Goal: Find specific page/section: Find specific page/section

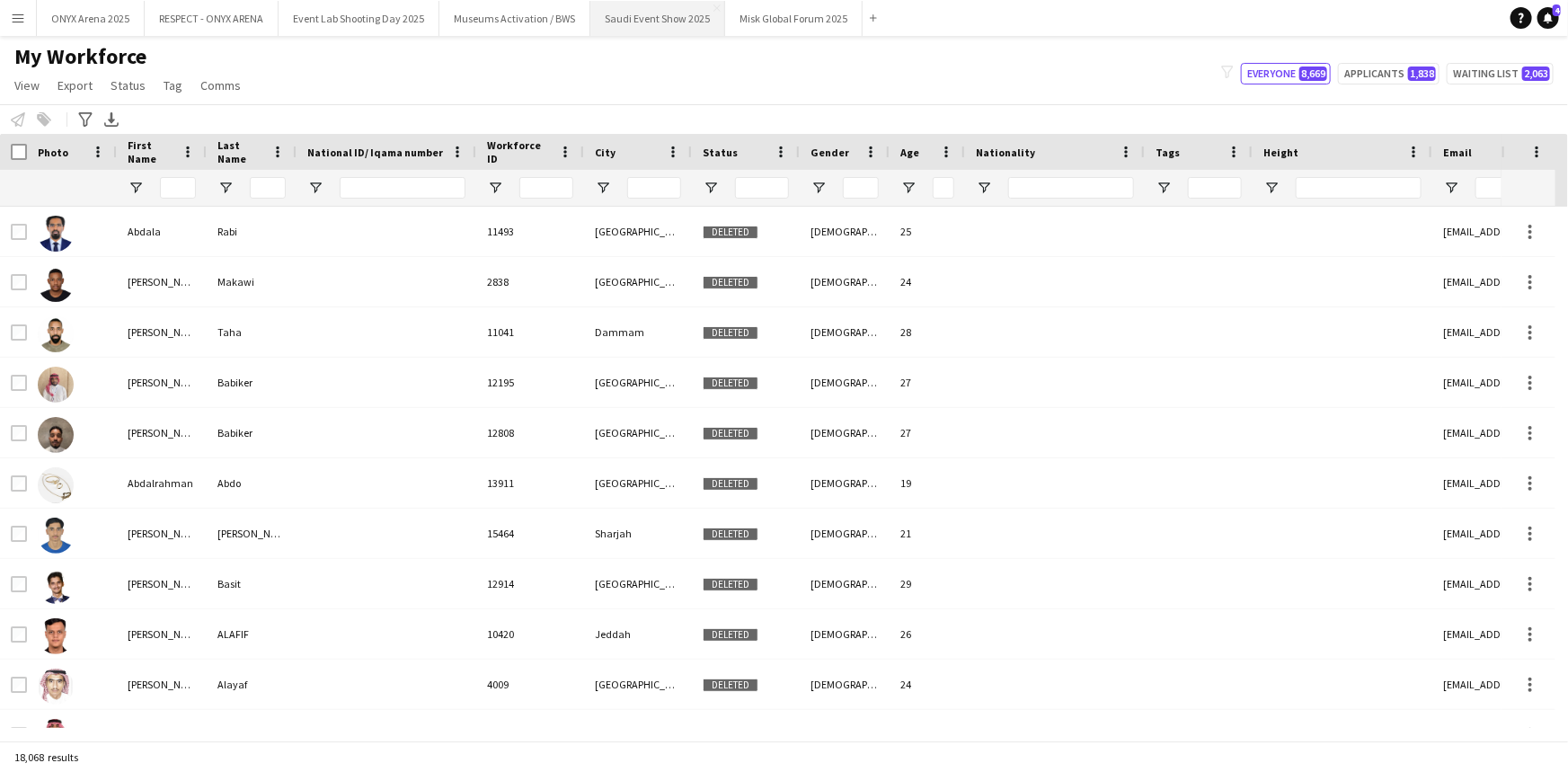
click at [643, 17] on button "Saudi Event Show 2025 Close" at bounding box center [658, 18] width 135 height 35
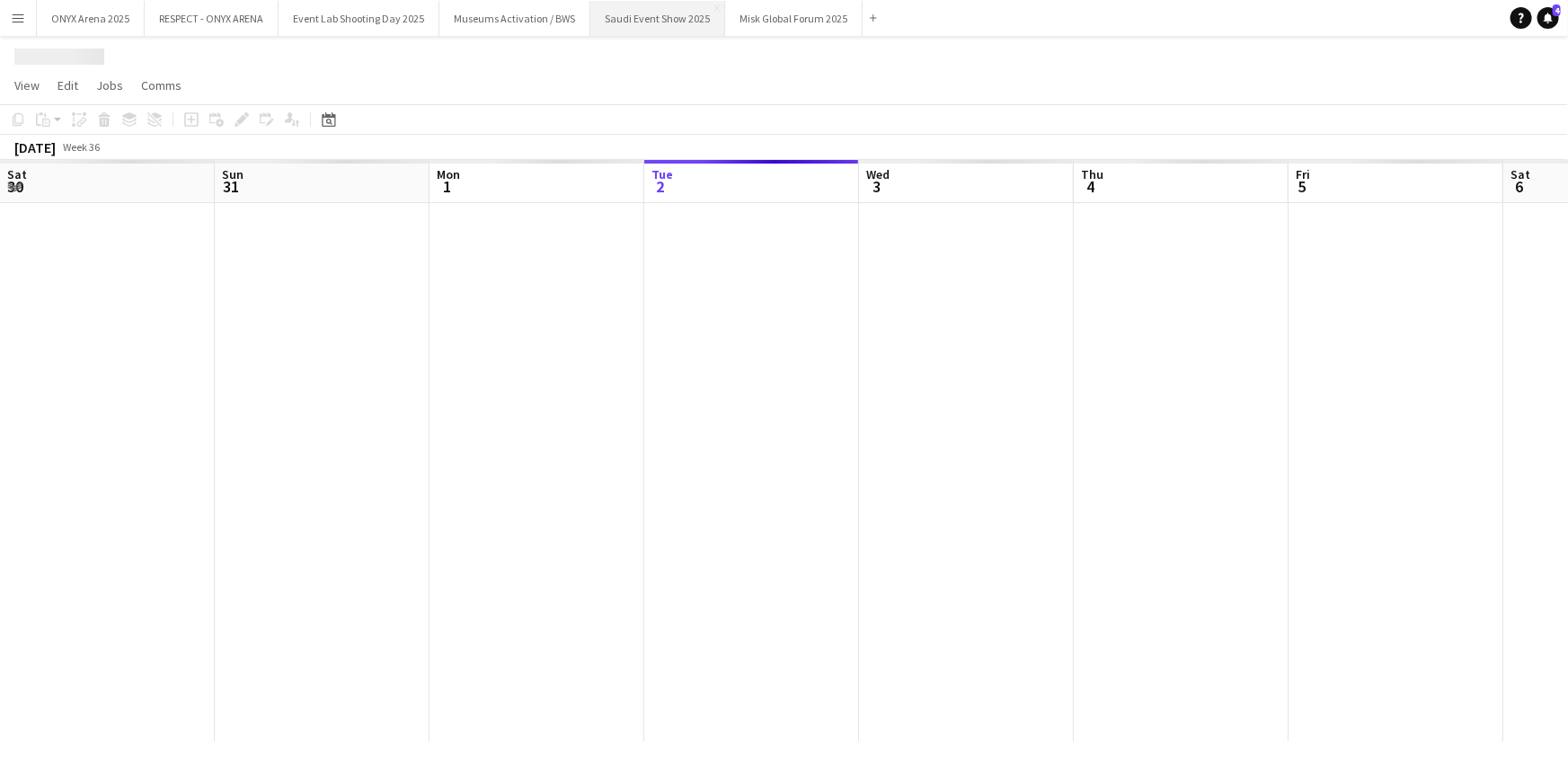
scroll to position [0, 430]
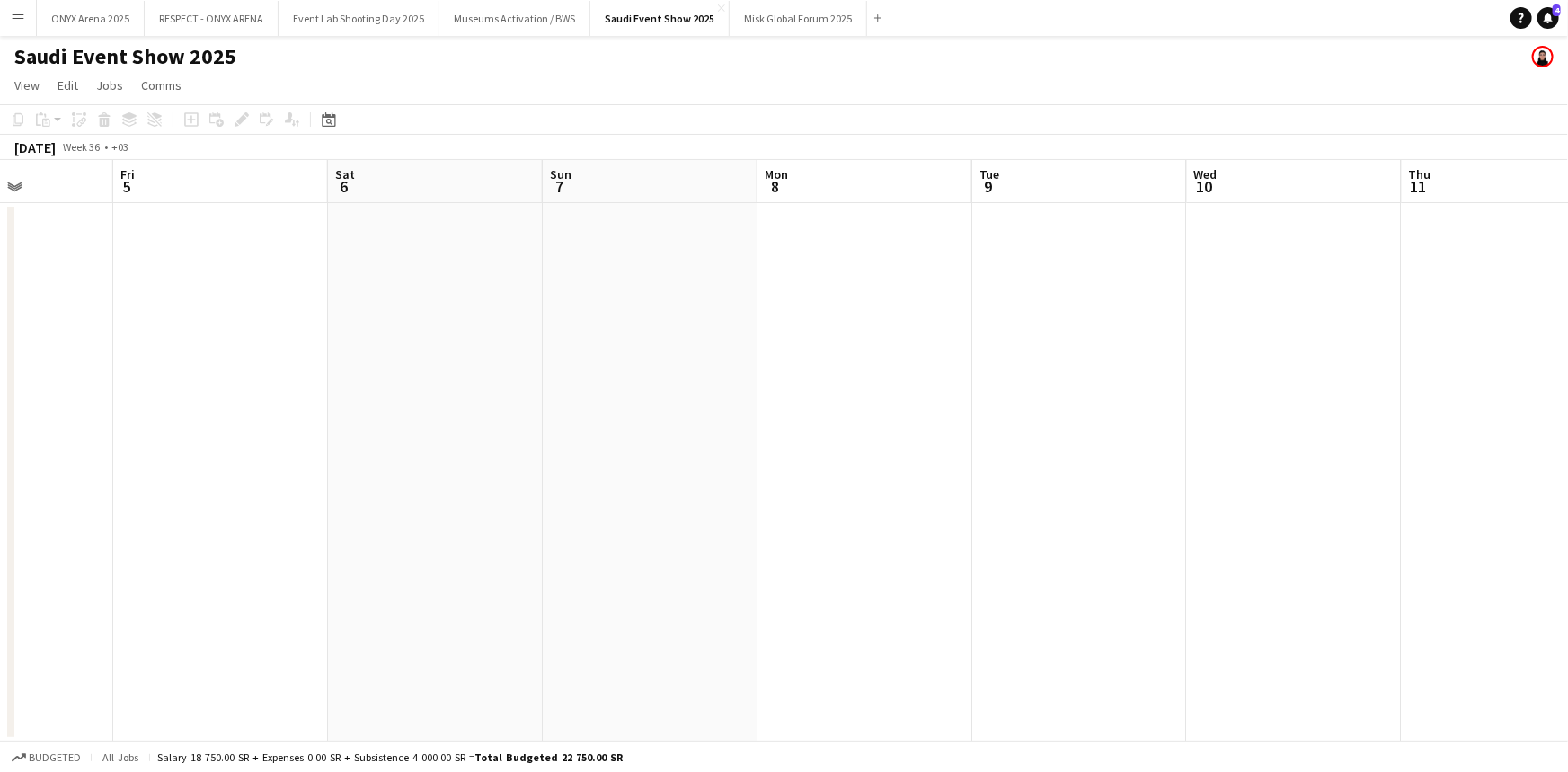
drag, startPoint x: 1014, startPoint y: 409, endPoint x: 377, endPoint y: 412, distance: 637.0
click at [377, 412] on app-calendar-viewport "Mon 1 Tue 2 Wed 3 Thu 4 Fri 5 Sat 6 Sun 7 Mon 8 Tue 9 Wed 10 Thu 11 Fri 12 Sat …" at bounding box center [784, 450] width 1568 height 581
drag, startPoint x: 1474, startPoint y: 419, endPoint x: 977, endPoint y: 482, distance: 501.0
click at [412, 440] on app-calendar-viewport "Sun 7 Mon 8 Tue 9 Wed 10 Thu 11 Fri 12 Sat 13 Sun 14 Mon 15 Tue 16 Wed 17 Thu 1…" at bounding box center [784, 450] width 1568 height 581
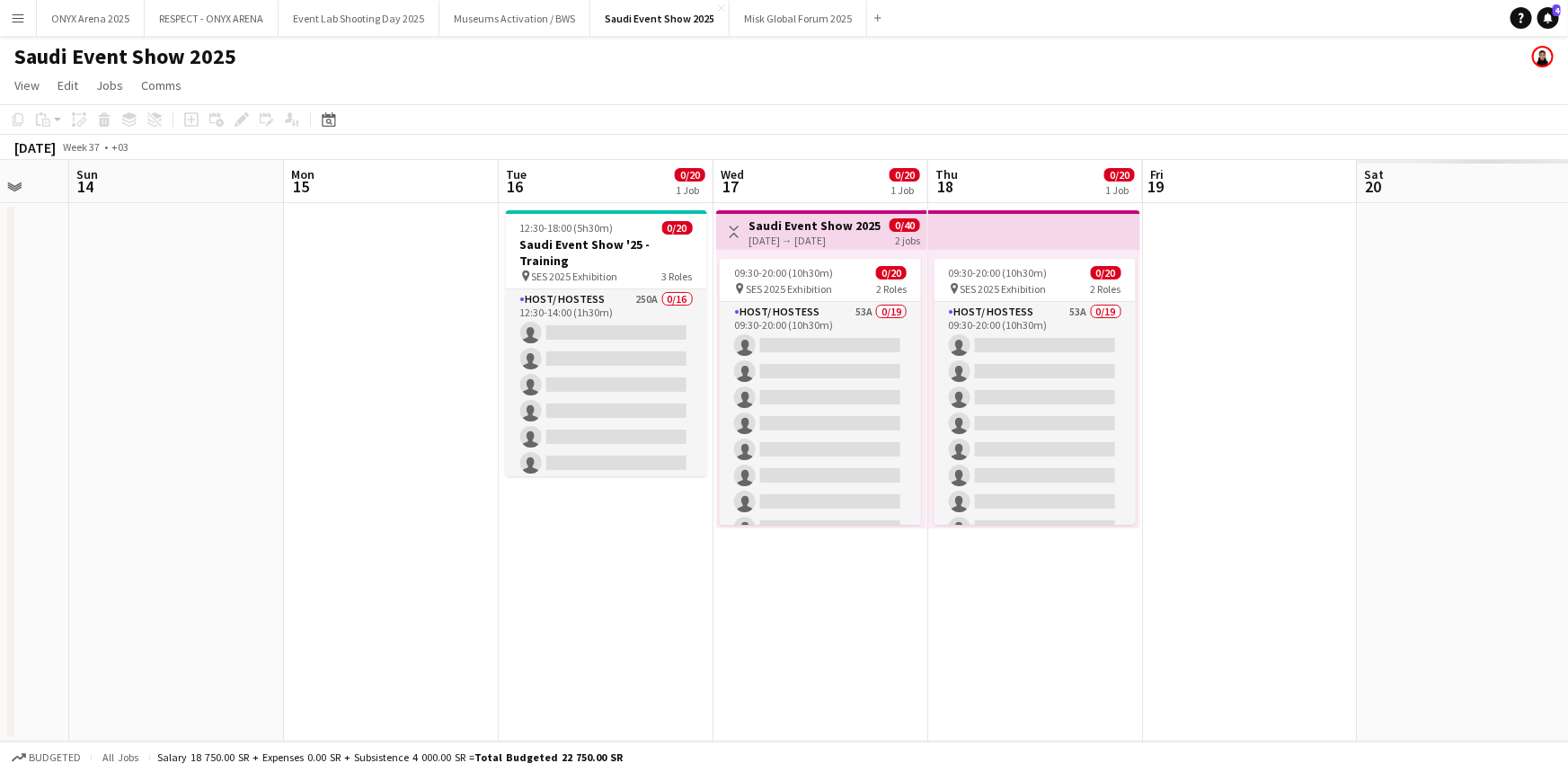
scroll to position [0, 595]
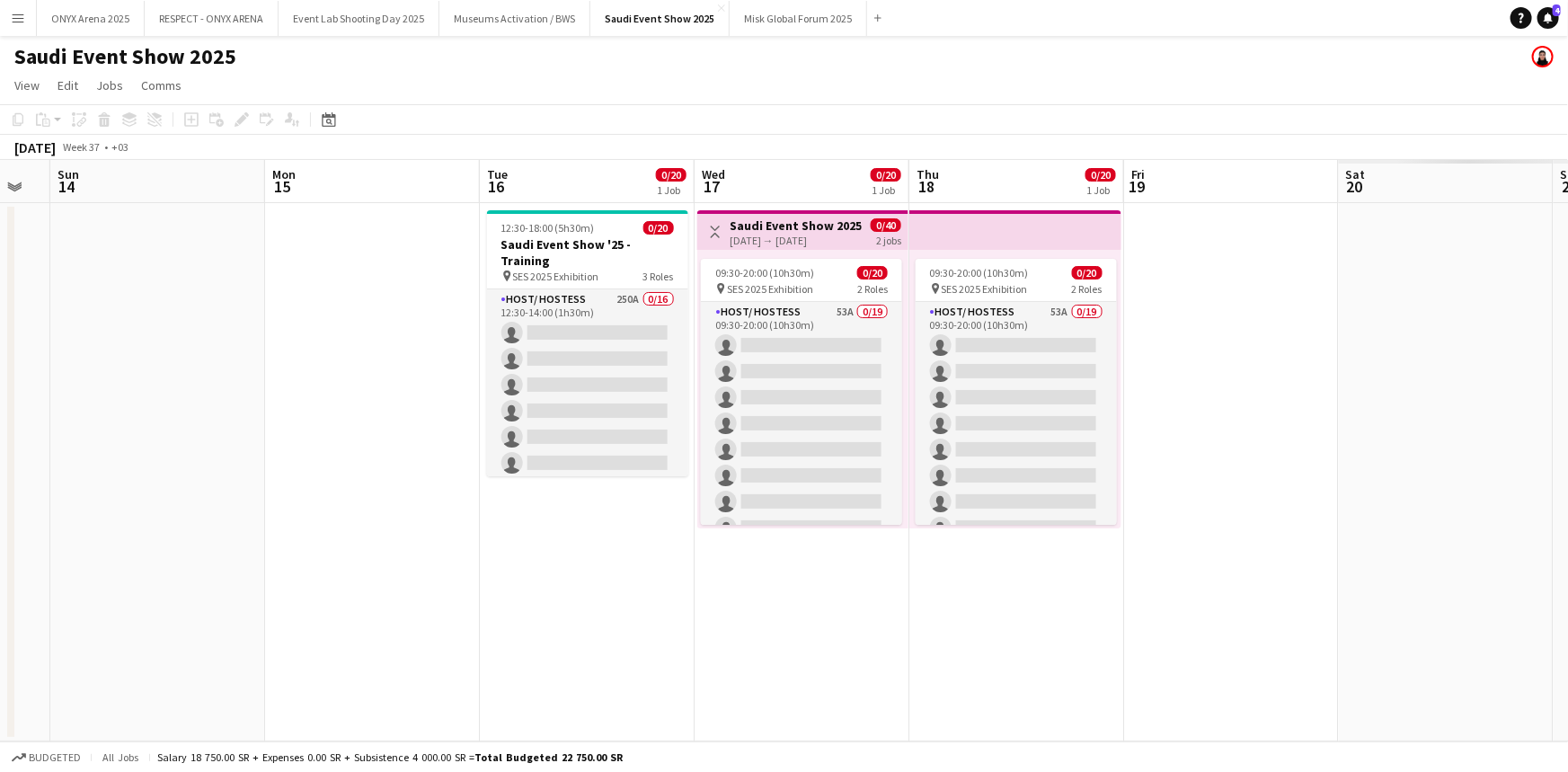
drag, startPoint x: 1471, startPoint y: 476, endPoint x: 574, endPoint y: 484, distance: 897.0
click at [574, 484] on app-calendar-viewport "Thu 11 Fri 12 Sat 13 Sun 14 Mon 15 Tue 16 0/20 1 Job Wed 17 0/20 1 Job Thu 18 0…" at bounding box center [784, 450] width 1568 height 581
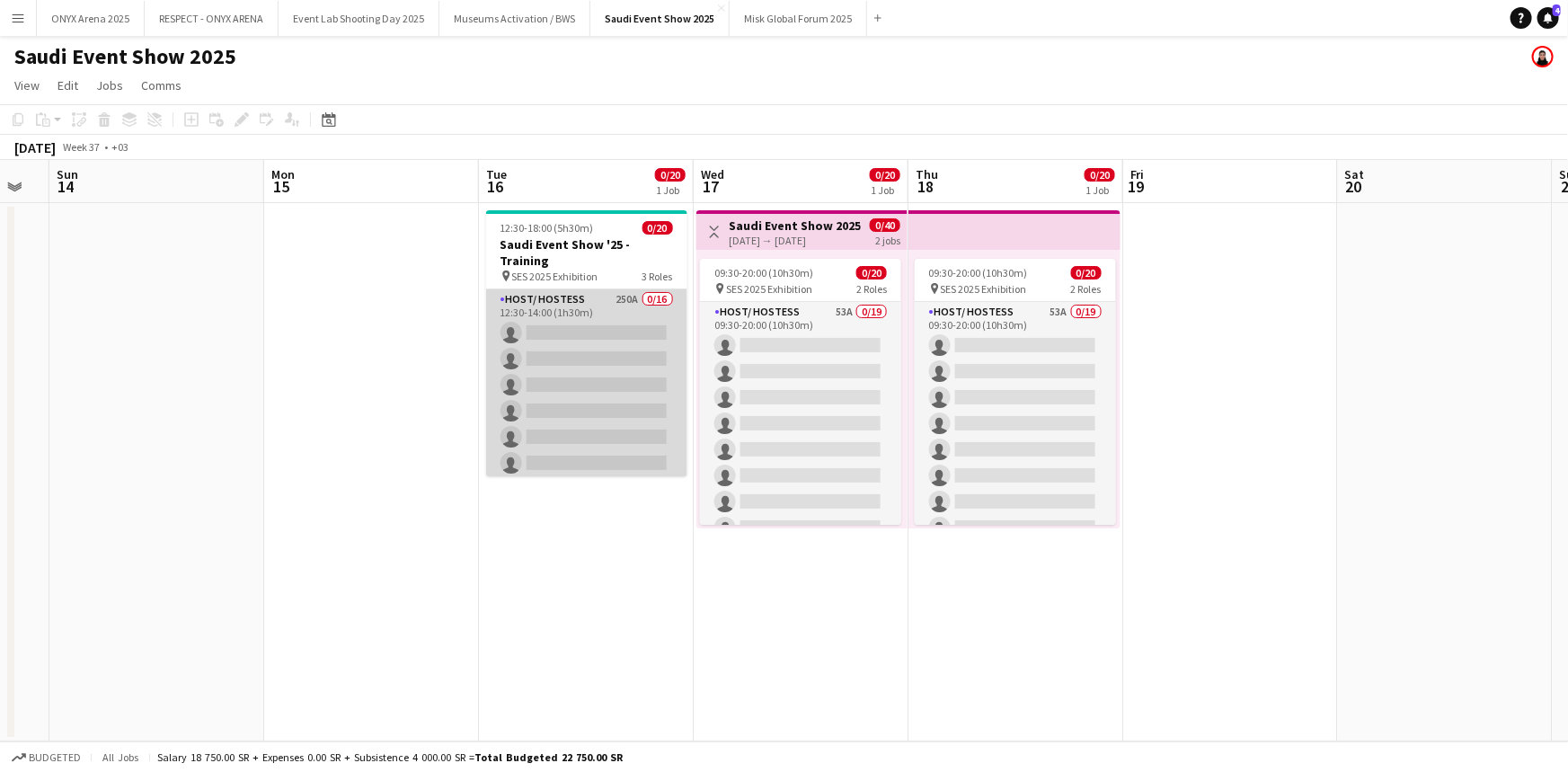
click at [553, 377] on app-card-role "Host/ Hostess 250A 0/16 12:30-14:00 (1h30m) single-neutral-actions single-neutr…" at bounding box center [587, 516] width 201 height 452
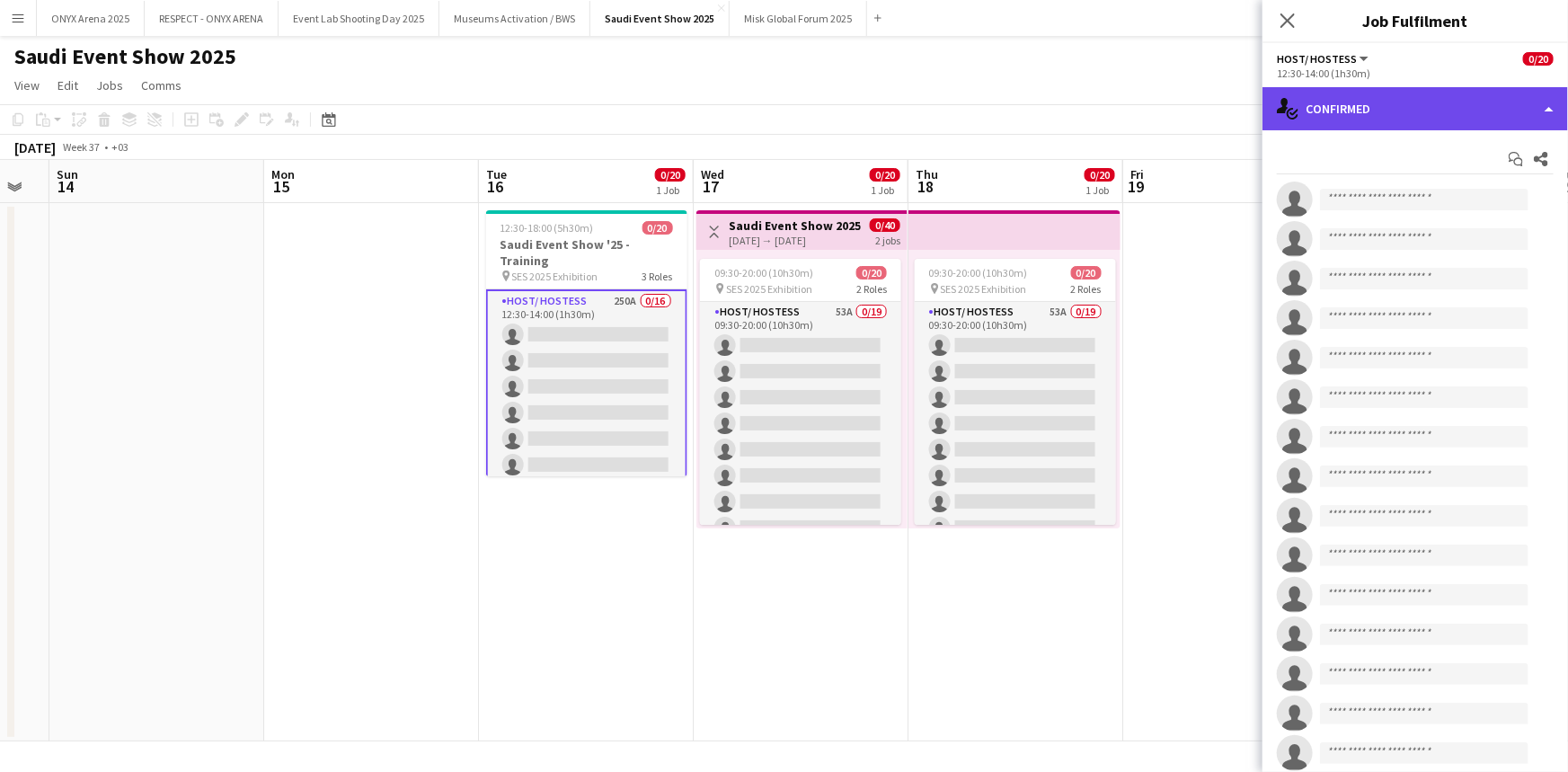
click at [1357, 99] on div "single-neutral-actions-check-2 Confirmed" at bounding box center [1415, 108] width 306 height 43
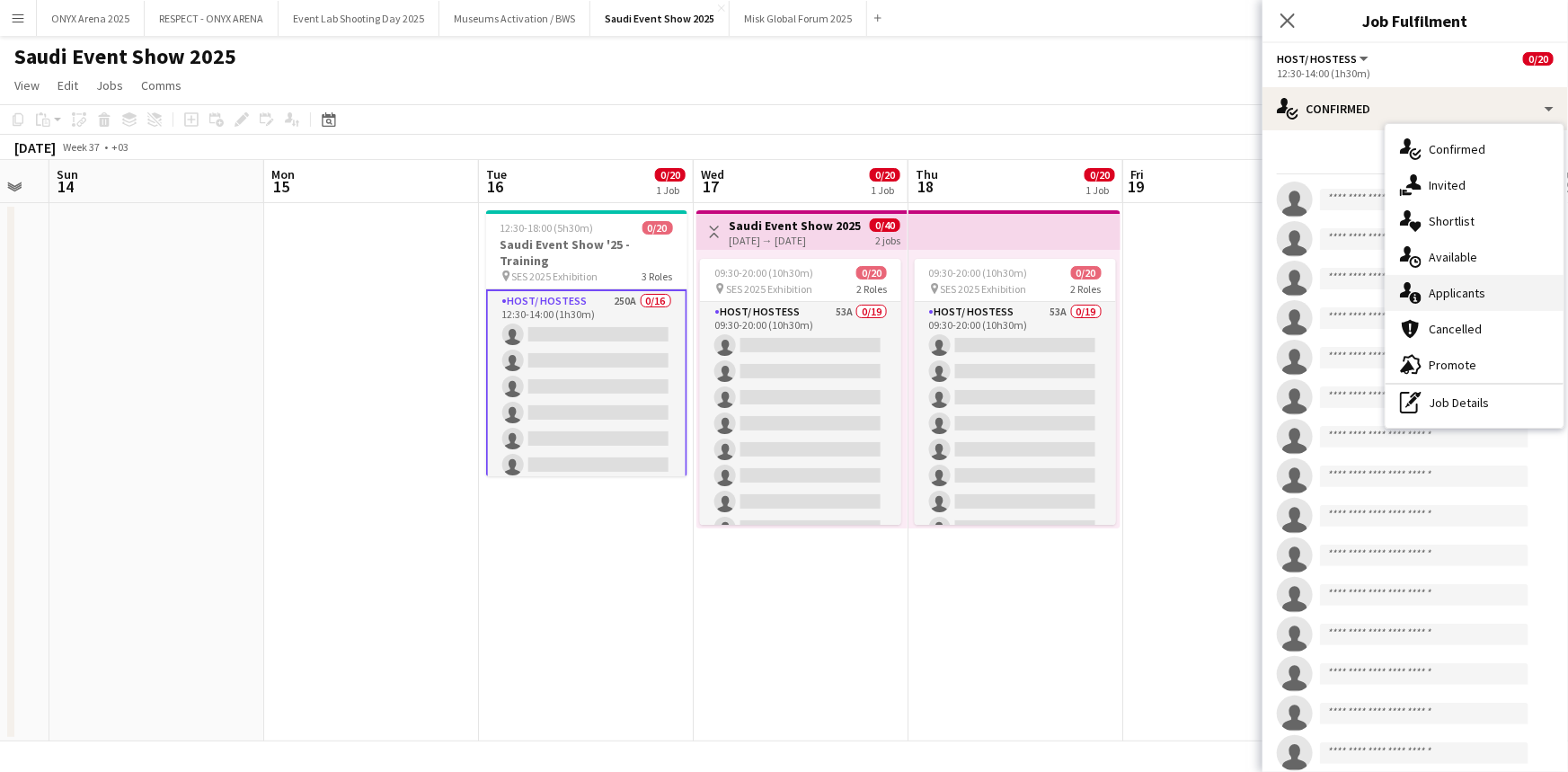
click at [1455, 286] on span "Applicants" at bounding box center [1457, 293] width 57 height 16
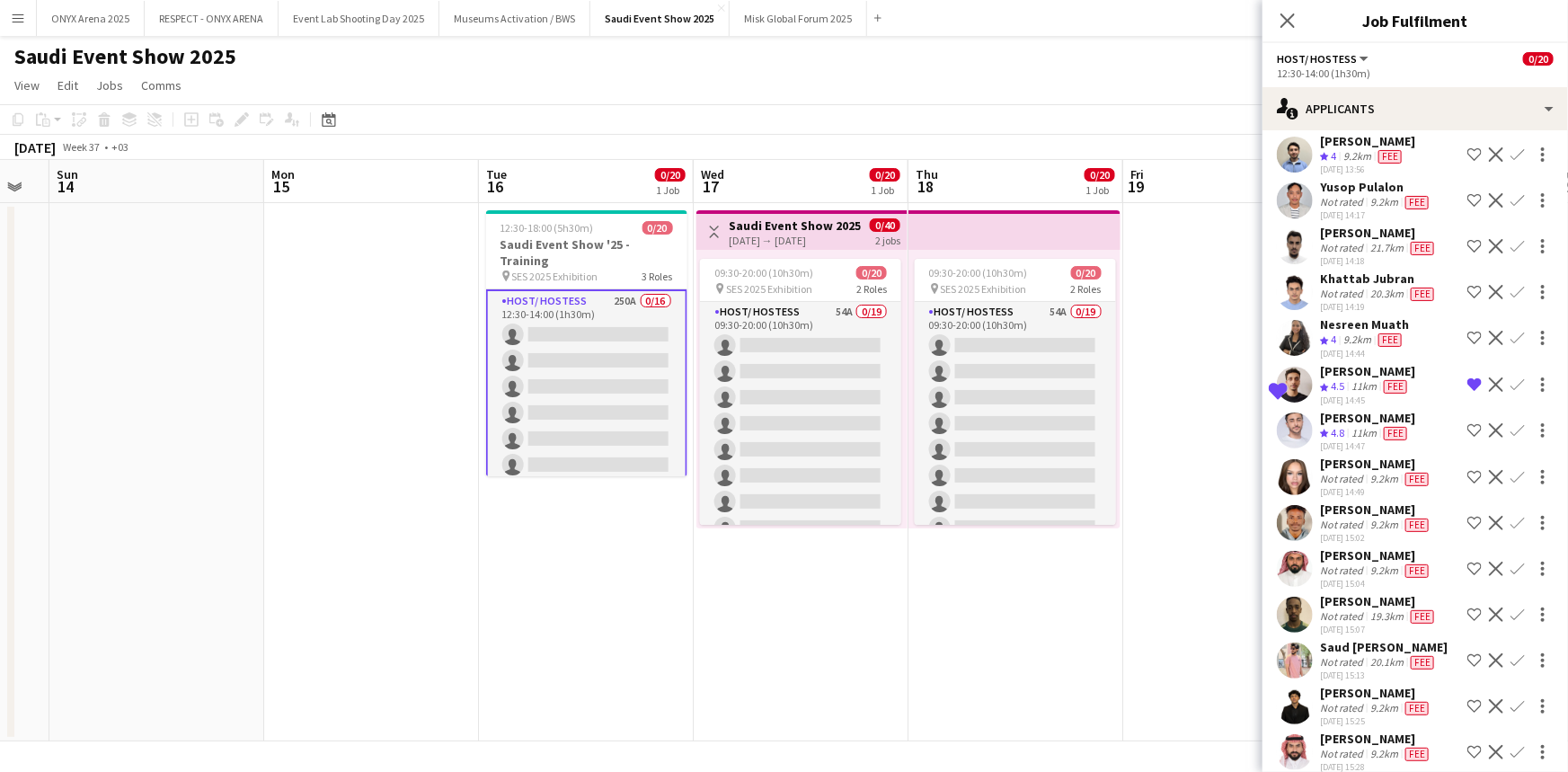
scroll to position [1062, 0]
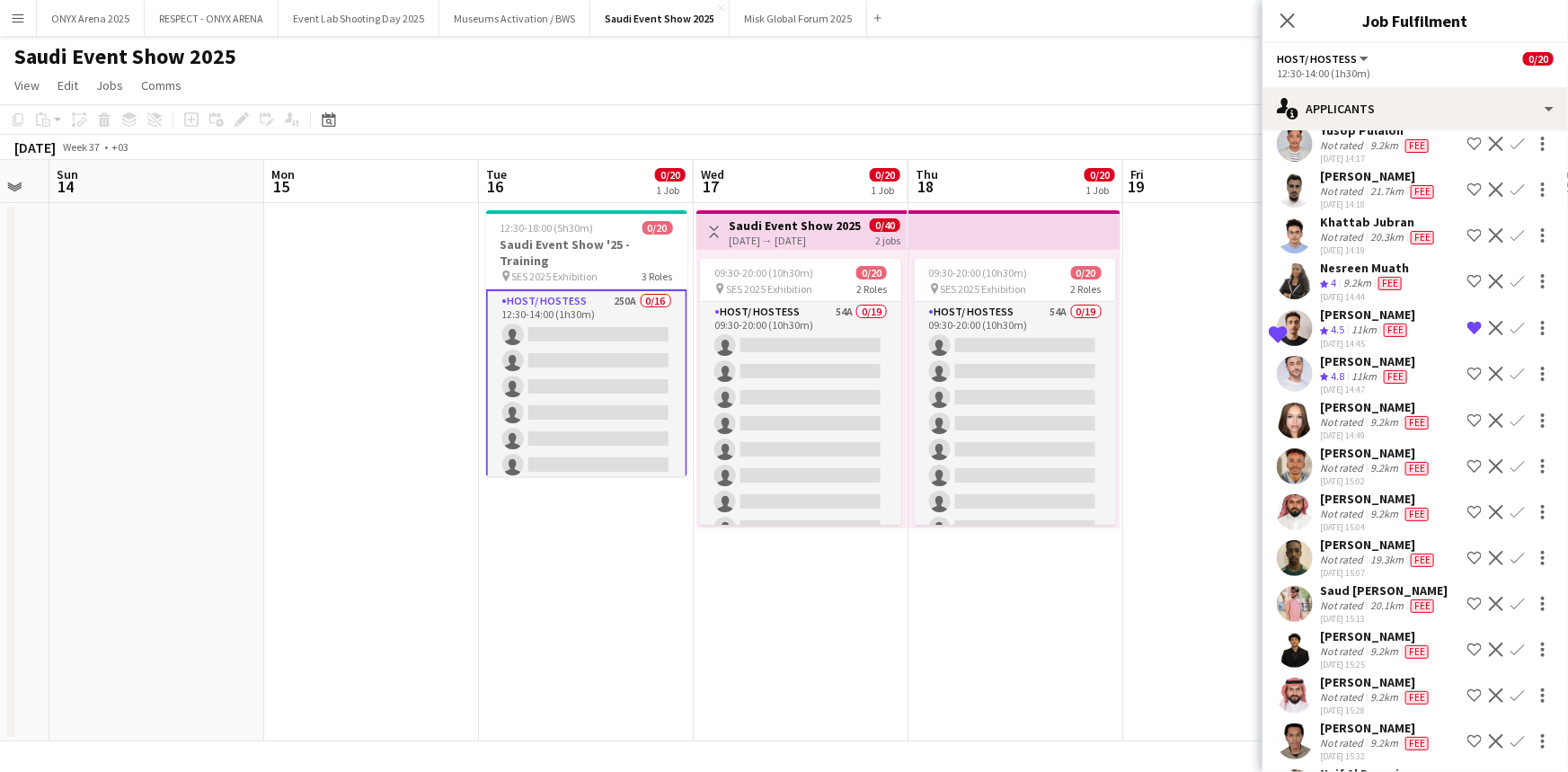
click at [1468, 366] on app-icon "Shortlist crew" at bounding box center [1475, 373] width 14 height 14
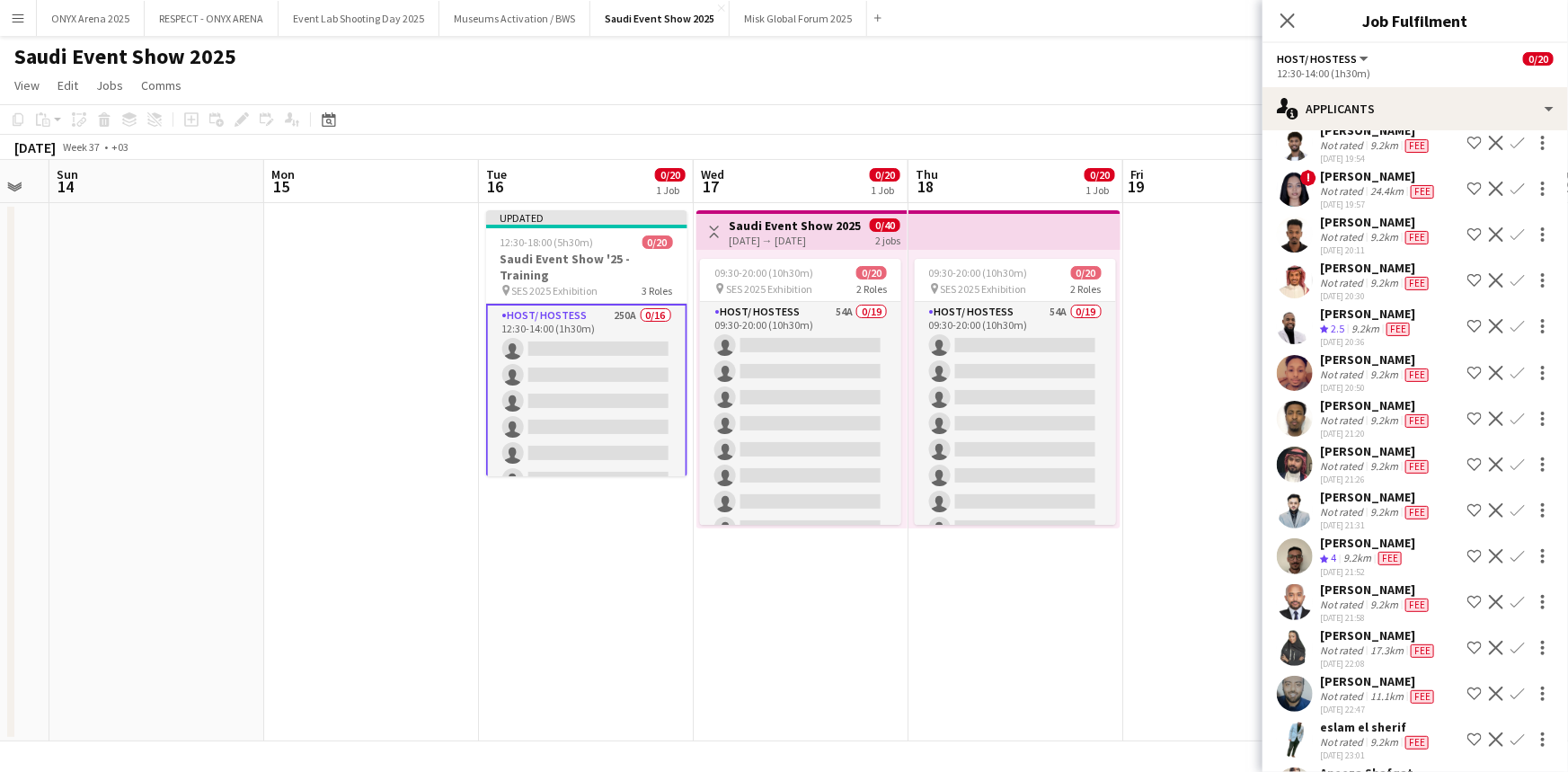
scroll to position [3185, 0]
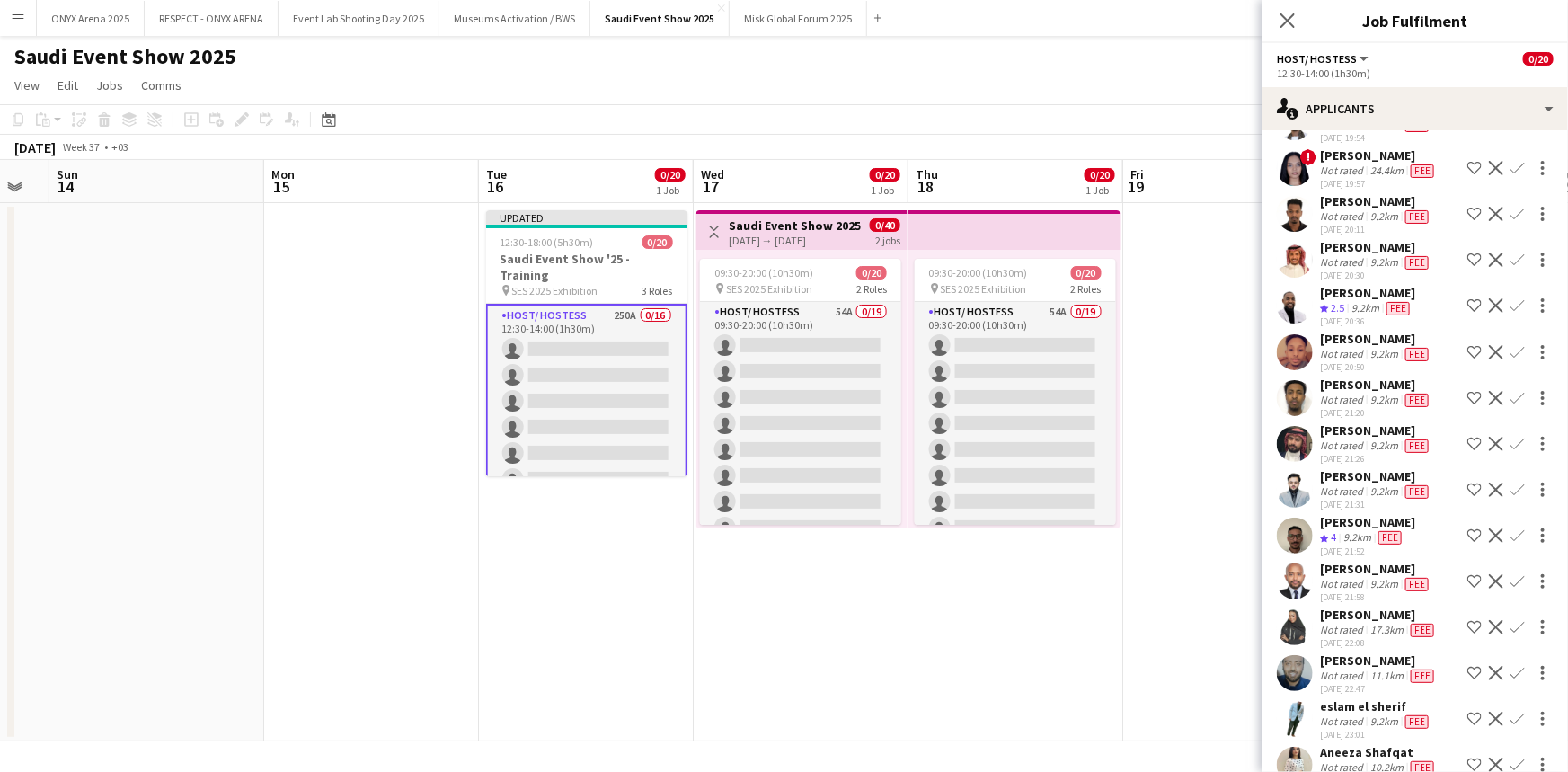
click at [1468, 482] on app-icon "Shortlist crew" at bounding box center [1475, 489] width 14 height 14
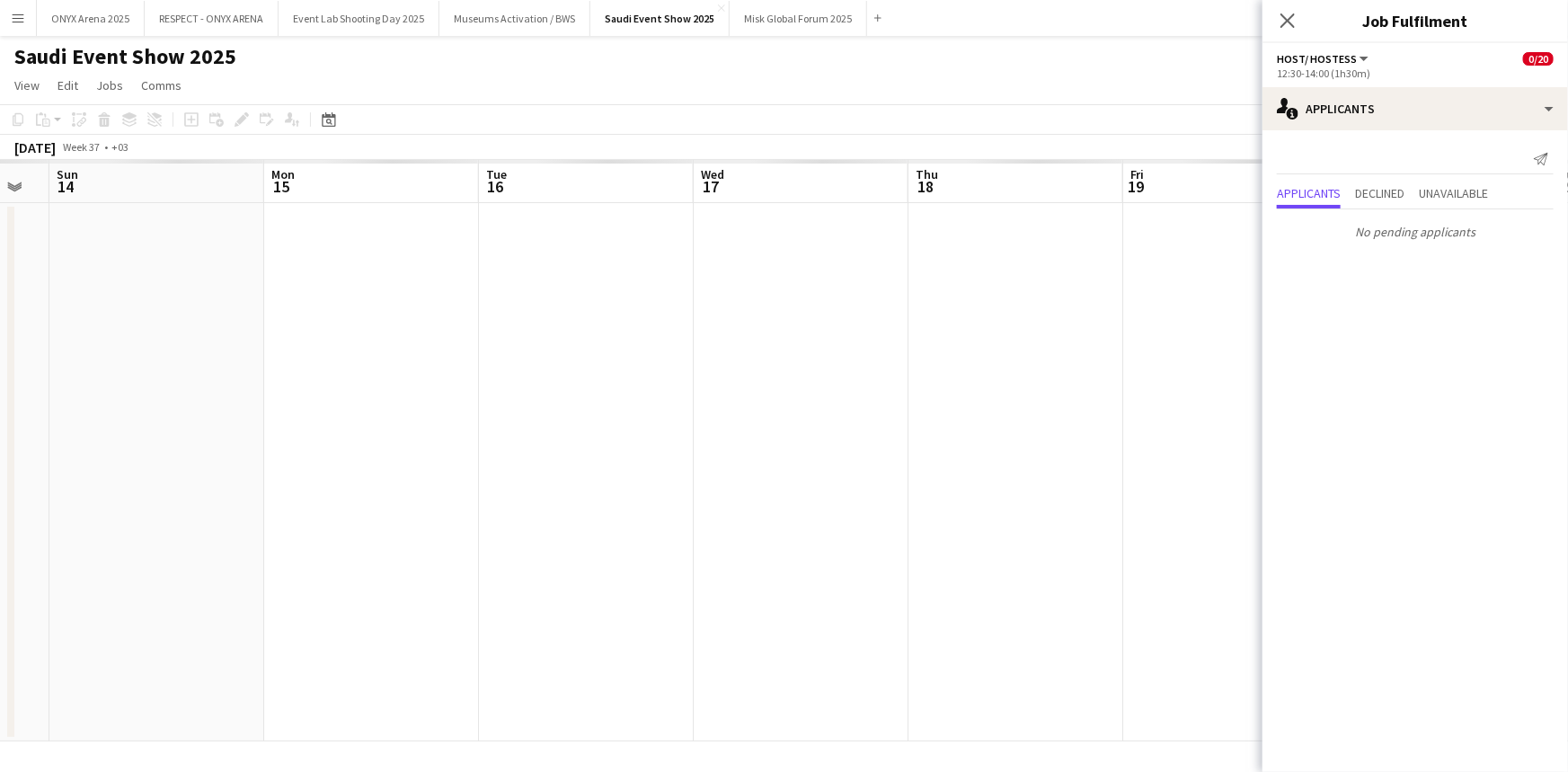
scroll to position [0, 0]
click at [1285, 17] on icon at bounding box center [1287, 20] width 17 height 17
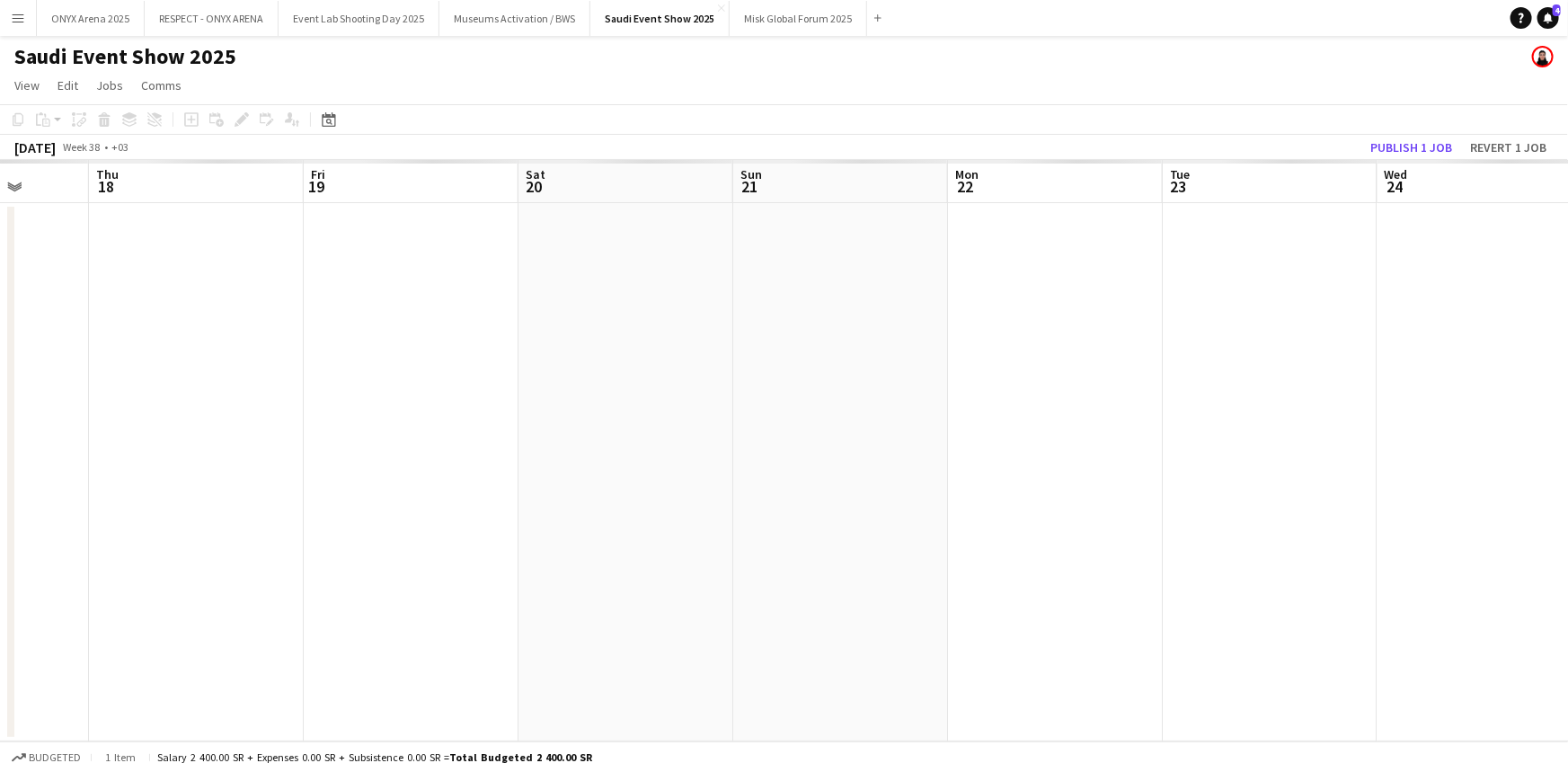
drag, startPoint x: 1366, startPoint y: 499, endPoint x: 747, endPoint y: 513, distance: 619.2
click at [519, 511] on app-calendar-viewport "Mon 15 Tue 16 Wed 17 Thu 18 Fri 19 Sat 20 Sun 21 Mon 22 Tue 23 Wed 24 Thu 25 Fr…" at bounding box center [784, 450] width 1568 height 581
drag, startPoint x: 1313, startPoint y: 452, endPoint x: 1299, endPoint y: 466, distance: 19.8
click at [1357, 467] on app-calendar-viewport "Mon 15 Tue 16 Wed 17 Thu 18 Fri 19 Sat 20 Sun 21 Mon 22 Tue 23 Wed 24 Thu 25 Fr…" at bounding box center [784, 450] width 1568 height 581
drag, startPoint x: 666, startPoint y: 528, endPoint x: 1155, endPoint y: 521, distance: 489.1
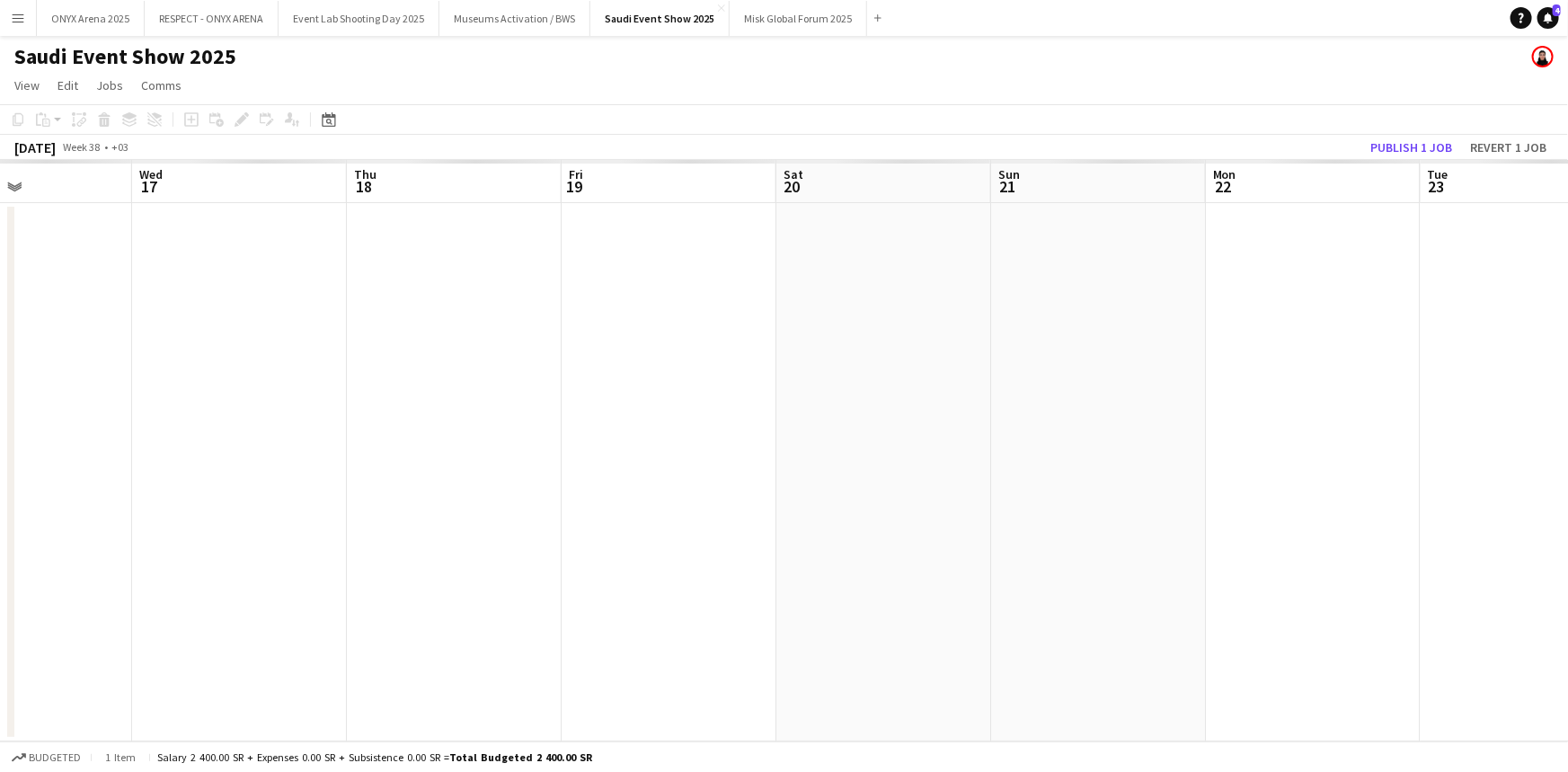
click at [1155, 521] on app-calendar-viewport "Sun 14 Mon 15 Tue 16 Wed 17 Thu 18 Fri 19 Sat 20 Sun 21 Mon 22 Tue 23 Wed 24 Th…" at bounding box center [784, 450] width 1568 height 581
drag, startPoint x: 694, startPoint y: 567, endPoint x: 1241, endPoint y: 565, distance: 547.0
click at [1252, 565] on app-calendar-viewport "Fri 12 Sat 13 Sun 14 Mon 15 Tue 16 Wed 17 Thu 18 Fri 19 Sat 20 Sun 21 Mon 22 Tu…" at bounding box center [784, 450] width 1568 height 581
drag, startPoint x: 555, startPoint y: 648, endPoint x: 1005, endPoint y: 607, distance: 451.9
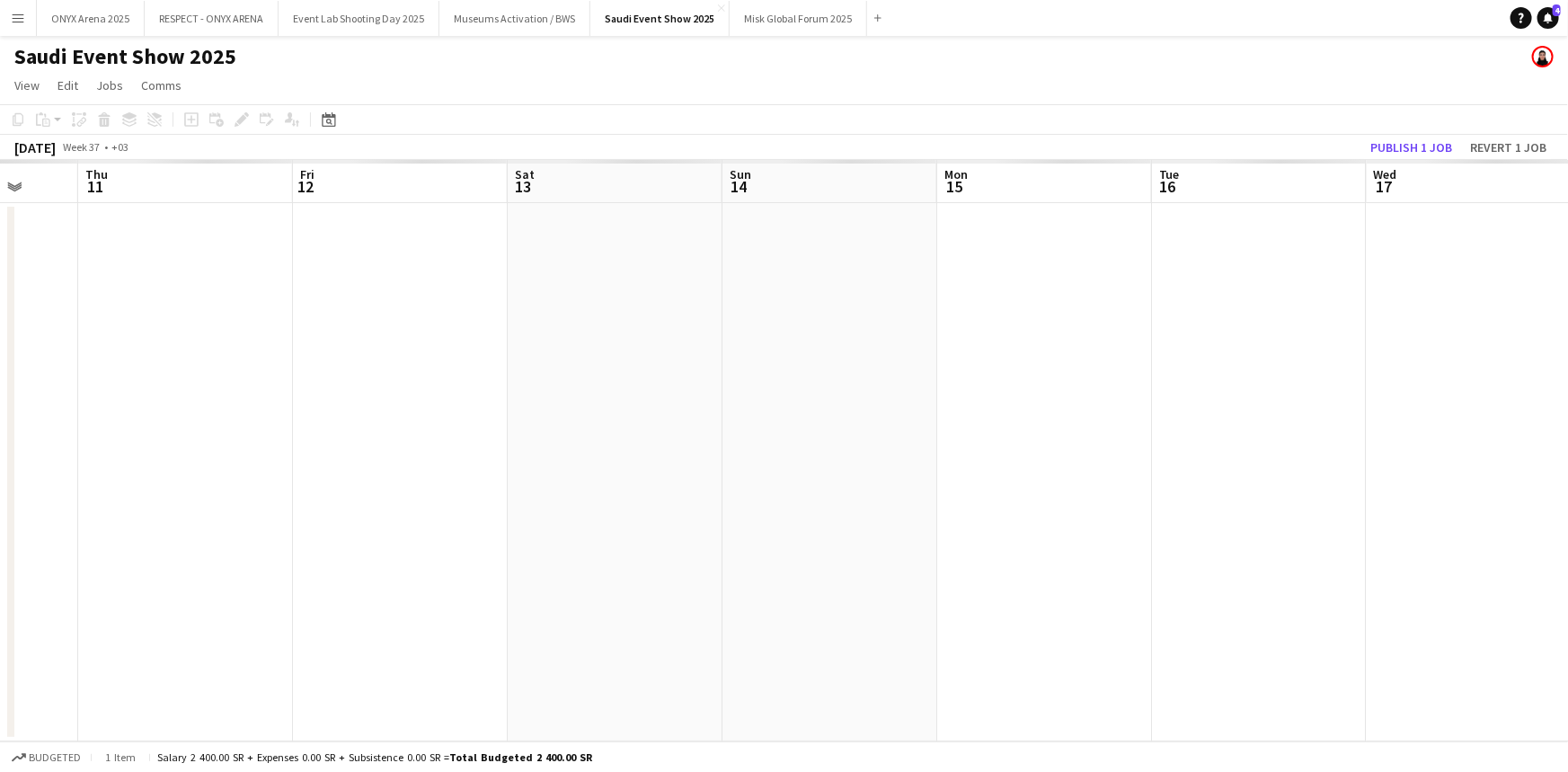
click at [1005, 607] on app-calendar-viewport "Mon 8 Tue 9 Wed 10 Thu 11 Fri 12 Sat 13 Sun 14 Mon 15 Tue 16 Wed 17 Thu 18 Fri …" at bounding box center [784, 450] width 1568 height 581
click at [1373, 150] on button "Publish 1 job" at bounding box center [1411, 148] width 96 height 24
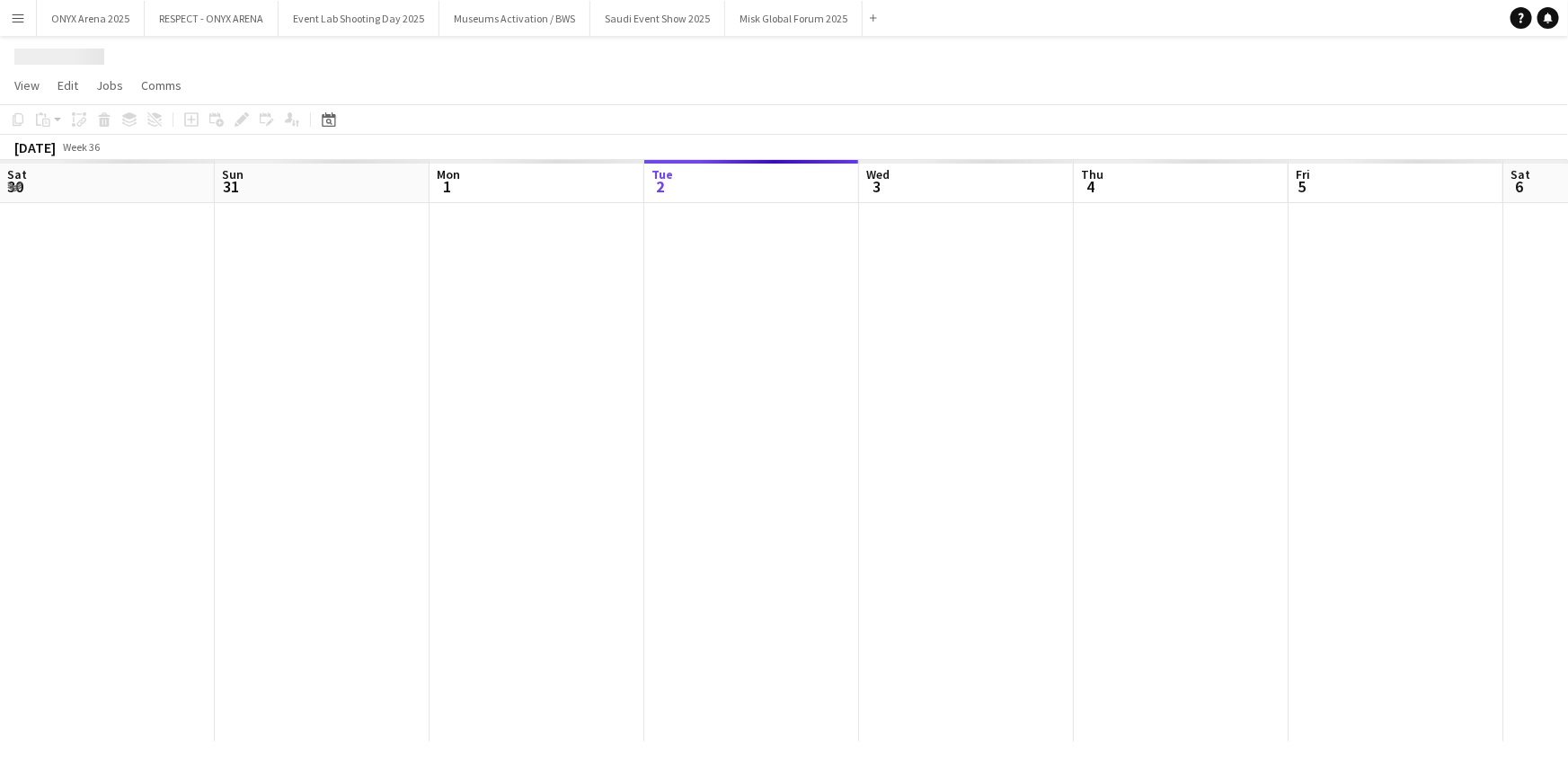
scroll to position [0, 430]
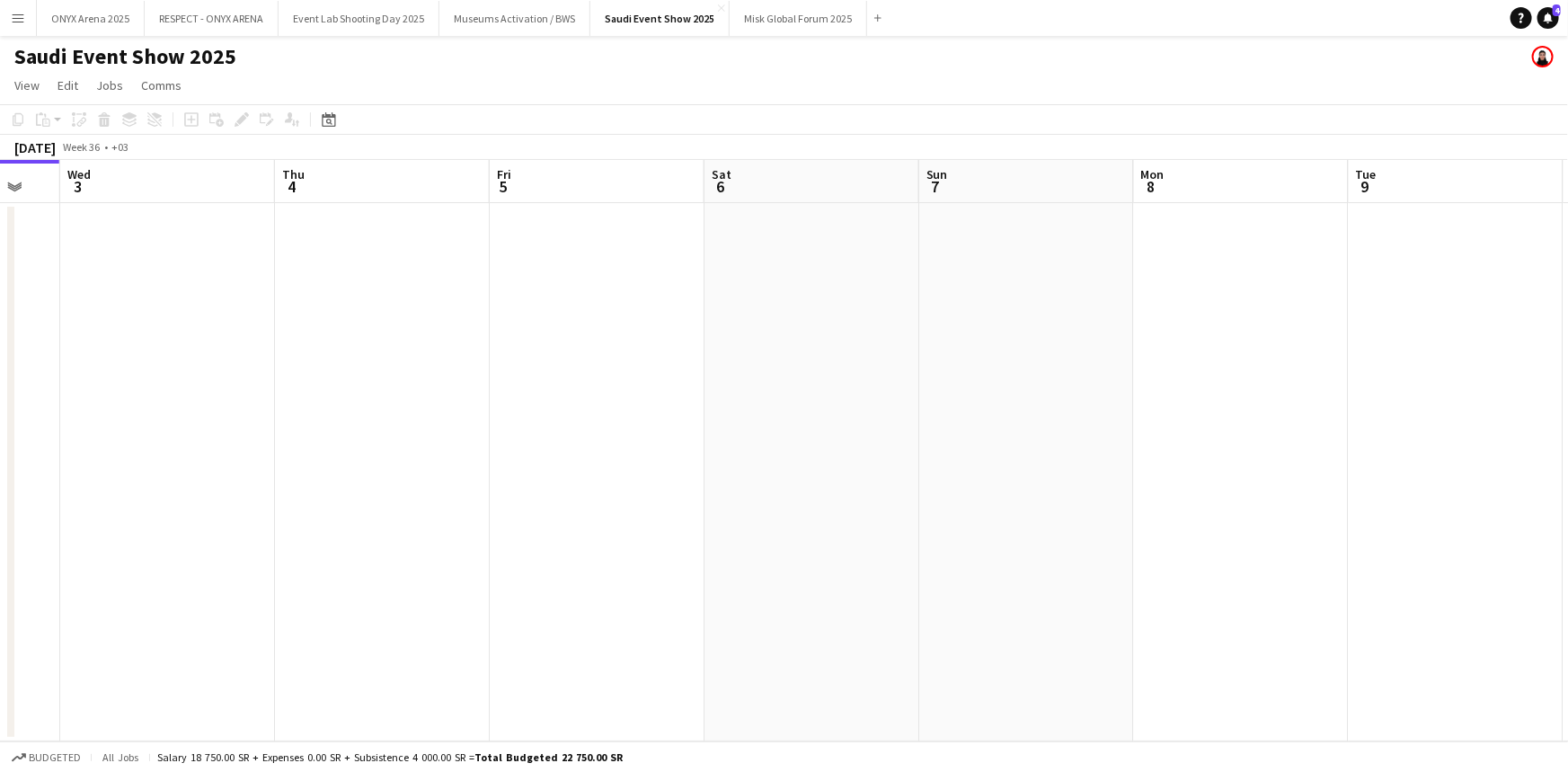
drag, startPoint x: 1292, startPoint y: 525, endPoint x: 493, endPoint y: 503, distance: 799.3
click at [493, 503] on app-calendar-viewport "Sat 30 Sun 31 Mon 1 Tue 2 Wed 3 Thu 4 Fri 5 Sat 6 Sun 7 Mon 8 Tue 9 Wed 10 Thu …" at bounding box center [784, 450] width 1568 height 581
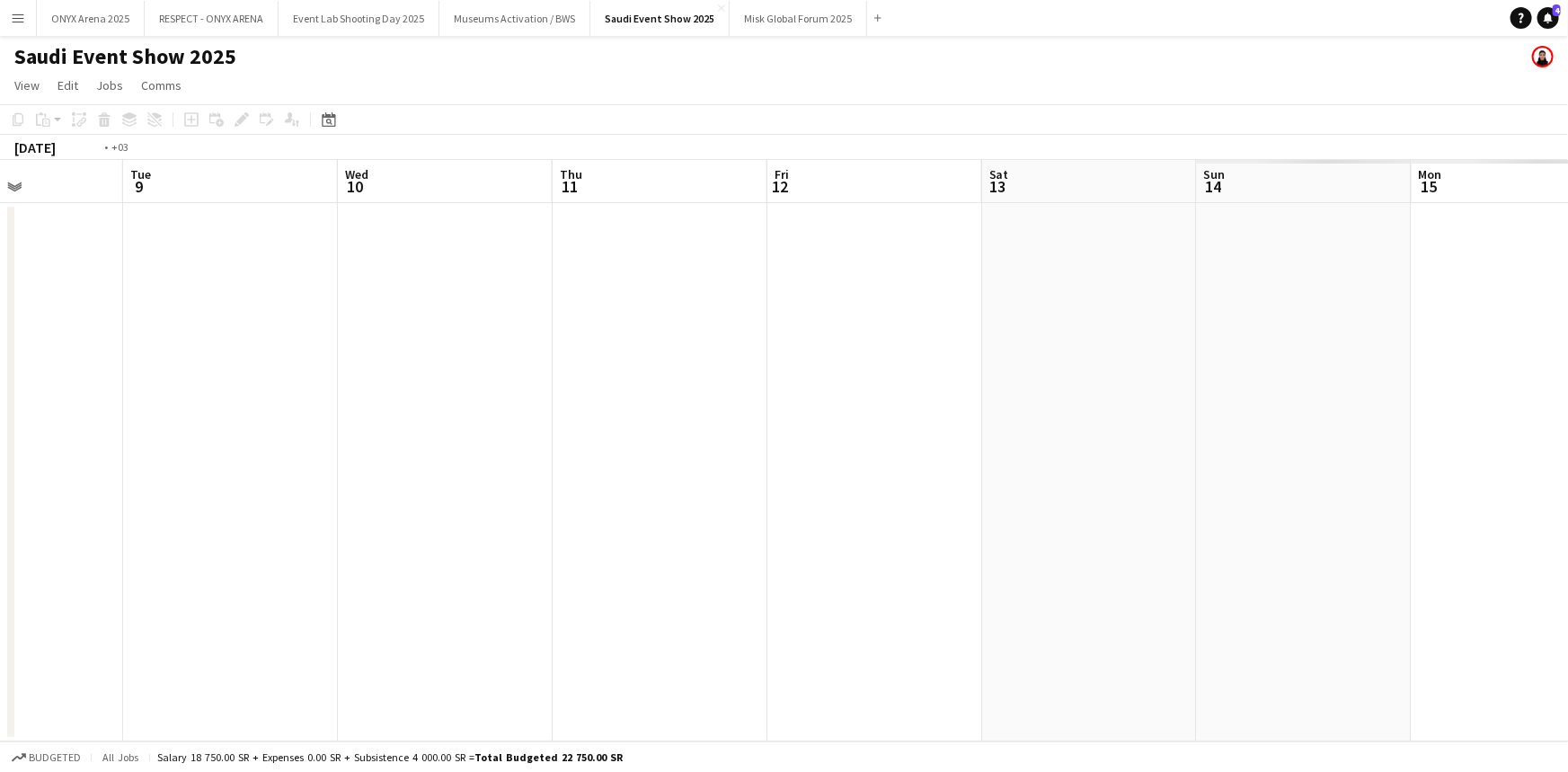
drag, startPoint x: 1055, startPoint y: 489, endPoint x: 839, endPoint y: 485, distance: 216.0
click at [352, 467] on app-calendar-viewport "Fri 5 Sat 6 Sun 7 Mon 8 Tue 9 Wed 10 Thu 11 Fri 12 Sat 13 Sun 14 Mon 15 Tue 16 …" at bounding box center [784, 450] width 1568 height 581
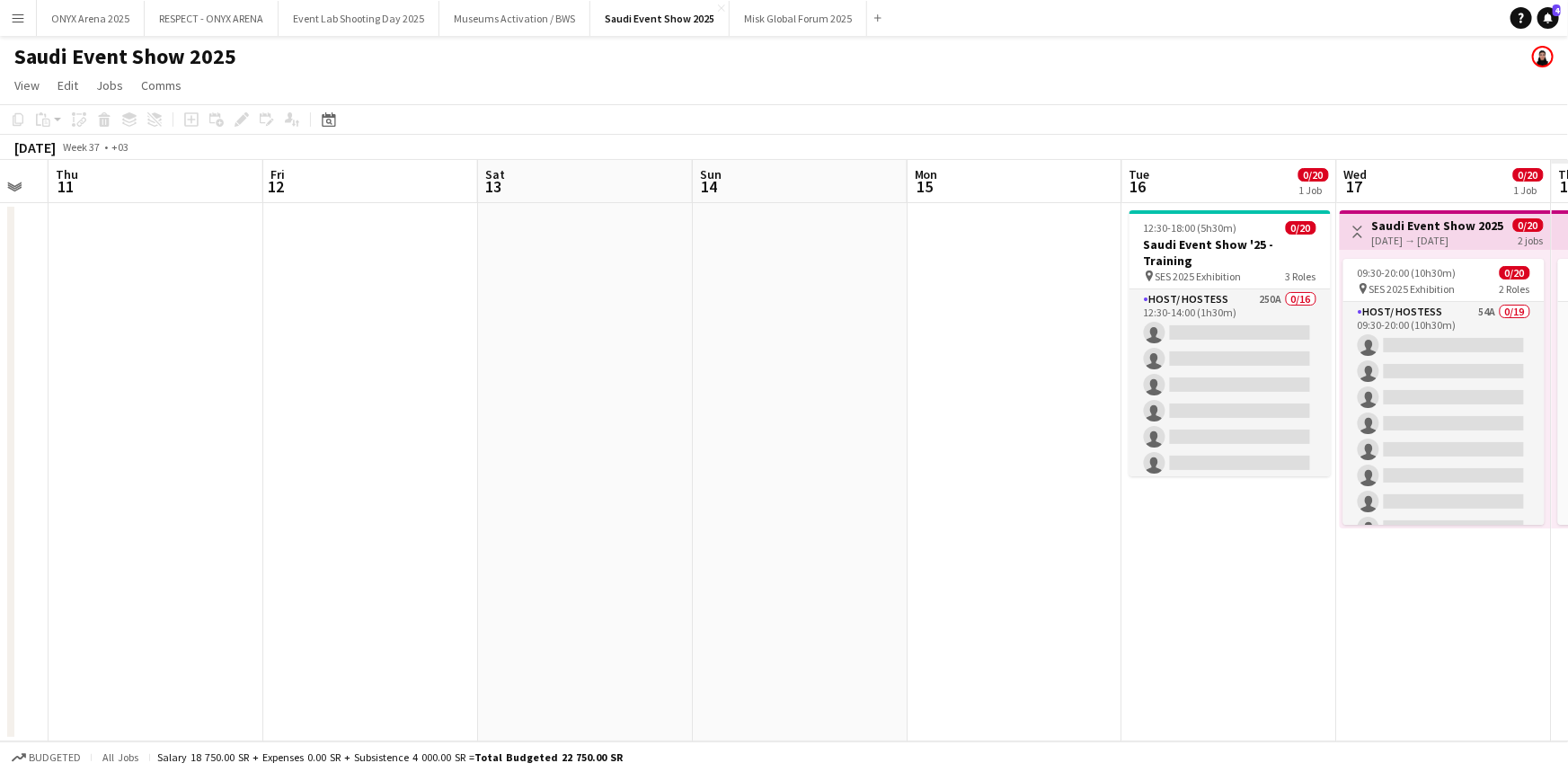
drag, startPoint x: 1159, startPoint y: 482, endPoint x: 698, endPoint y: 498, distance: 461.3
click at [649, 484] on app-calendar-viewport "Sun 7 Mon 8 Tue 9 Wed 10 Thu 11 Fri 12 Sat 13 Sun 14 Mon 15 Tue 16 0/20 1 Job W…" at bounding box center [784, 450] width 1568 height 581
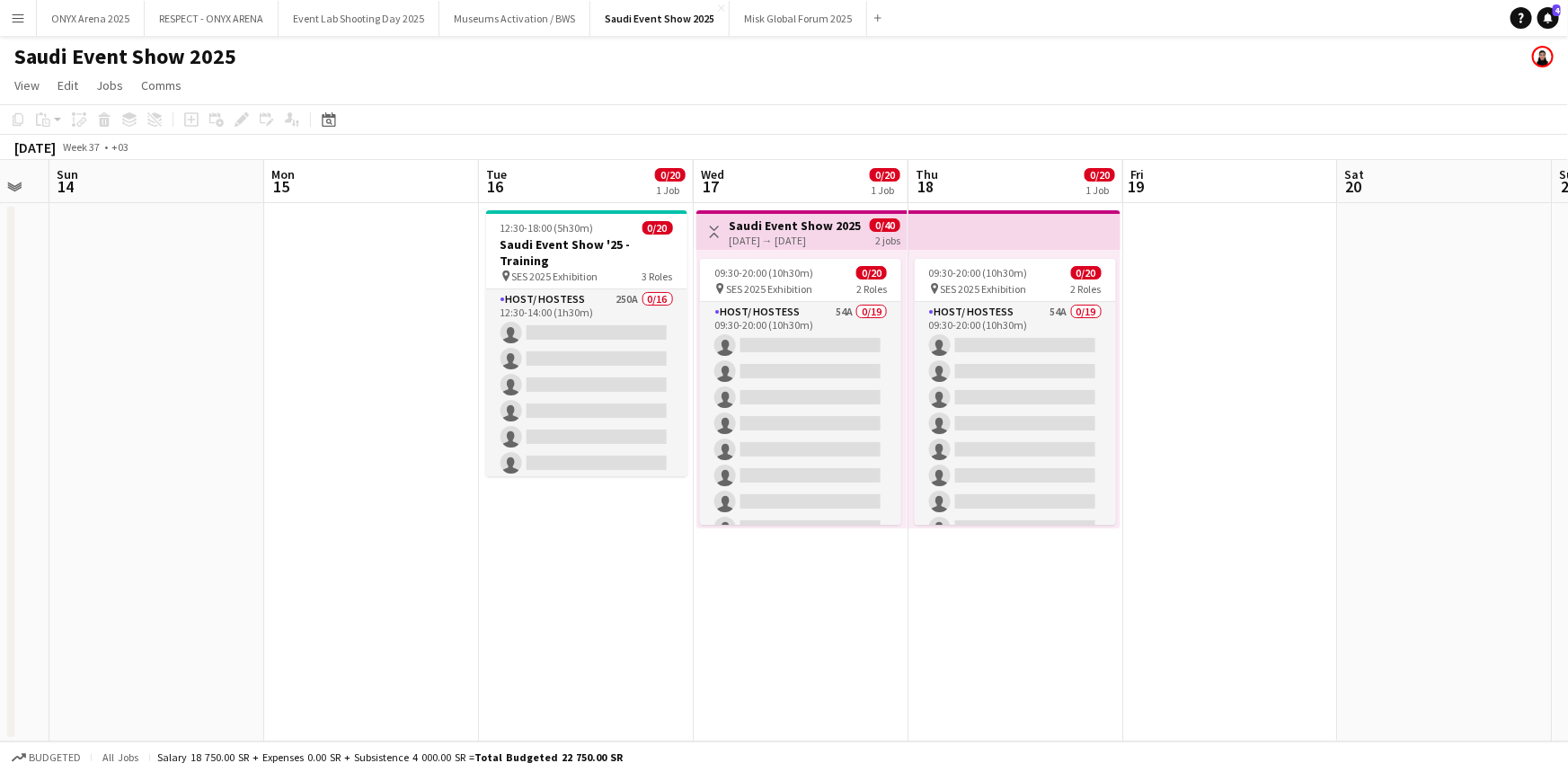
scroll to position [0, 525]
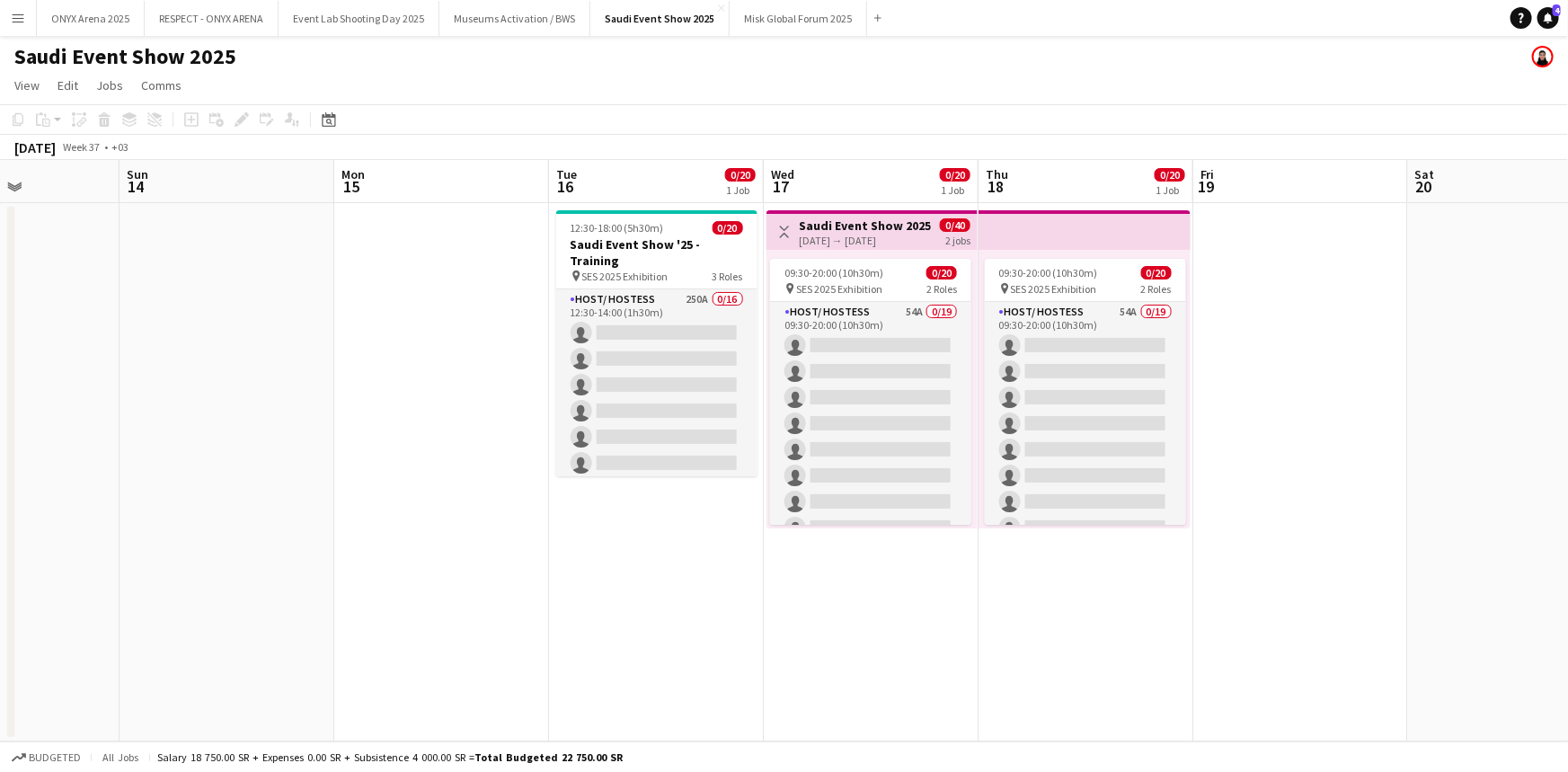
drag, startPoint x: 1167, startPoint y: 530, endPoint x: 598, endPoint y: 508, distance: 569.4
click at [598, 508] on app-calendar-viewport "Thu 11 Fri 12 Sat 13 Sun 14 Mon 15 Tue 16 0/20 1 Job Wed 17 0/20 1 Job Thu 18 0…" at bounding box center [784, 450] width 1568 height 581
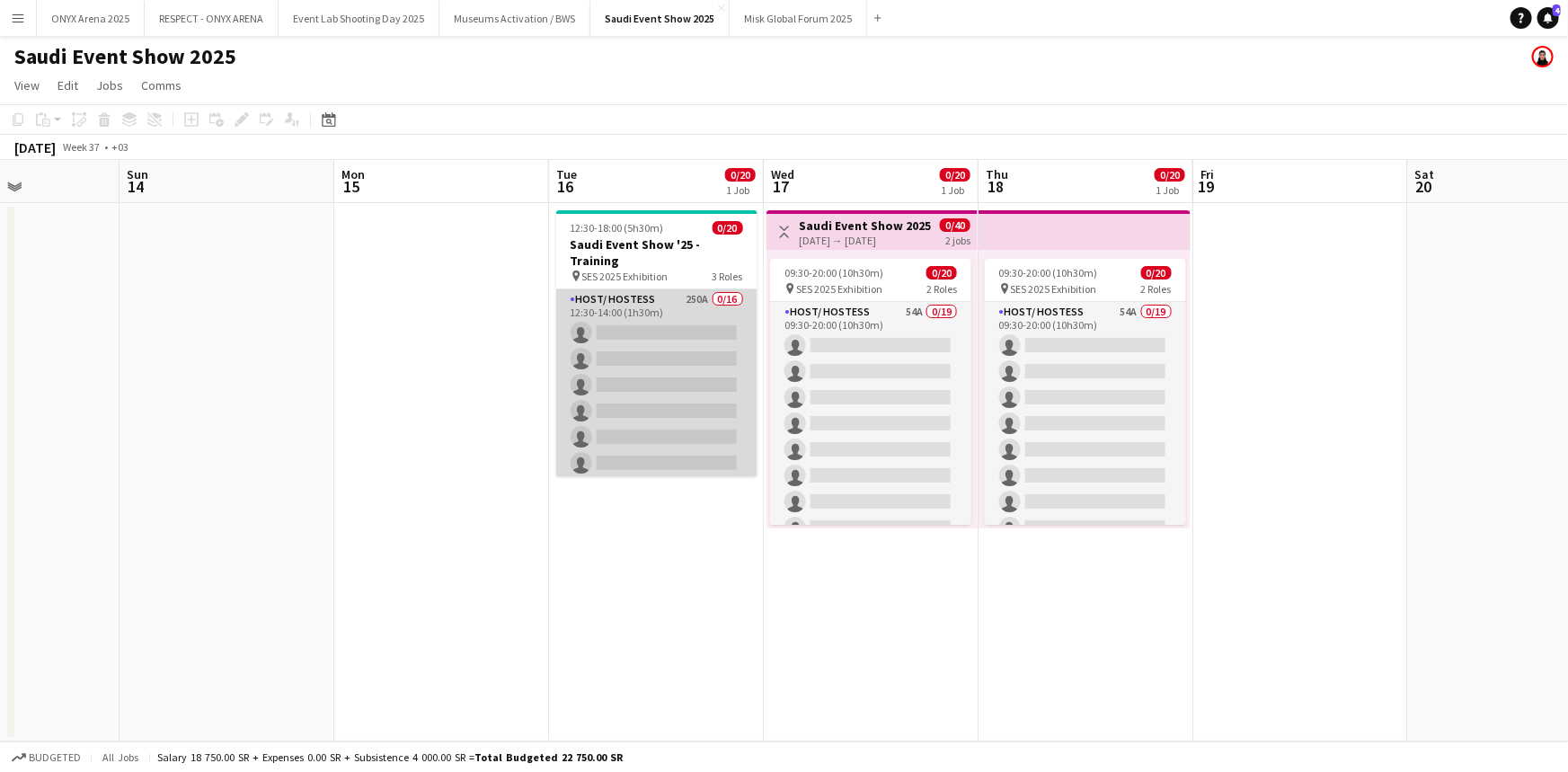
click at [623, 303] on app-card-role "Host/ Hostess 250A 0/16 12:30-14:00 (1h30m) single-neutral-actions single-neutr…" at bounding box center [657, 516] width 201 height 452
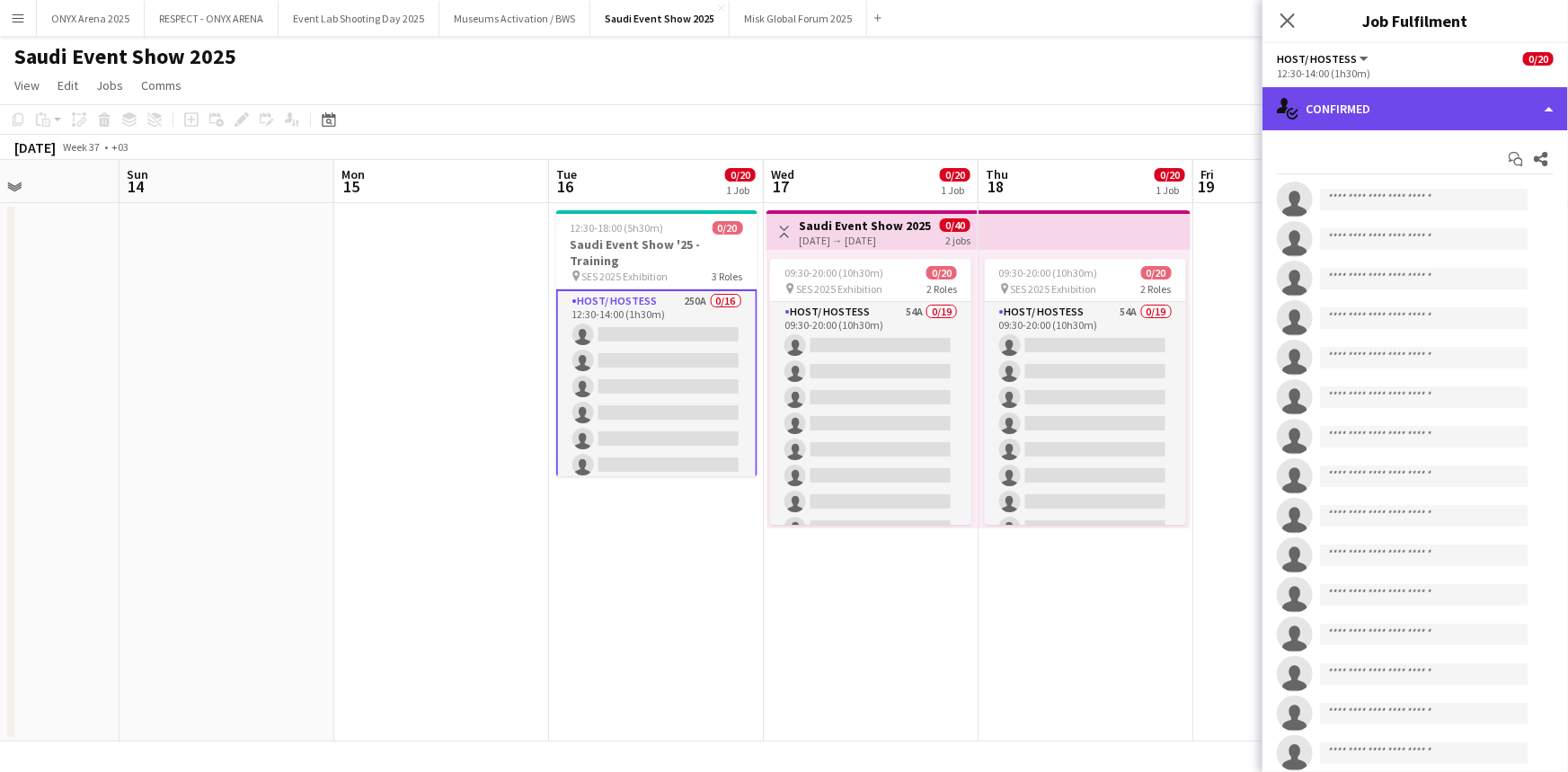
click at [1337, 118] on div "single-neutral-actions-check-2 Confirmed" at bounding box center [1415, 108] width 306 height 43
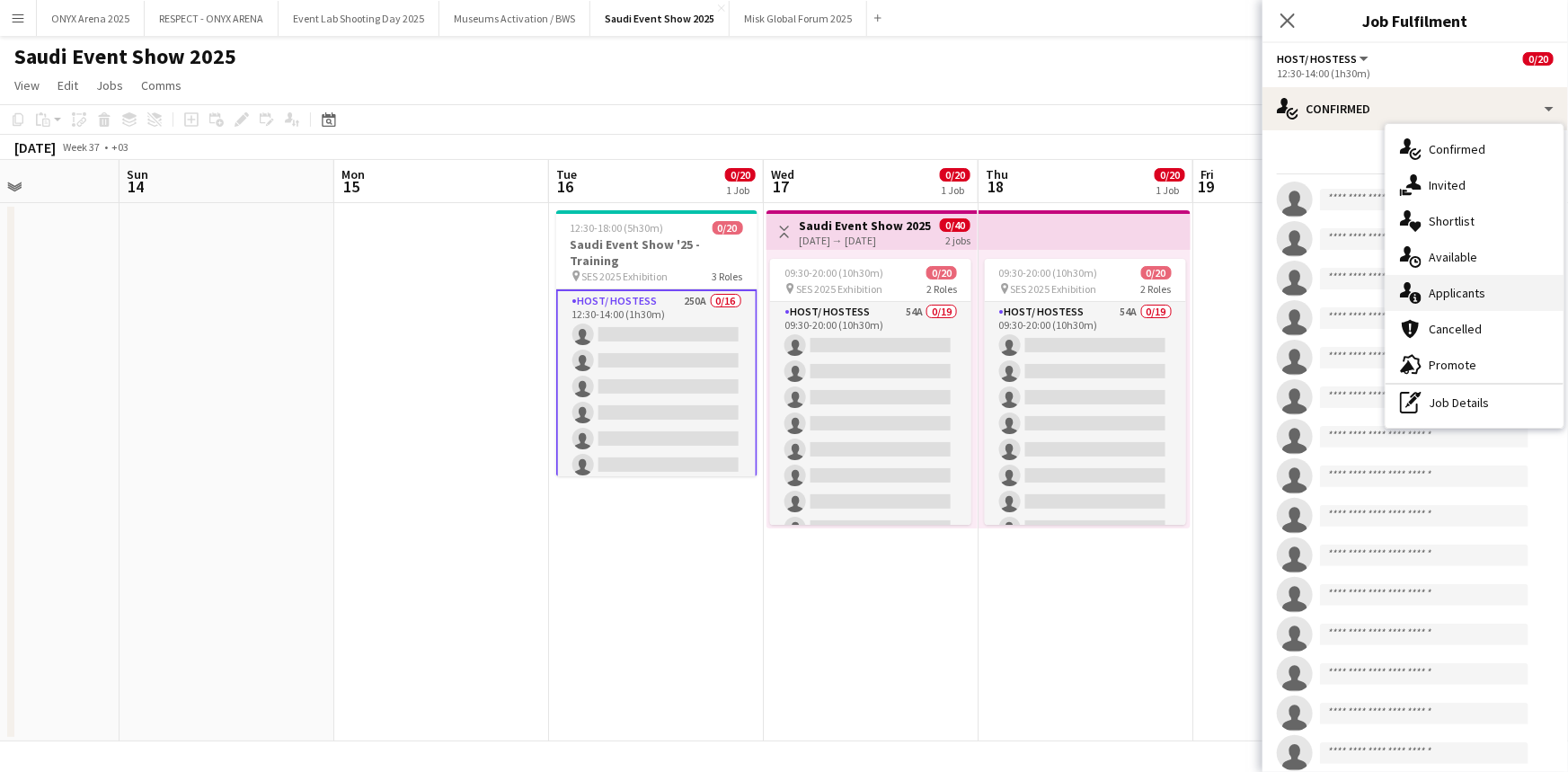
click at [1450, 281] on div "single-neutral-actions-information Applicants" at bounding box center [1474, 293] width 178 height 36
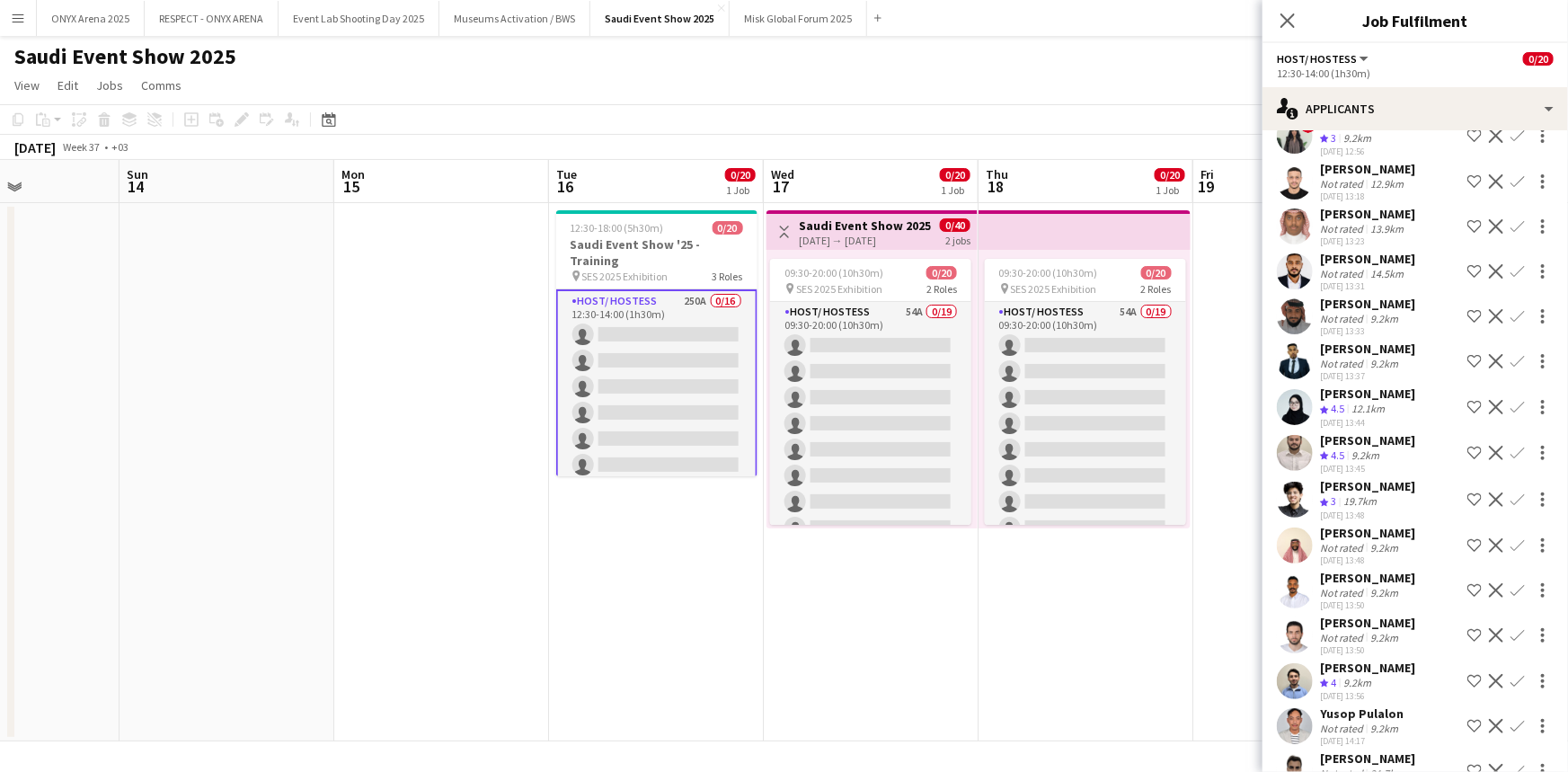
scroll to position [490, 0]
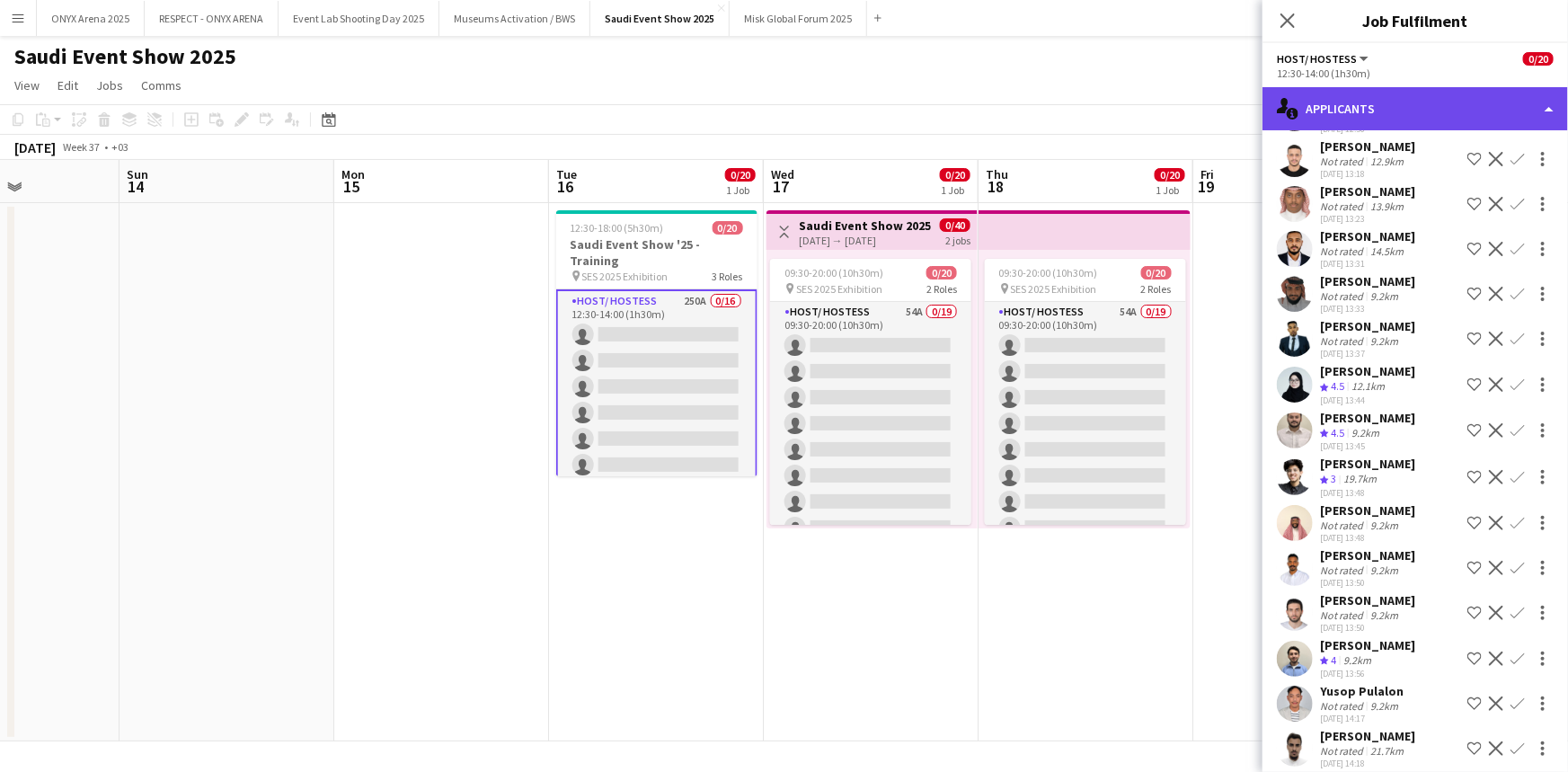
click at [1378, 107] on div "single-neutral-actions-information Applicants" at bounding box center [1415, 108] width 306 height 43
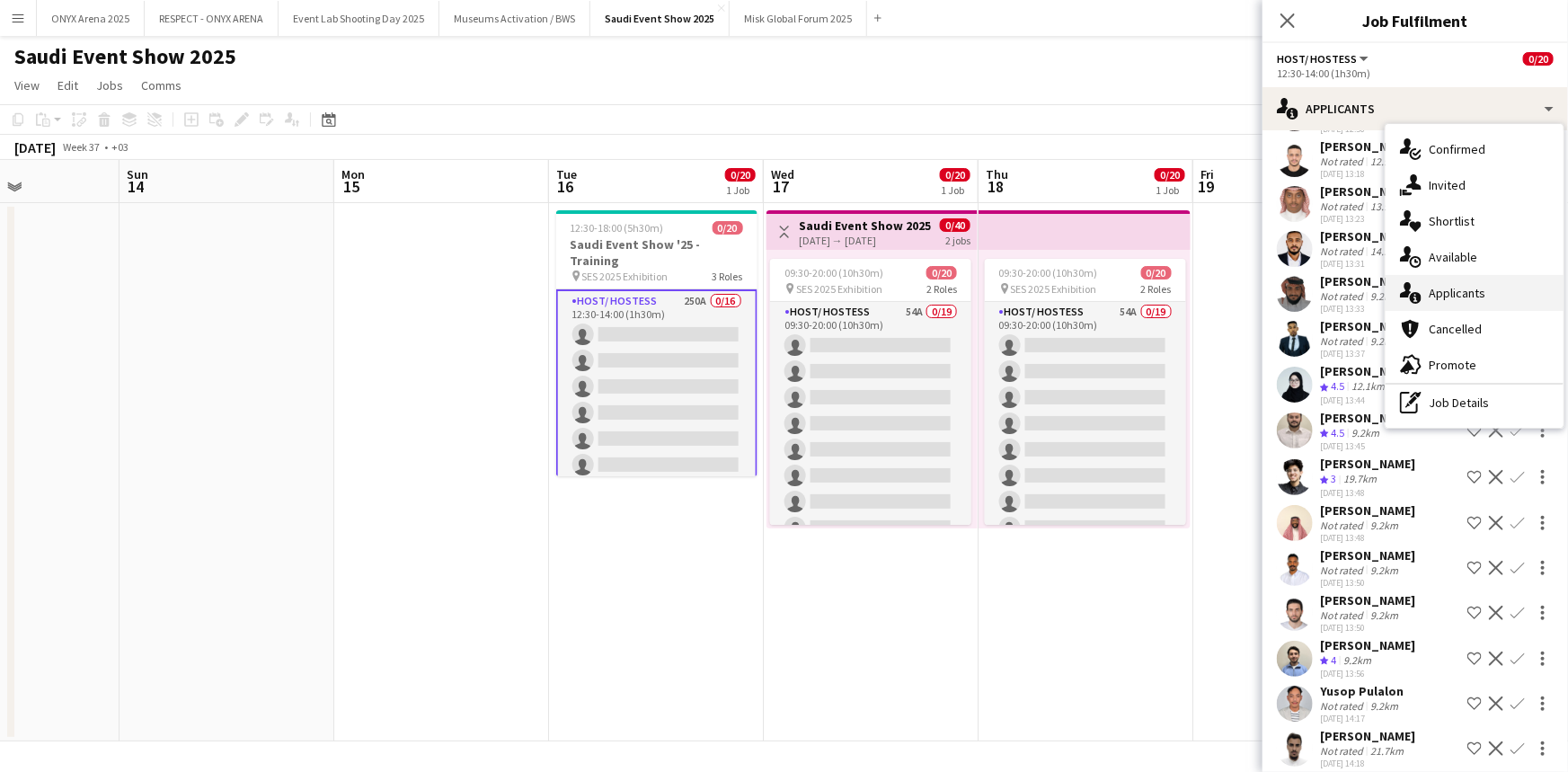
click at [1461, 293] on span "Applicants" at bounding box center [1457, 293] width 57 height 16
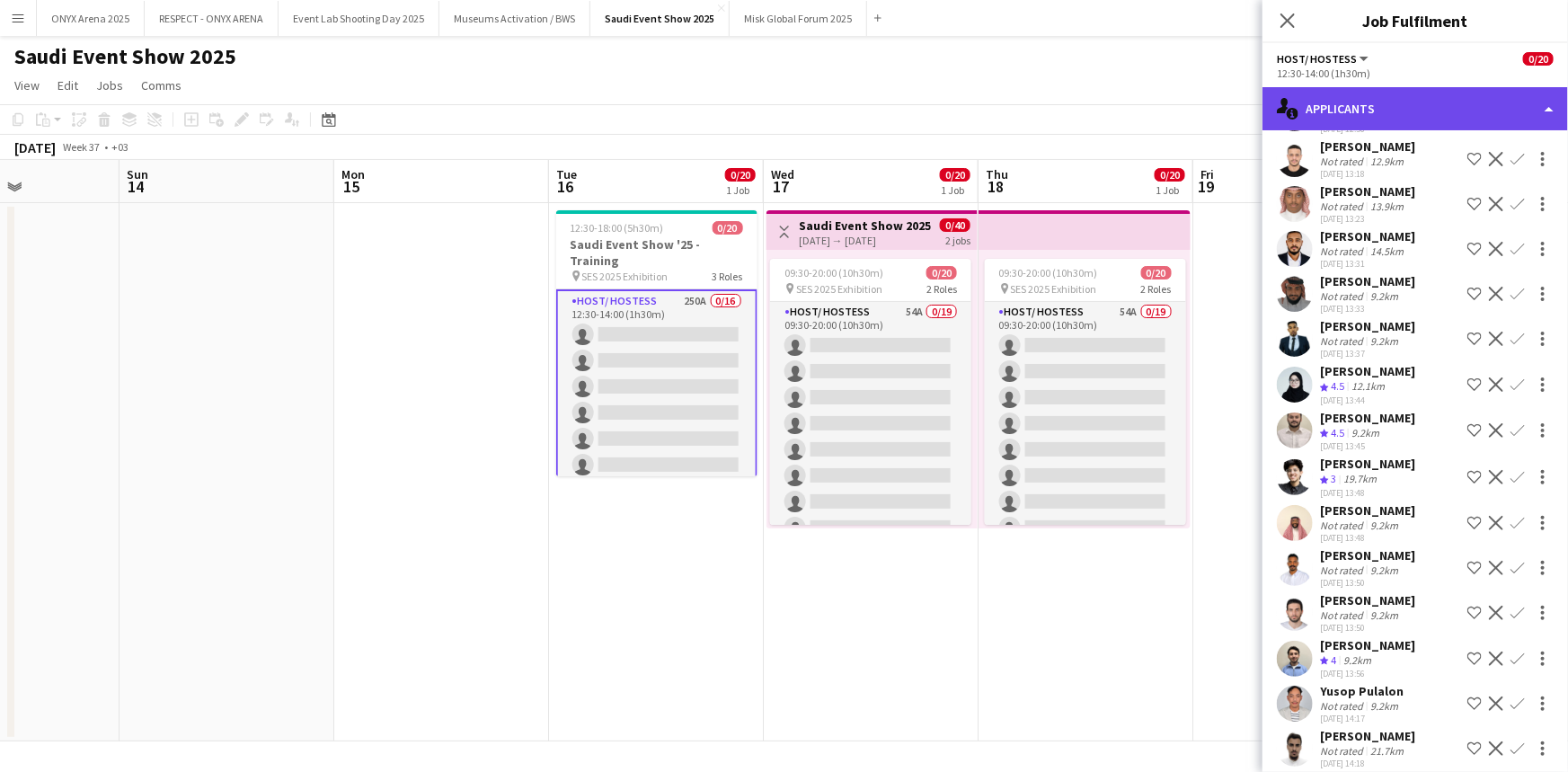
click at [1447, 107] on div "single-neutral-actions-information Applicants" at bounding box center [1415, 108] width 306 height 43
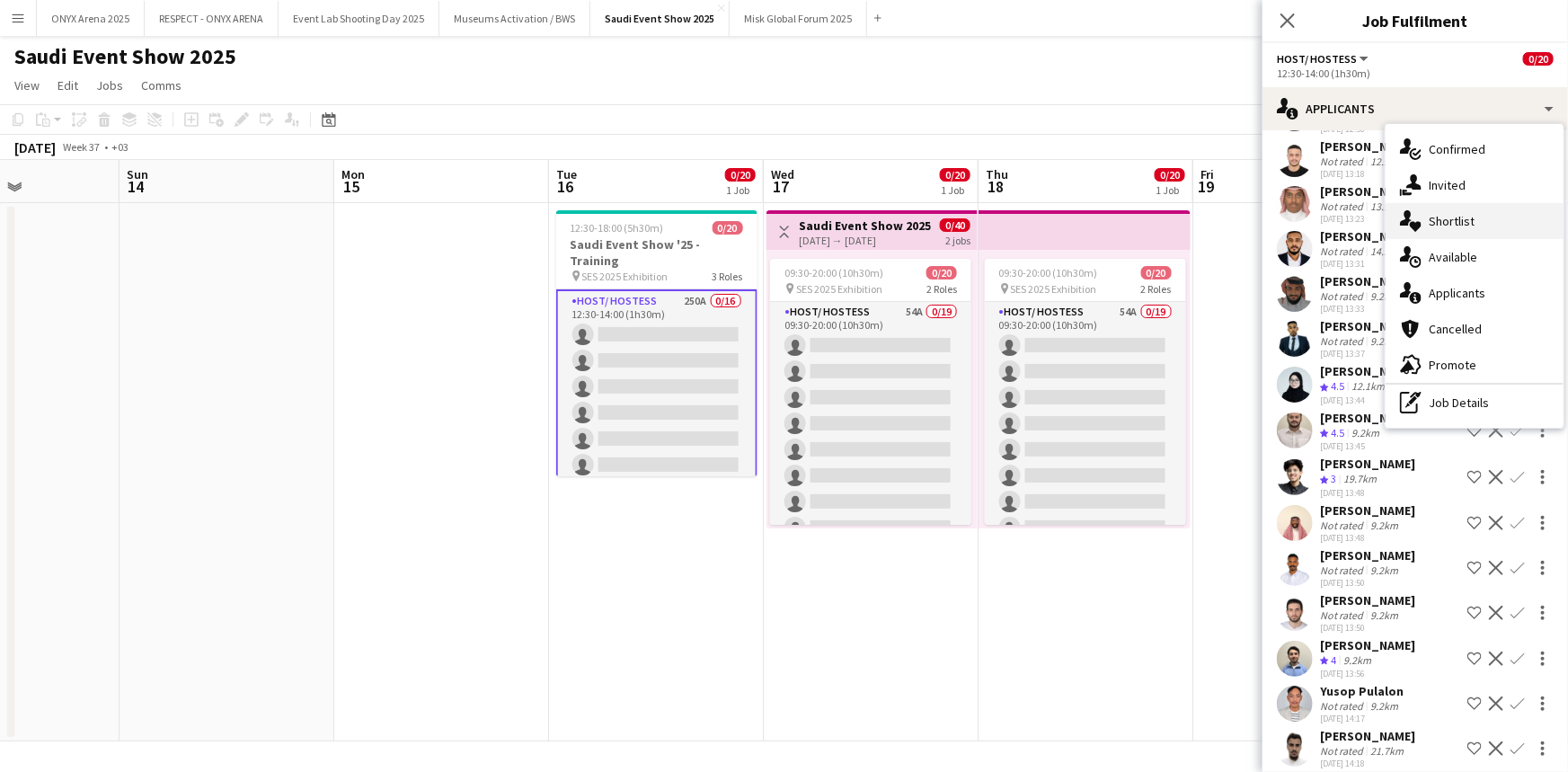
click at [1461, 213] on span "Shortlist" at bounding box center [1452, 221] width 46 height 16
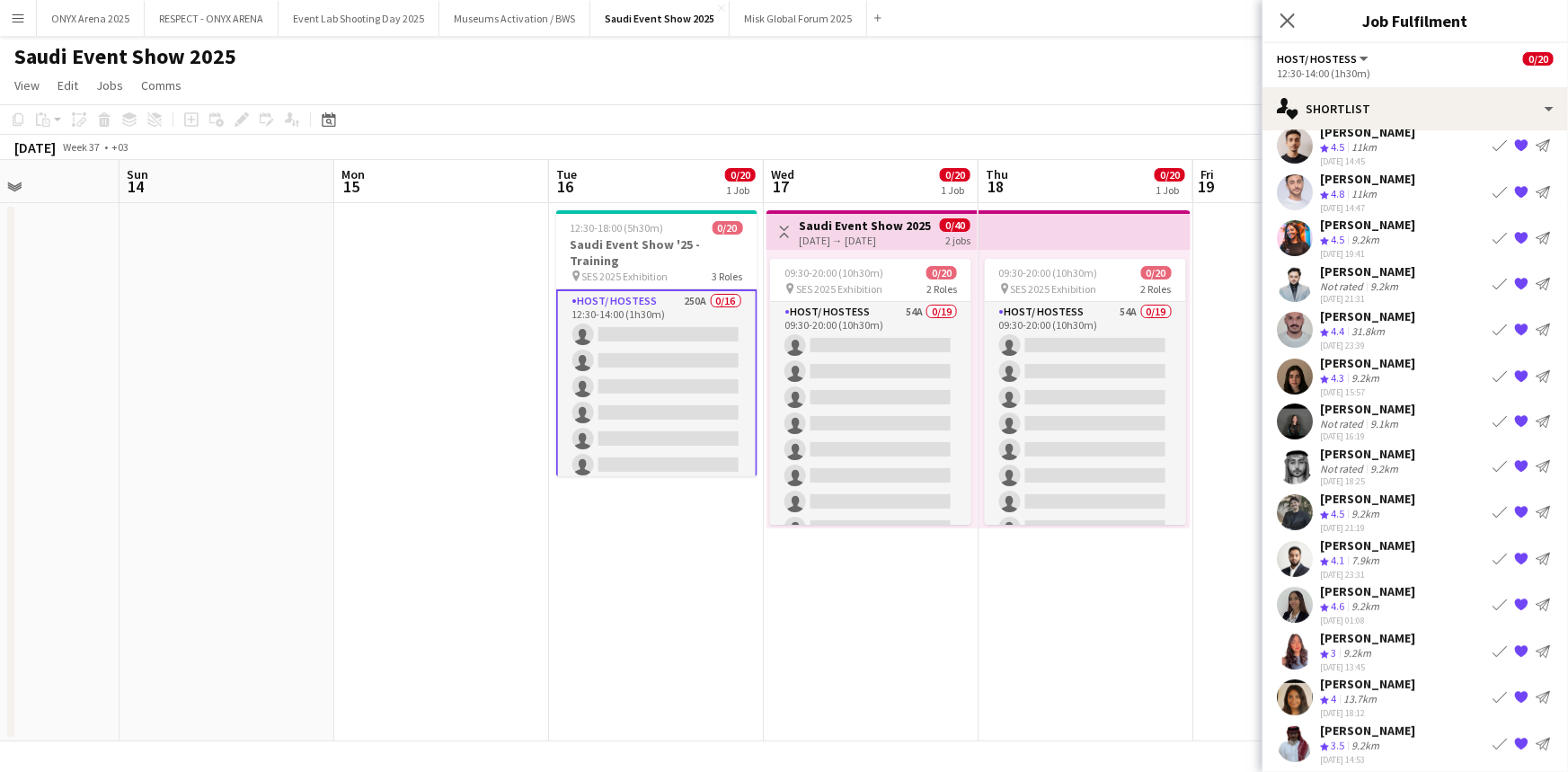
scroll to position [0, 0]
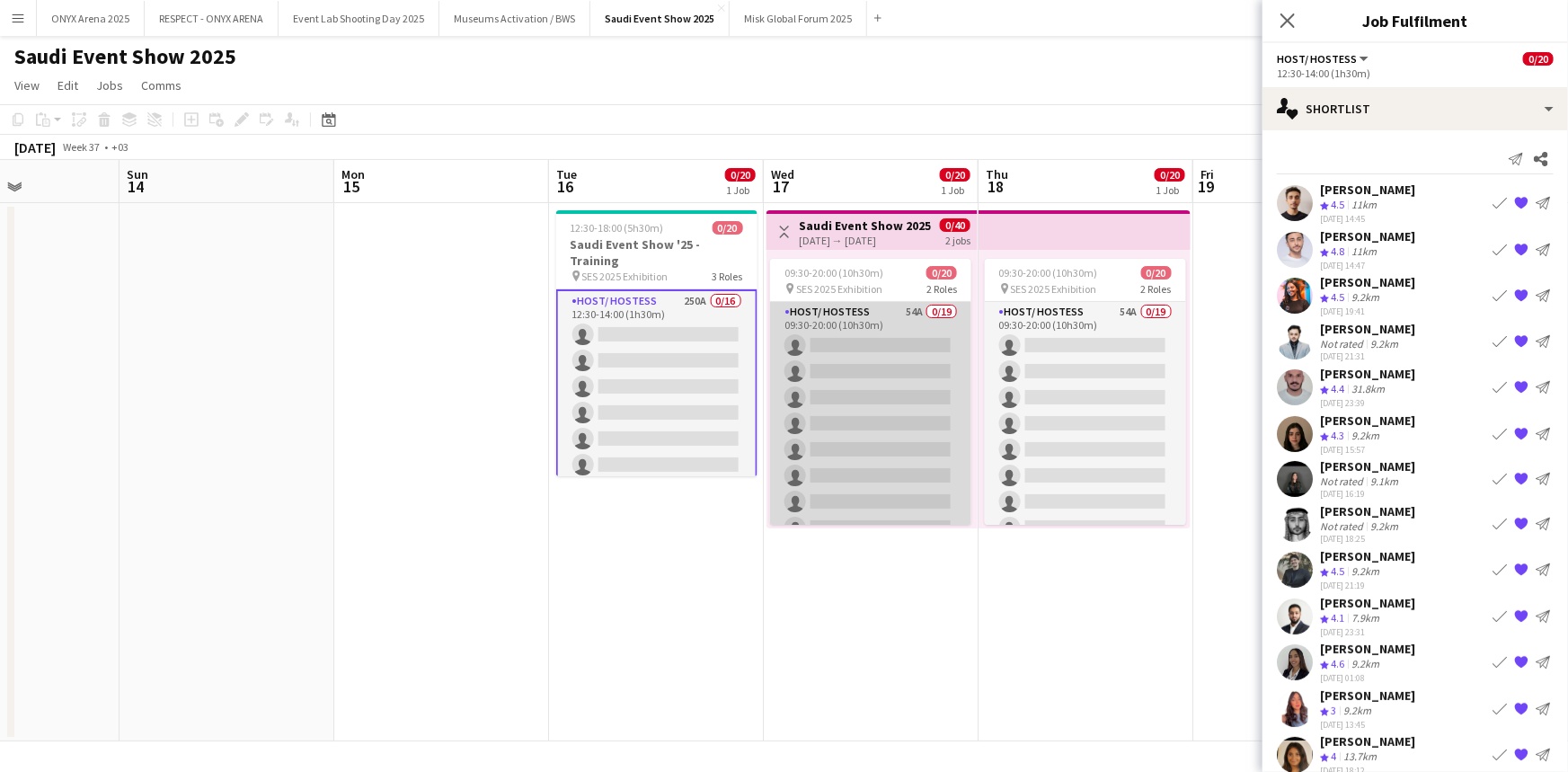
click at [829, 331] on app-card-role "Host/ Hostess 54A 0/19 09:30-20:00 (10h30m) single-neutral-actions single-neutr…" at bounding box center [870, 567] width 201 height 530
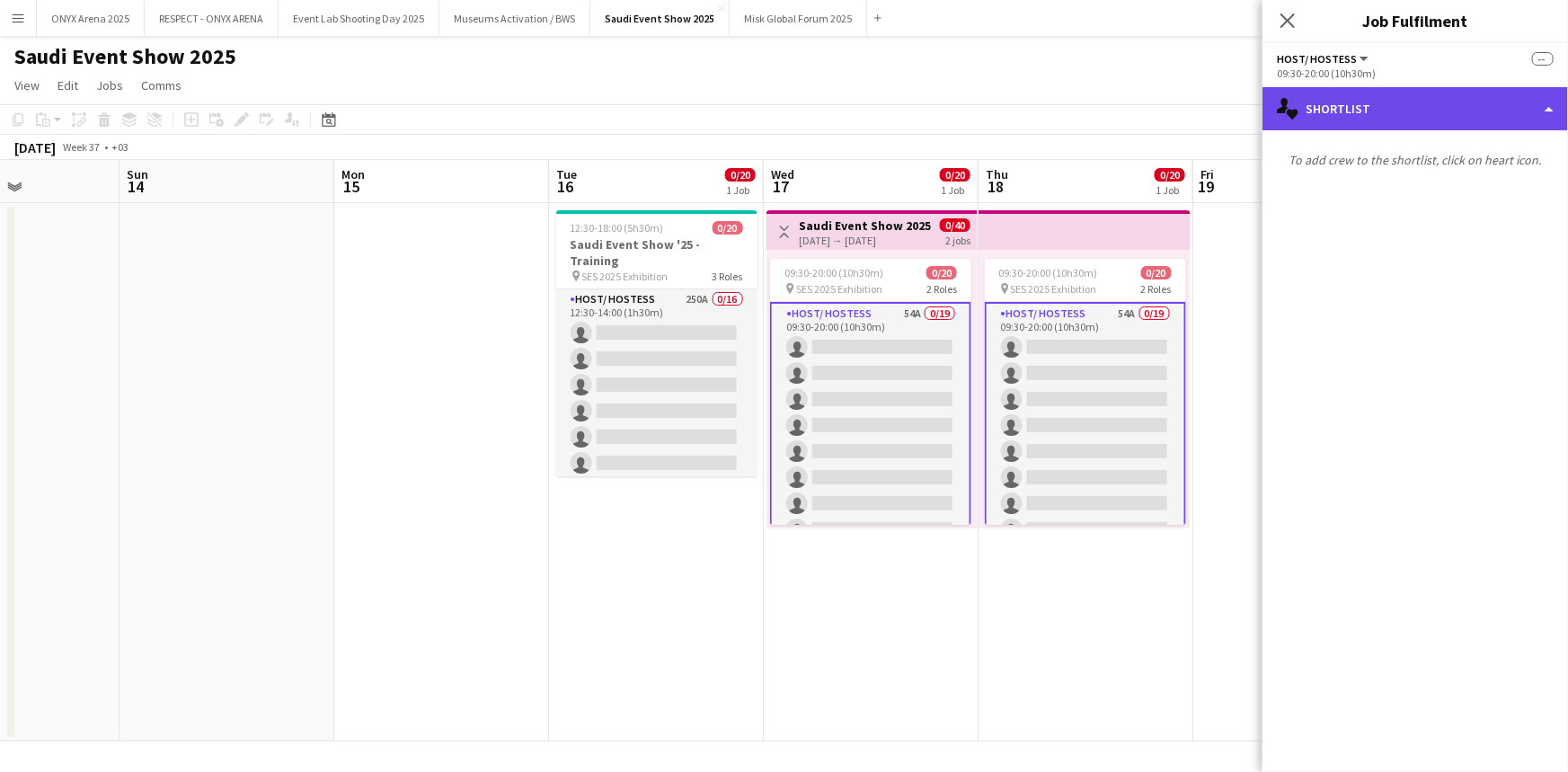
click at [1330, 104] on div "single-neutral-actions-heart Shortlist" at bounding box center [1415, 108] width 306 height 43
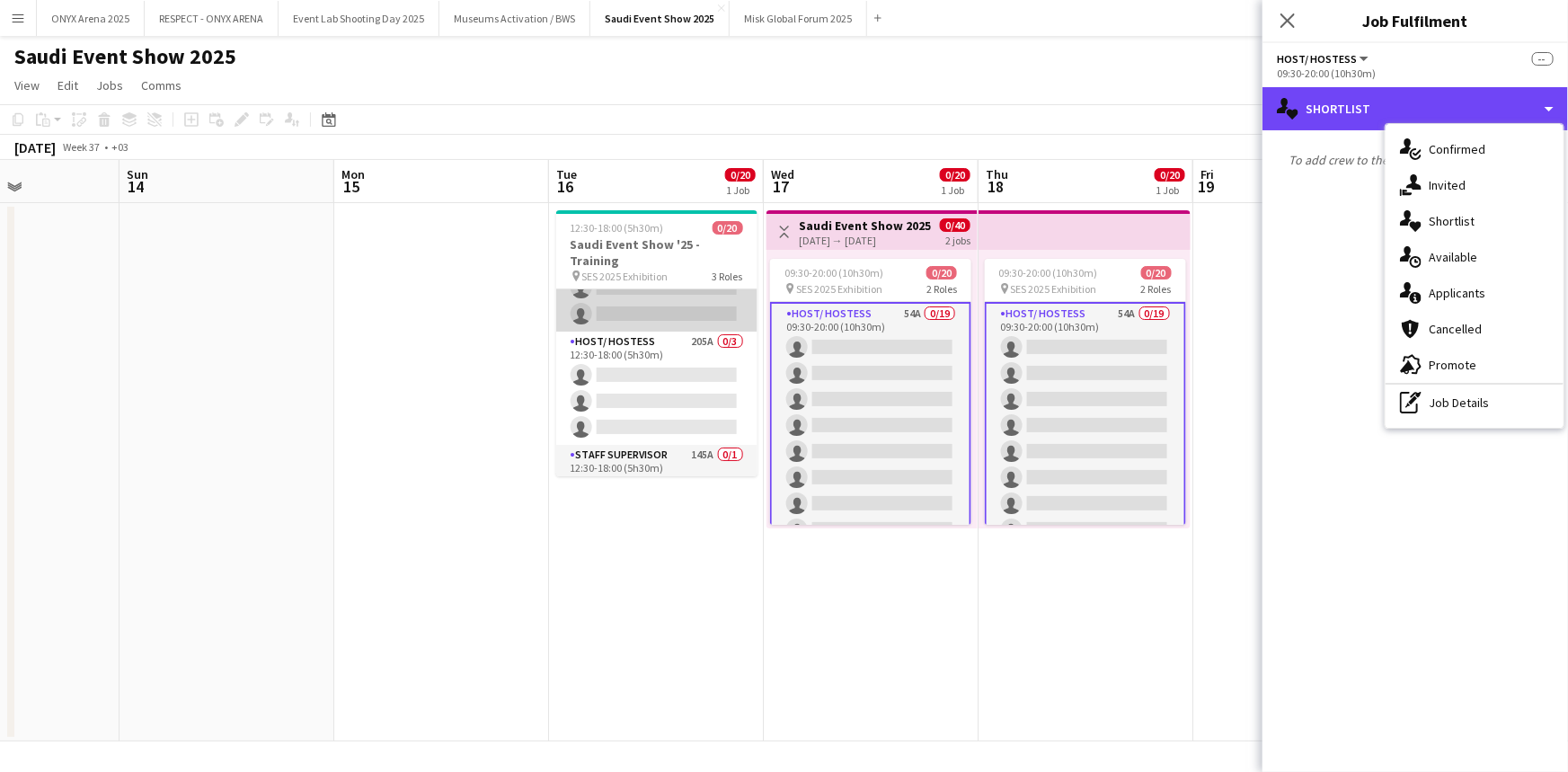
scroll to position [439, 0]
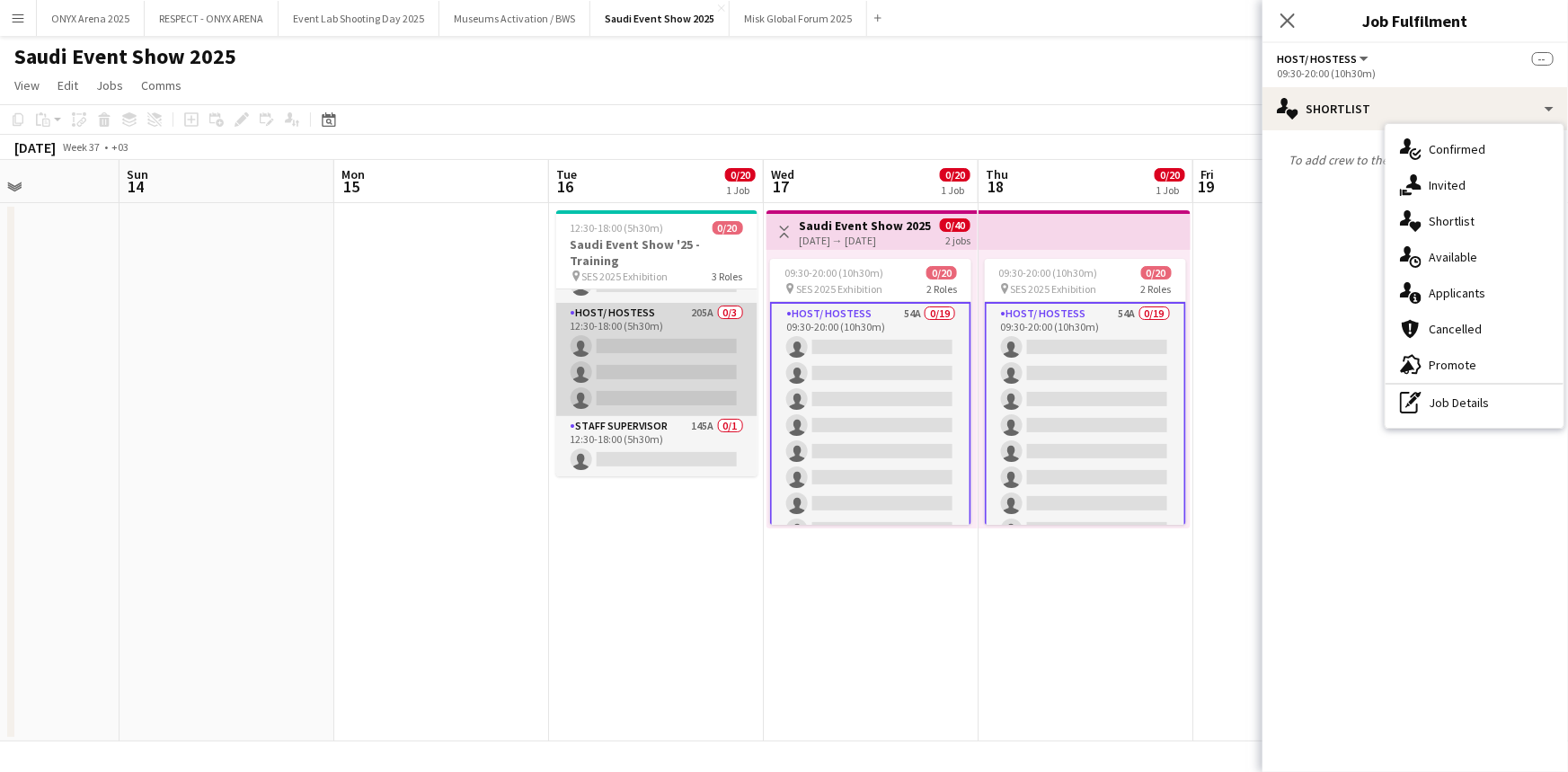
click at [688, 370] on app-card-role "Host/ Hostess 205A 0/3 12:30-18:00 (5h30m) single-neutral-actions single-neutra…" at bounding box center [657, 359] width 201 height 113
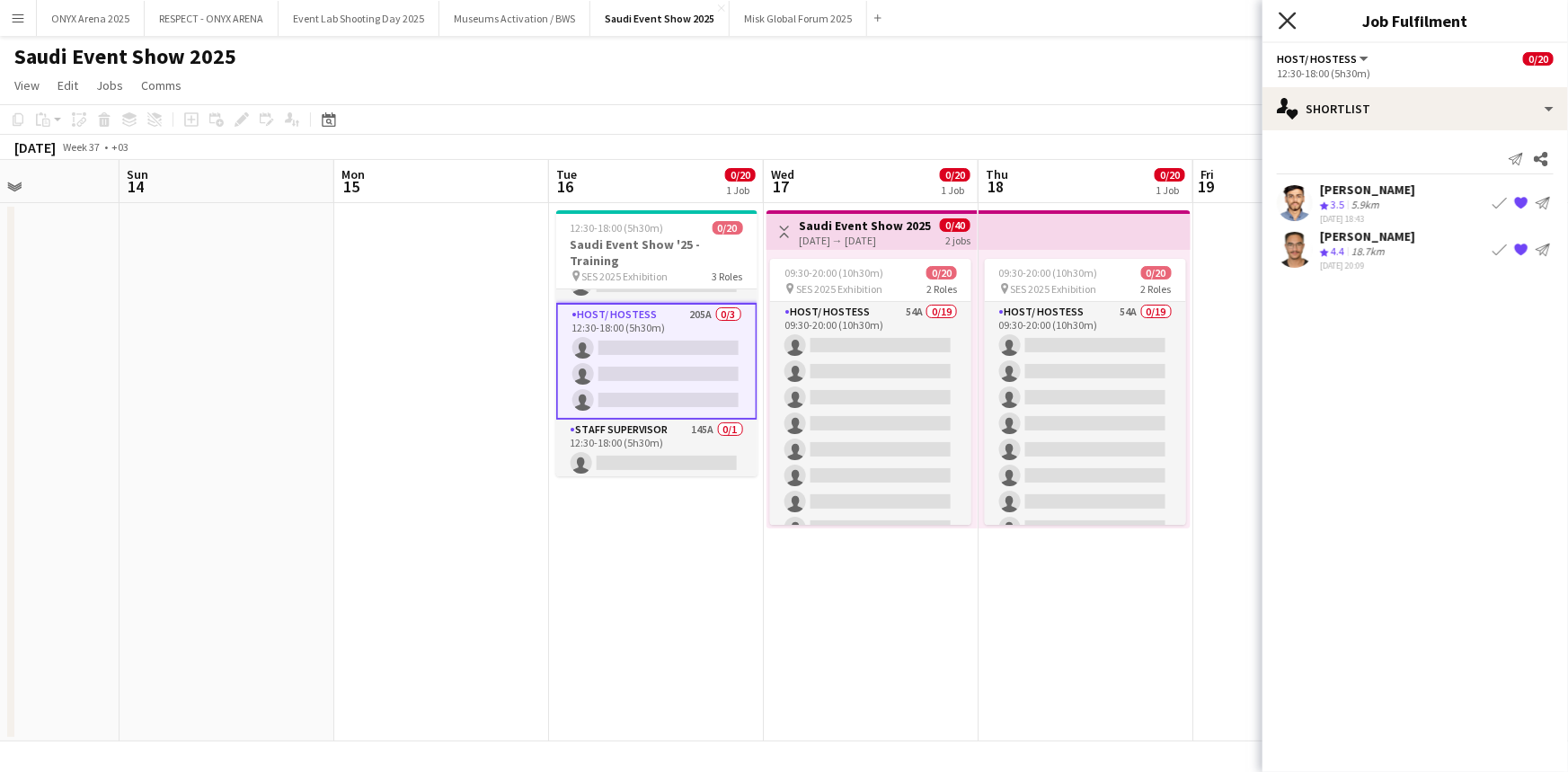
click at [1285, 18] on icon "Close pop-in" at bounding box center [1287, 20] width 17 height 17
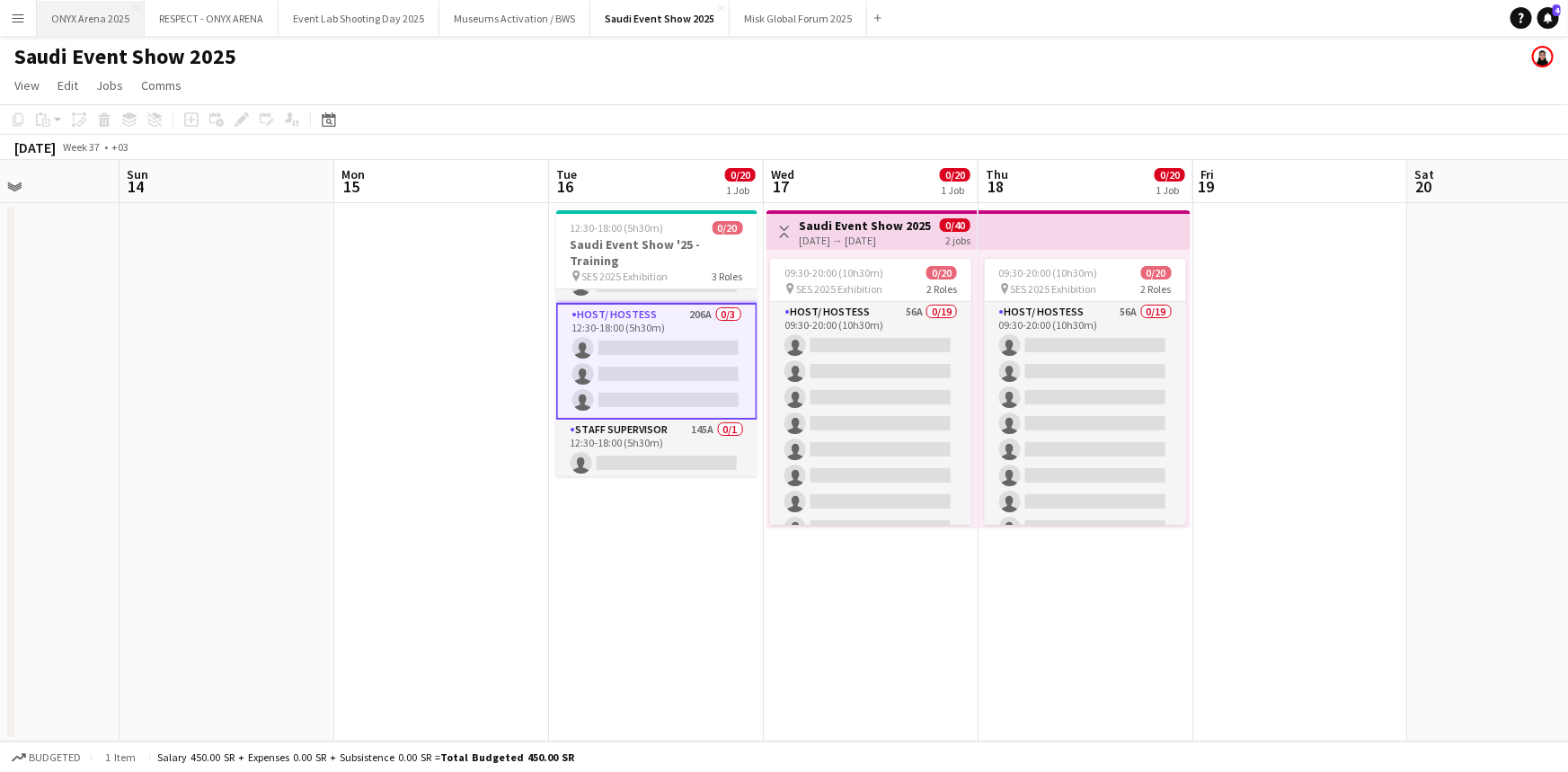
click at [88, 25] on button "ONYX Arena 2025 Close" at bounding box center [90, 18] width 108 height 35
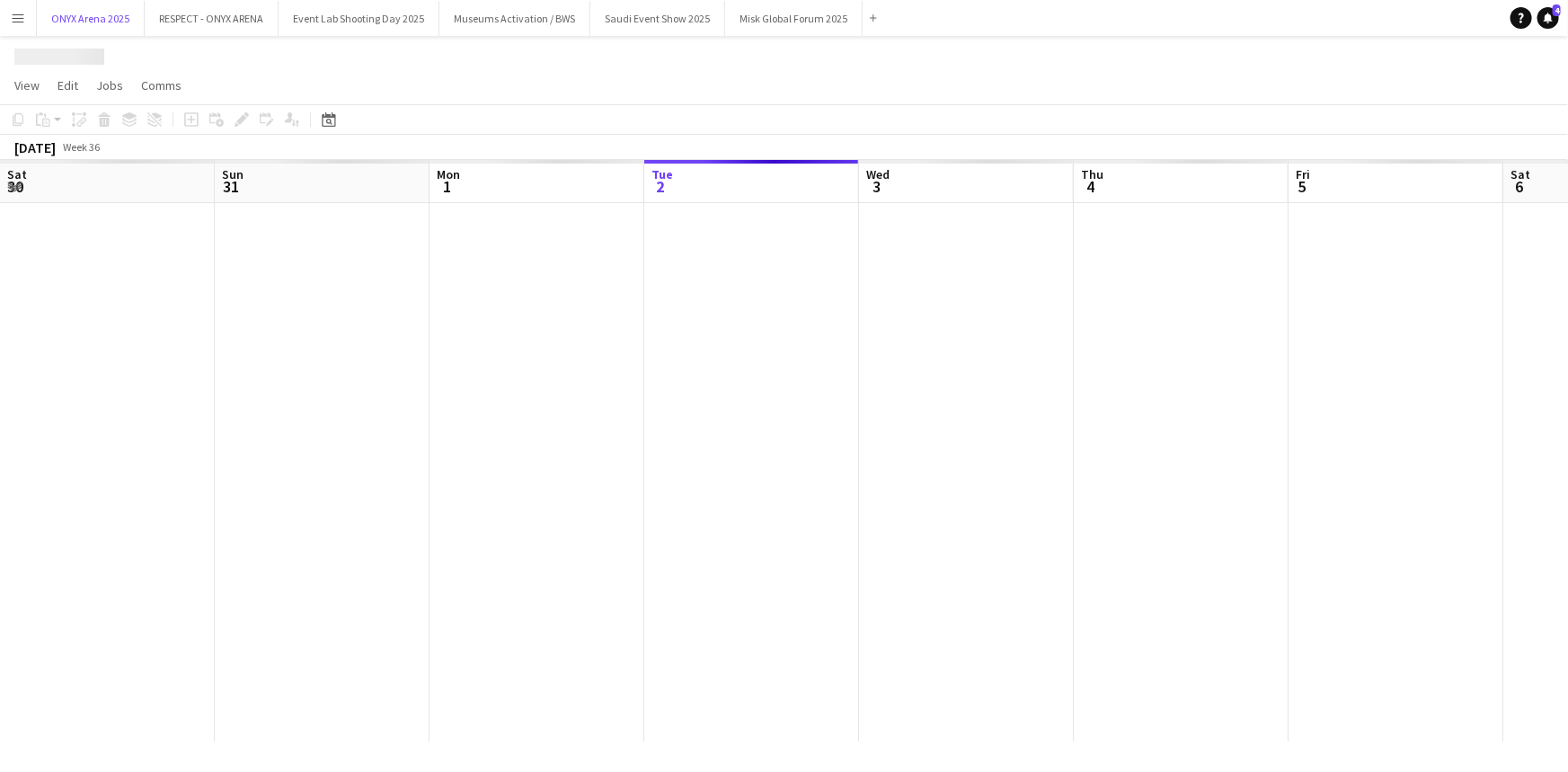
scroll to position [0, 430]
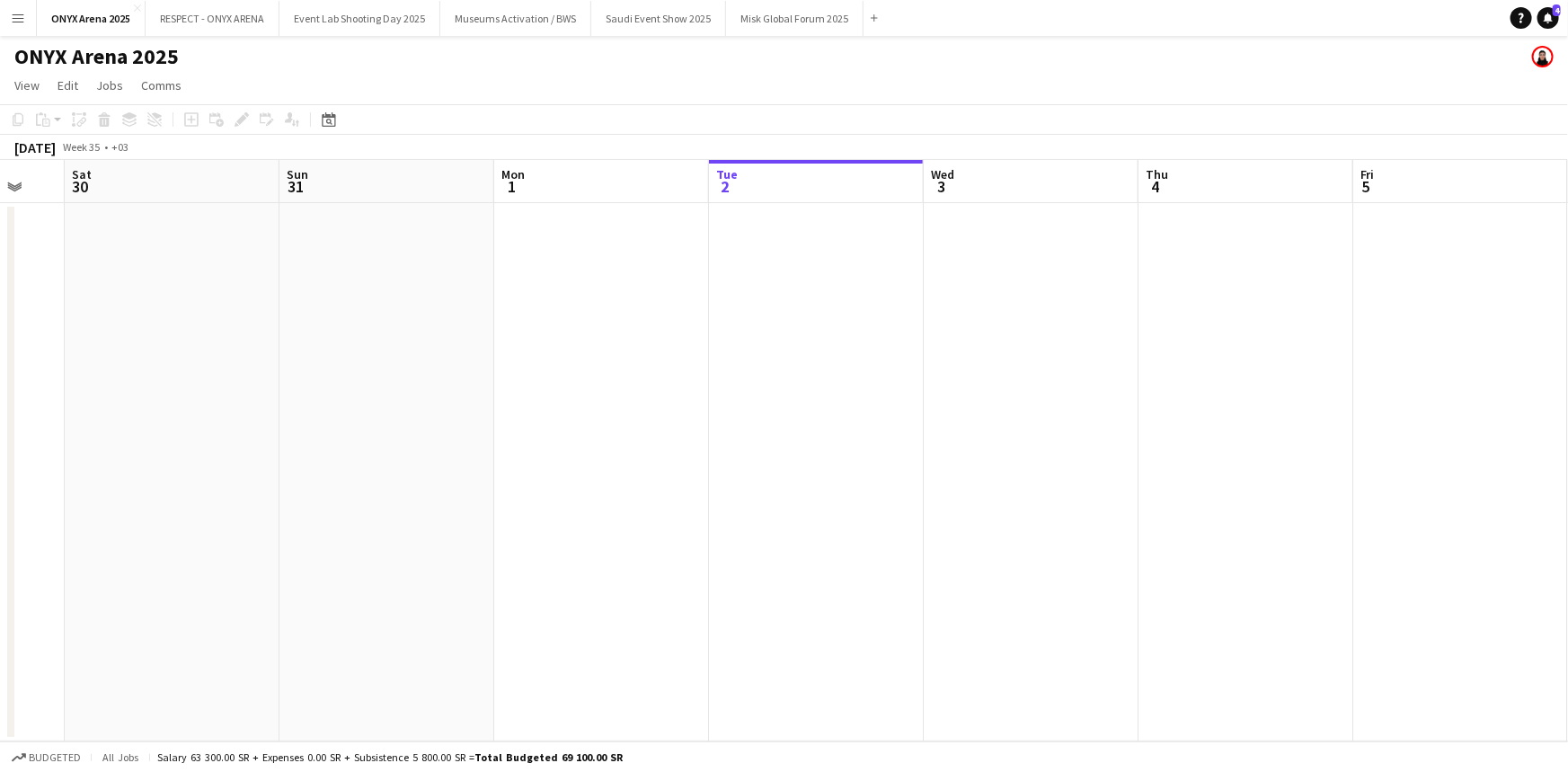
drag, startPoint x: 288, startPoint y: 381, endPoint x: 786, endPoint y: 433, distance: 500.7
click at [786, 433] on app-calendar-viewport "Thu 28 Fri 29 Sat 30 Sun 31 Mon 1 Tue 2 Wed 3 Thu 4 Fri 5 Sat 6 Sun 7 Mon 8 Tue…" at bounding box center [784, 450] width 1568 height 581
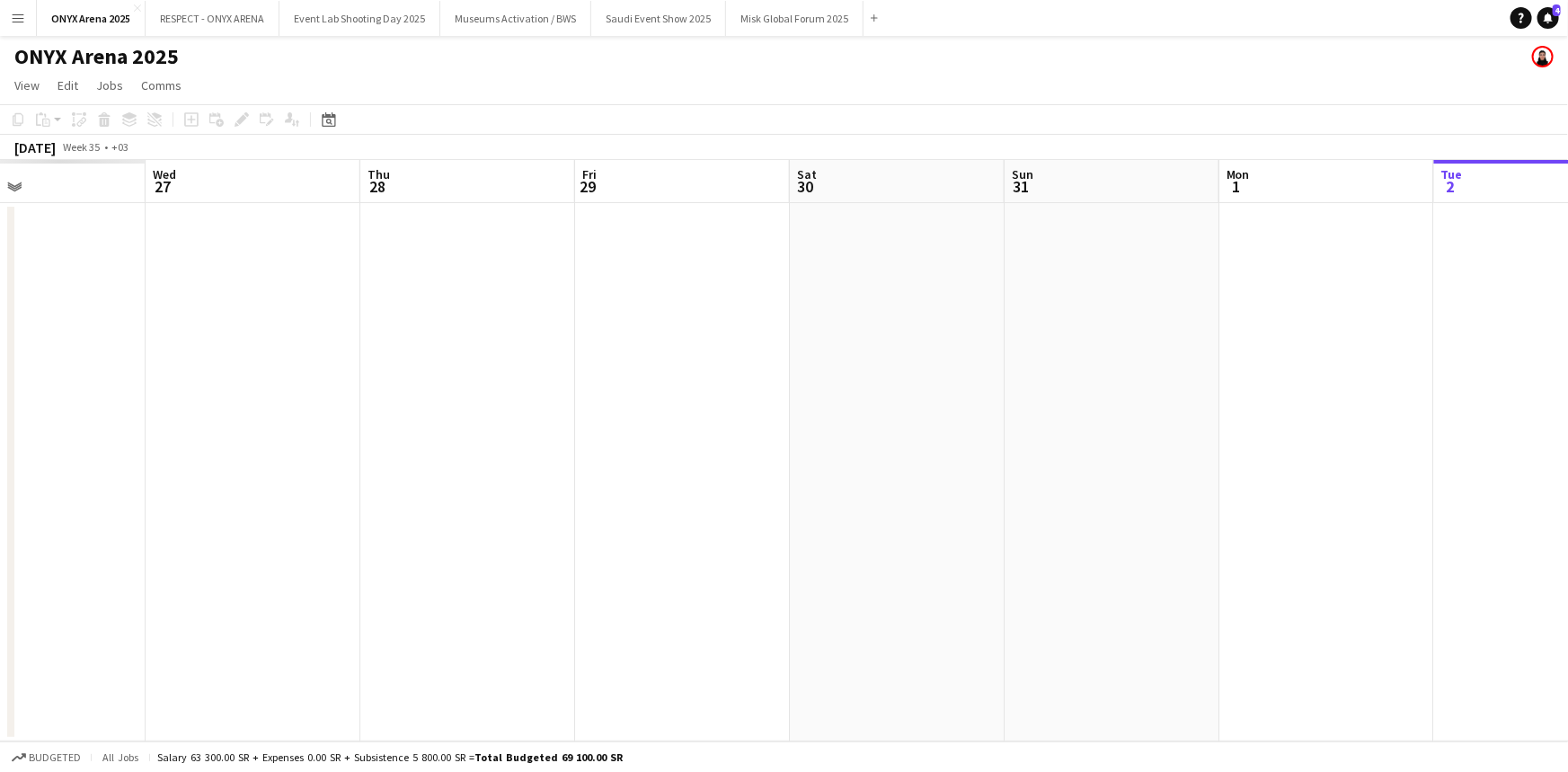
drag, startPoint x: 217, startPoint y: 457, endPoint x: 820, endPoint y: 439, distance: 603.3
click at [935, 450] on app-calendar-viewport "Sun 24 Mon 25 Tue 26 Wed 27 Thu 28 Fri 29 Sat 30 Sun 31 Mon 1 Tue 2 Wed 3 Thu 4…" at bounding box center [784, 450] width 1568 height 581
drag, startPoint x: 348, startPoint y: 476, endPoint x: 0, endPoint y: 529, distance: 352.0
click at [673, 467] on app-calendar-viewport "Thu 21 Fri 22 Sat 23 Sun 24 Mon 25 Tue 26 Wed 27 Thu 28 Fri 29 Sat 30 Sun 31 Mo…" at bounding box center [784, 450] width 1568 height 581
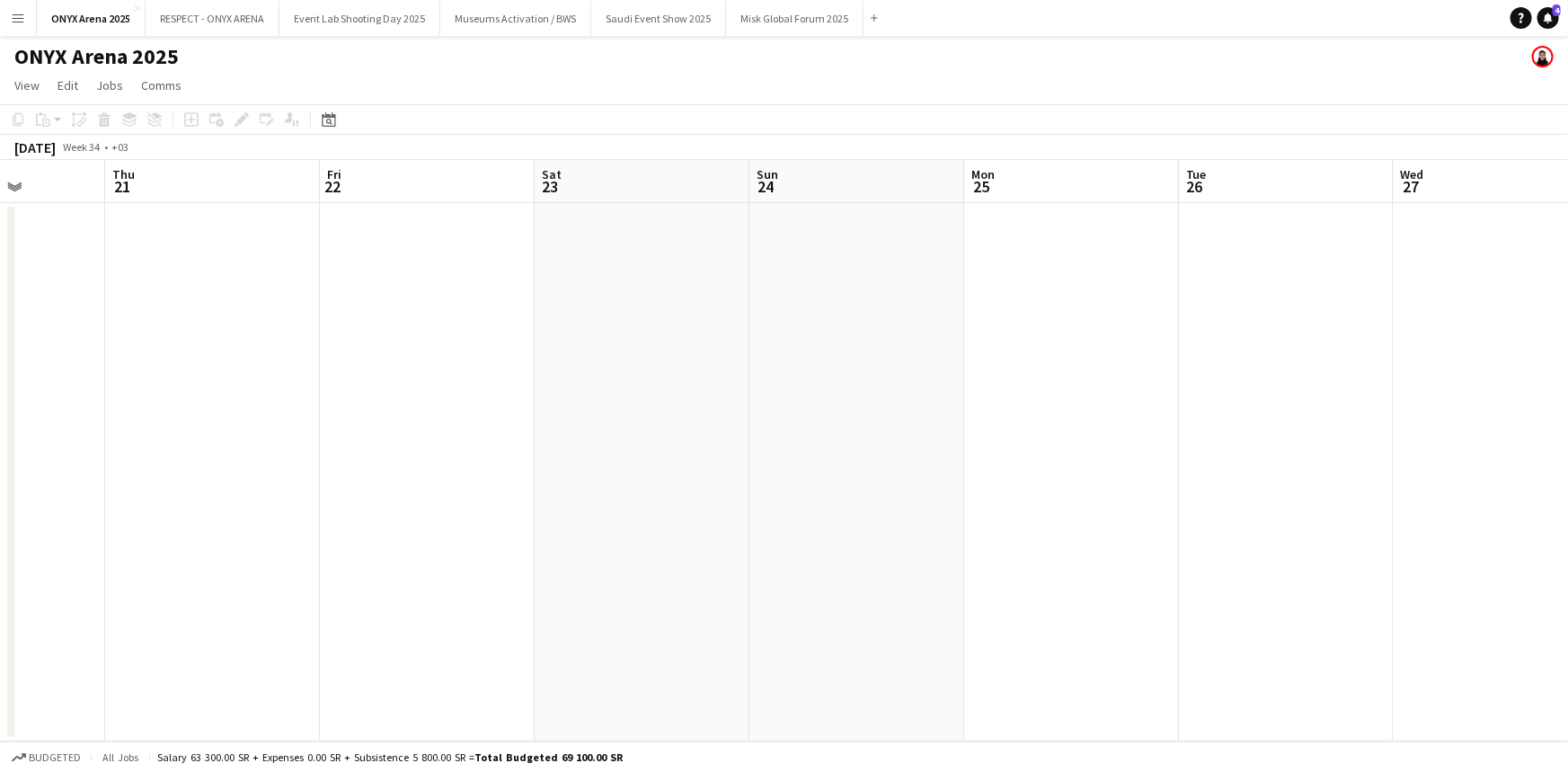
drag, startPoint x: 0, startPoint y: 529, endPoint x: 686, endPoint y: 492, distance: 687.0
click at [686, 492] on app-calendar-viewport "Mon 18 Tue 19 Wed 20 Thu 21 Fri 22 Sat 23 Sun 24 Mon 25 Tue 26 Wed 27 Thu 28 Fr…" at bounding box center [784, 450] width 1568 height 581
drag, startPoint x: 162, startPoint y: 428, endPoint x: 270, endPoint y: 452, distance: 110.6
click at [845, 395] on app-calendar-viewport "Fri 15 Sat 16 Sun 17 Mon 18 Tue 19 Wed 20 Thu 21 Fri 22 Sat 23 Sun 24 Mon 25 Tu…" at bounding box center [784, 450] width 1568 height 581
drag, startPoint x: 270, startPoint y: 452, endPoint x: 812, endPoint y: 377, distance: 547.2
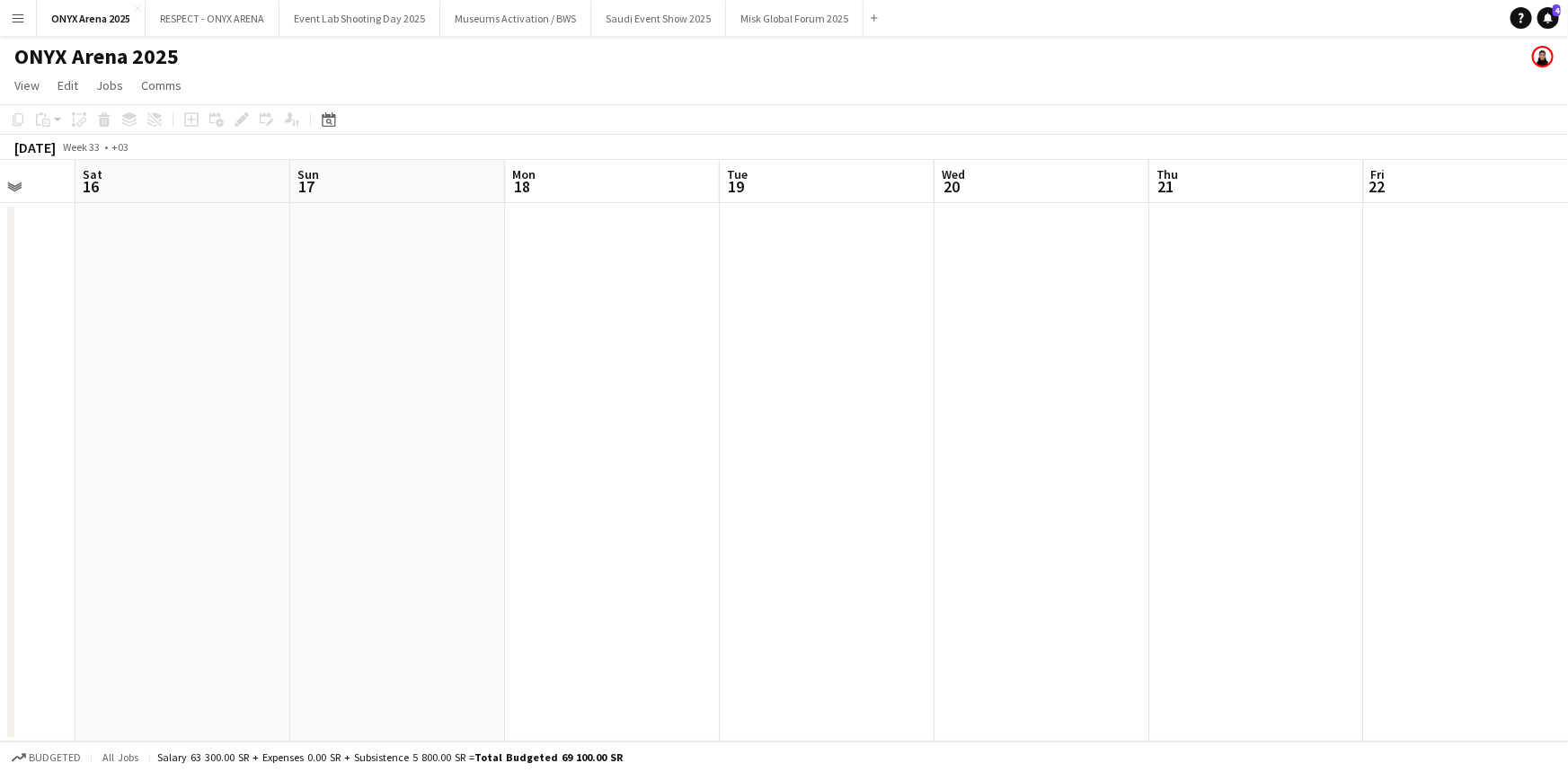
click at [847, 373] on app-calendar-viewport "Wed 13 Thu 14 Fri 15 Sat 16 Sun 17 Mon 18 Tue 19 Wed 20 Thu 21 Fri 22 Sat 23 Su…" at bounding box center [784, 450] width 1568 height 581
drag, startPoint x: 242, startPoint y: 500, endPoint x: 766, endPoint y: 457, distance: 525.8
click at [767, 457] on app-calendar-viewport "Tue 12 Wed 13 Thu 14 Fri 15 Sat 16 Sun 17 Mon 18 Tue 19 Wed 20 Thu 21 Fri 22 Sa…" at bounding box center [784, 450] width 1568 height 581
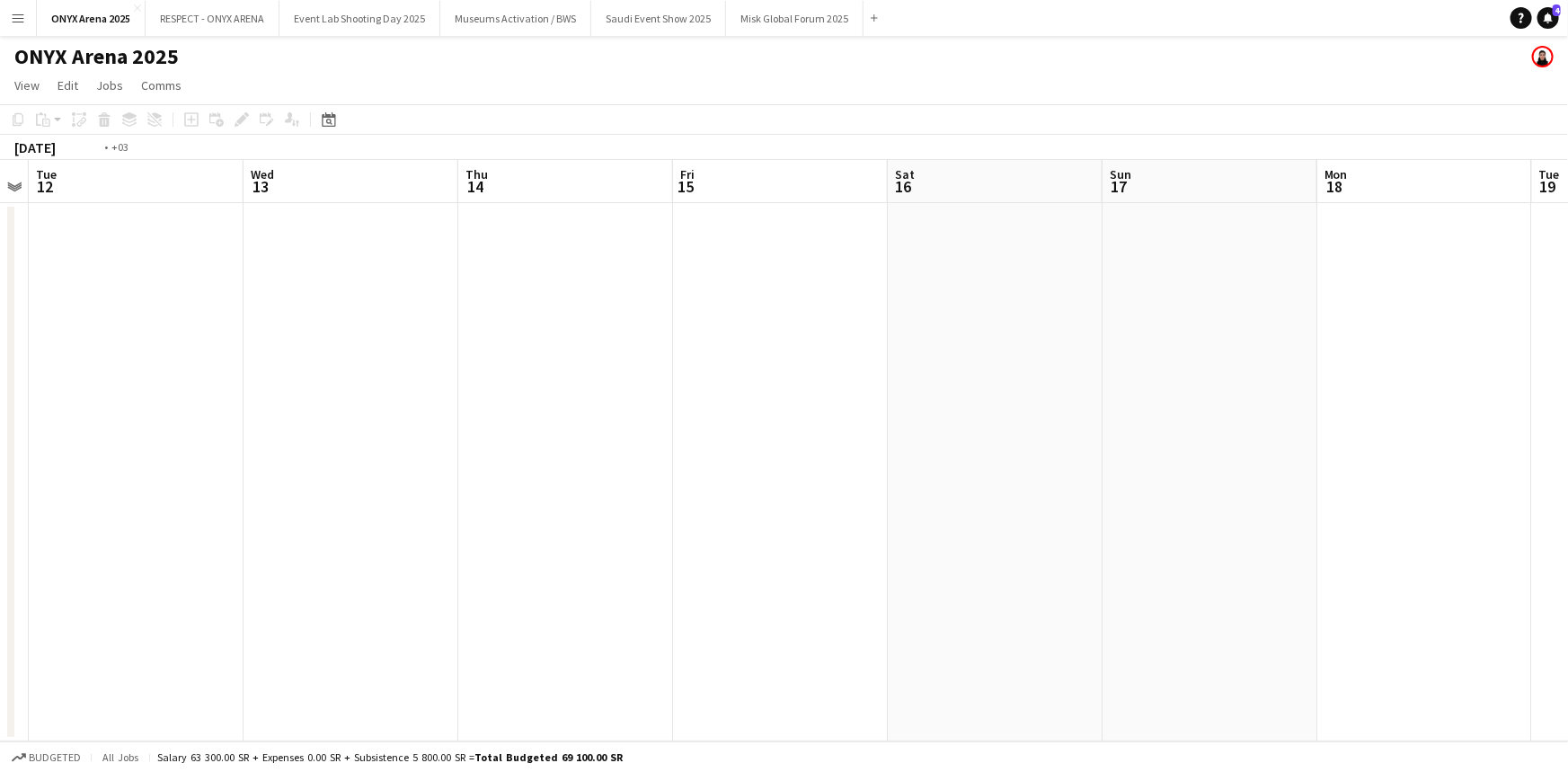
drag, startPoint x: 249, startPoint y: 513, endPoint x: 873, endPoint y: 450, distance: 627.2
click at [905, 451] on app-calendar-viewport "Sun 10 Mon 11 Tue 12 Wed 13 Thu 14 Fri 15 Sat 16 Sun 17 Mon 18 Tue 19 Wed 20 Th…" at bounding box center [784, 450] width 1568 height 581
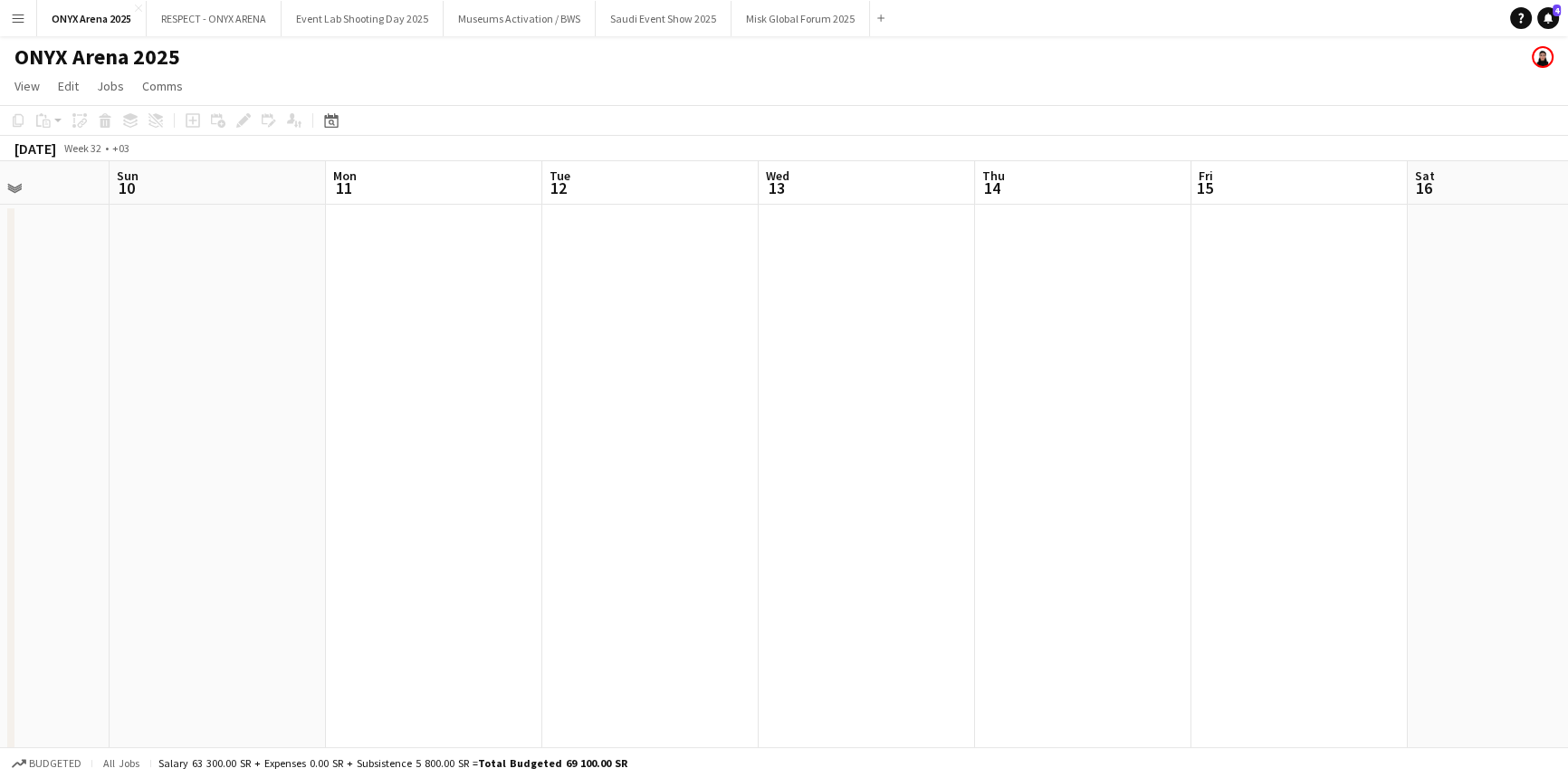
scroll to position [0, 414]
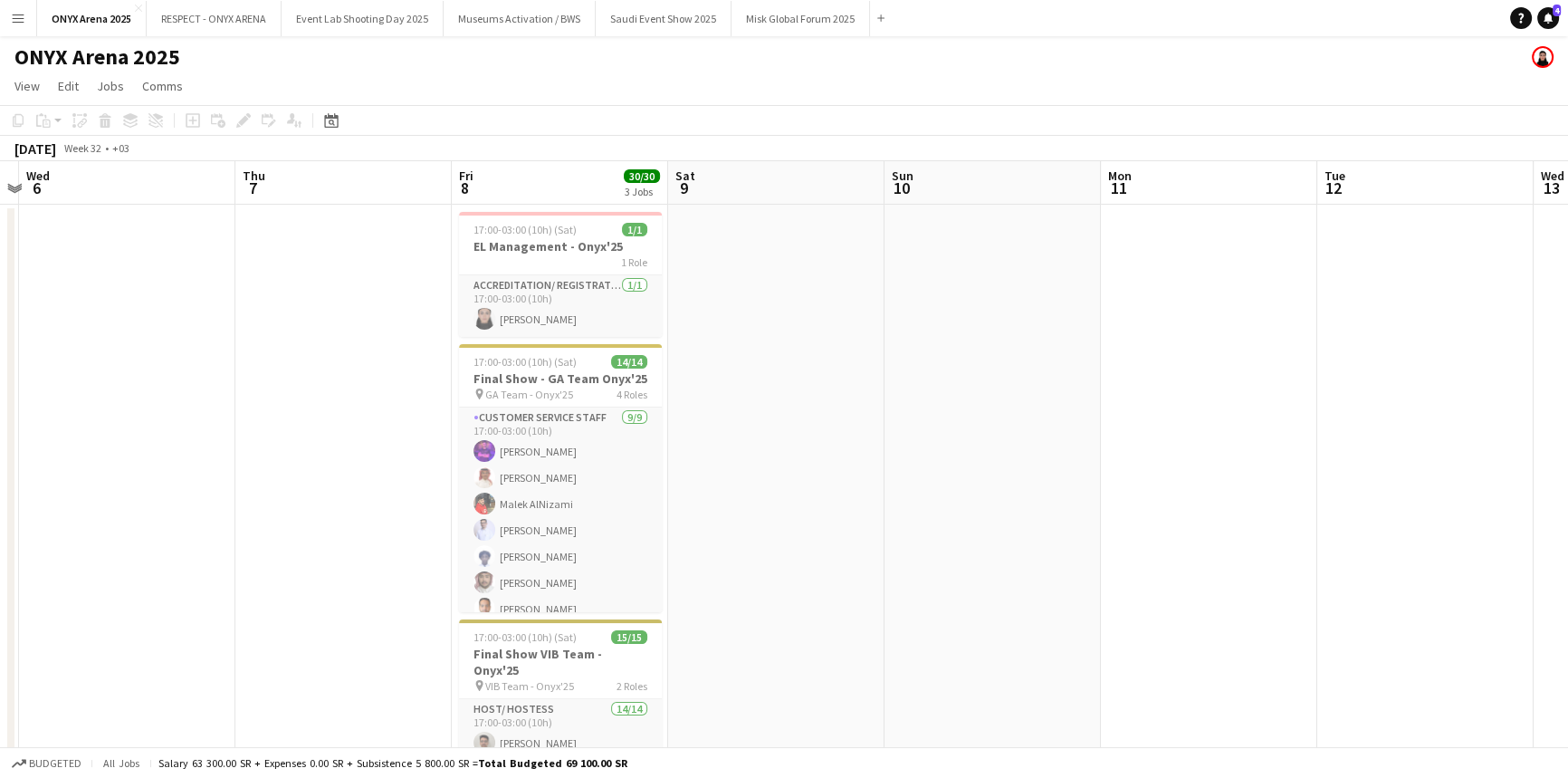
drag, startPoint x: 182, startPoint y: 495, endPoint x: 822, endPoint y: 422, distance: 644.1
click at [822, 422] on app-calendar-viewport "Mon 4 Tue 5 Wed 6 Thu 7 Fri 8 30/30 3 Jobs Sat 9 Sun 10 Mon 11 Tue 12 Wed 13 Th…" at bounding box center [784, 551] width 1568 height 781
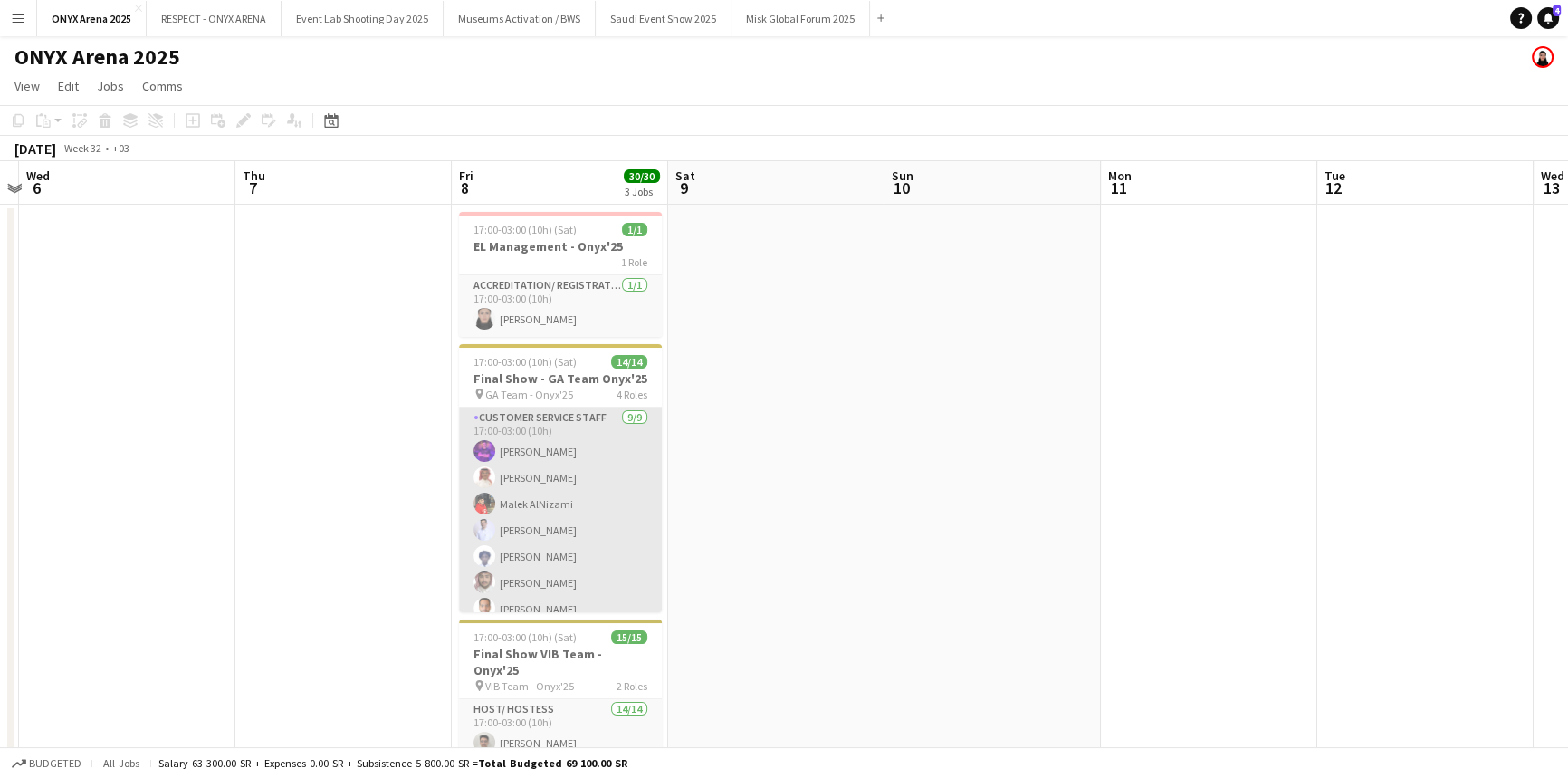
click at [522, 446] on app-card-role "Customer Service Staff [DATE] 17:00-03:00 (10h) [PERSON_NAME] Naif [PERSON_NAME…" at bounding box center [560, 544] width 203 height 272
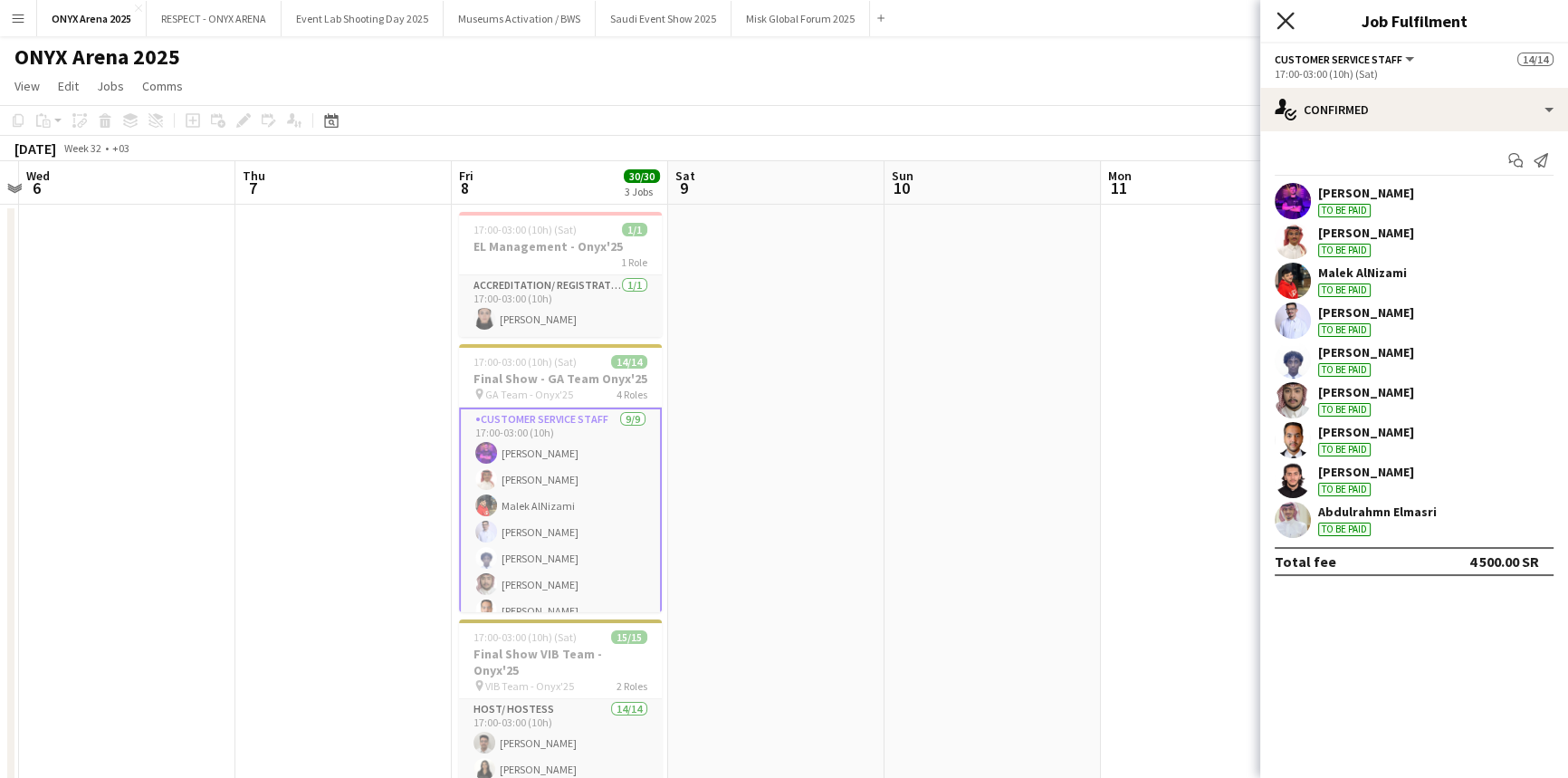
click at [1287, 20] on icon "Close pop-in" at bounding box center [1284, 20] width 17 height 17
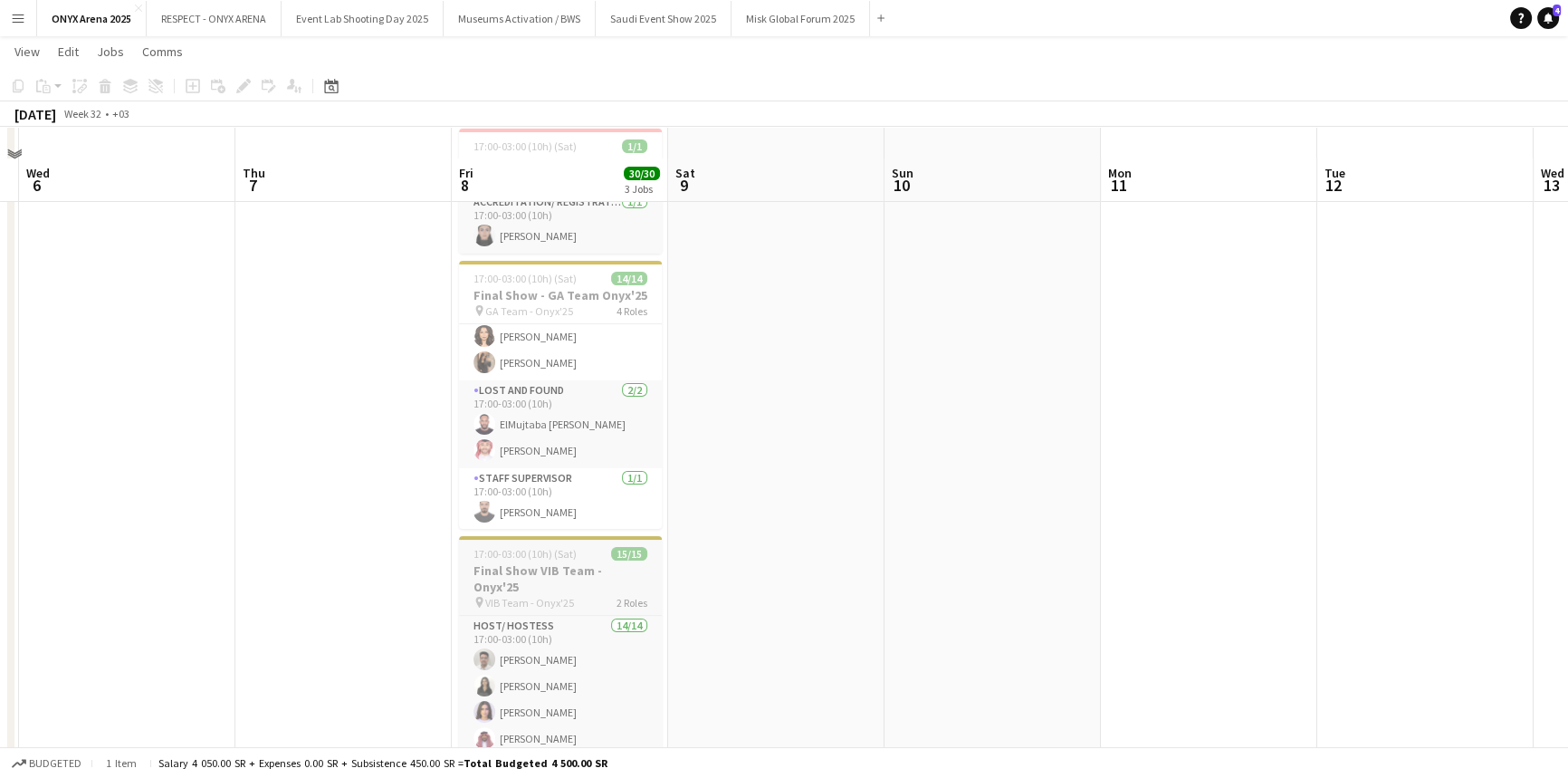
scroll to position [164, 0]
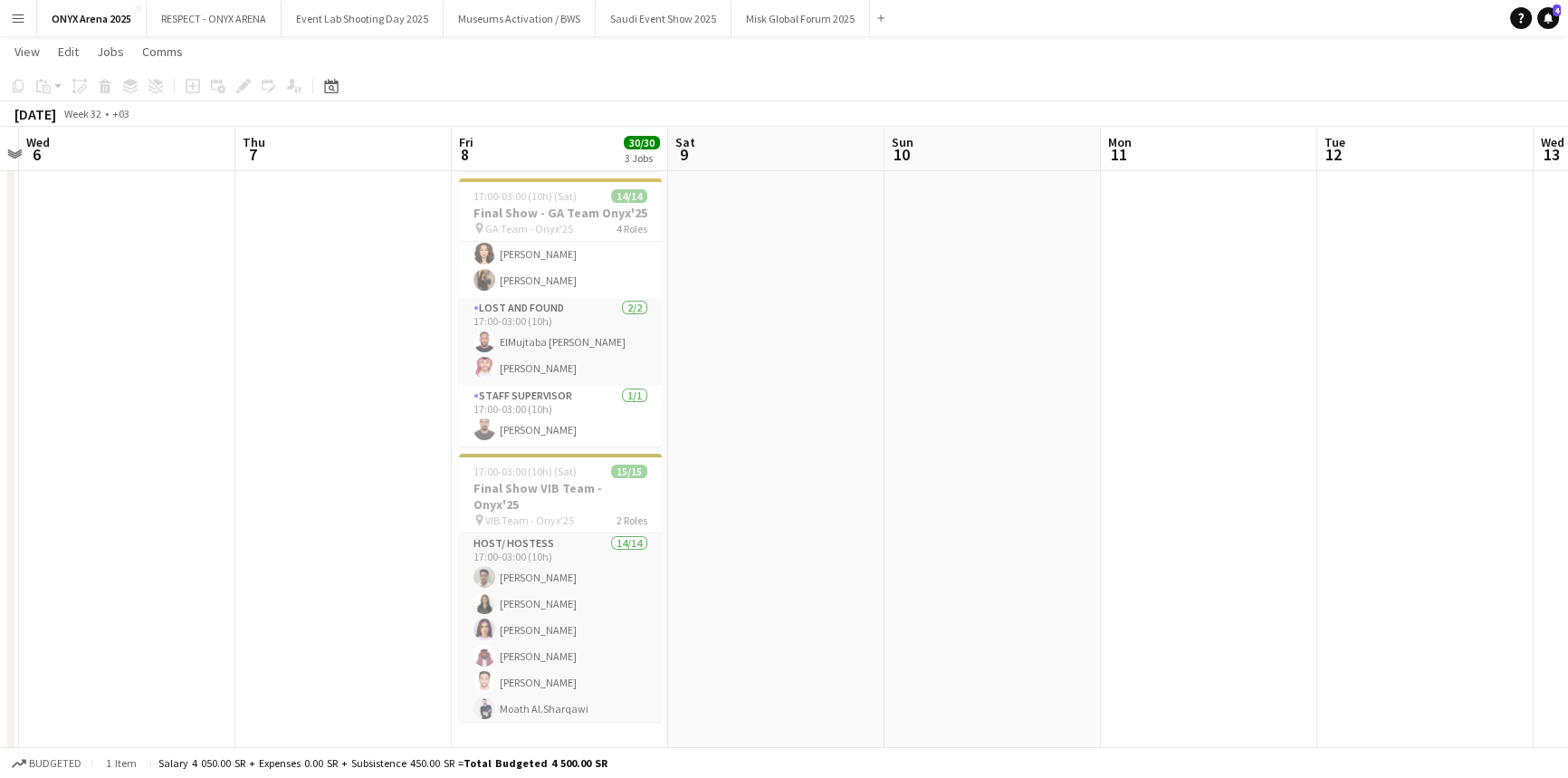
click at [550, 561] on app-card-role "Host/ Hostess 14/14 17:00-03:00 (10h) abdalelh [PERSON_NAME] Tareem Alshamy Hib…" at bounding box center [560, 734] width 203 height 403
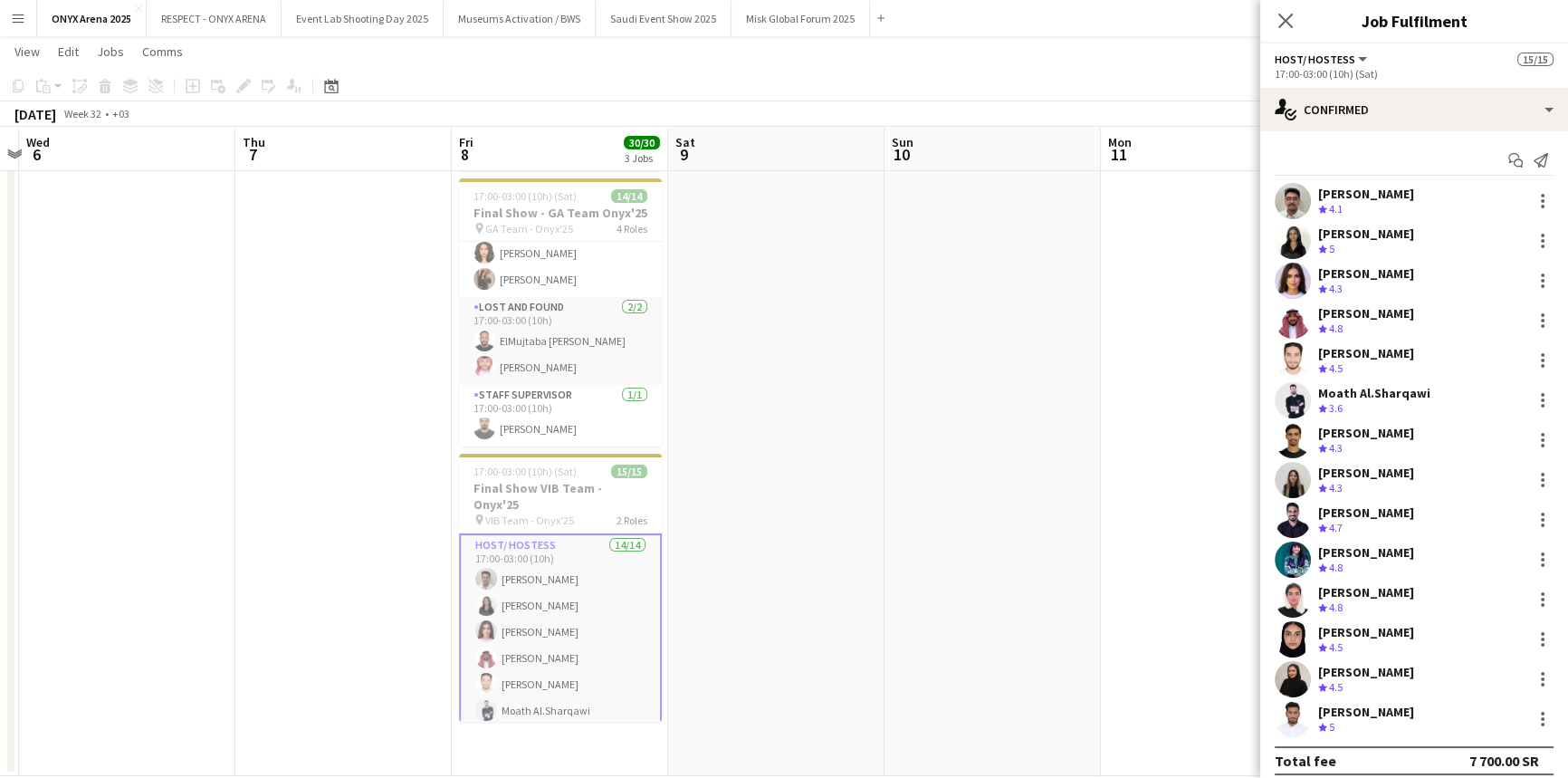
scroll to position [303, 0]
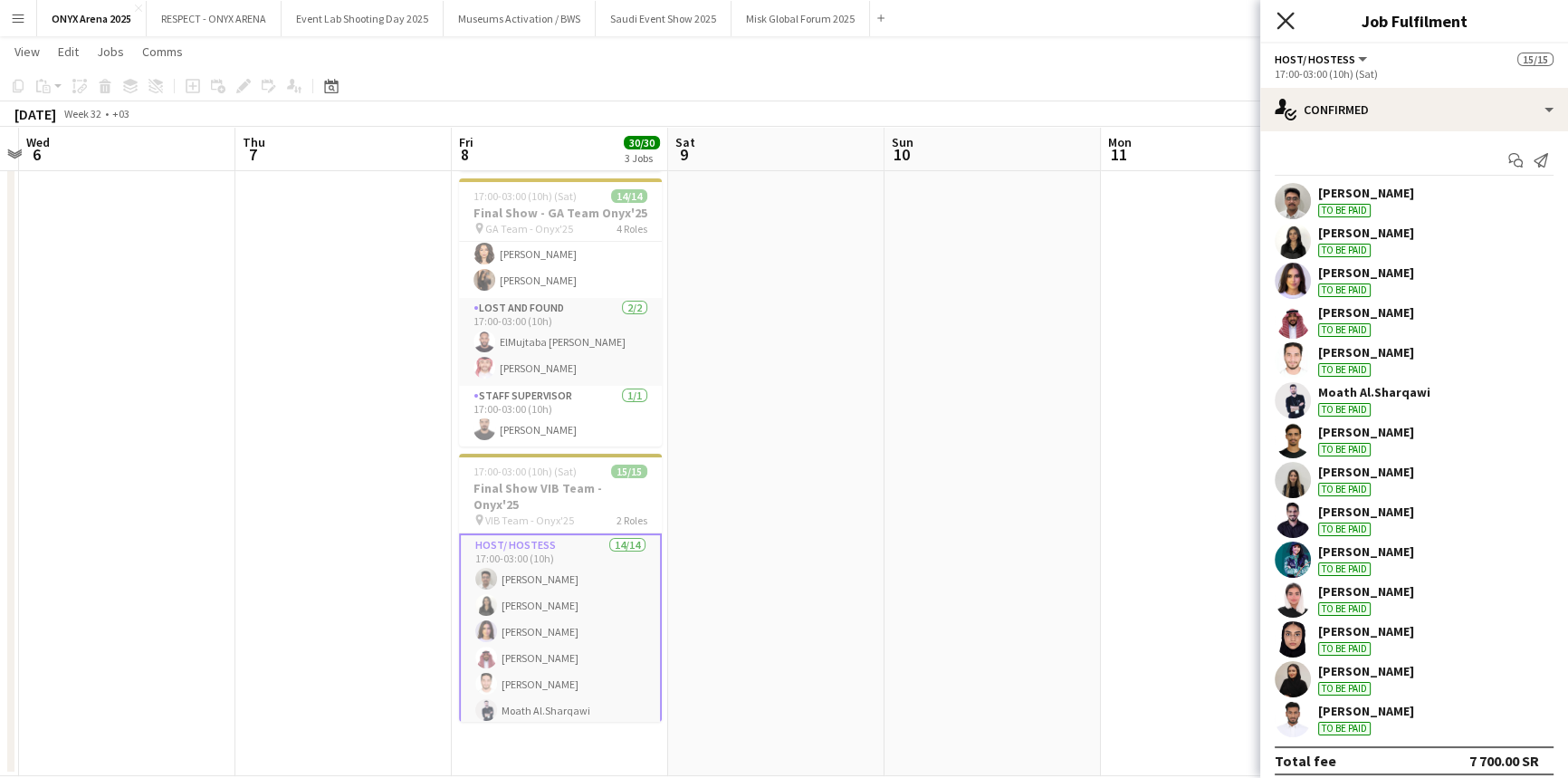
click at [1280, 18] on icon "Close pop-in" at bounding box center [1284, 20] width 17 height 17
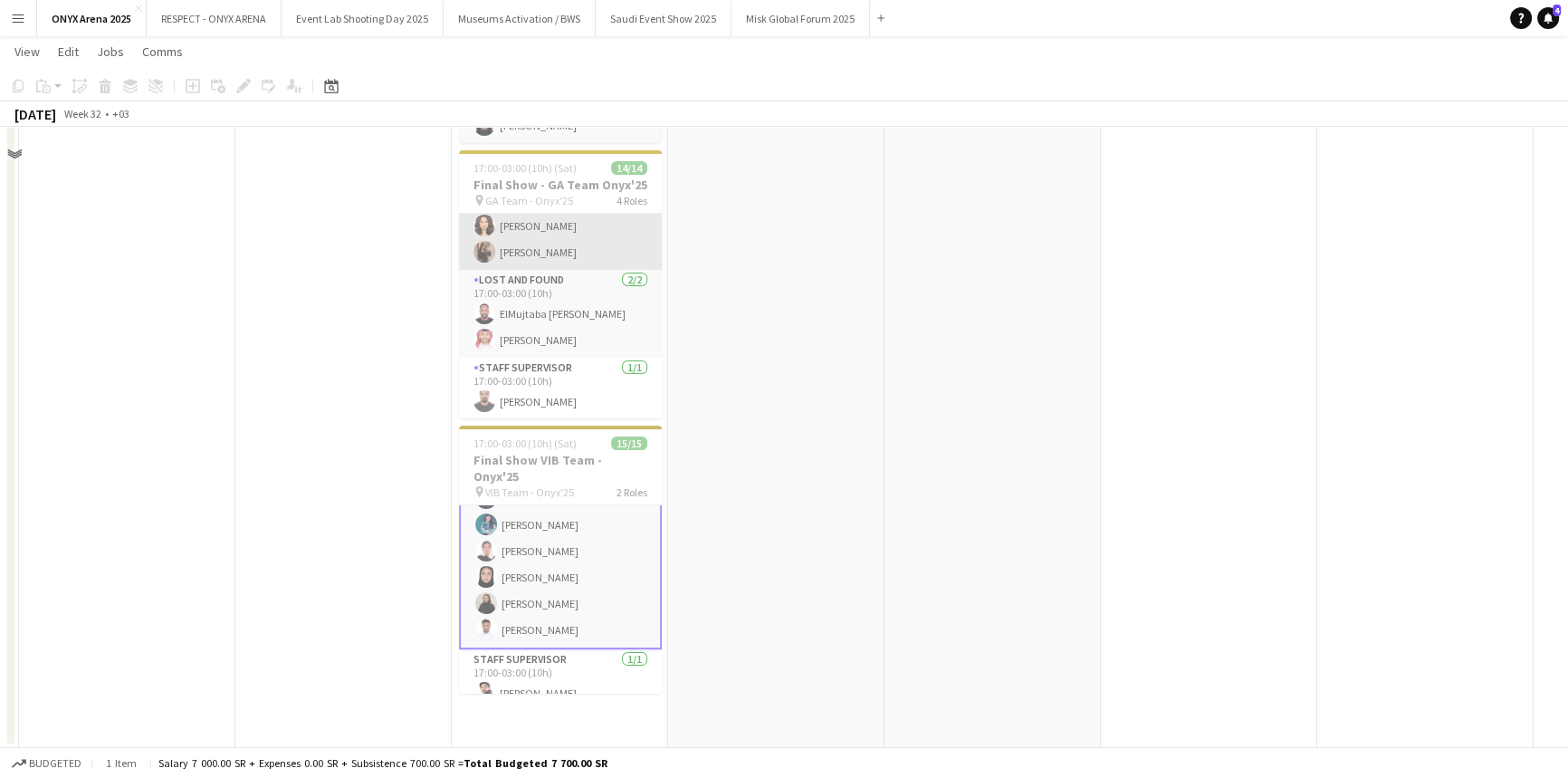
scroll to position [0, 0]
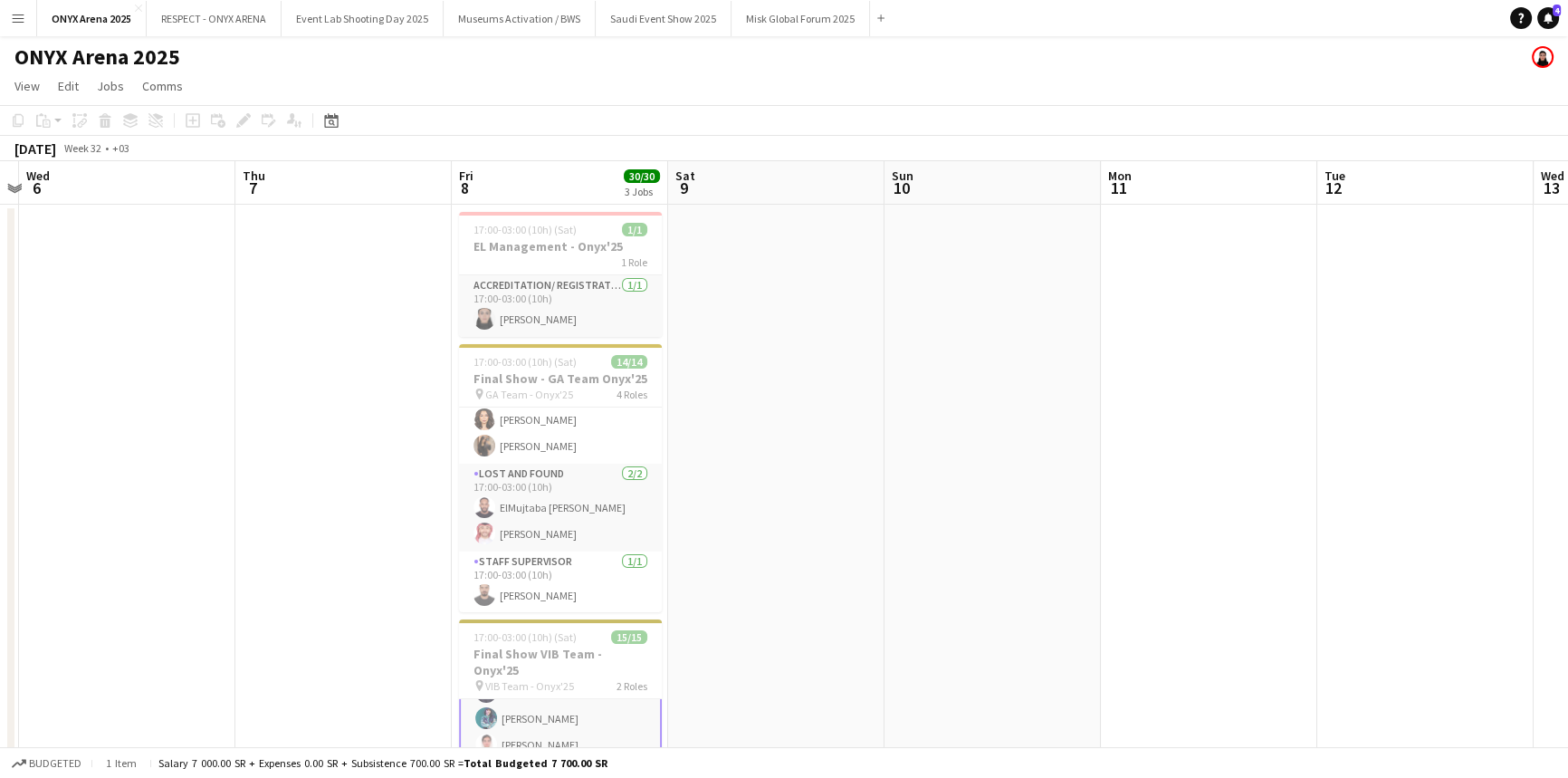
click at [24, 13] on app-icon "Menu" at bounding box center [18, 18] width 14 height 14
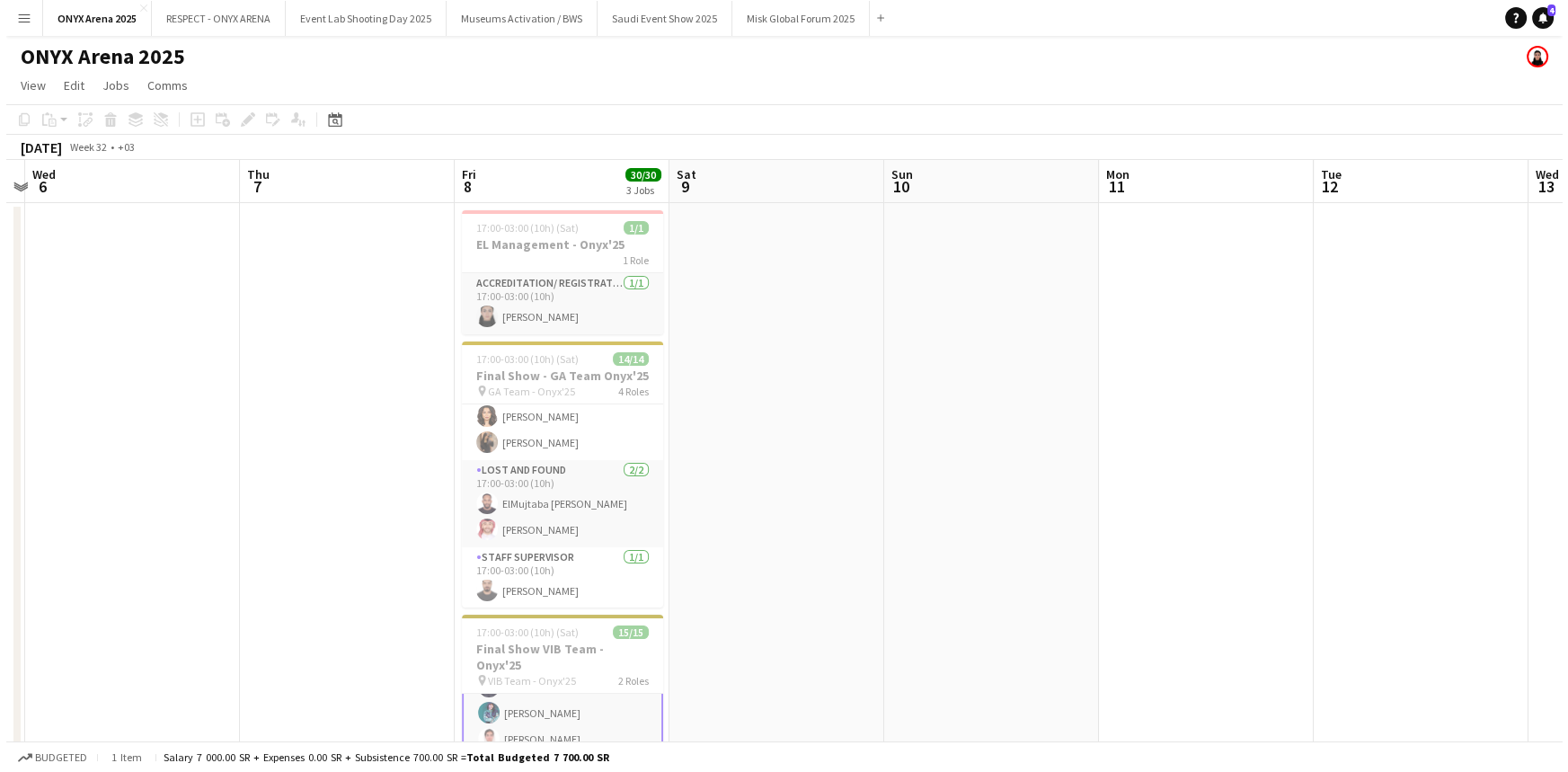
scroll to position [257, 0]
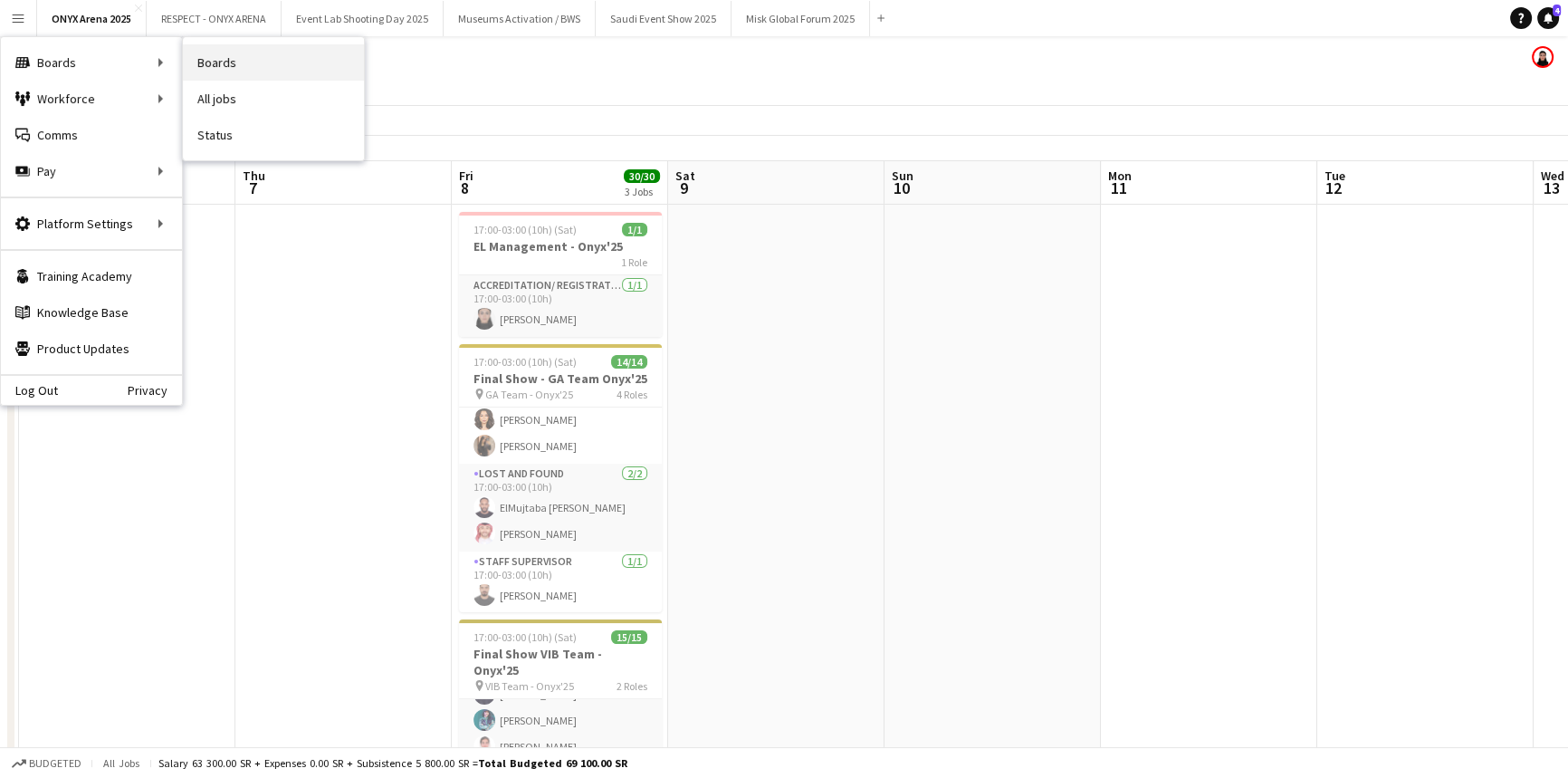
click at [238, 62] on link "Boards" at bounding box center [273, 62] width 181 height 36
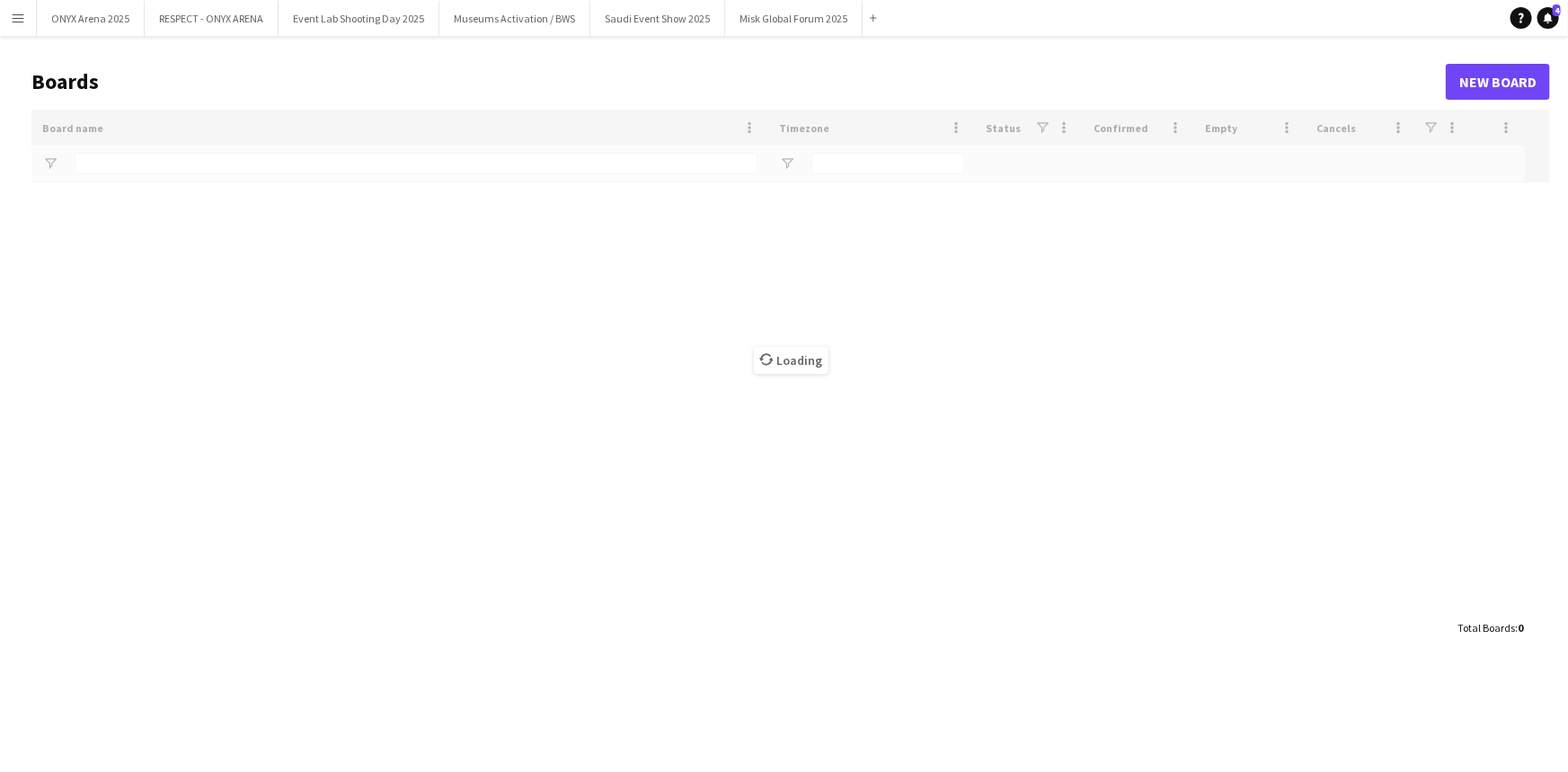
type input "***"
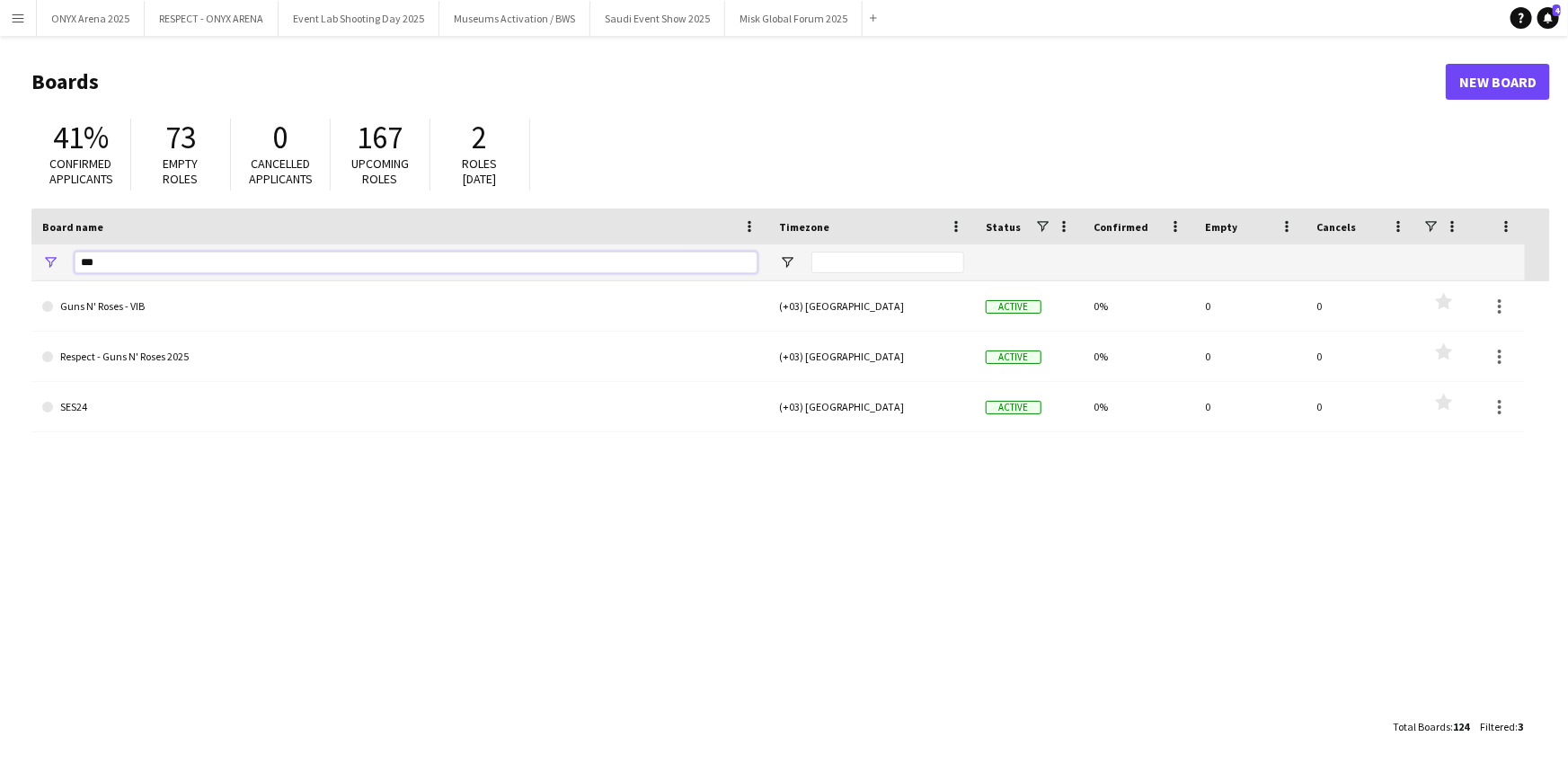
click at [289, 262] on input "***" at bounding box center [416, 263] width 683 height 22
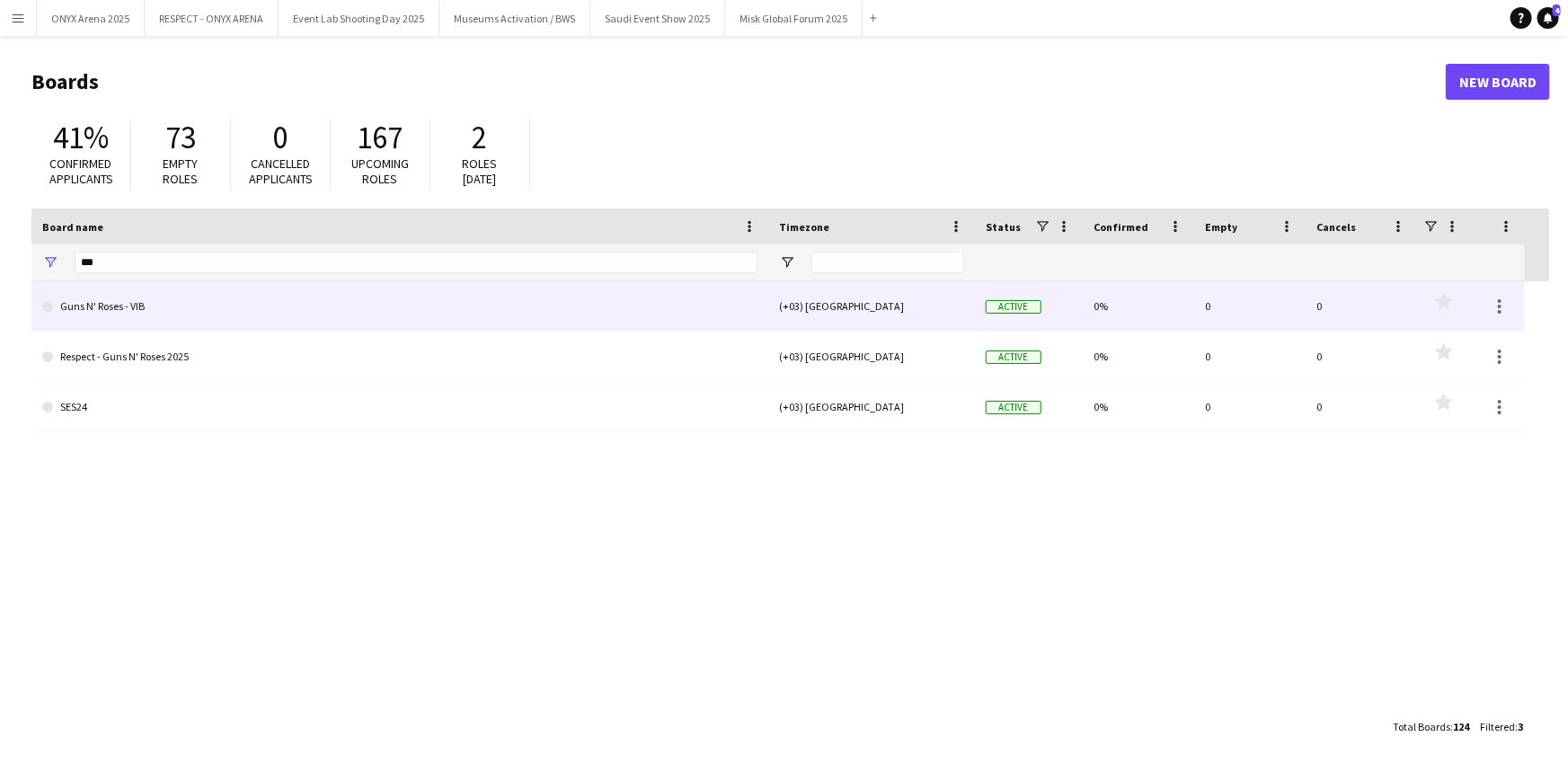
click at [289, 311] on link "Guns N' Roses - VIB" at bounding box center [400, 306] width 716 height 51
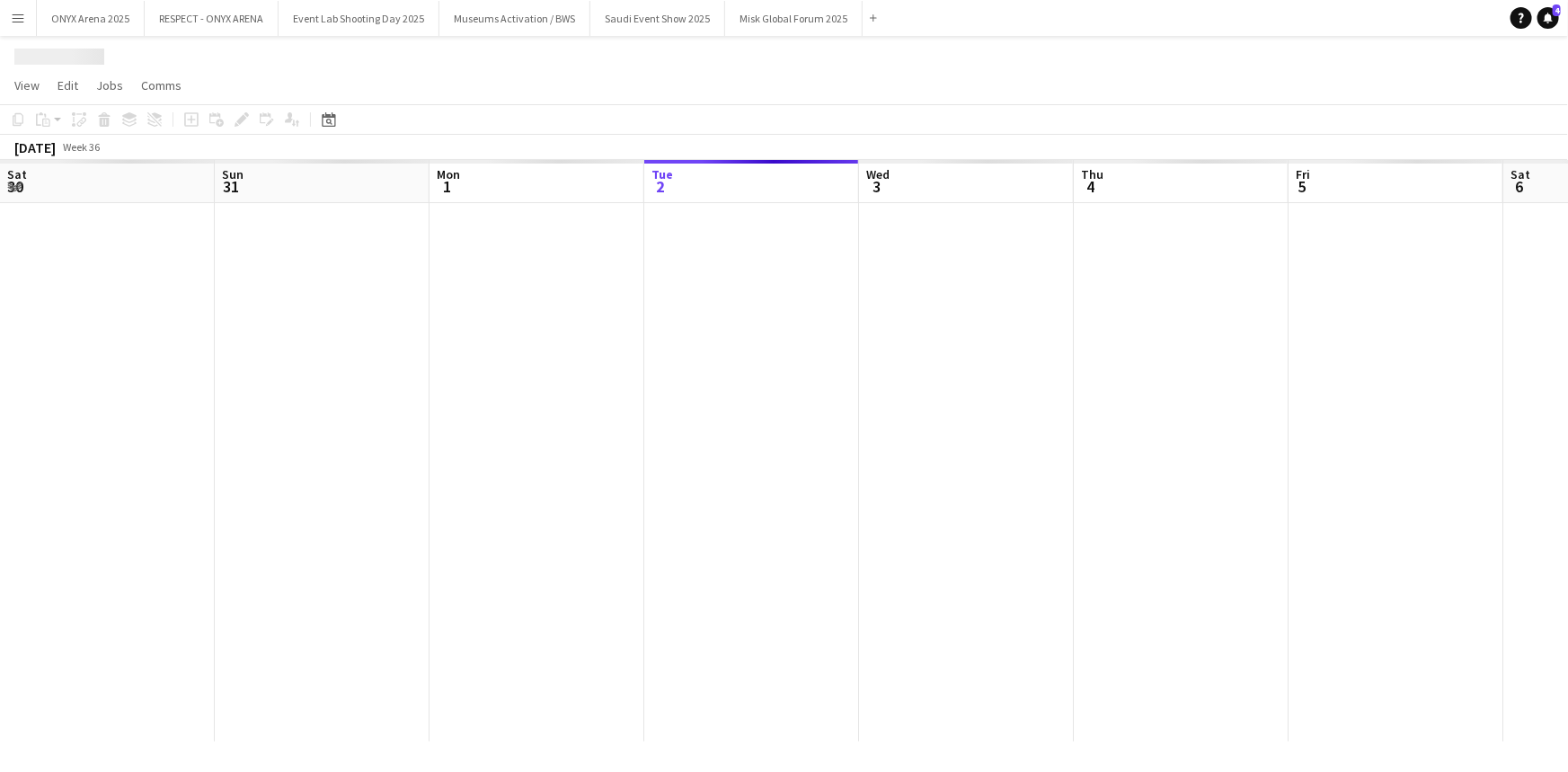
scroll to position [0, 430]
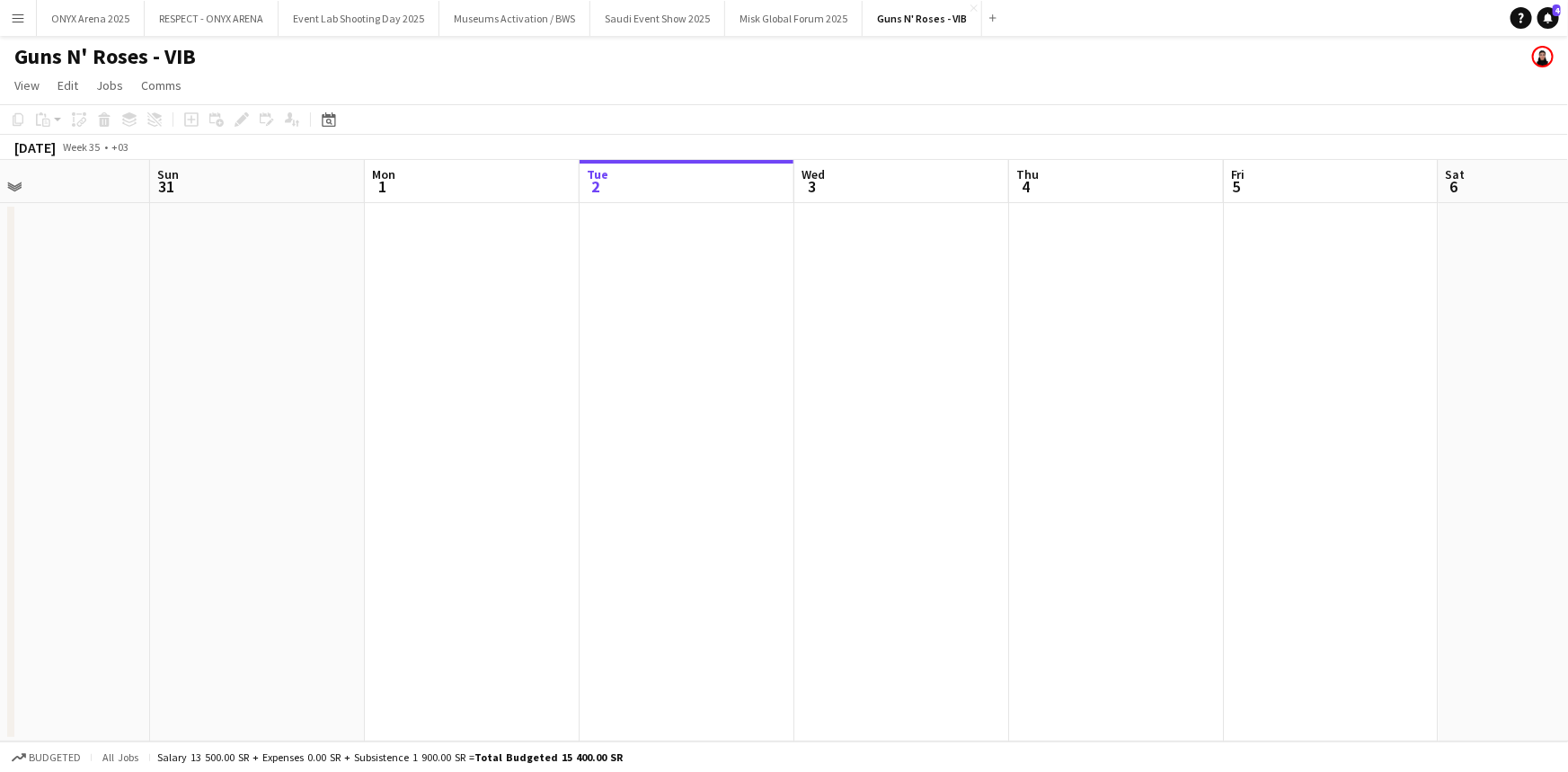
drag, startPoint x: 270, startPoint y: 386, endPoint x: 705, endPoint y: 505, distance: 451.0
click at [902, 524] on app-calendar-viewport "Thu 28 Fri 29 Sat 30 Sun 31 Mon 1 Tue 2 Wed 3 Thu 4 Fri 5 Sat 6 Sun 7 Mon 8 Tue…" at bounding box center [784, 450] width 1568 height 581
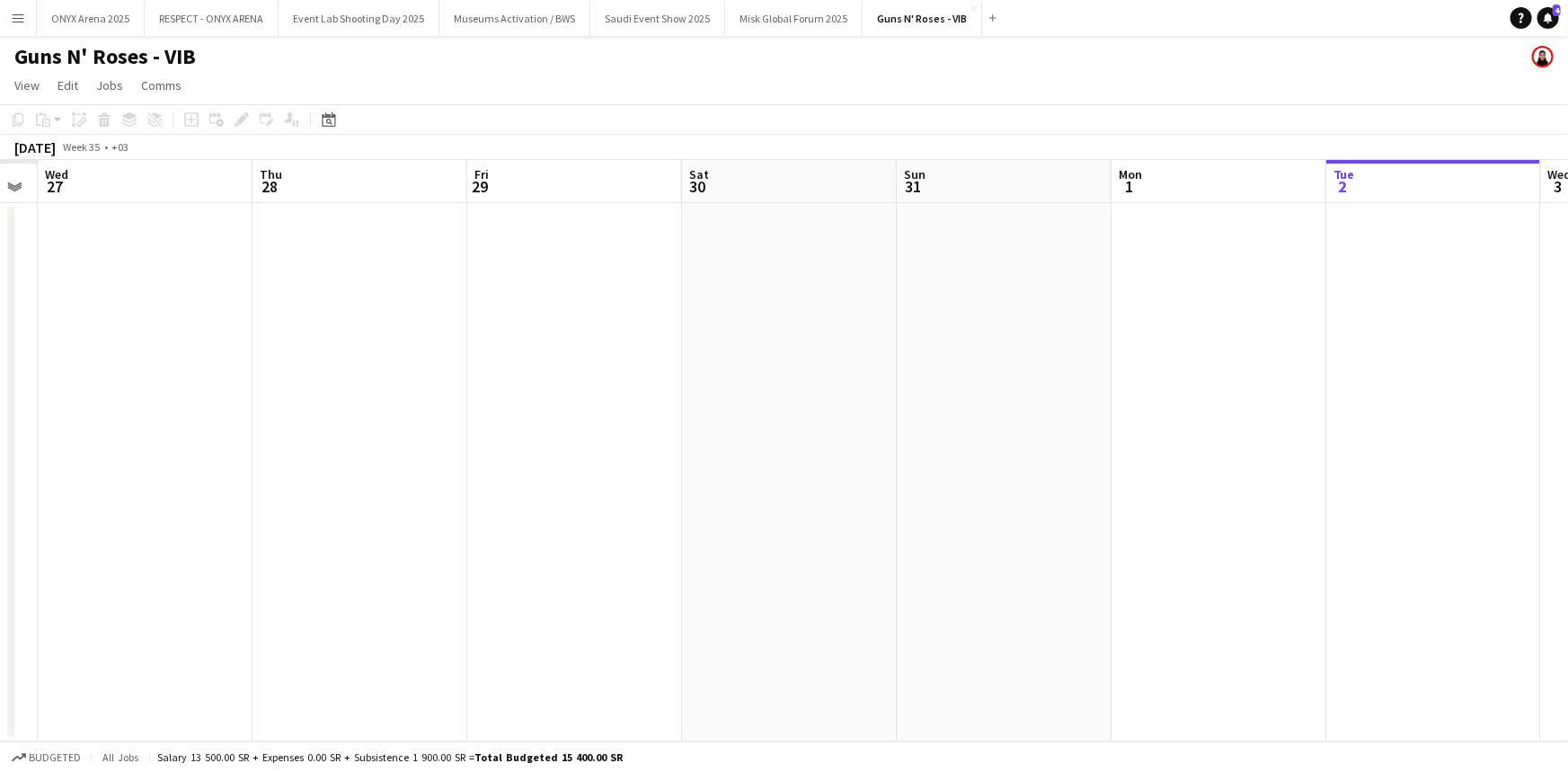
drag, startPoint x: 443, startPoint y: 486, endPoint x: 574, endPoint y: 503, distance: 132.1
click at [995, 529] on app-calendar-viewport "Mon 25 Tue 26 Wed 27 Thu 28 Fri 29 Sat 30 Sun 31 Mon 1 Tue 2 Wed 3 Thu 4 Fri 5 …" at bounding box center [784, 450] width 1568 height 581
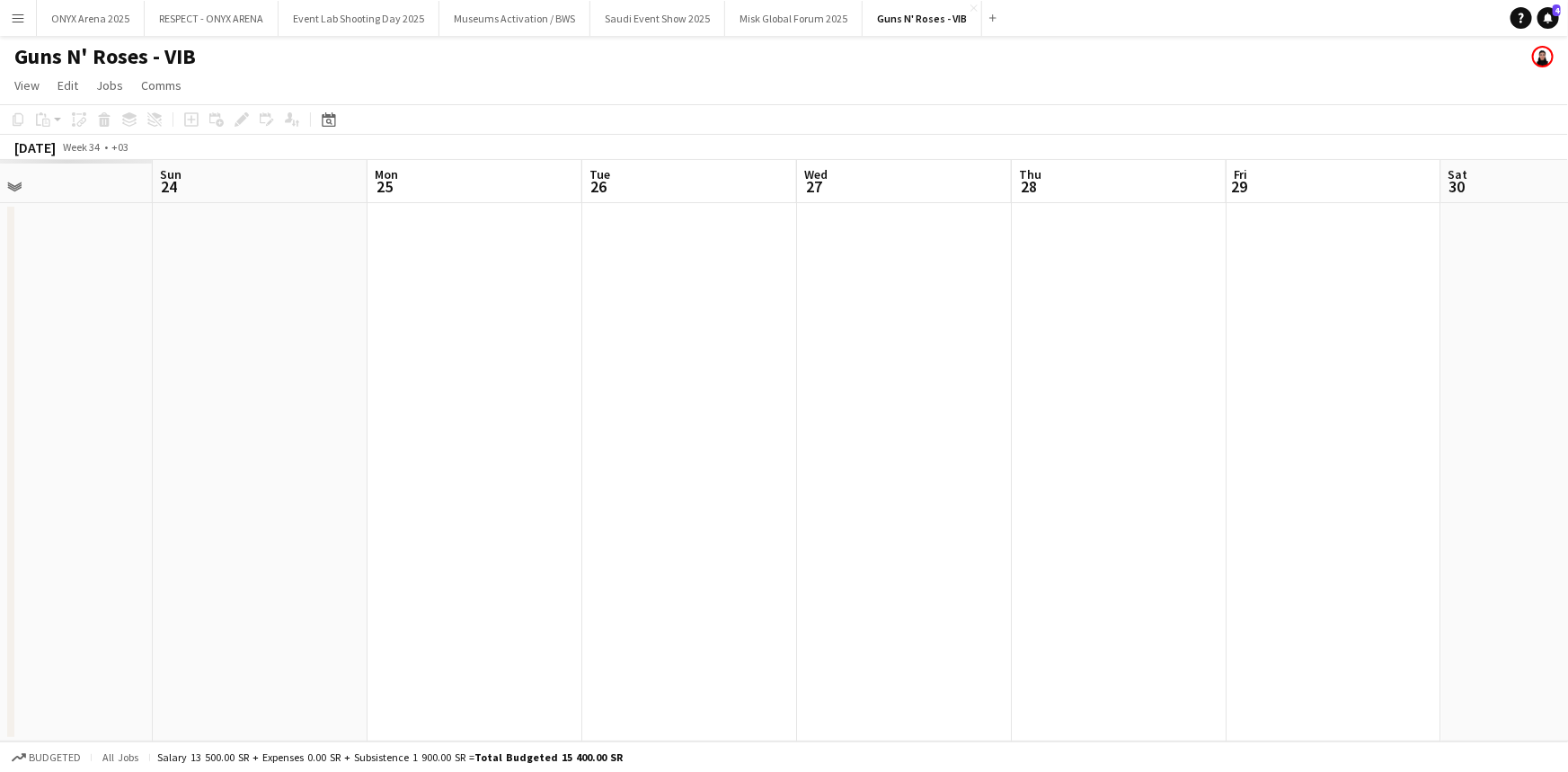
drag, startPoint x: 353, startPoint y: 464, endPoint x: 477, endPoint y: 480, distance: 125.0
click at [1035, 504] on app-calendar-viewport "Thu 21 Fri 22 Sat 23 Sun 24 Mon 25 Tue 26 Wed 27 Thu 28 Fri 29 Sat 30 Sun 31 Mo…" at bounding box center [784, 450] width 1568 height 581
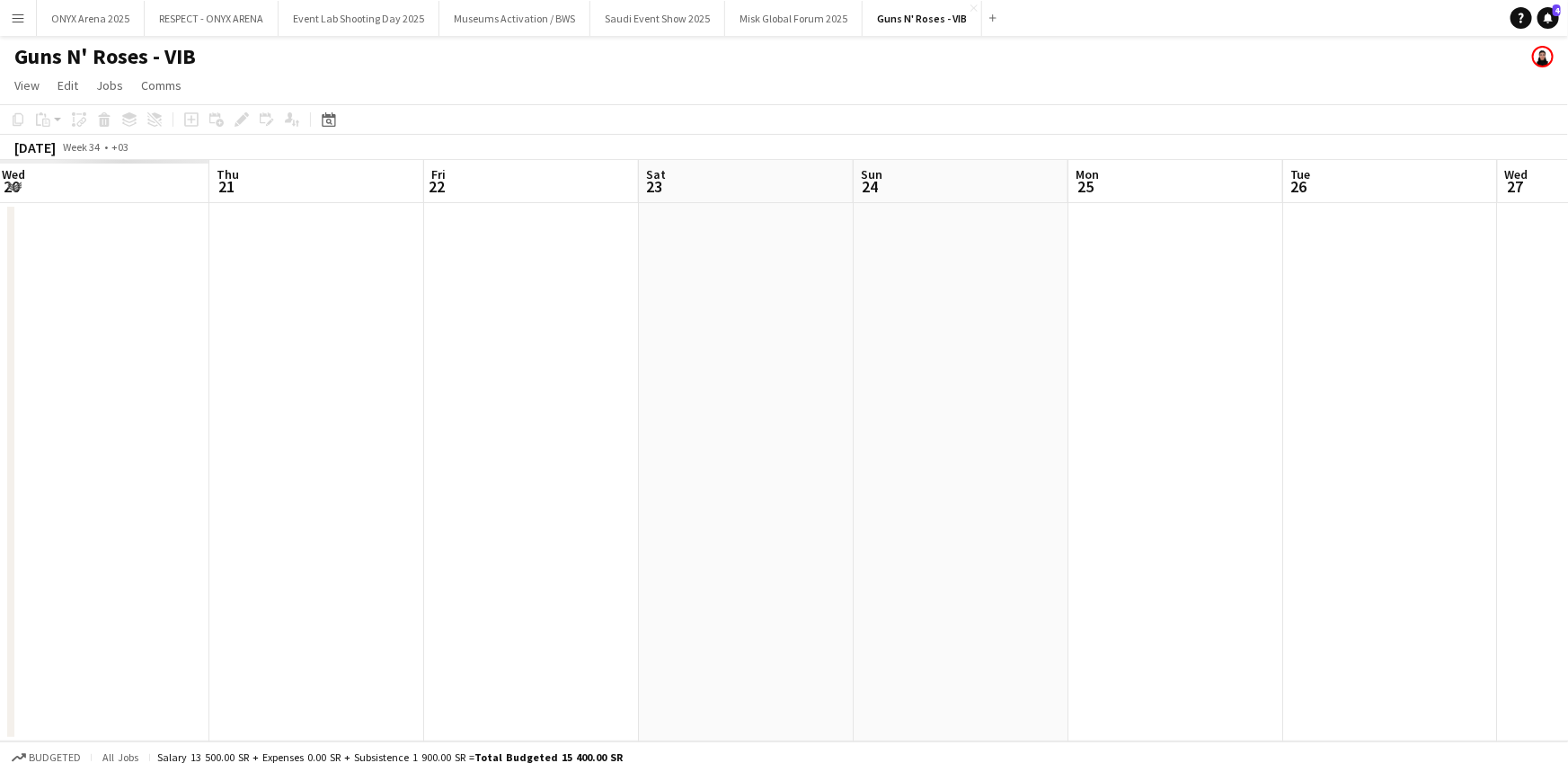
drag, startPoint x: 277, startPoint y: 479, endPoint x: 601, endPoint y: 484, distance: 324.0
click at [937, 503] on app-calendar-viewport "Mon 18 Tue 19 Wed 20 Thu 21 Fri 22 Sat 23 Sun 24 Mon 25 Tue 26 Wed 27 Thu 28 Fr…" at bounding box center [784, 450] width 1568 height 581
drag, startPoint x: 315, startPoint y: 490, endPoint x: 929, endPoint y: 485, distance: 614.0
click at [1106, 506] on app-calendar-viewport "Thu 14 Fri 15 Sat 16 Sun 17 Mon 18 Tue 19 Wed 20 Thu 21 Fri 22 Sat 23 Sun 24 Mo…" at bounding box center [784, 450] width 1568 height 581
drag, startPoint x: 852, startPoint y: 494, endPoint x: 1071, endPoint y: 487, distance: 219.1
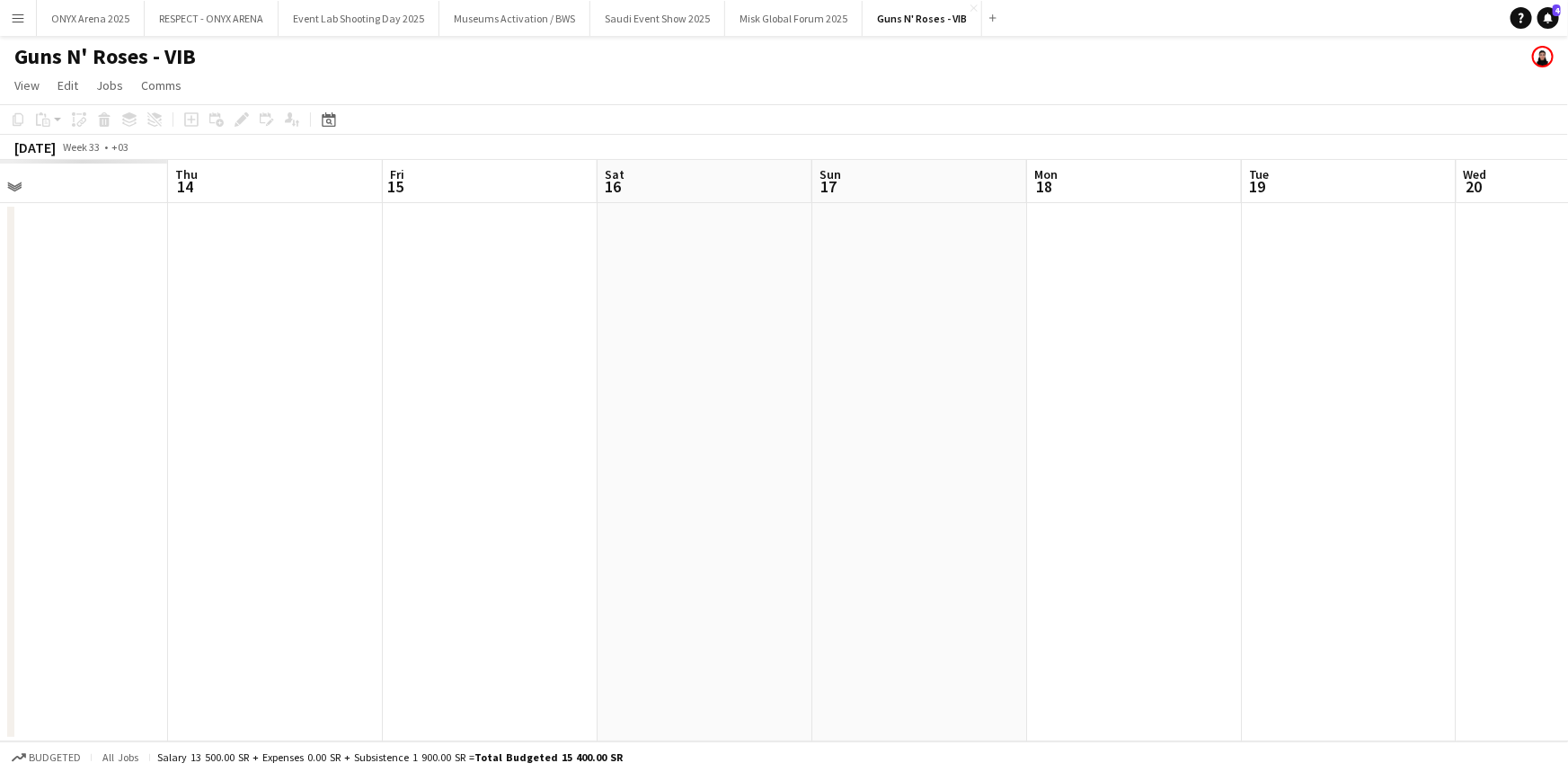
click at [1102, 494] on app-calendar-viewport "Mon 11 Tue 12 Wed 13 Thu 14 Fri 15 Sat 16 Sun 17 Mon 18 Tue 19 Wed 20 Thu 21 Fr…" at bounding box center [784, 450] width 1568 height 581
drag, startPoint x: 372, startPoint y: 491, endPoint x: 1111, endPoint y: 474, distance: 739.2
click at [1179, 503] on app-calendar-viewport "Thu 7 Fri 8 Sat 9 Sun 10 Mon 11 Tue 12 Wed 13 Thu 14 Fri 15 Sat 16 Sun 17 Mon 1…" at bounding box center [784, 450] width 1568 height 581
drag, startPoint x: 680, startPoint y: 453, endPoint x: 929, endPoint y: 459, distance: 249.1
click at [929, 459] on app-calendar-viewport "Mon 4 Tue 5 Wed 6 Thu 7 Fri 8 Sat 9 Sun 10 Mon 11 Tue 12 Wed 13 Thu 14 Fri 15 S…" at bounding box center [784, 450] width 1568 height 581
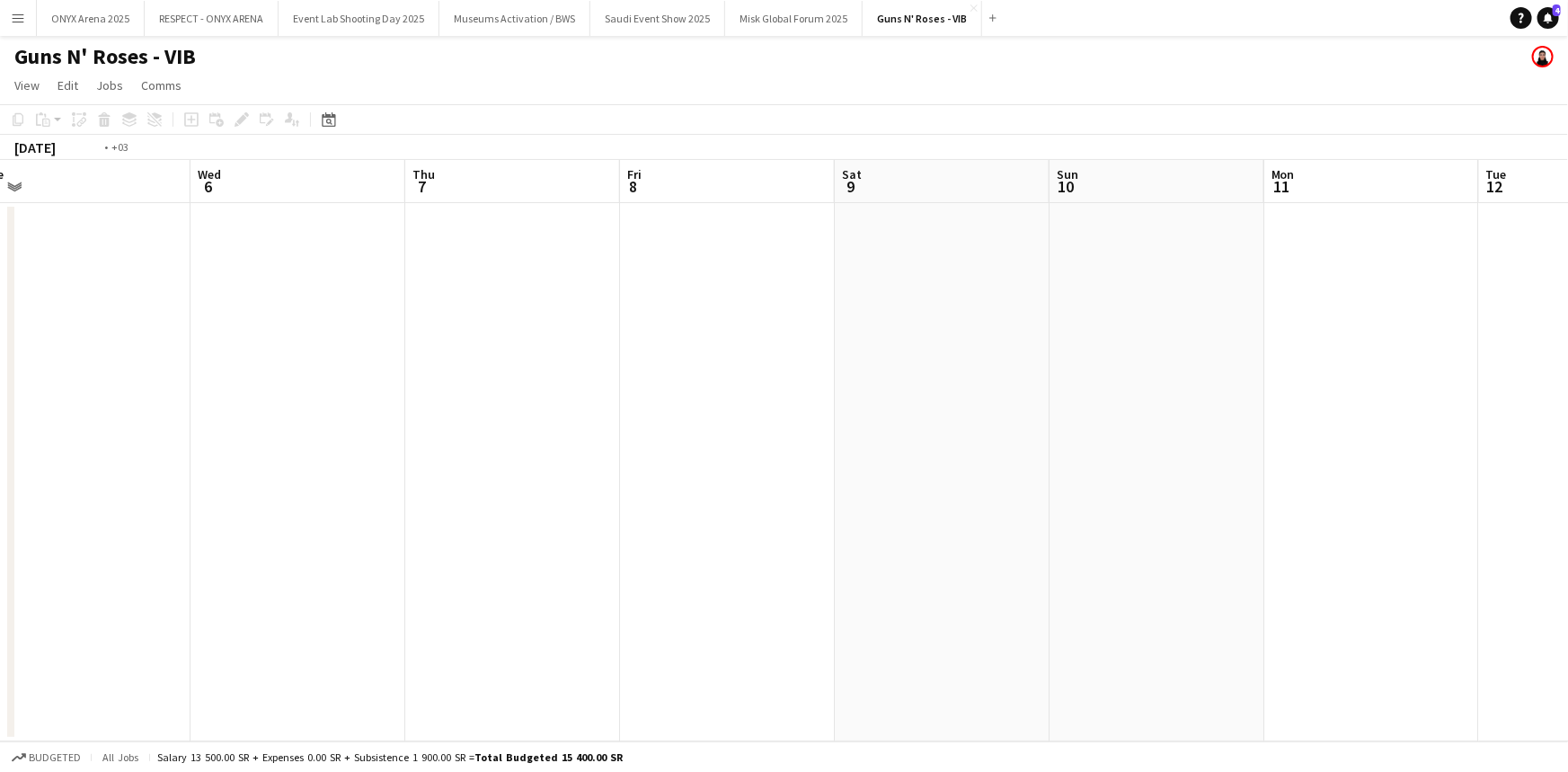
drag, startPoint x: 198, startPoint y: 437, endPoint x: 995, endPoint y: 473, distance: 797.8
click at [1022, 480] on app-calendar-viewport "Sun 3 Mon 4 Tue 5 Wed 6 Thu 7 Fri 8 Sat 9 Sun 10 Mon 11 Tue 12 Wed 13 Thu 14 Fr…" at bounding box center [784, 450] width 1568 height 581
drag, startPoint x: 373, startPoint y: 476, endPoint x: 1218, endPoint y: 475, distance: 845.0
click at [1218, 475] on app-calendar-viewport "Sun 27 Mon 28 Tue 29 Wed 30 Thu 31 Fri 1 Sat 2 Sun 3 Mon 4 Tue 5 Wed 6 Thu 7 Fr…" at bounding box center [784, 450] width 1568 height 581
drag, startPoint x: 249, startPoint y: 469, endPoint x: 1202, endPoint y: 461, distance: 953.0
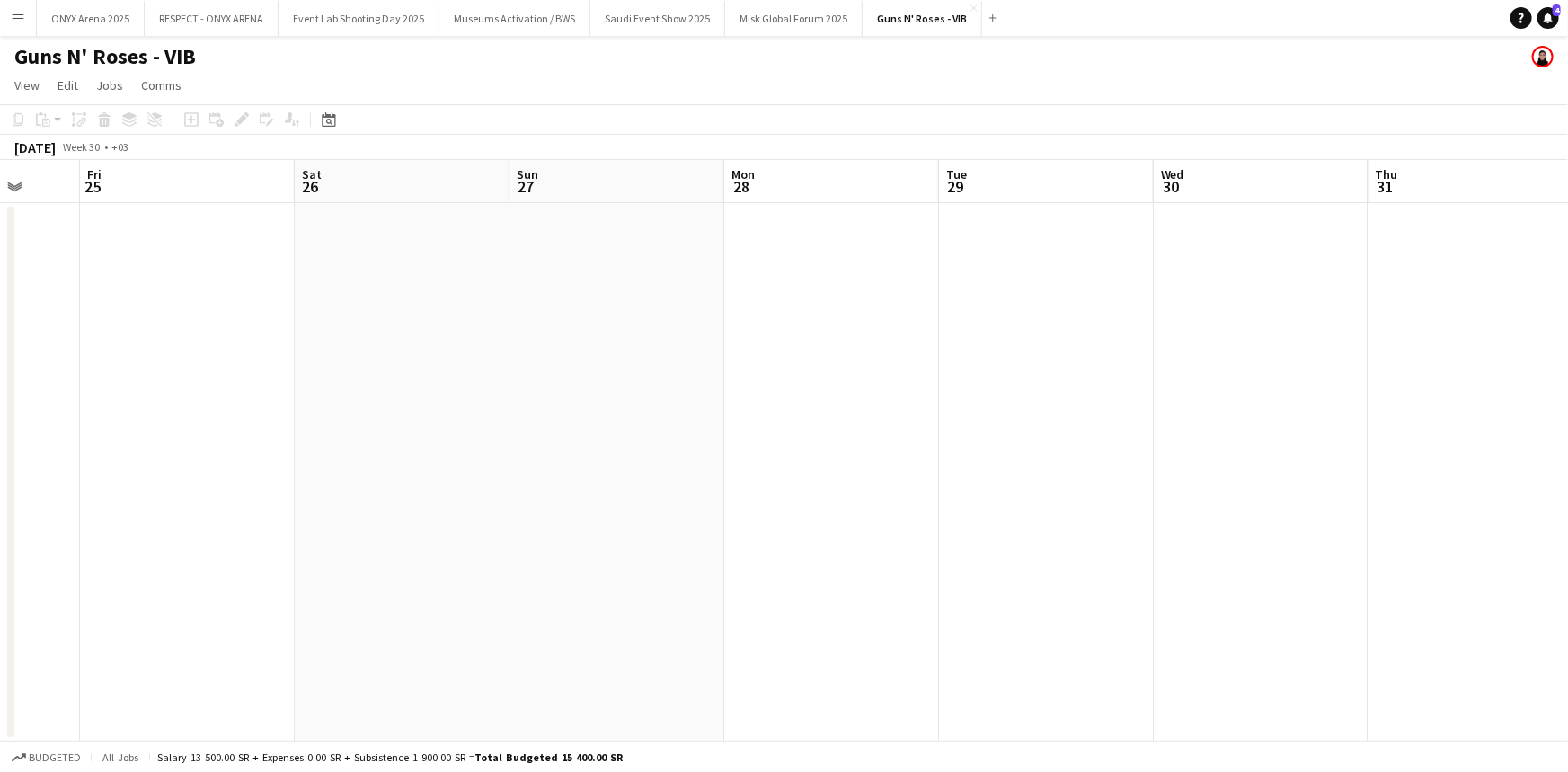
click at [1202, 461] on app-calendar-viewport "Tue 22 Wed 23 Thu 24 Fri 25 Sat 26 Sun 27 Mon 28 Tue 29 Wed 30 Thu 31 Fri 1 Sat…" at bounding box center [784, 450] width 1568 height 581
drag, startPoint x: 280, startPoint y: 466, endPoint x: 1400, endPoint y: 405, distance: 1121.7
click at [1400, 405] on app-calendar-viewport "Thu 17 Fri 18 Sat 19 Sun 20 Mon 21 Tue 22 Wed 23 Thu 24 Fri 25 Sat 26 Sun 27 Mo…" at bounding box center [784, 450] width 1568 height 581
drag, startPoint x: 411, startPoint y: 471, endPoint x: 1308, endPoint y: 450, distance: 897.2
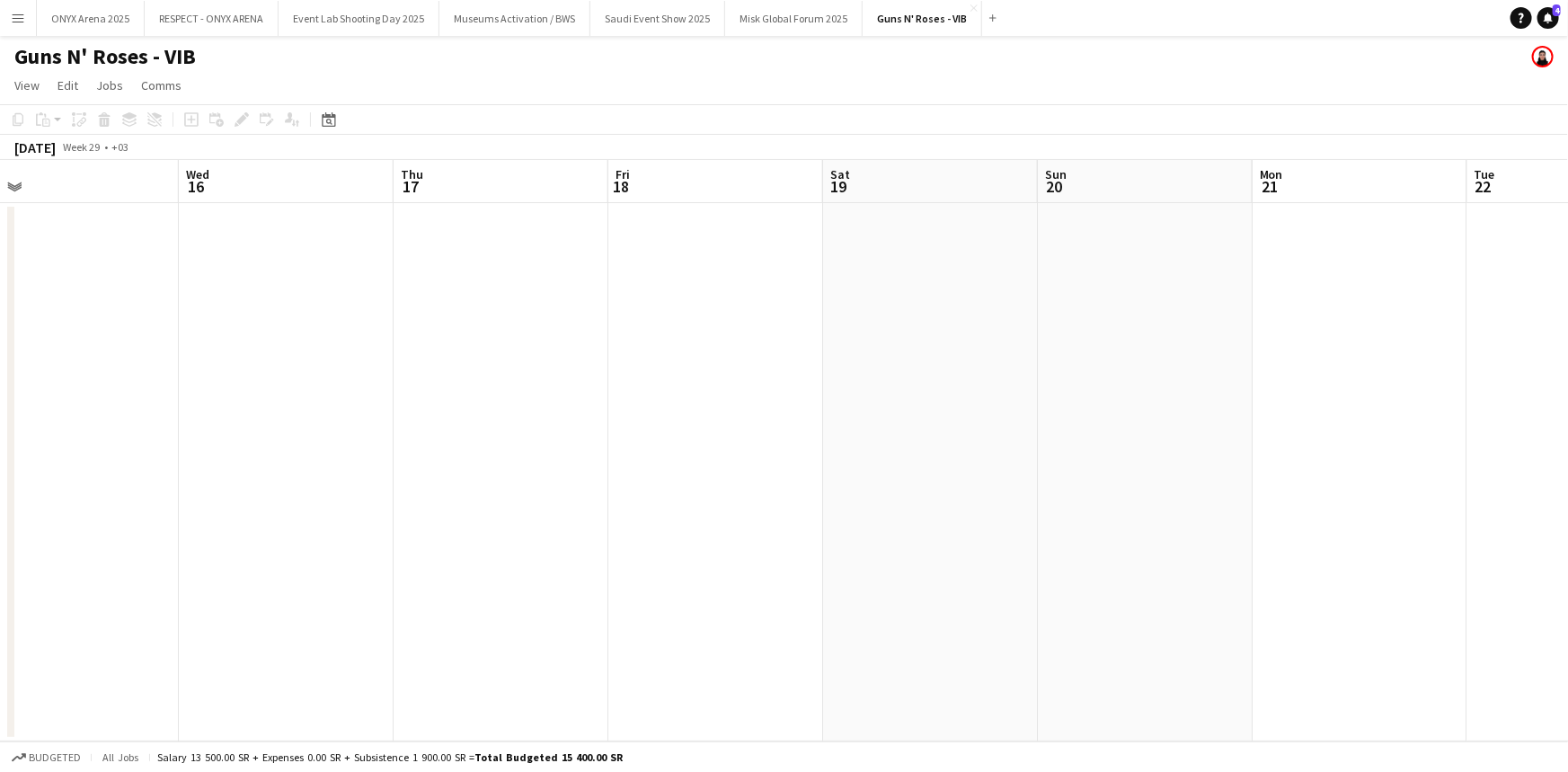
click at [1308, 450] on app-calendar-viewport "Sun 13 Mon 14 Tue 15 Wed 16 Thu 17 Fri 18 Sat 19 Sun 20 Mon 21 Tue 22 Wed 23 Th…" at bounding box center [784, 450] width 1568 height 581
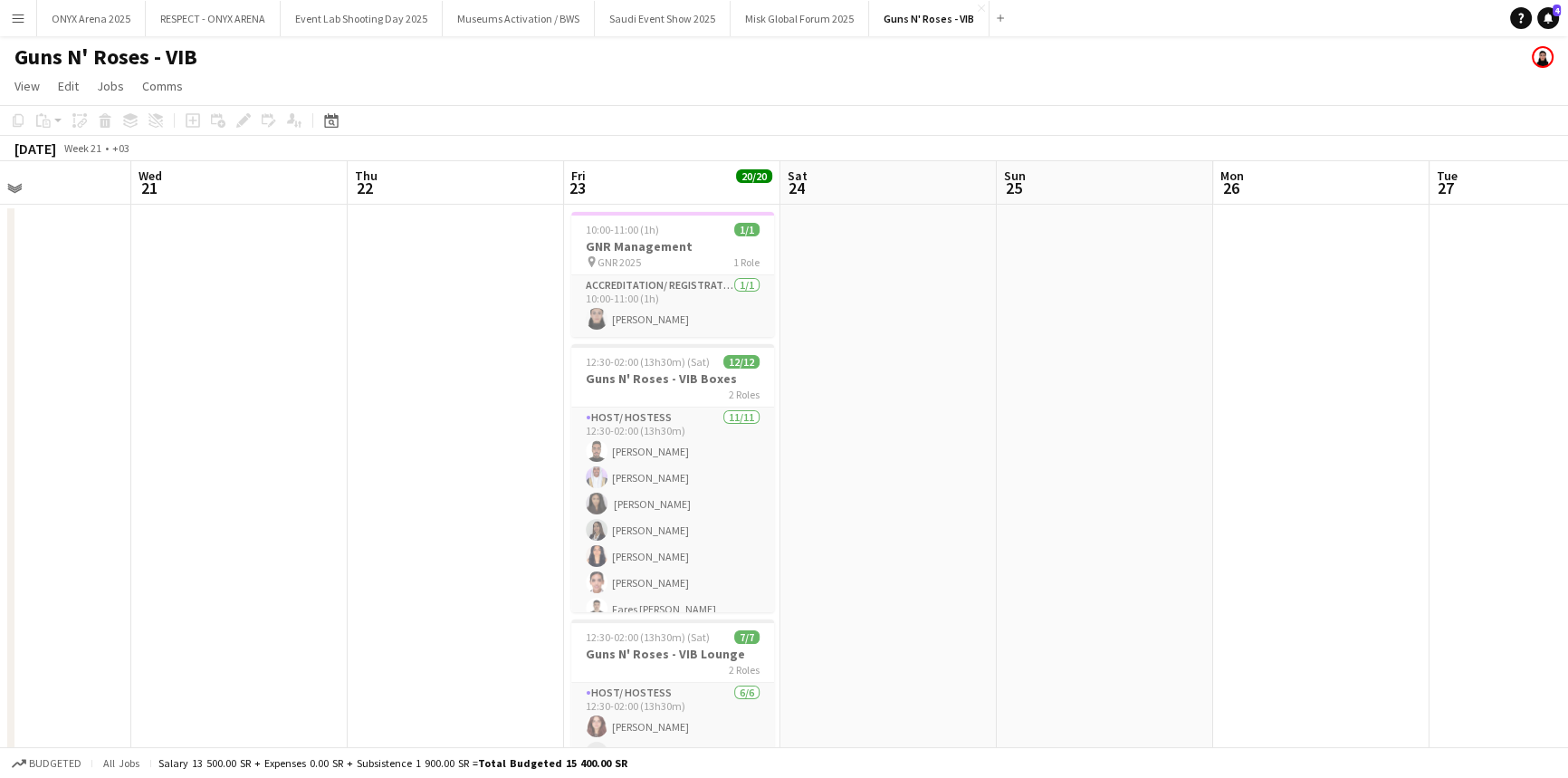
scroll to position [0, 735]
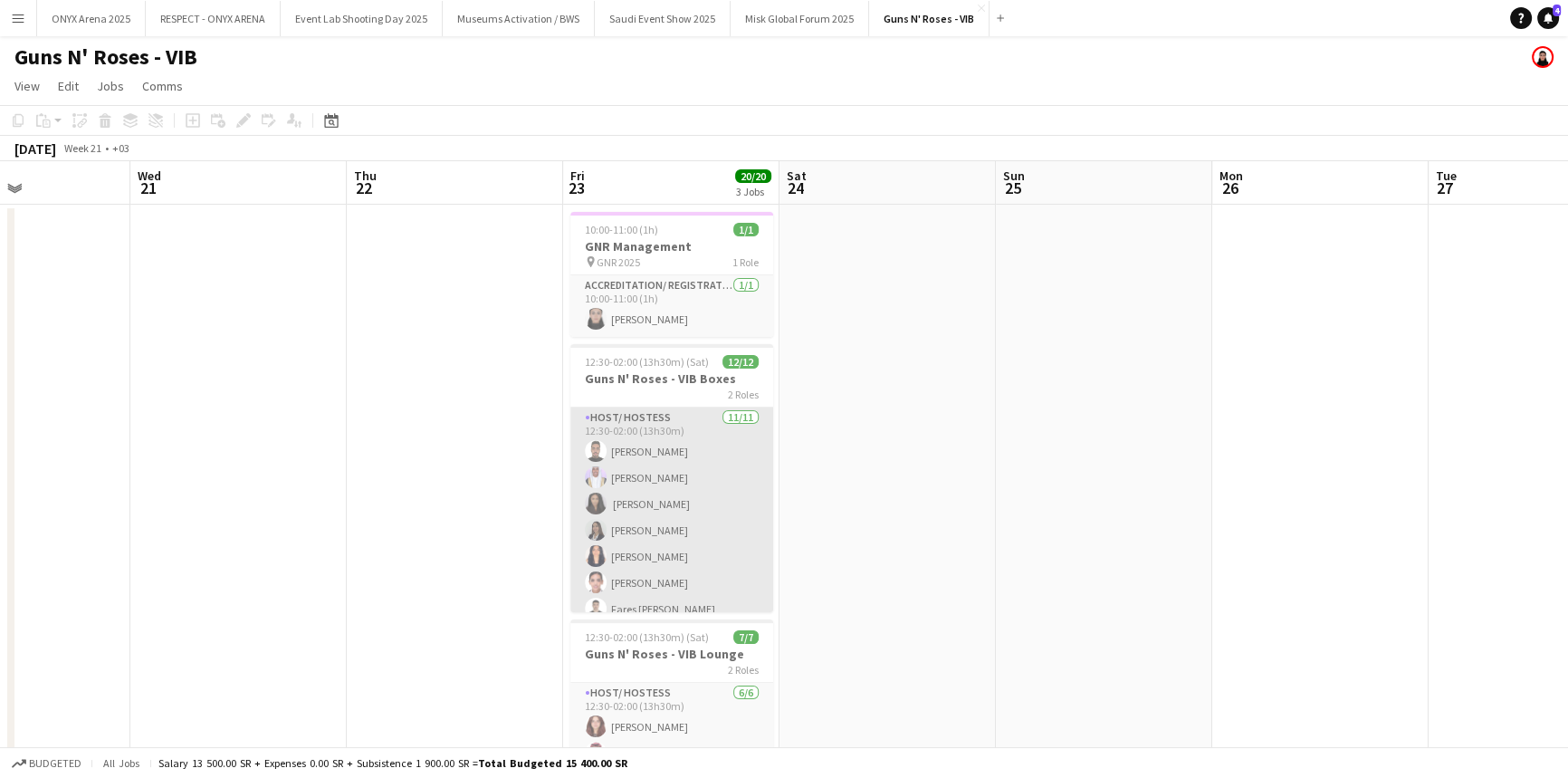
click at [670, 439] on app-card-role "Host/ Hostess [DATE] 12:30-02:00 (13h30m) [PERSON_NAME] [PERSON_NAME] ‏ [PERSON…" at bounding box center [672, 570] width 203 height 324
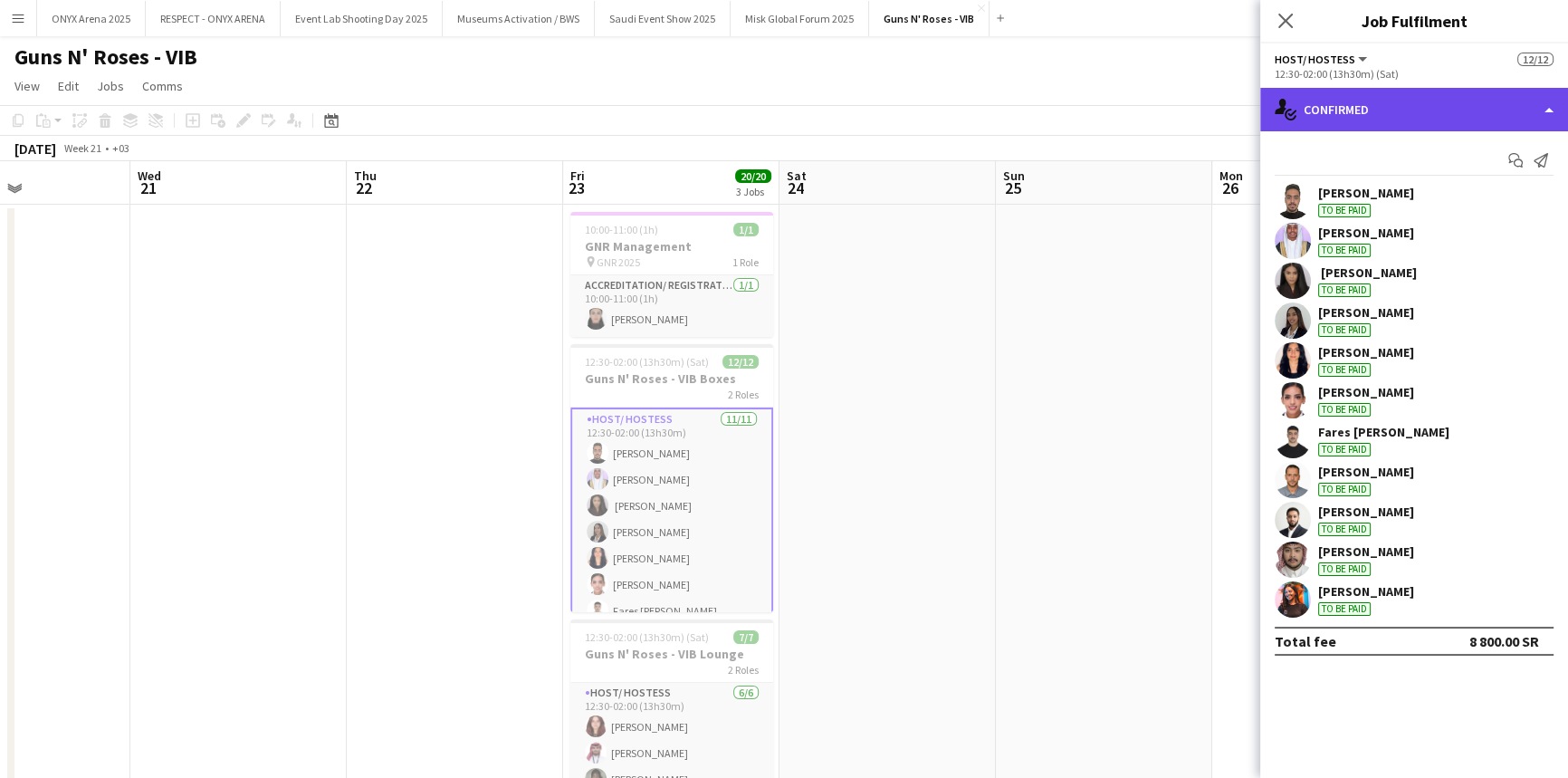
click at [1422, 100] on div "single-neutral-actions-check-2 Confirmed" at bounding box center [1414, 109] width 308 height 43
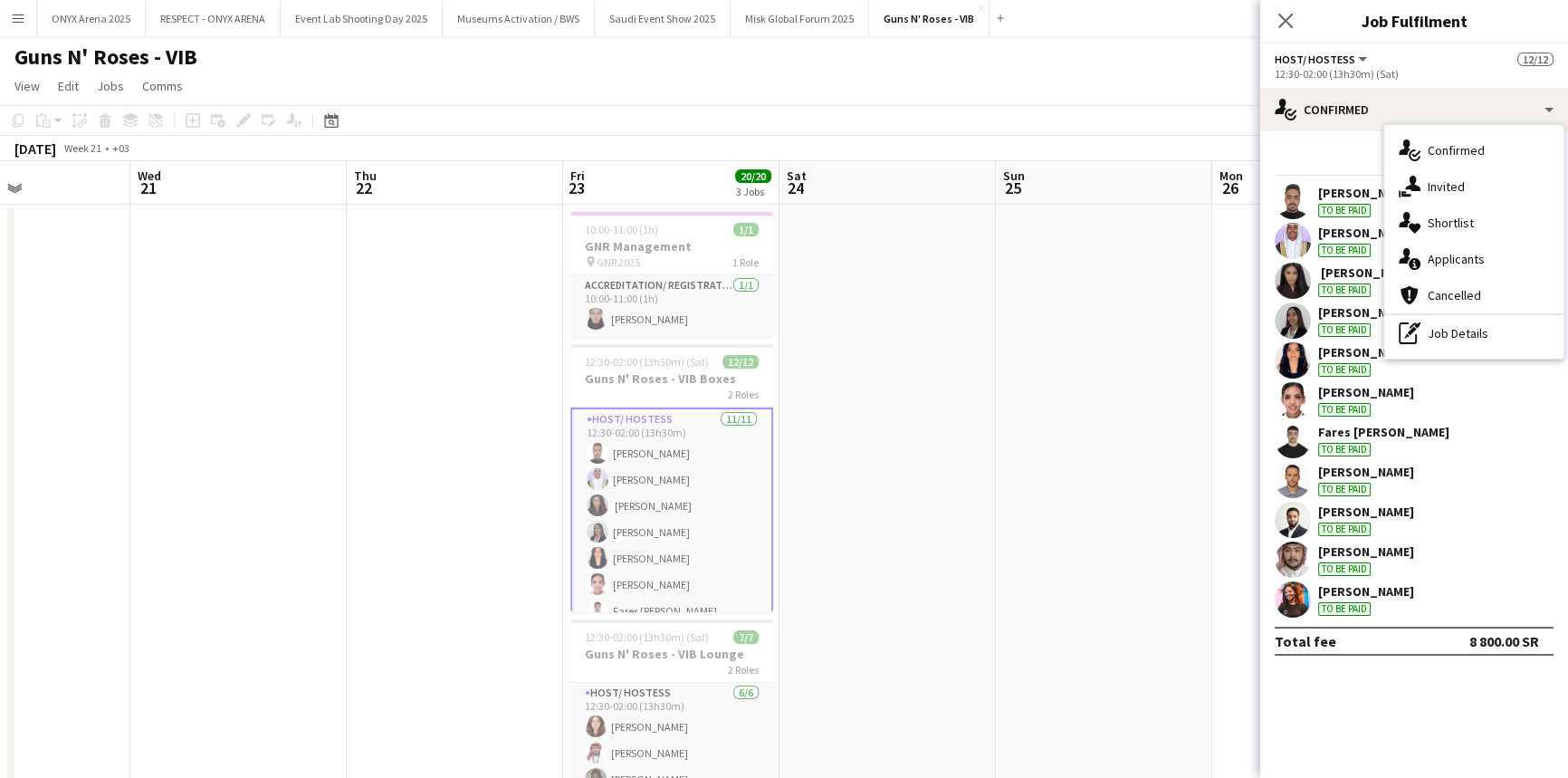
click at [1131, 281] on app-date-cell at bounding box center [1103, 565] width 216 height 721
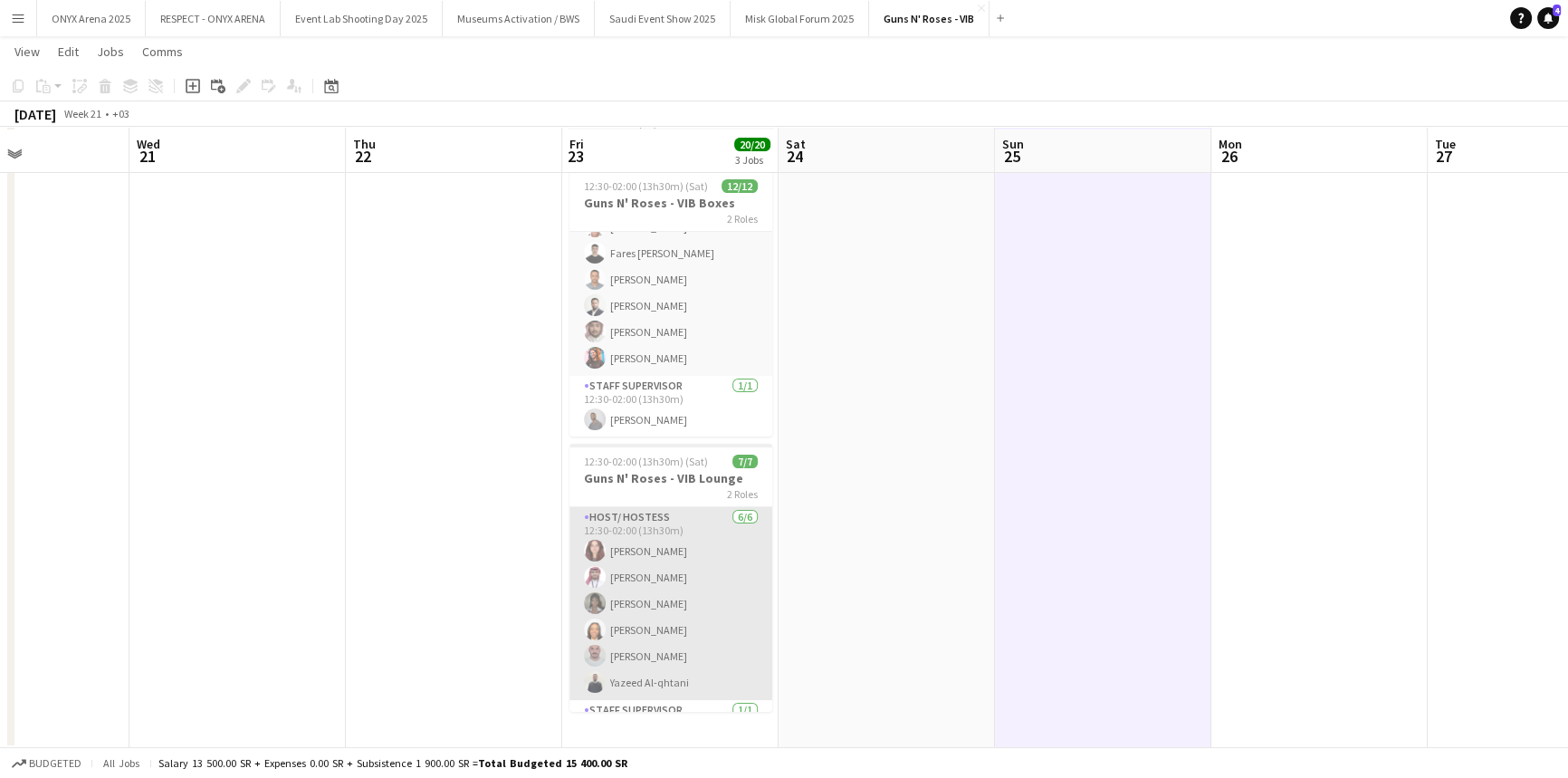
scroll to position [176, 0]
click at [670, 552] on app-card-role "Host/ Hostess [DATE] 12:30-02:00 (13h30m) [PERSON_NAME] [PERSON_NAME] Natumi Am…" at bounding box center [671, 552] width 203 height 193
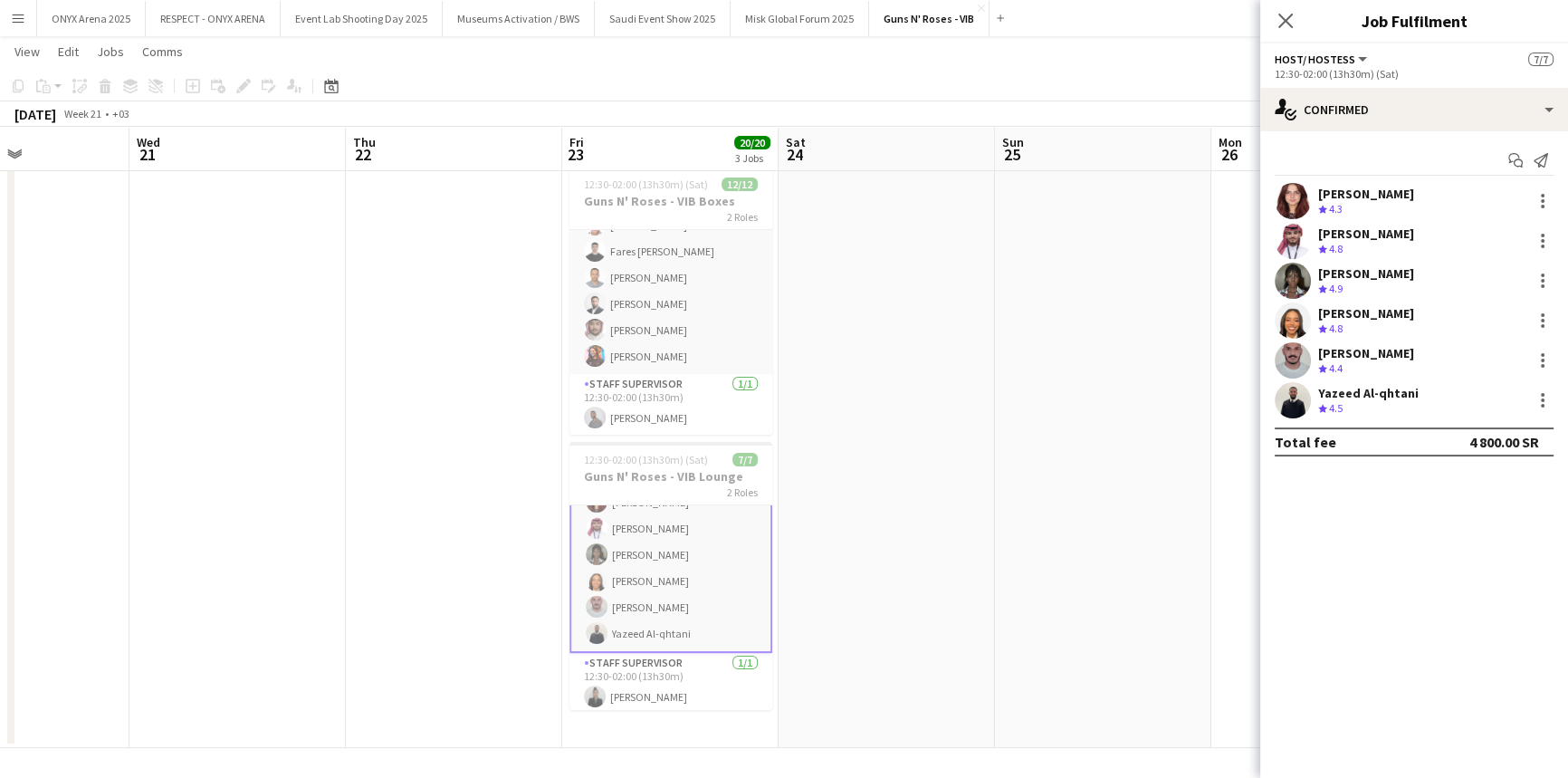
scroll to position [51, 0]
click at [1289, 19] on icon "Close pop-in" at bounding box center [1284, 20] width 17 height 17
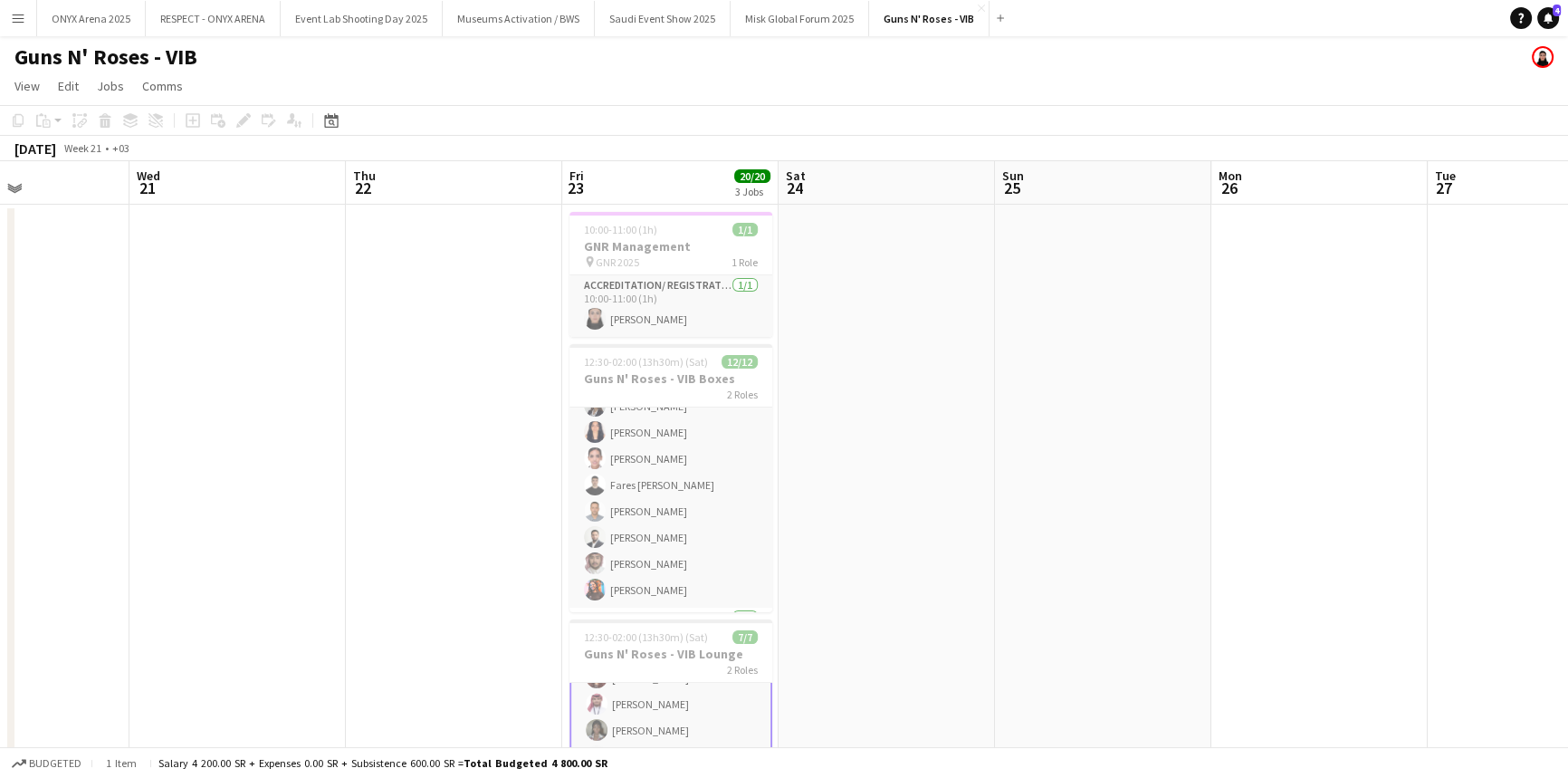
scroll to position [98, 0]
click at [13, 9] on button "Menu" at bounding box center [18, 18] width 36 height 36
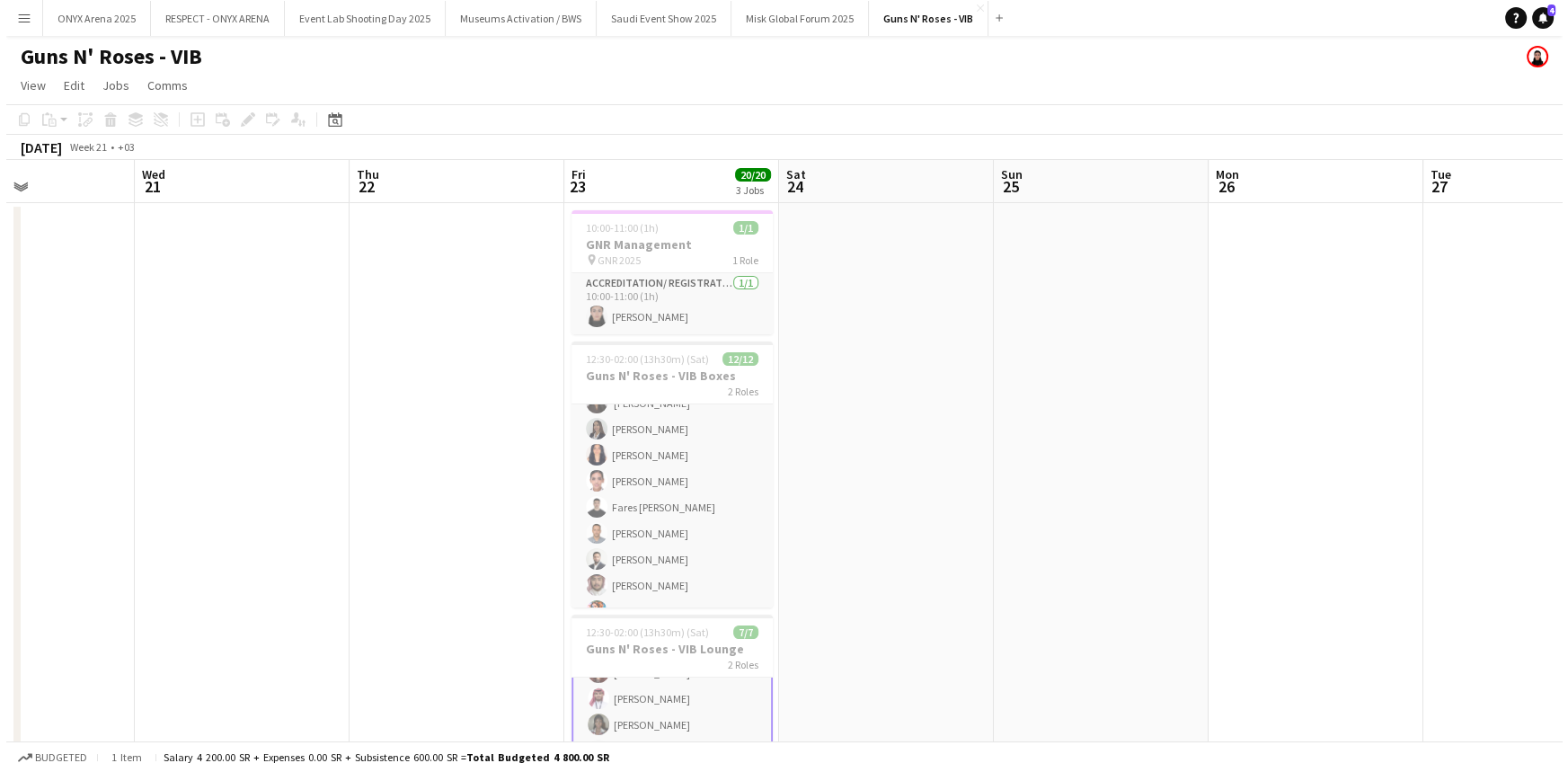
scroll to position [49, 0]
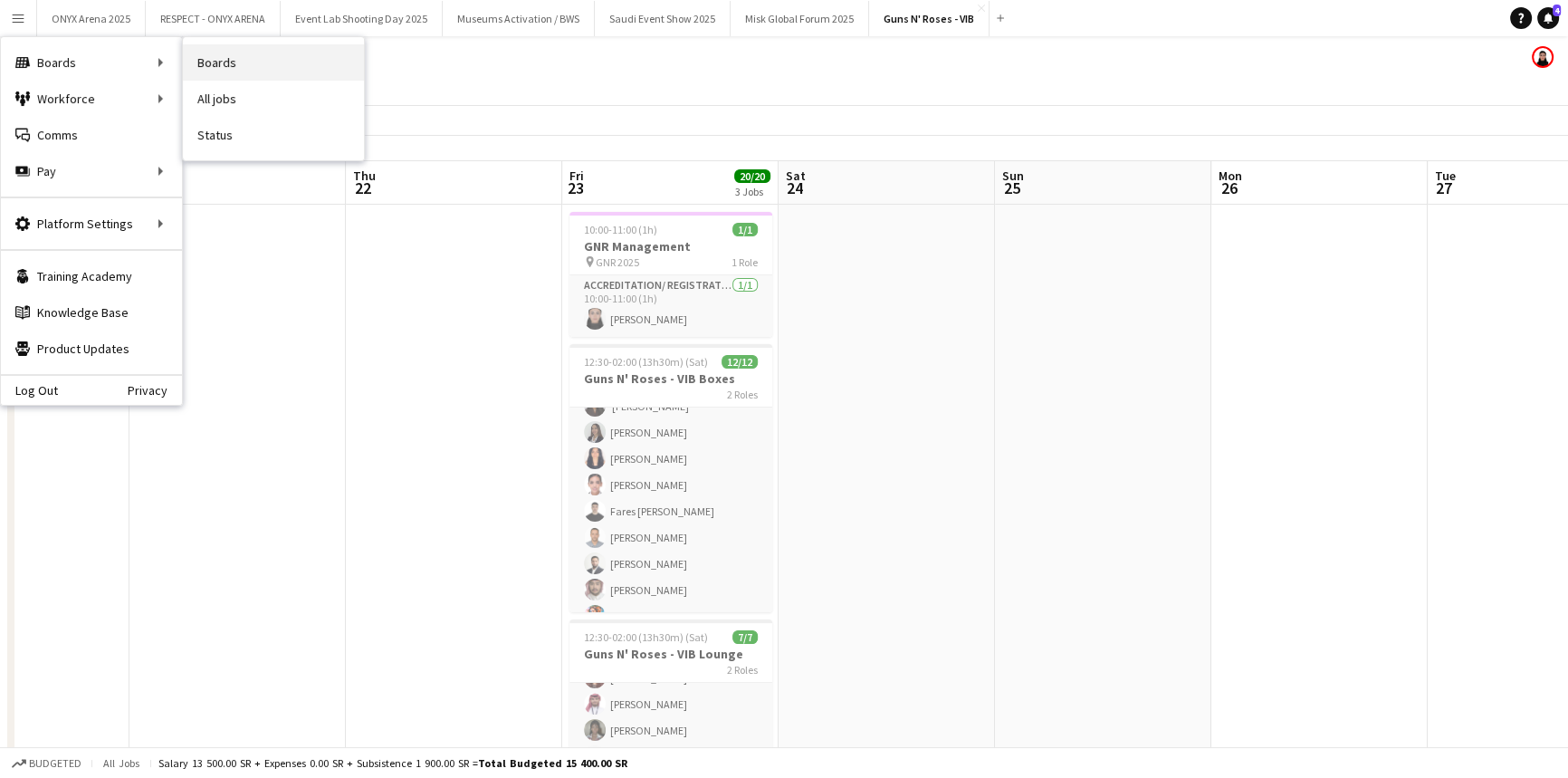
click at [199, 66] on link "Boards" at bounding box center [273, 62] width 181 height 36
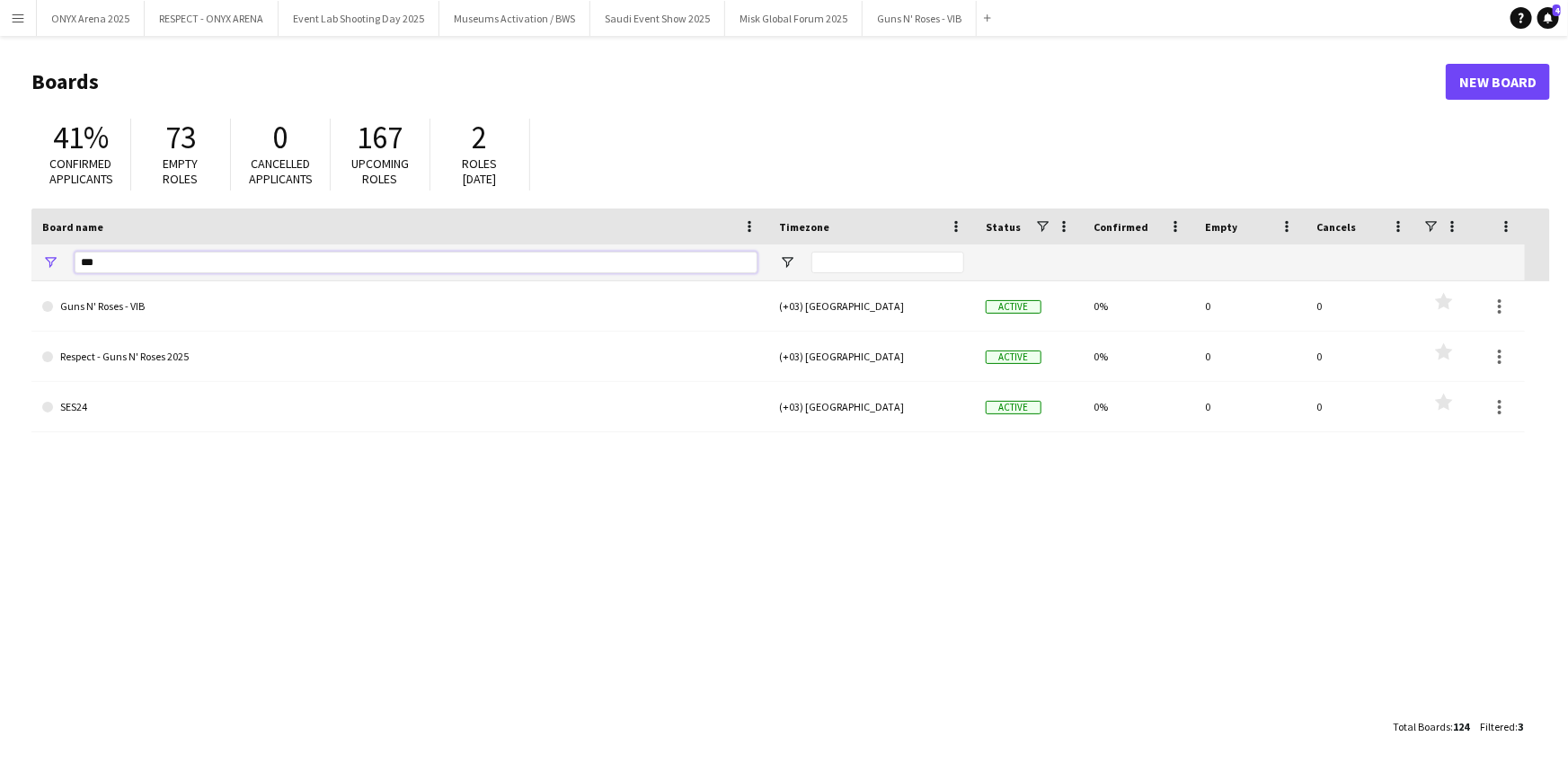
click at [398, 254] on input "***" at bounding box center [416, 263] width 683 height 22
type input "*"
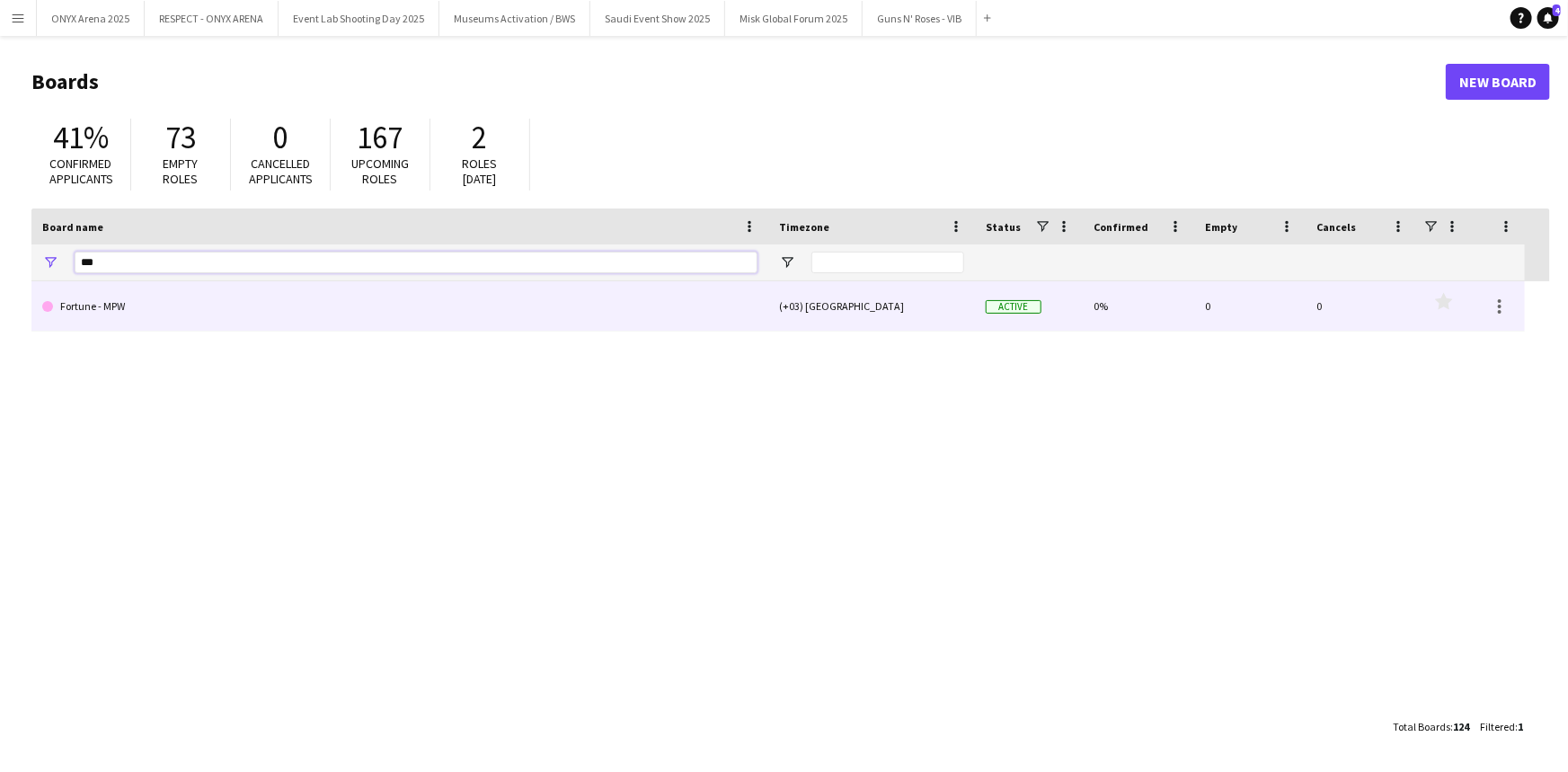
type input "***"
click at [352, 302] on link "Fortune - MPW" at bounding box center [400, 306] width 716 height 51
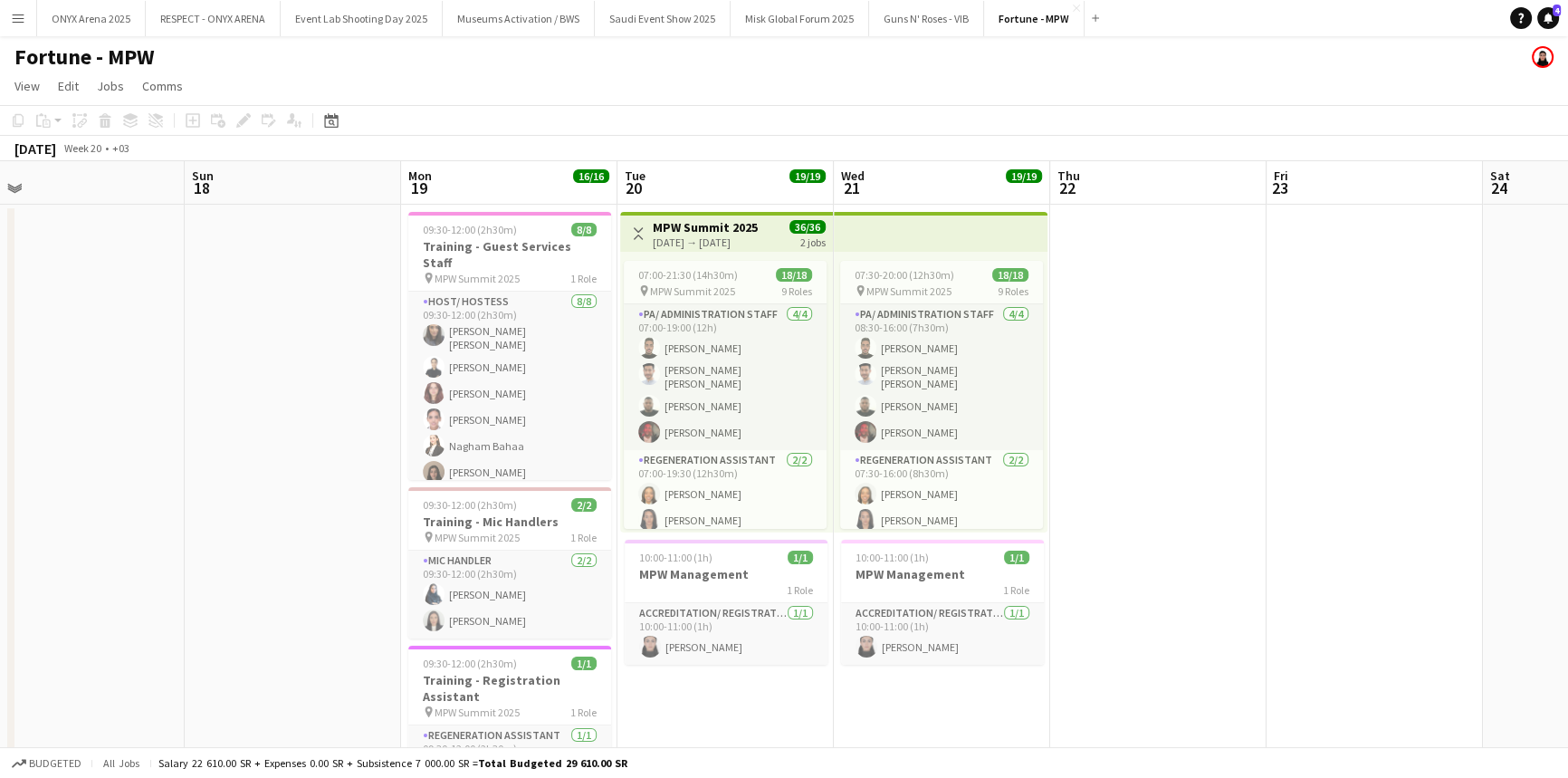
scroll to position [0, 682]
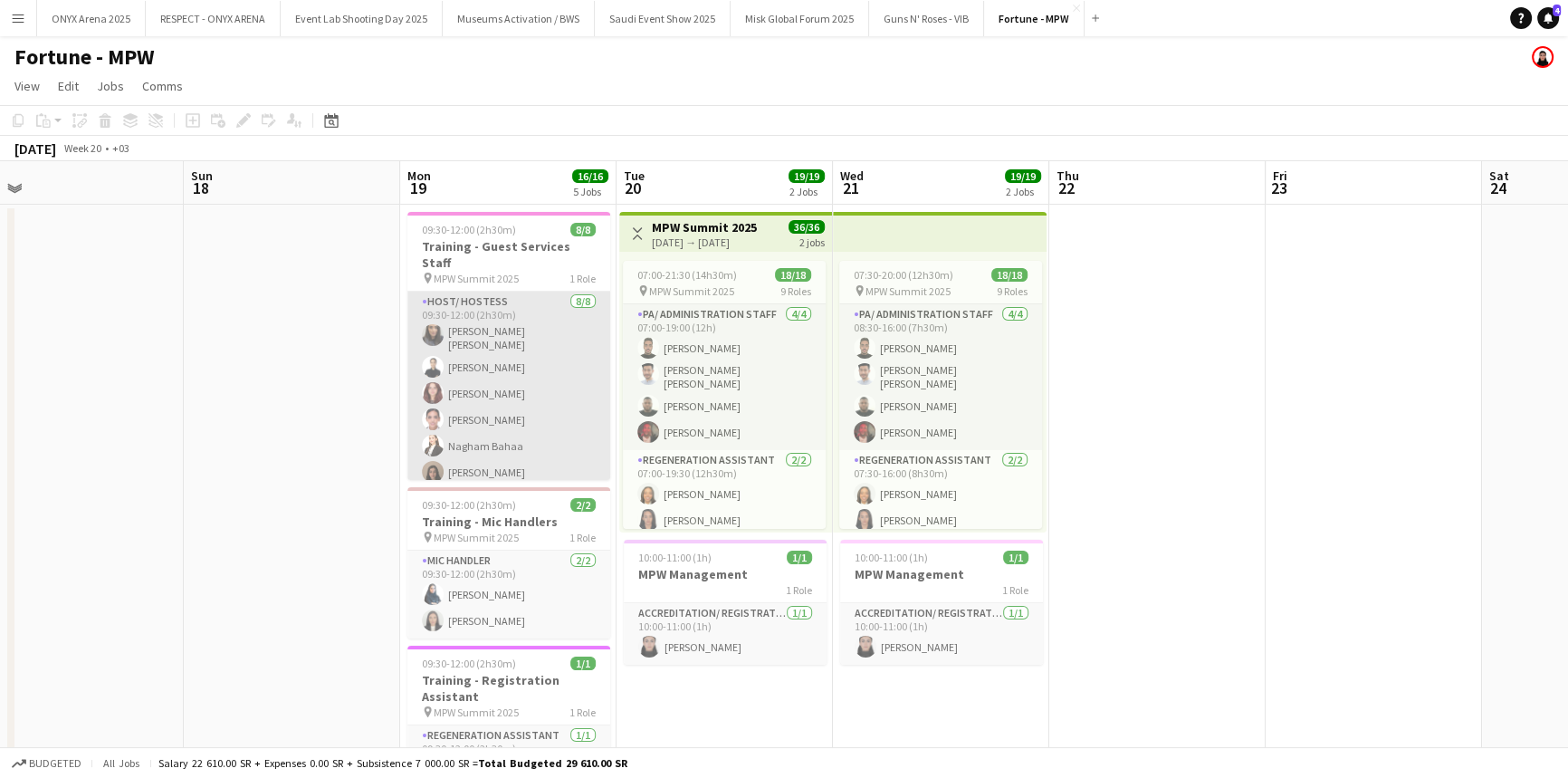
click at [483, 361] on app-card-role "Host/ Hostess [DATE] 09:30-12:00 (2h30m) [PERSON_NAME] [PERSON_NAME] [PERSON_NA…" at bounding box center [509, 417] width 203 height 251
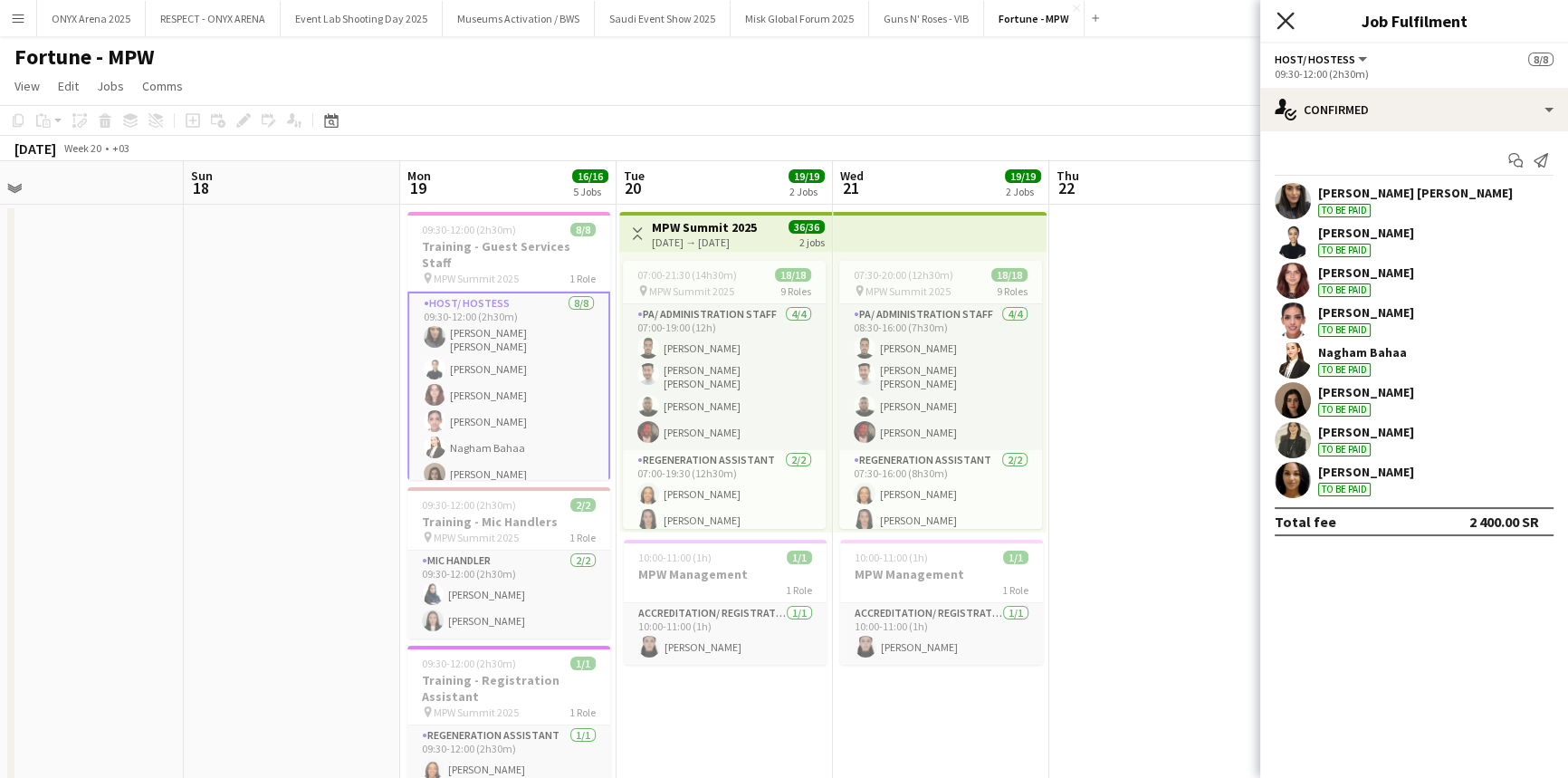
click at [1285, 22] on icon at bounding box center [1284, 20] width 17 height 17
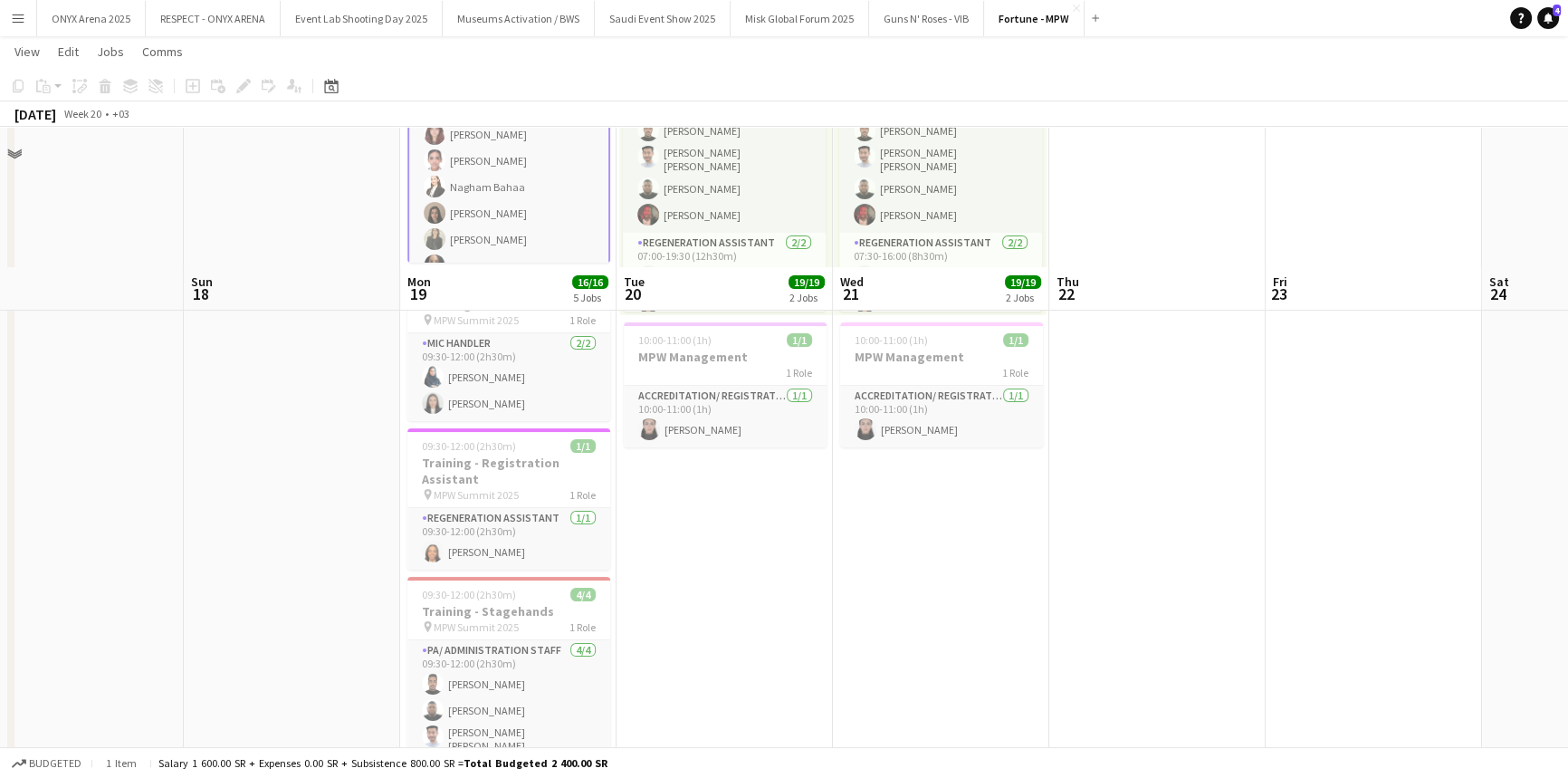
scroll to position [0, 0]
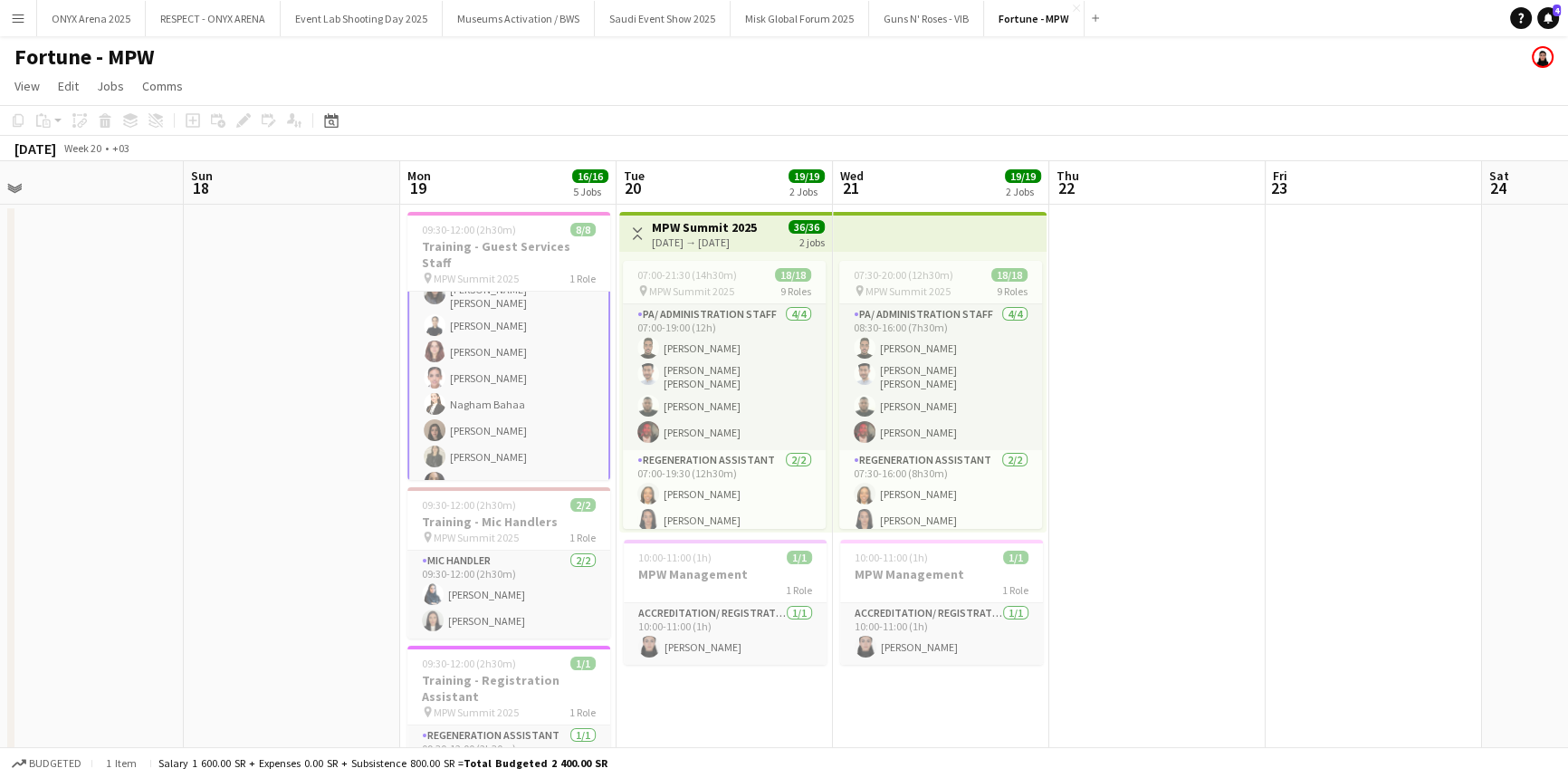
click at [0, 14] on button "Menu" at bounding box center [18, 18] width 36 height 36
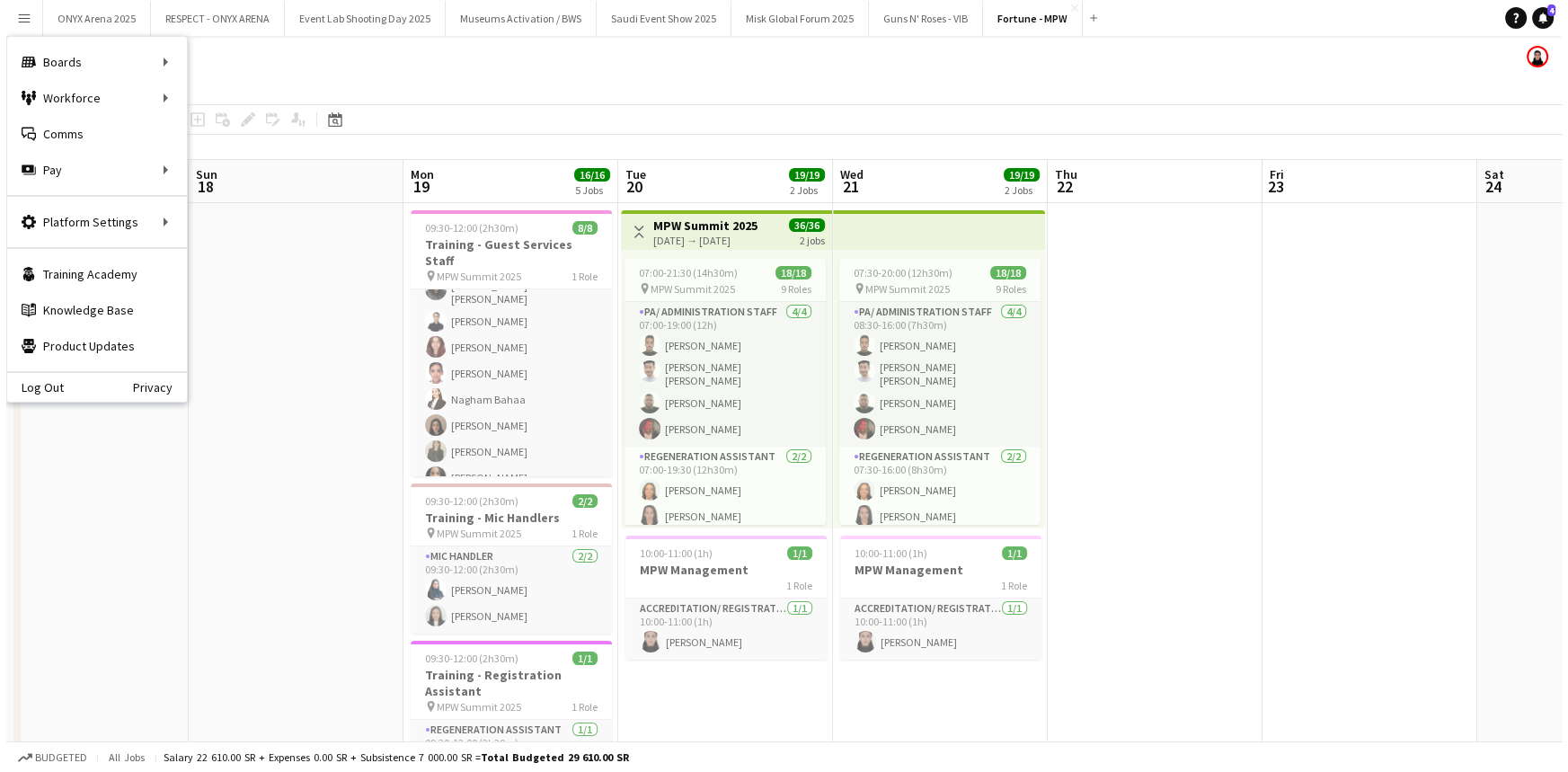
scroll to position [40, 0]
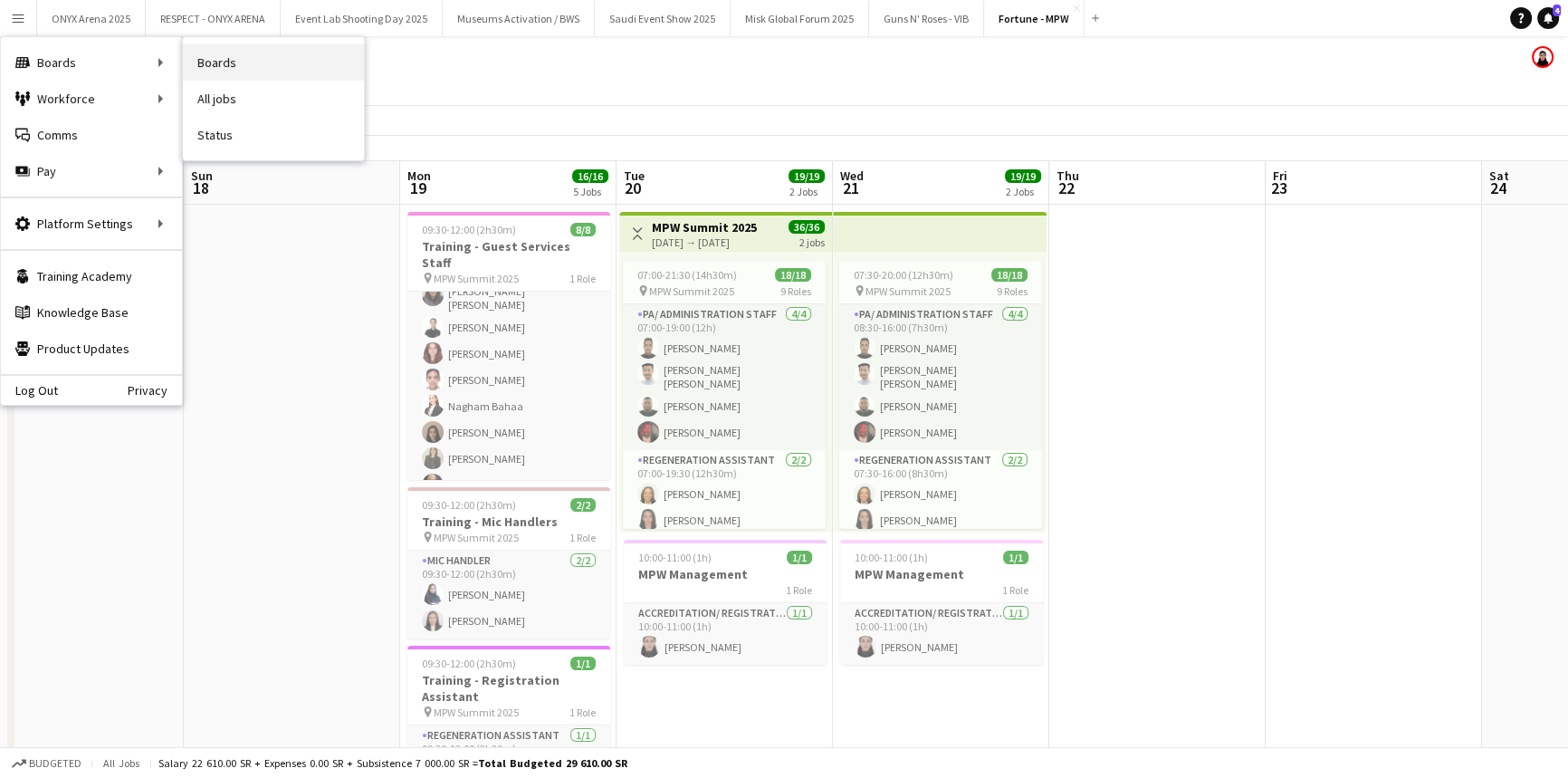
click at [247, 69] on link "Boards" at bounding box center [273, 62] width 181 height 36
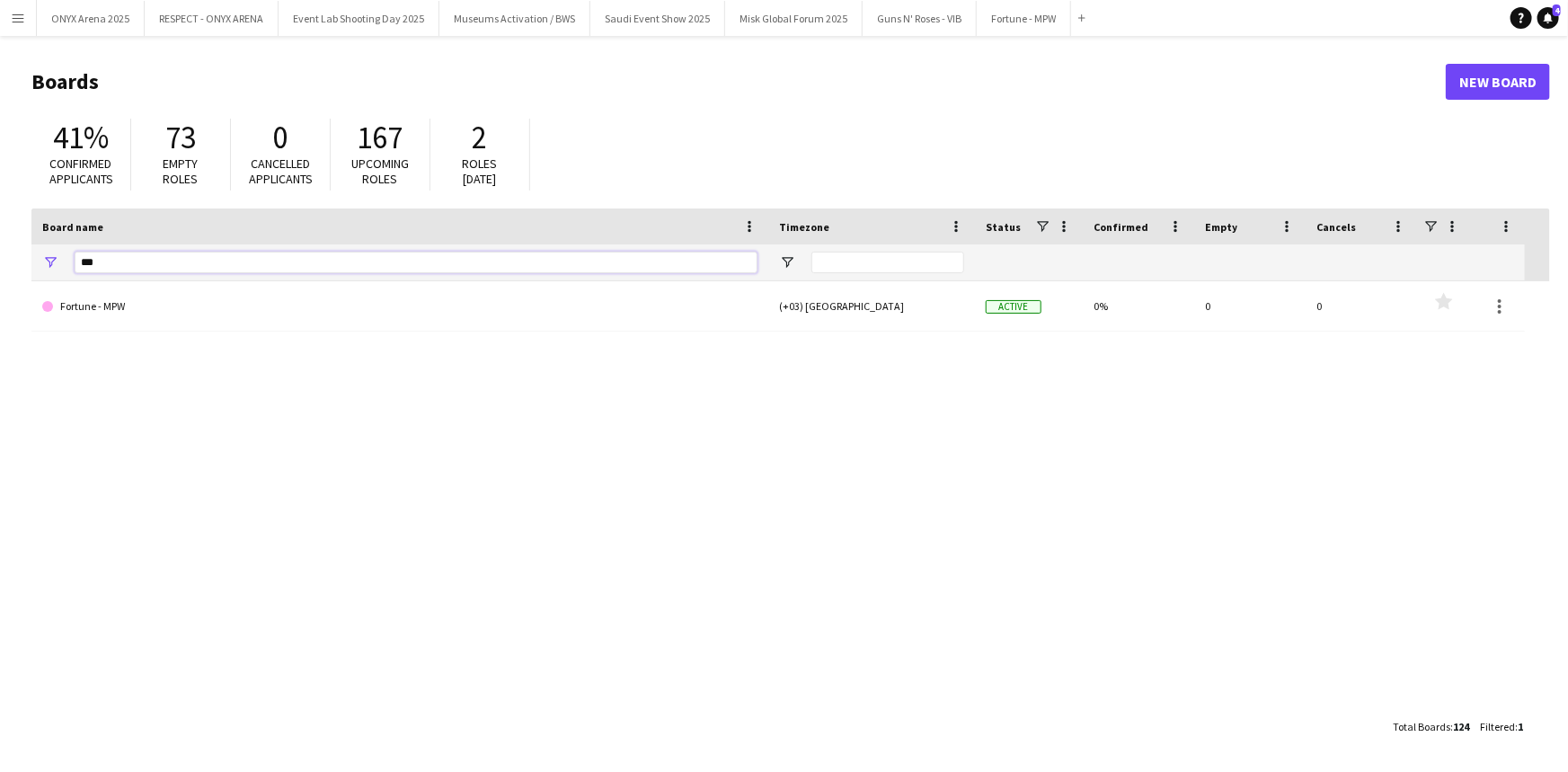
click at [245, 266] on input "***" at bounding box center [416, 263] width 683 height 22
type input "*"
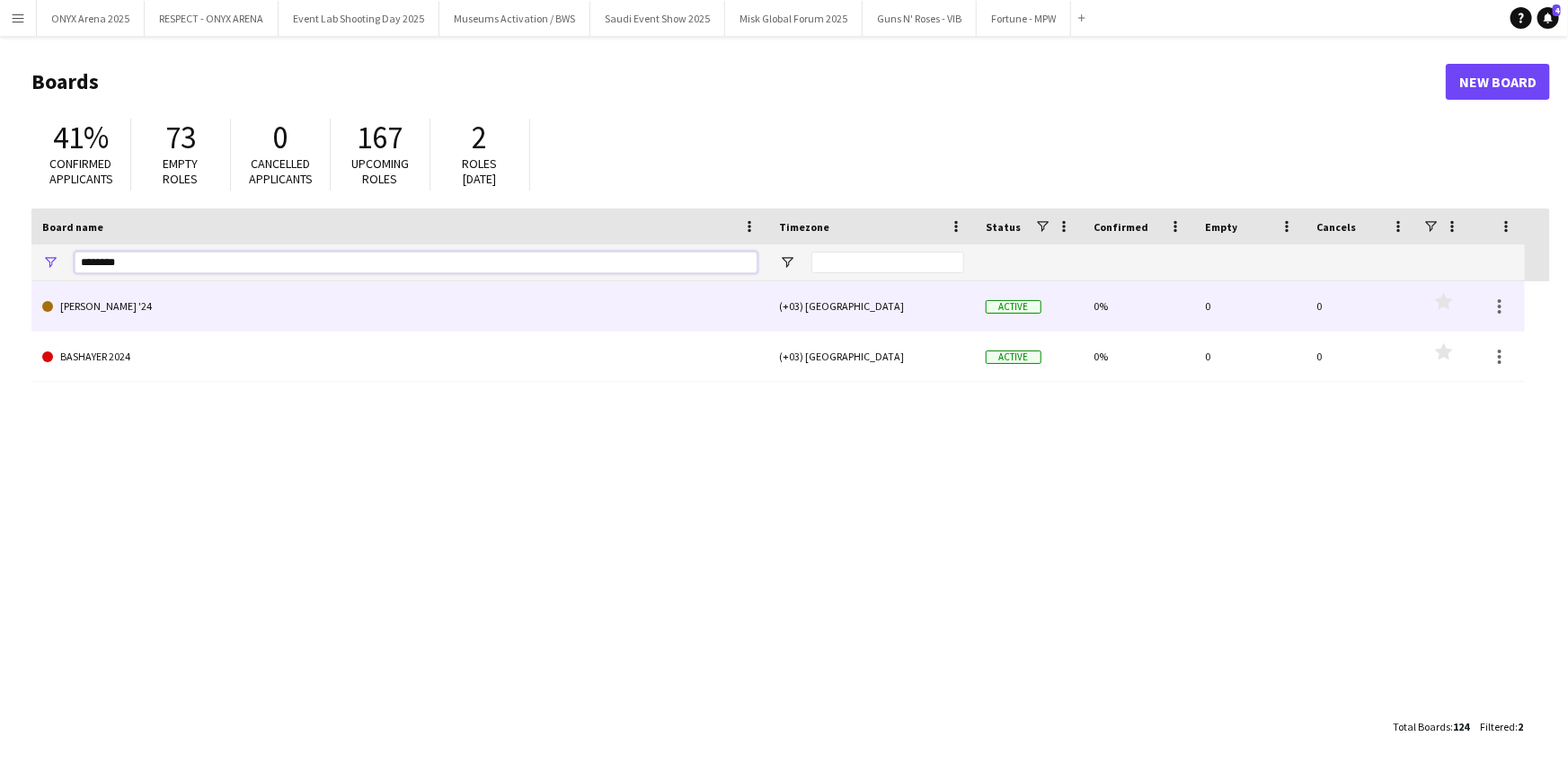
type input "********"
click at [167, 306] on link "[PERSON_NAME] '24" at bounding box center [400, 306] width 716 height 51
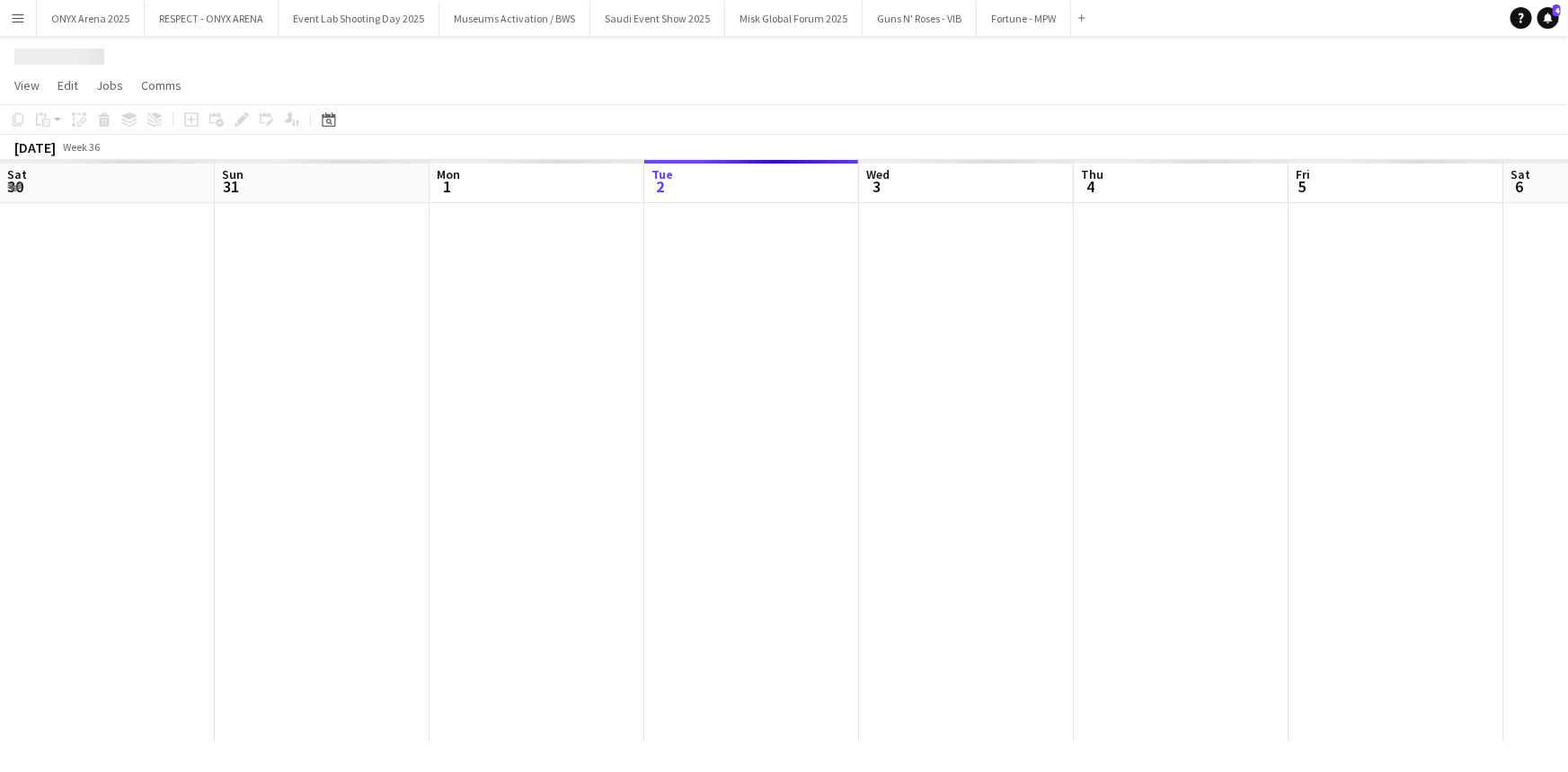
scroll to position [0, 430]
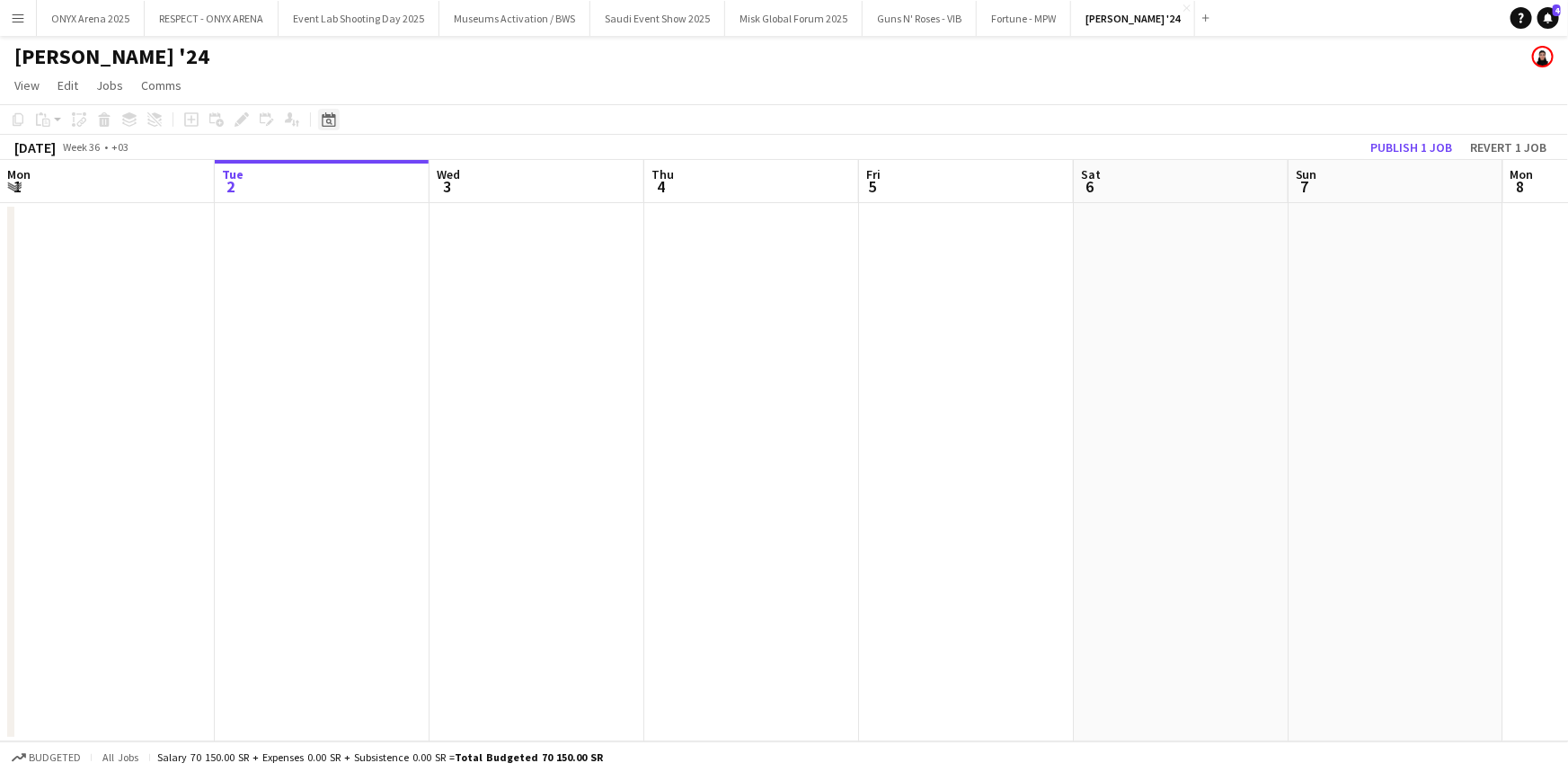
click at [327, 119] on icon at bounding box center [329, 122] width 6 height 6
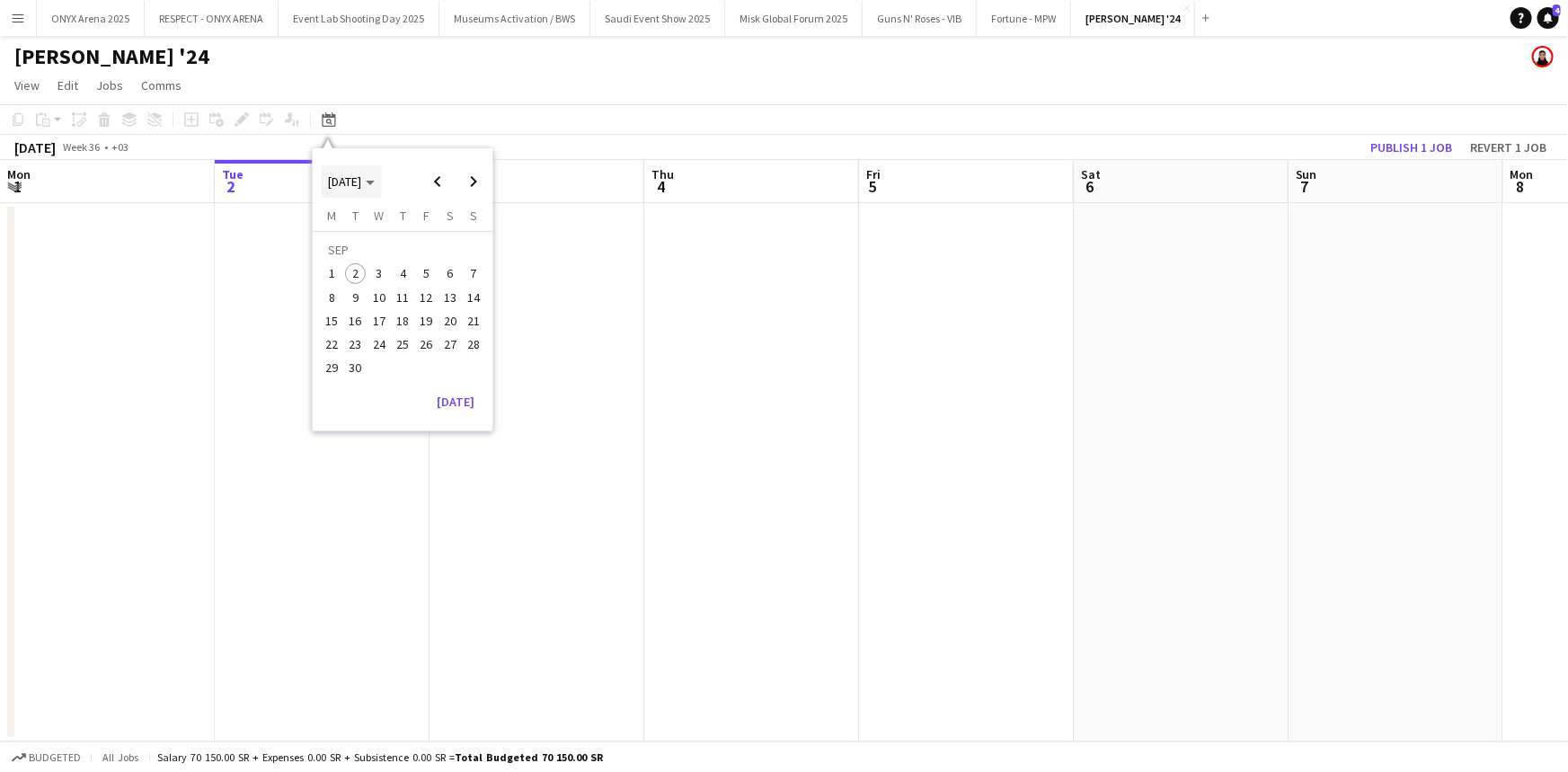
click at [361, 176] on span "[DATE]" at bounding box center [345, 182] width 34 height 16
click at [346, 263] on span "2024" at bounding box center [339, 274] width 37 height 22
click at [424, 290] on span "NOV" at bounding box center [423, 298] width 37 height 22
click at [377, 321] on span "20" at bounding box center [379, 325] width 22 height 22
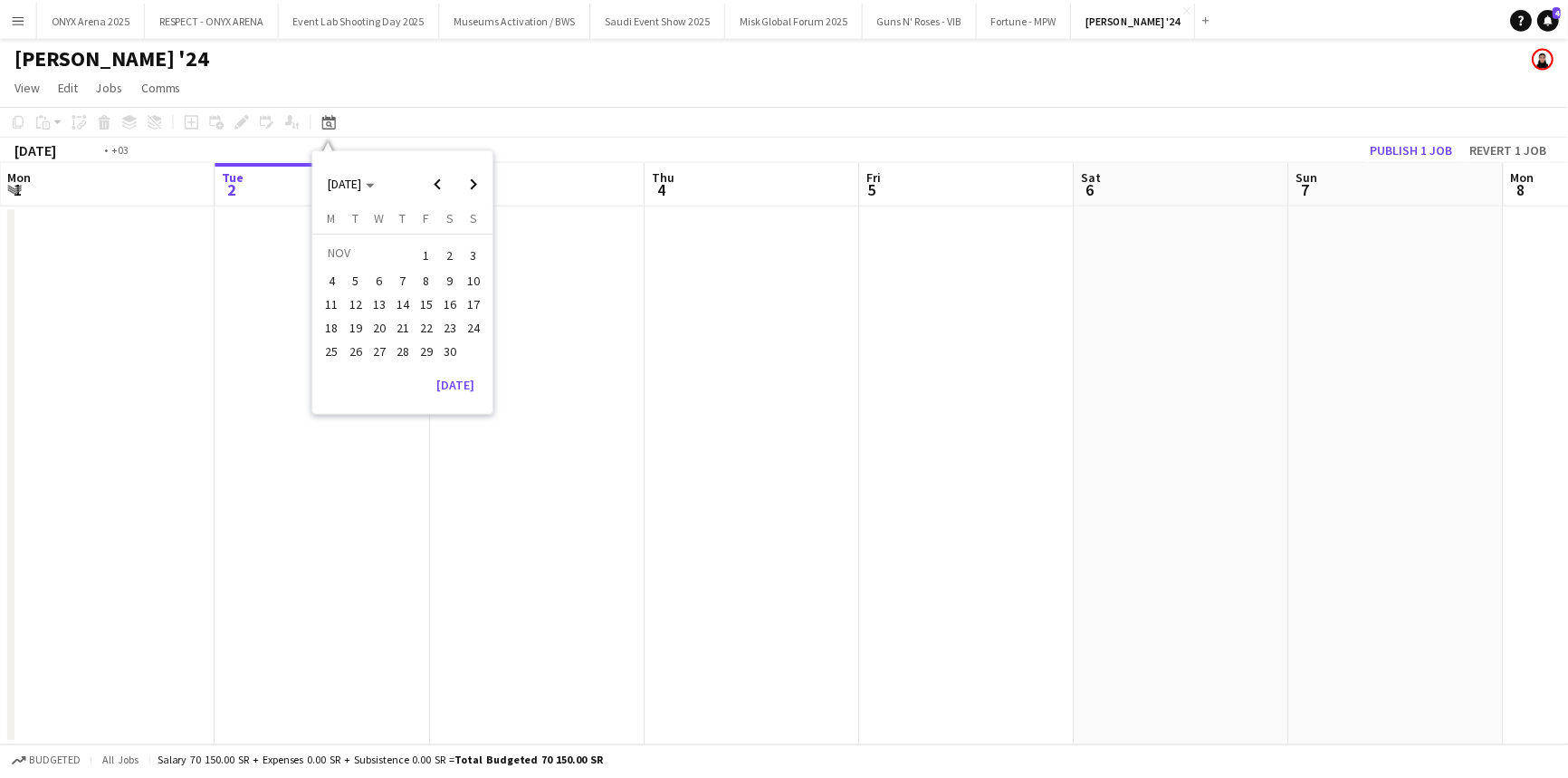
scroll to position [0, 623]
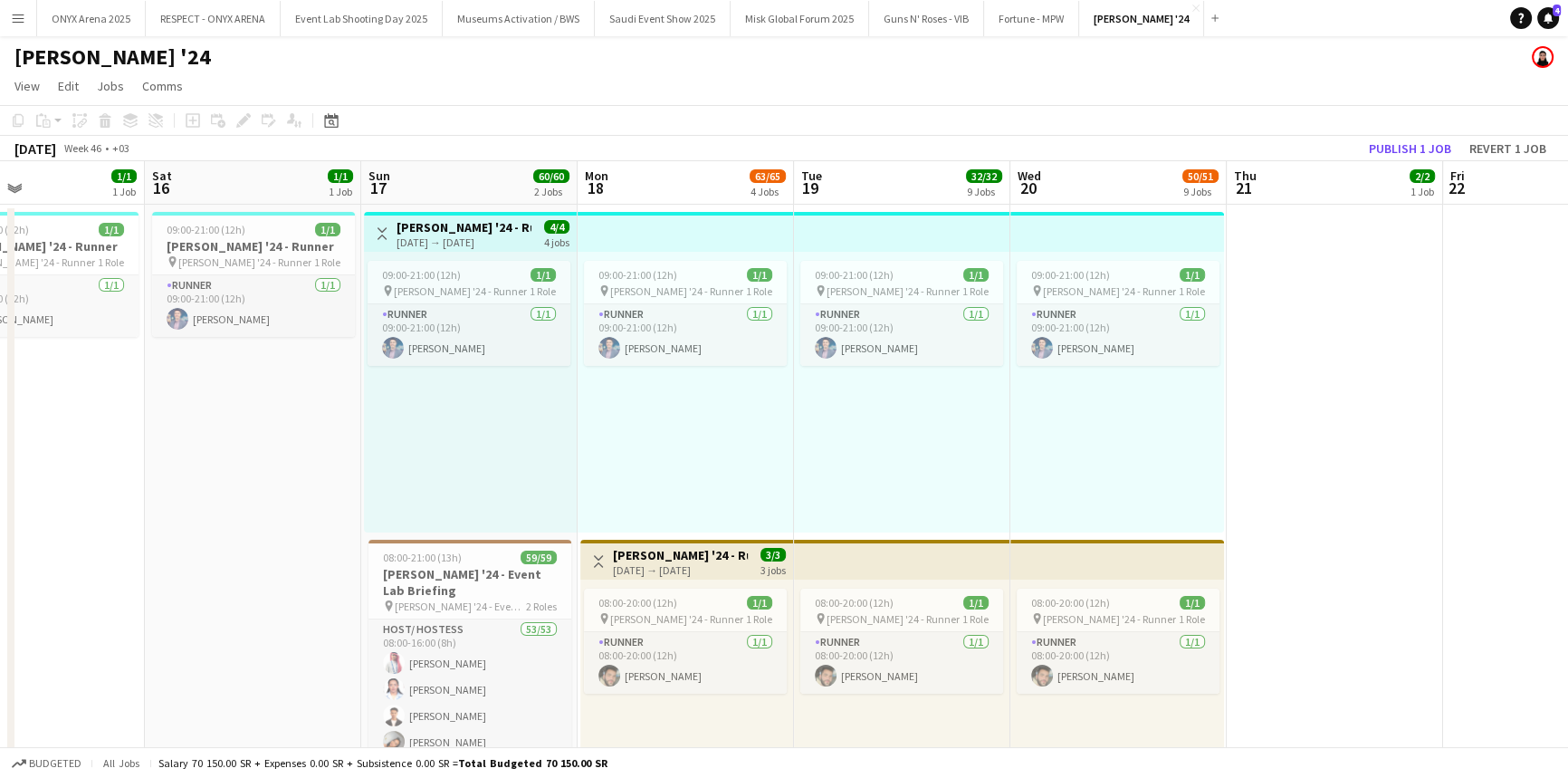
drag, startPoint x: 285, startPoint y: 450, endPoint x: 805, endPoint y: 439, distance: 520.1
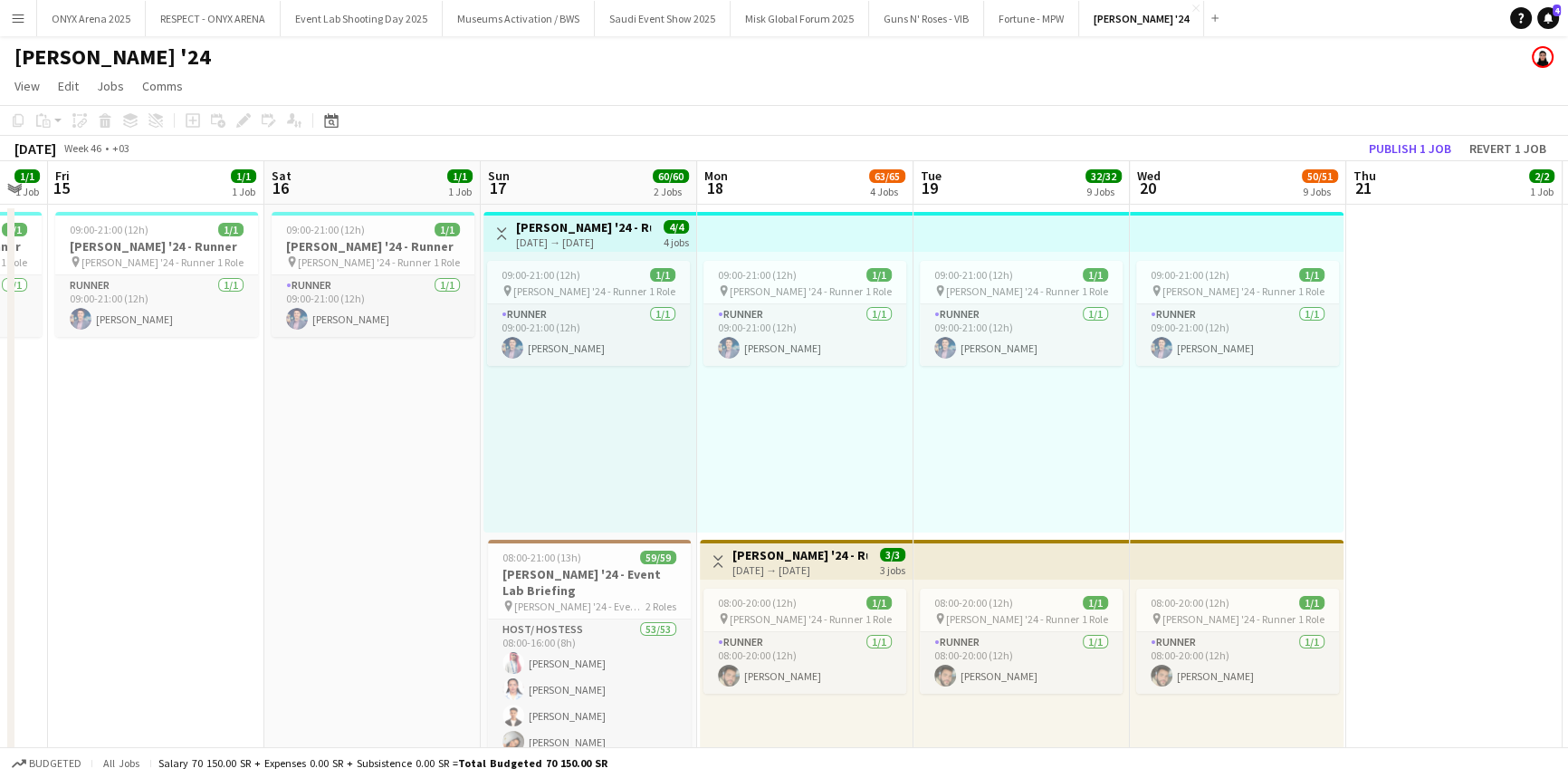
scroll to position [0, 823]
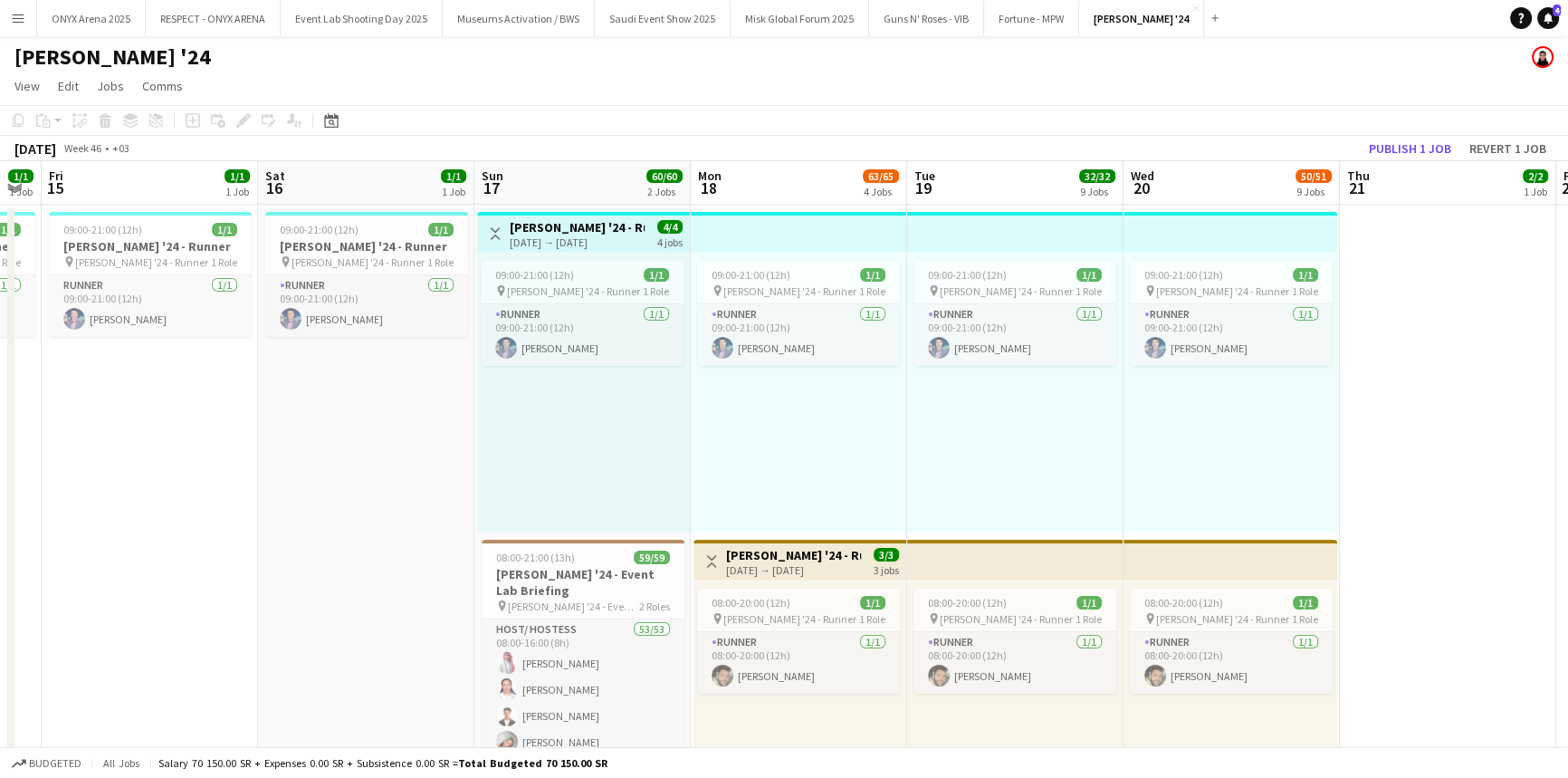
drag, startPoint x: 194, startPoint y: 452, endPoint x: 315, endPoint y: 434, distance: 122.3
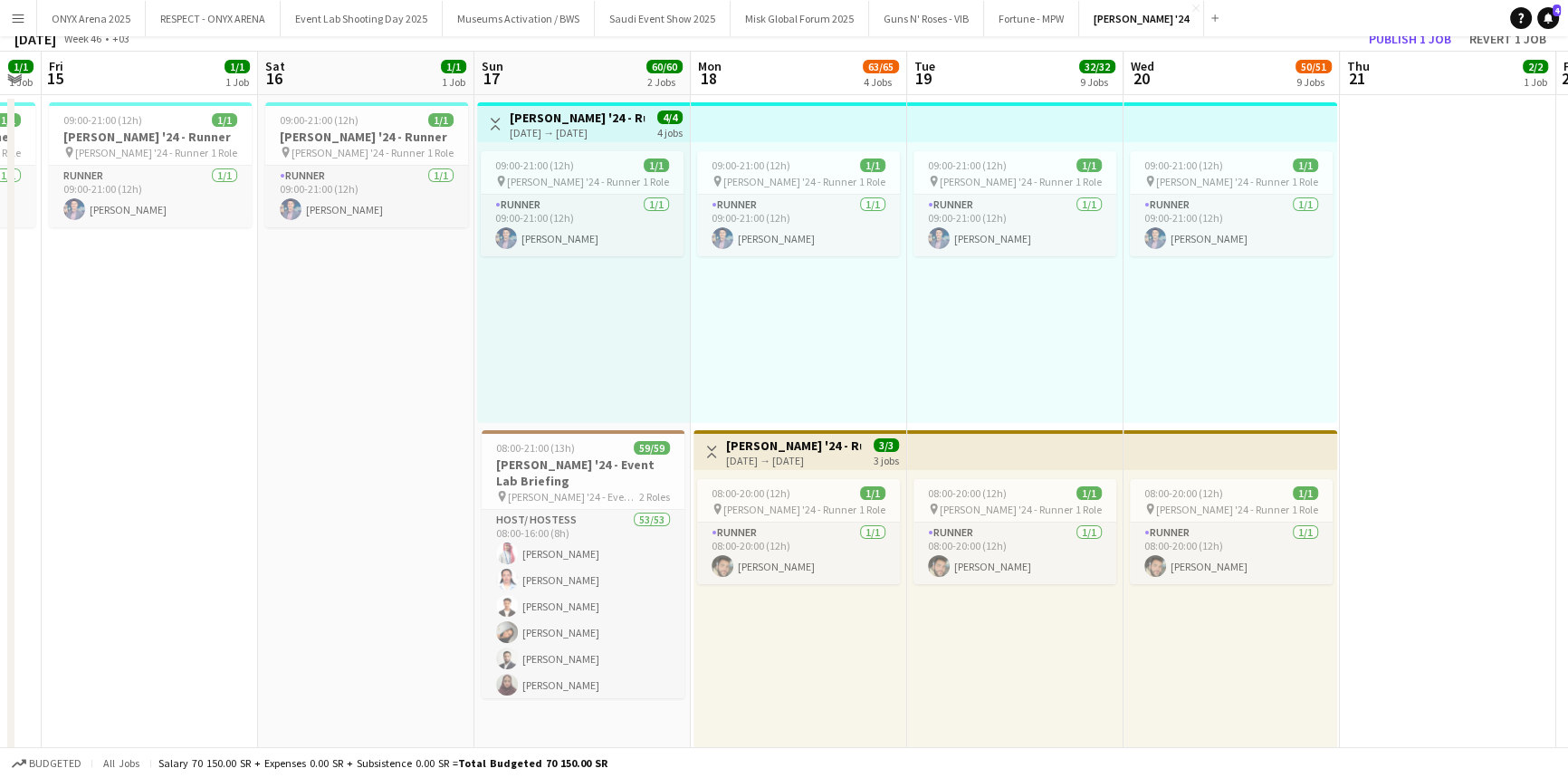
scroll to position [411, 0]
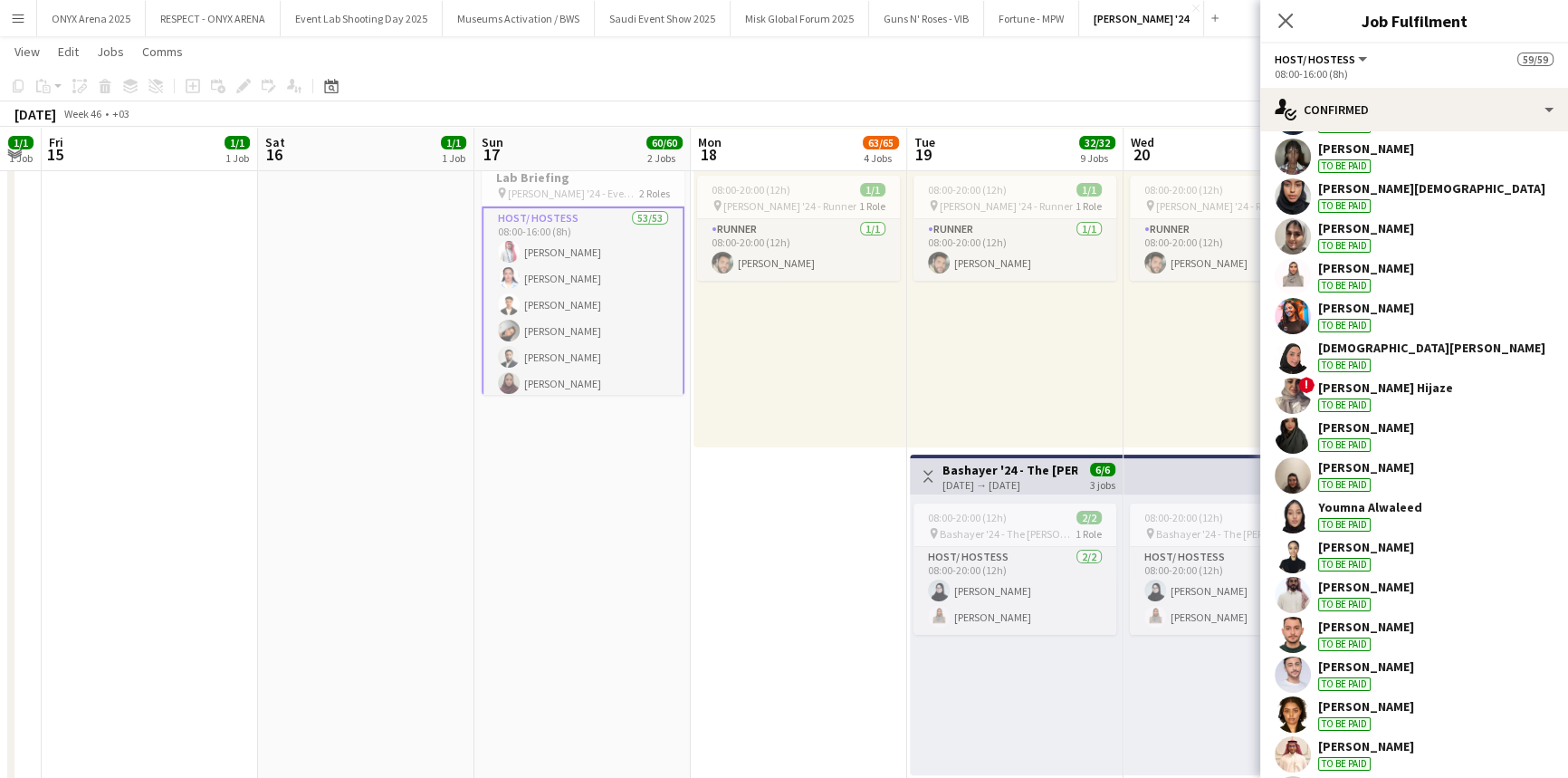
scroll to position [1565, 0]
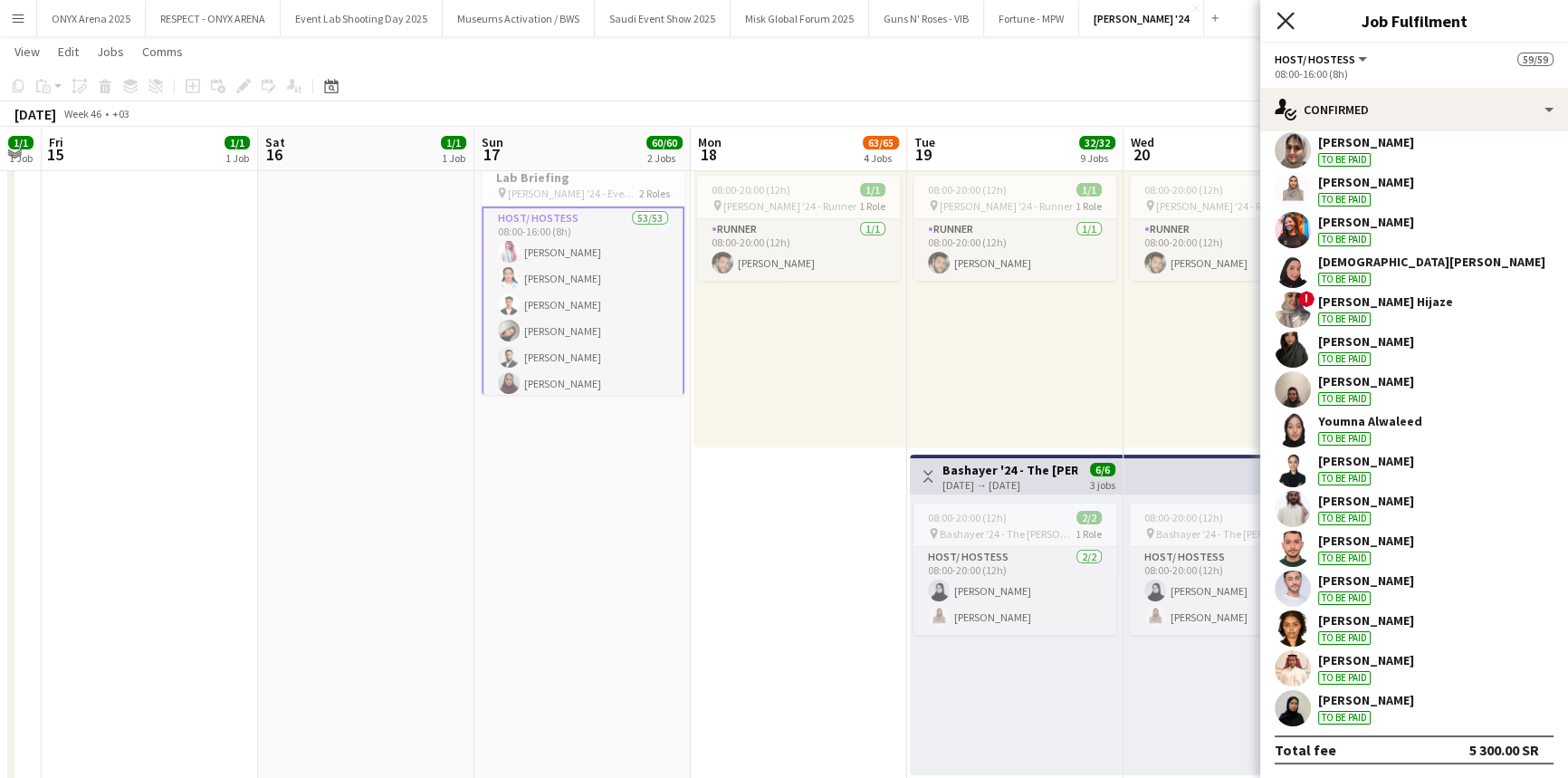
click at [1290, 14] on icon at bounding box center [1284, 20] width 17 height 17
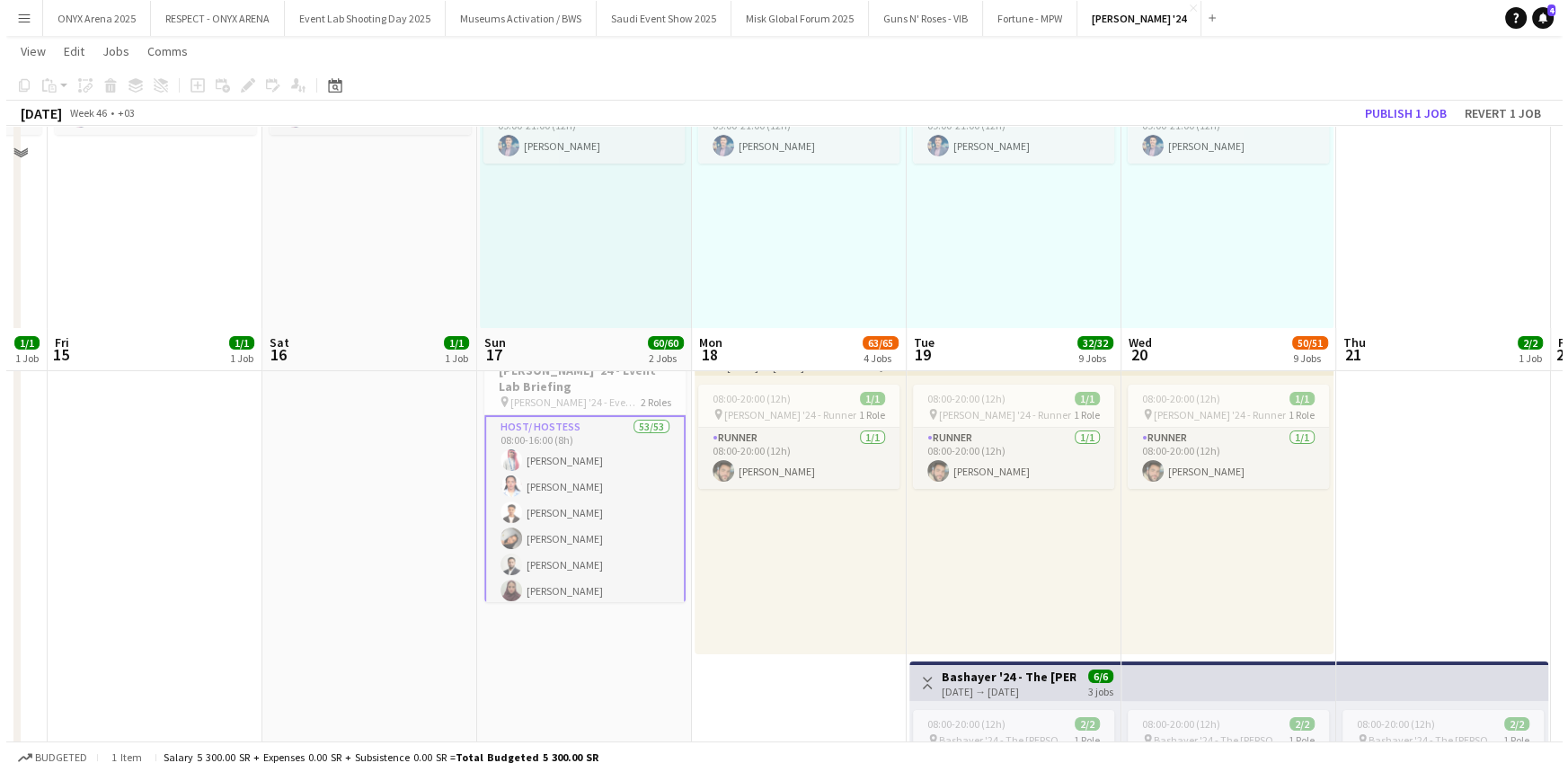
scroll to position [0, 0]
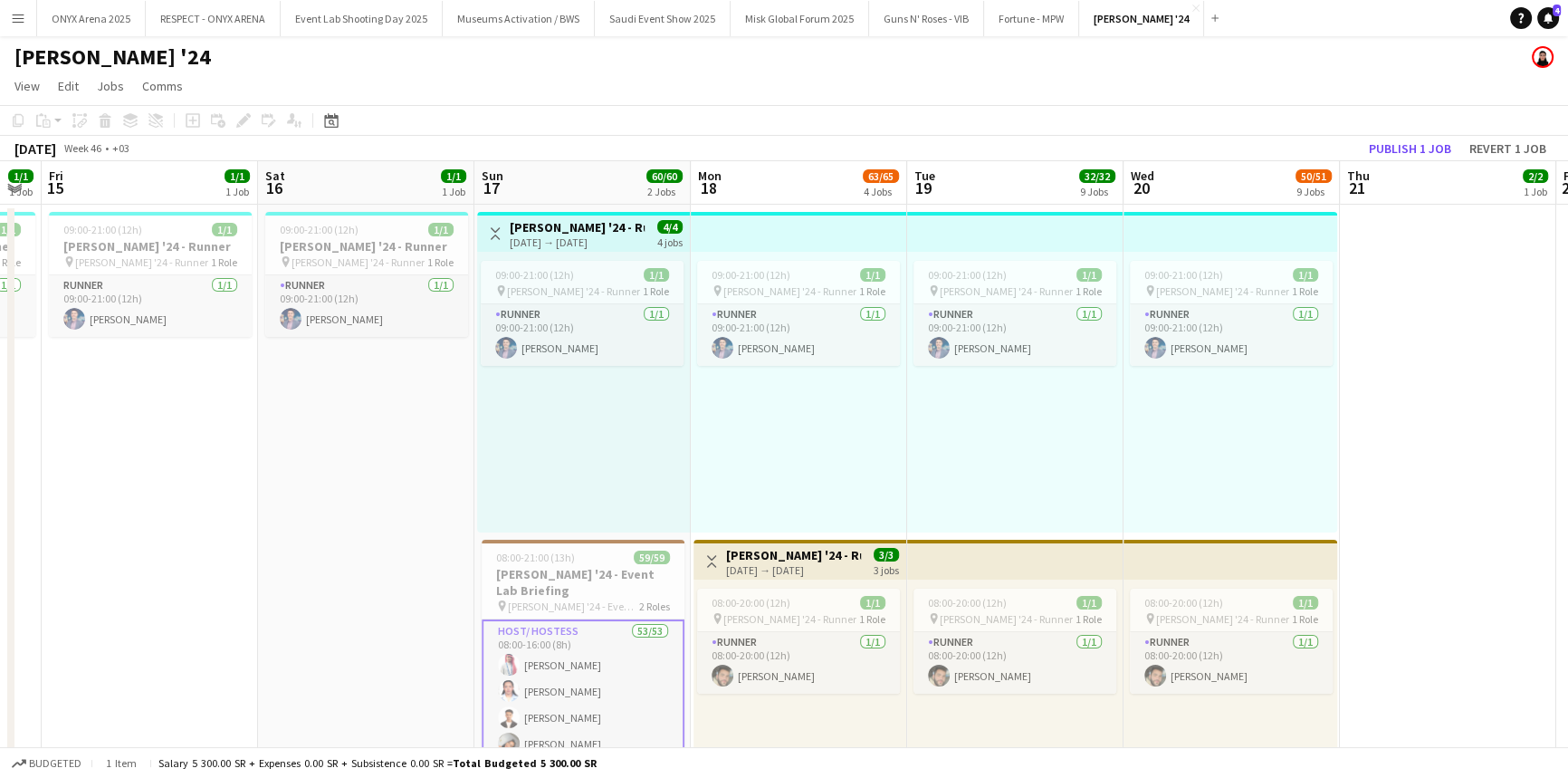
click at [15, 25] on button "Menu" at bounding box center [18, 18] width 36 height 36
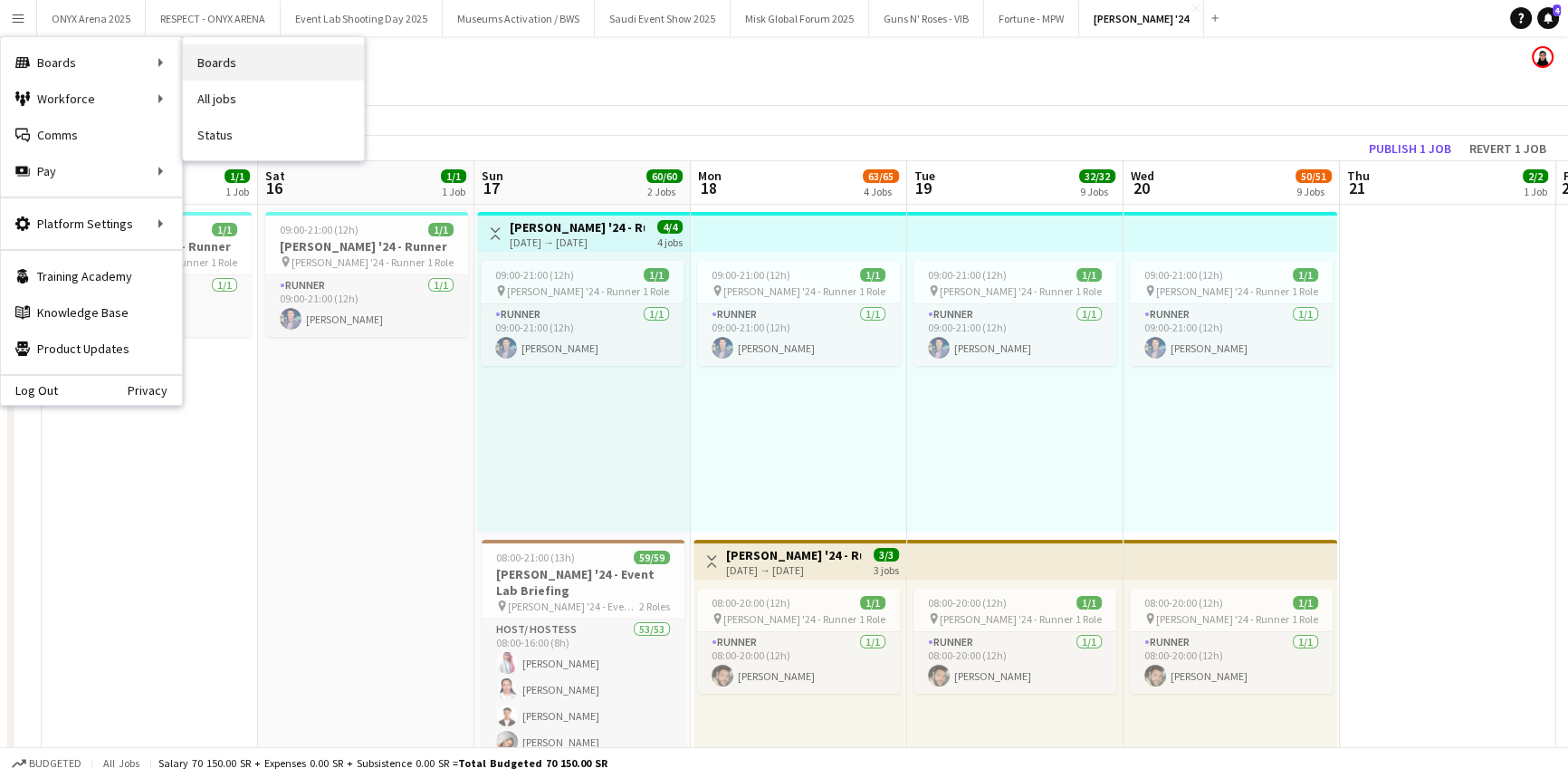
click at [206, 63] on link "Boards" at bounding box center [273, 62] width 181 height 36
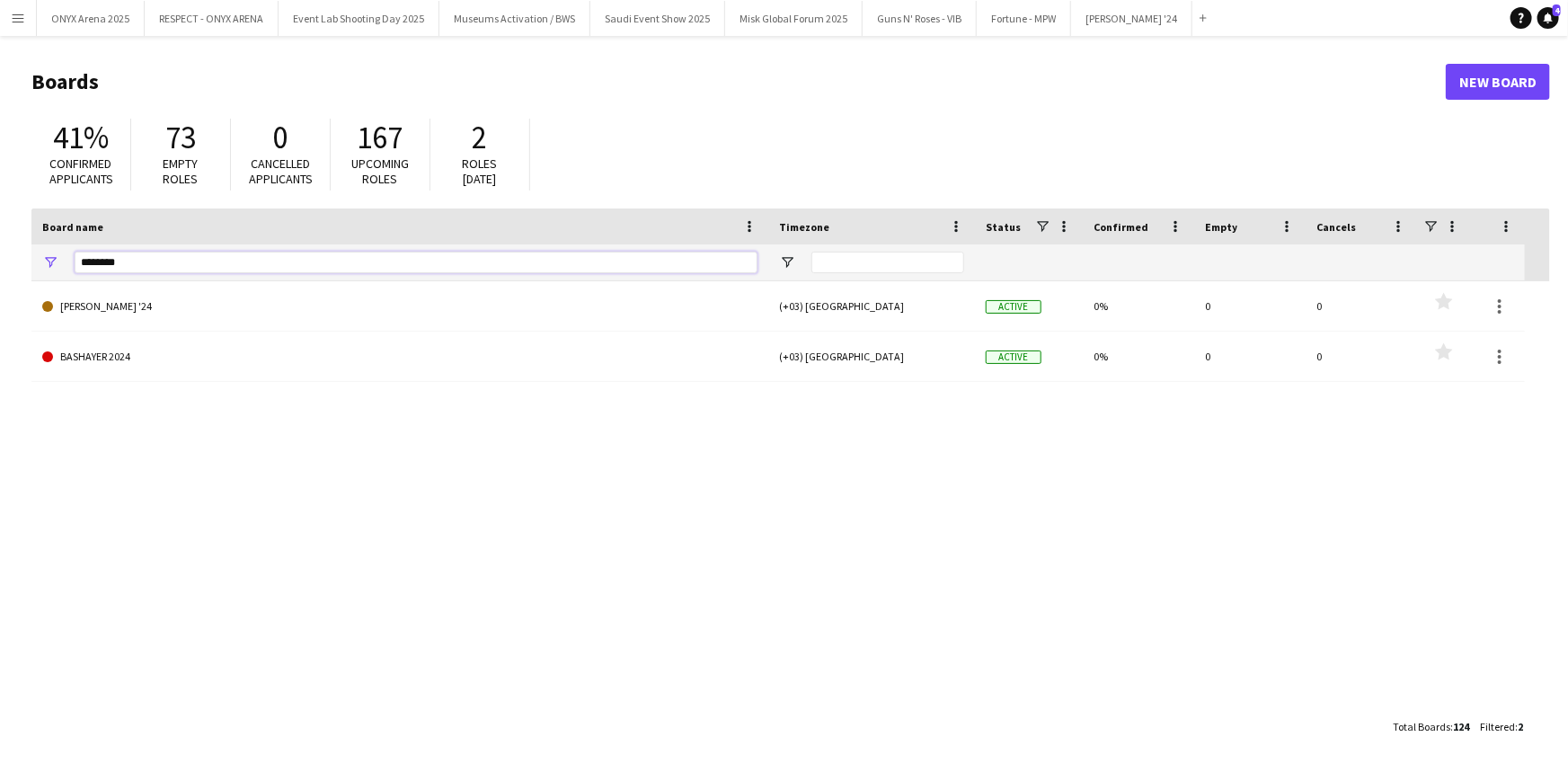
click at [253, 266] on input "********" at bounding box center [416, 263] width 683 height 22
type input "*"
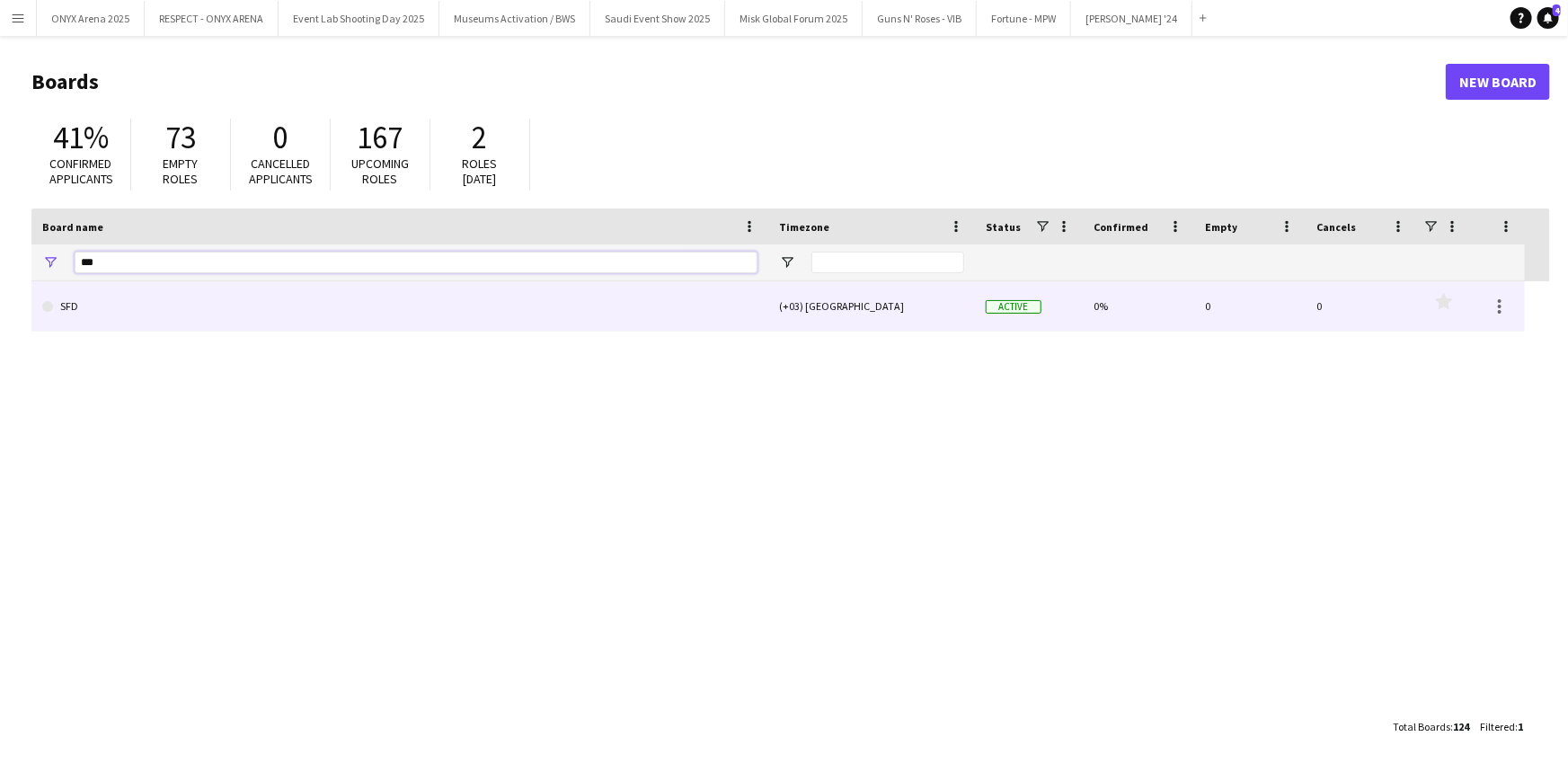
type input "***"
click at [246, 312] on link "SFD" at bounding box center [400, 306] width 716 height 51
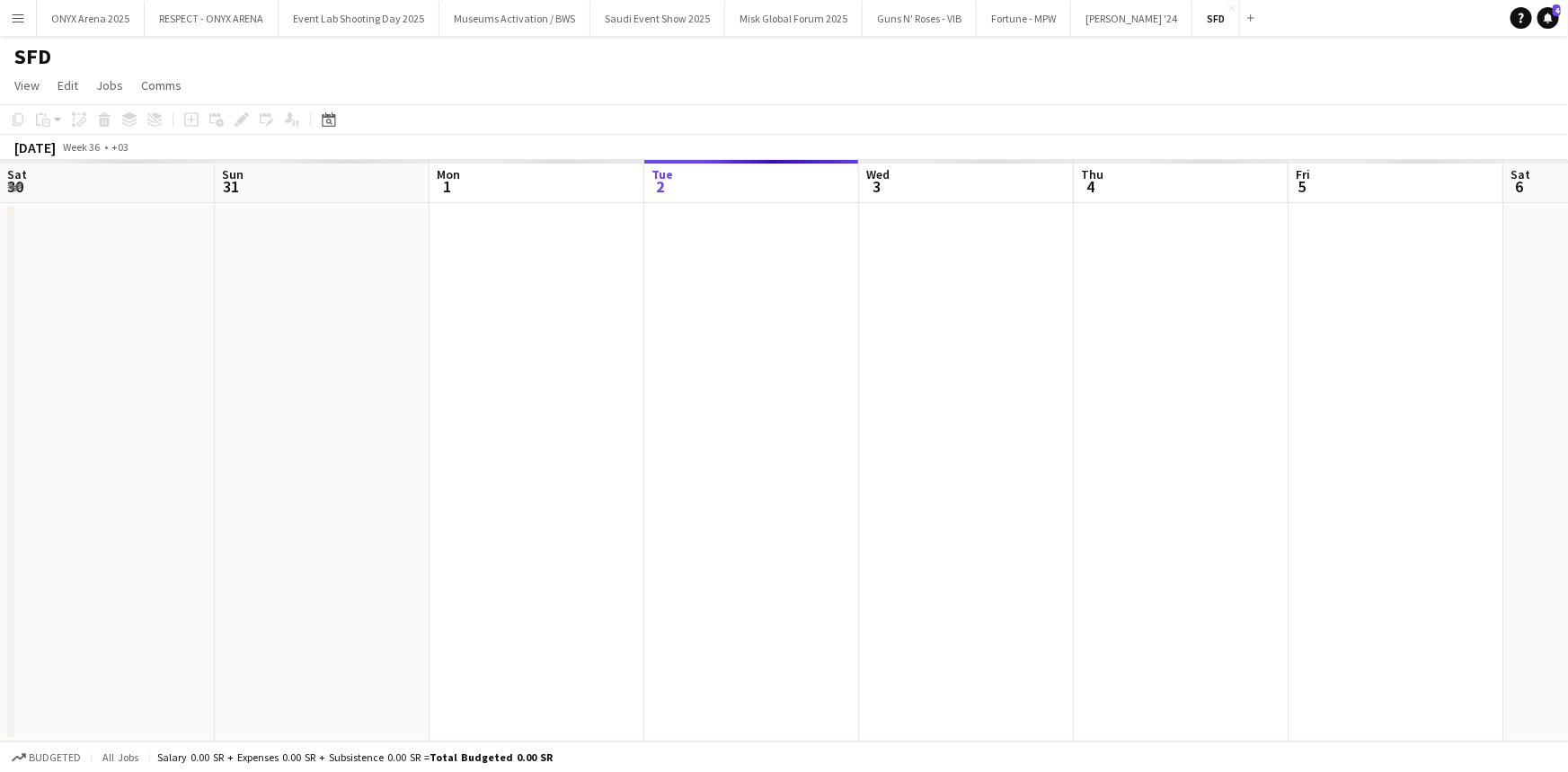
scroll to position [0, 430]
click at [322, 124] on icon "Date picker" at bounding box center [328, 119] width 14 height 14
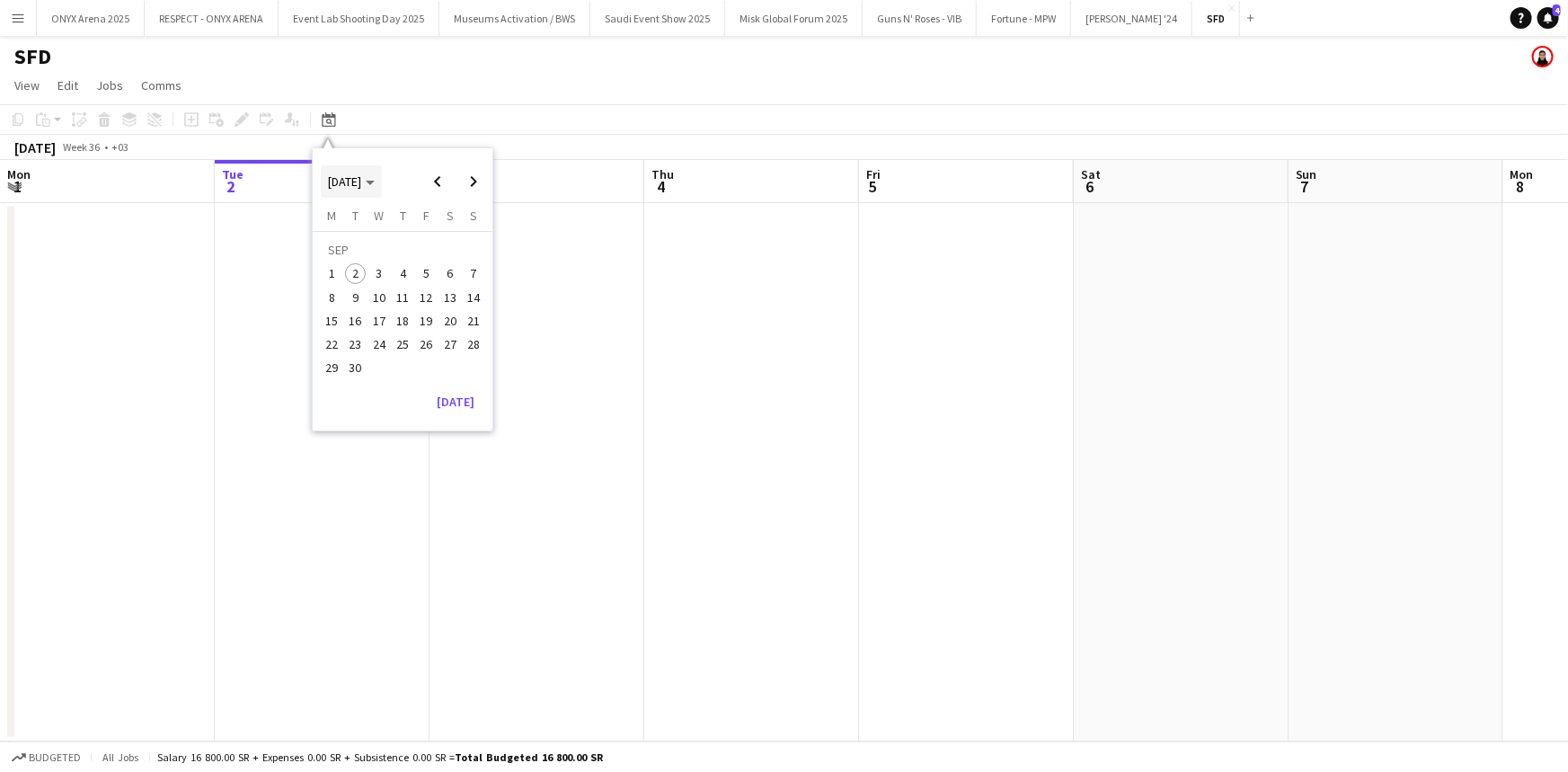
click at [361, 186] on span "[DATE]" at bounding box center [345, 182] width 34 height 16
click at [341, 272] on span "2024" at bounding box center [339, 274] width 37 height 22
click at [346, 291] on span "SEP" at bounding box center [339, 298] width 37 height 22
click at [472, 247] on span "1" at bounding box center [473, 252] width 22 height 25
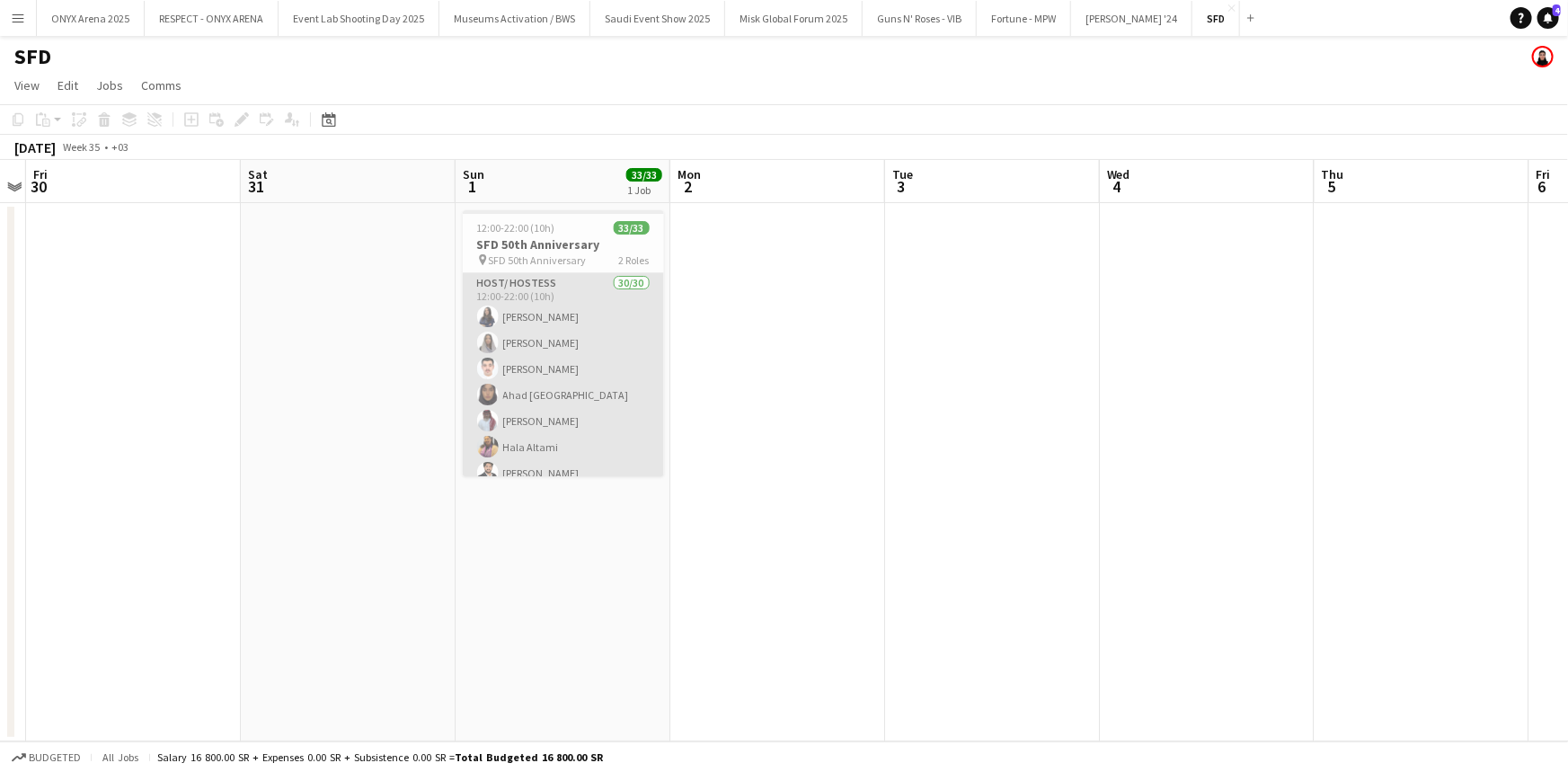
click at [510, 330] on app-card-role "Host/ Hostess 30/30 12:00-22:00 (10h) [PERSON_NAME] Ziyarah Aljouhara [PERSON_N…" at bounding box center [563, 681] width 201 height 817
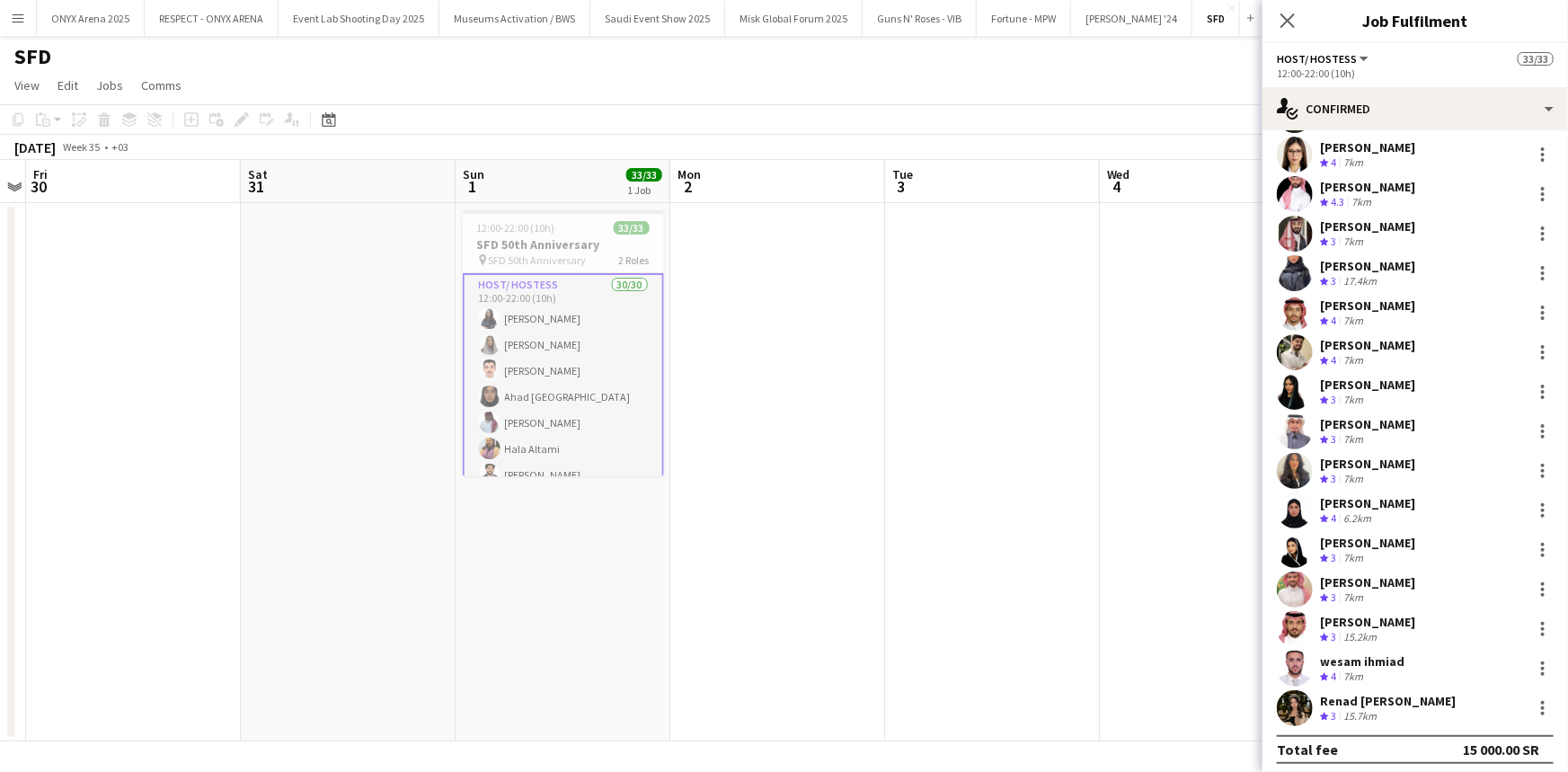
scroll to position [643, 0]
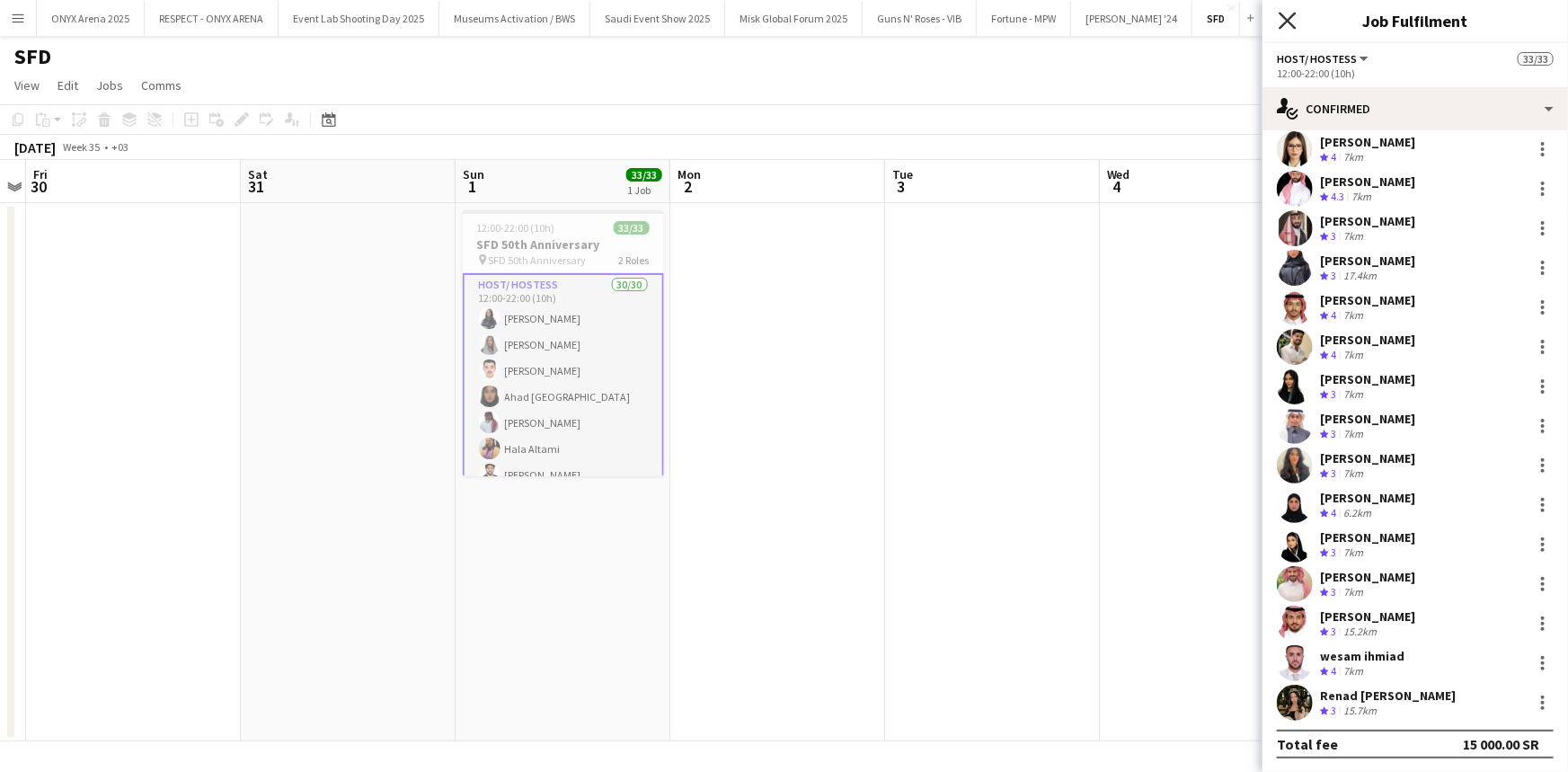
click at [1294, 17] on icon "Close pop-in" at bounding box center [1287, 20] width 17 height 17
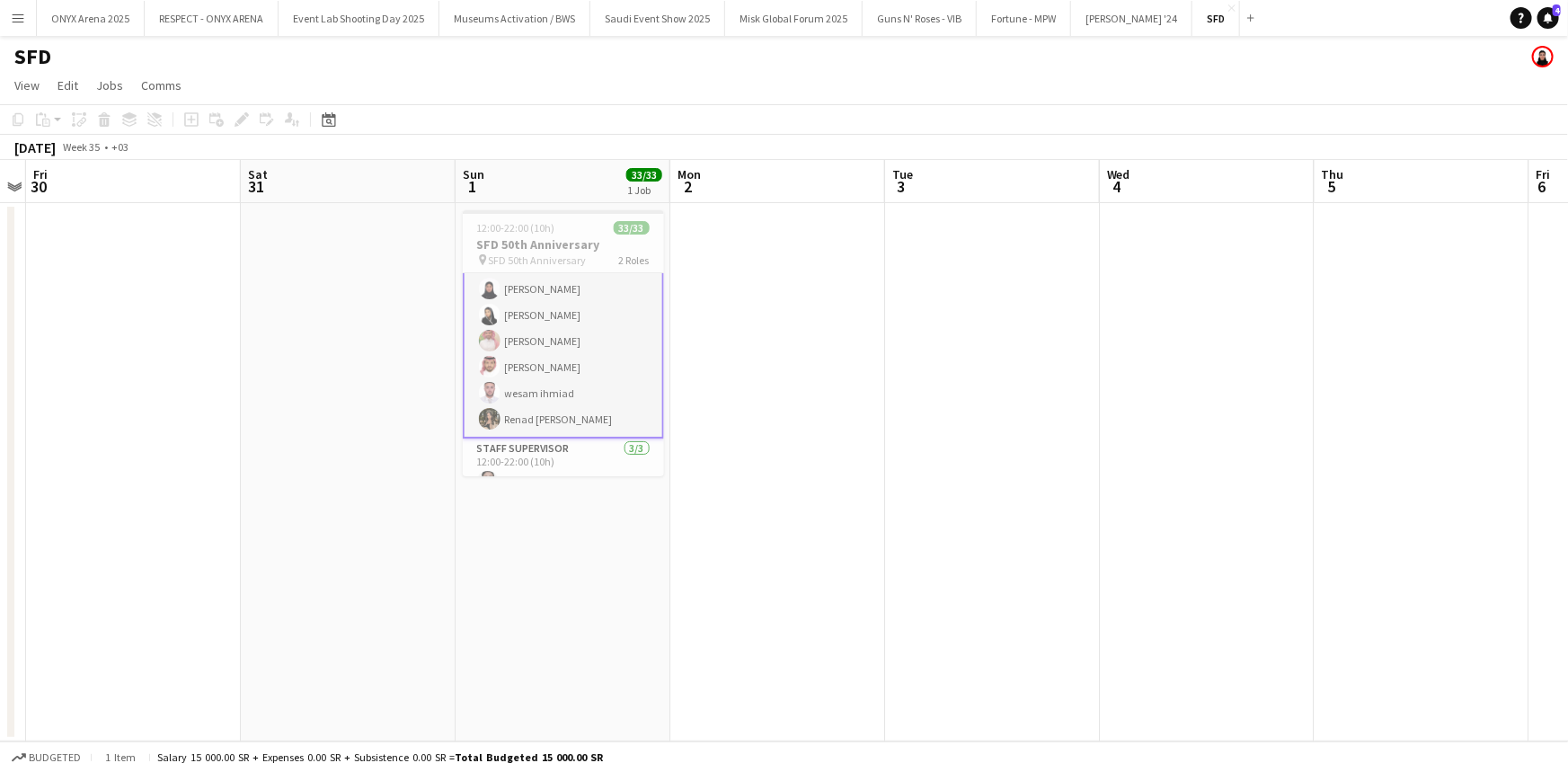
scroll to position [728, 0]
click at [22, 18] on app-icon "Menu" at bounding box center [18, 18] width 14 height 14
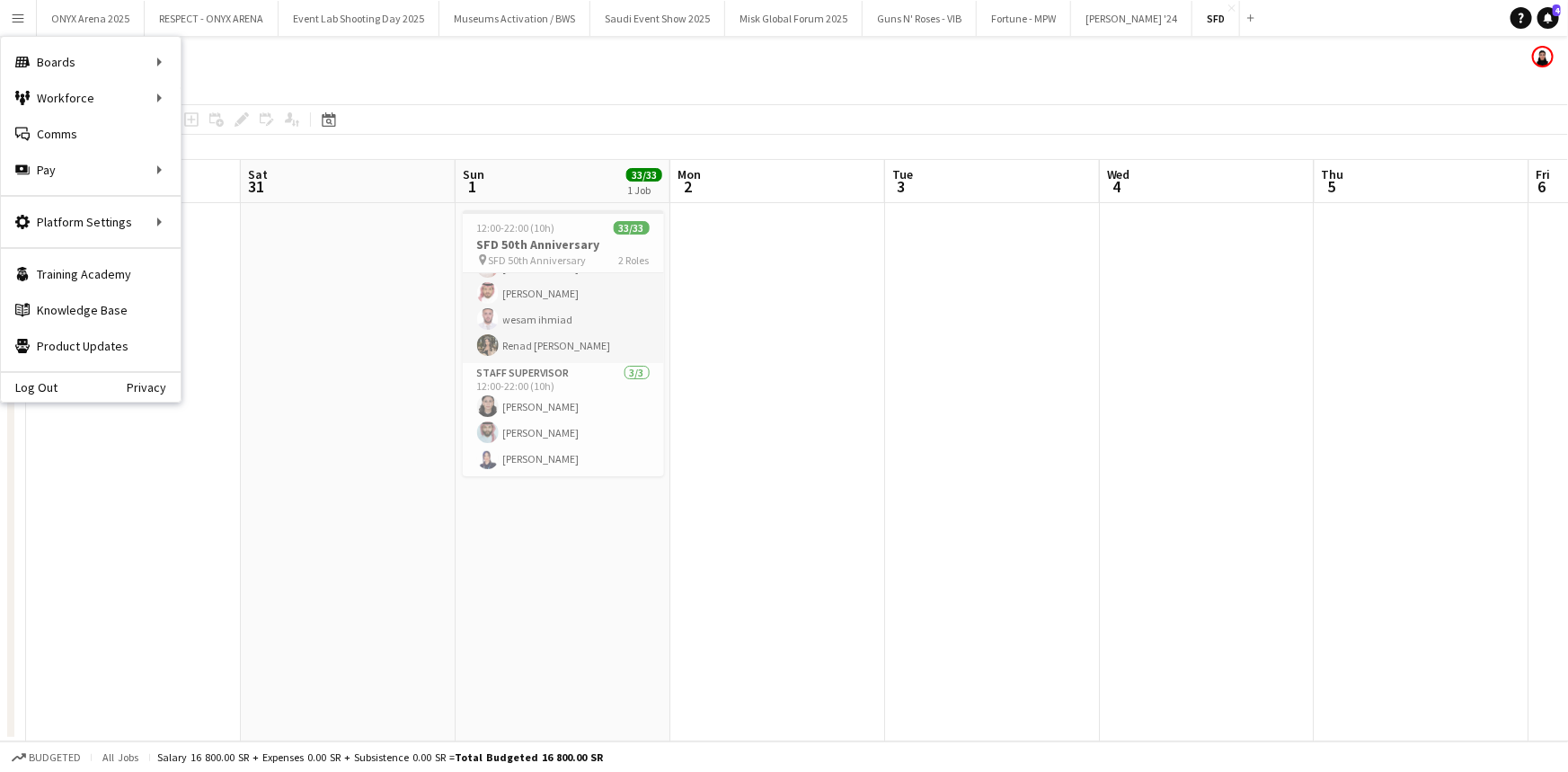
scroll to position [726, 0]
click at [190, 62] on link "Boards" at bounding box center [271, 62] width 180 height 36
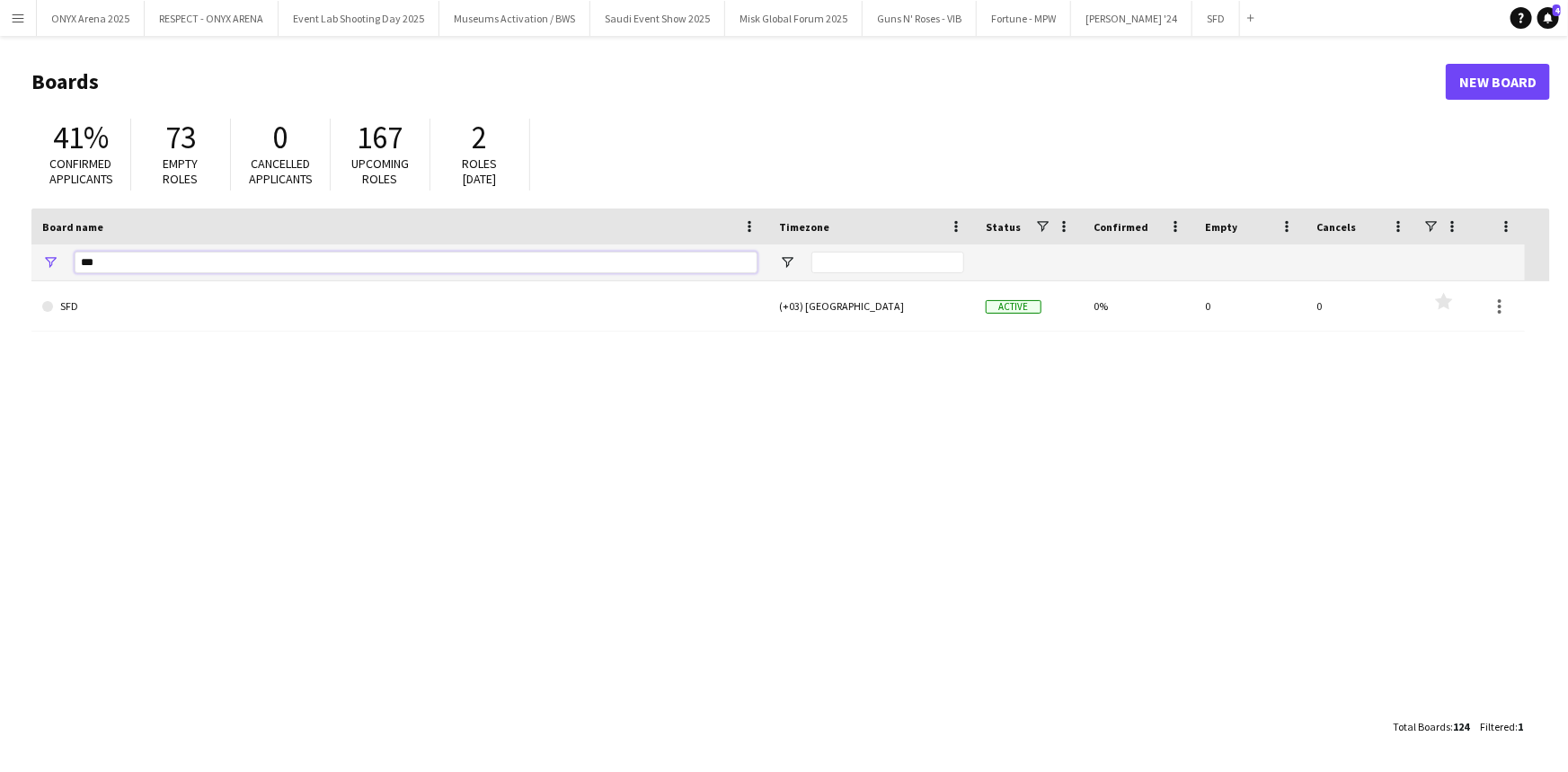
click at [625, 260] on input "***" at bounding box center [416, 263] width 683 height 22
type input "*"
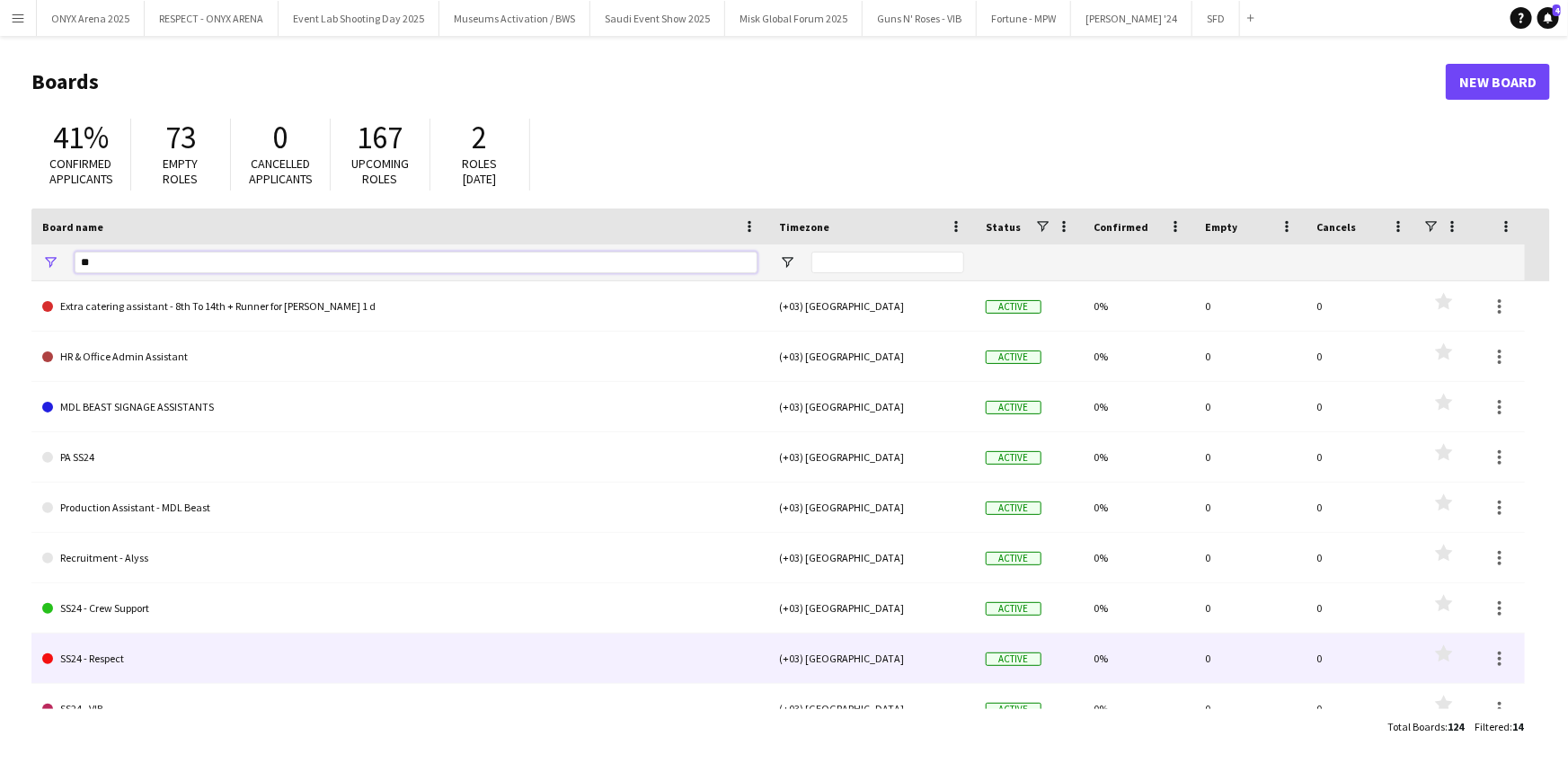
scroll to position [117, 0]
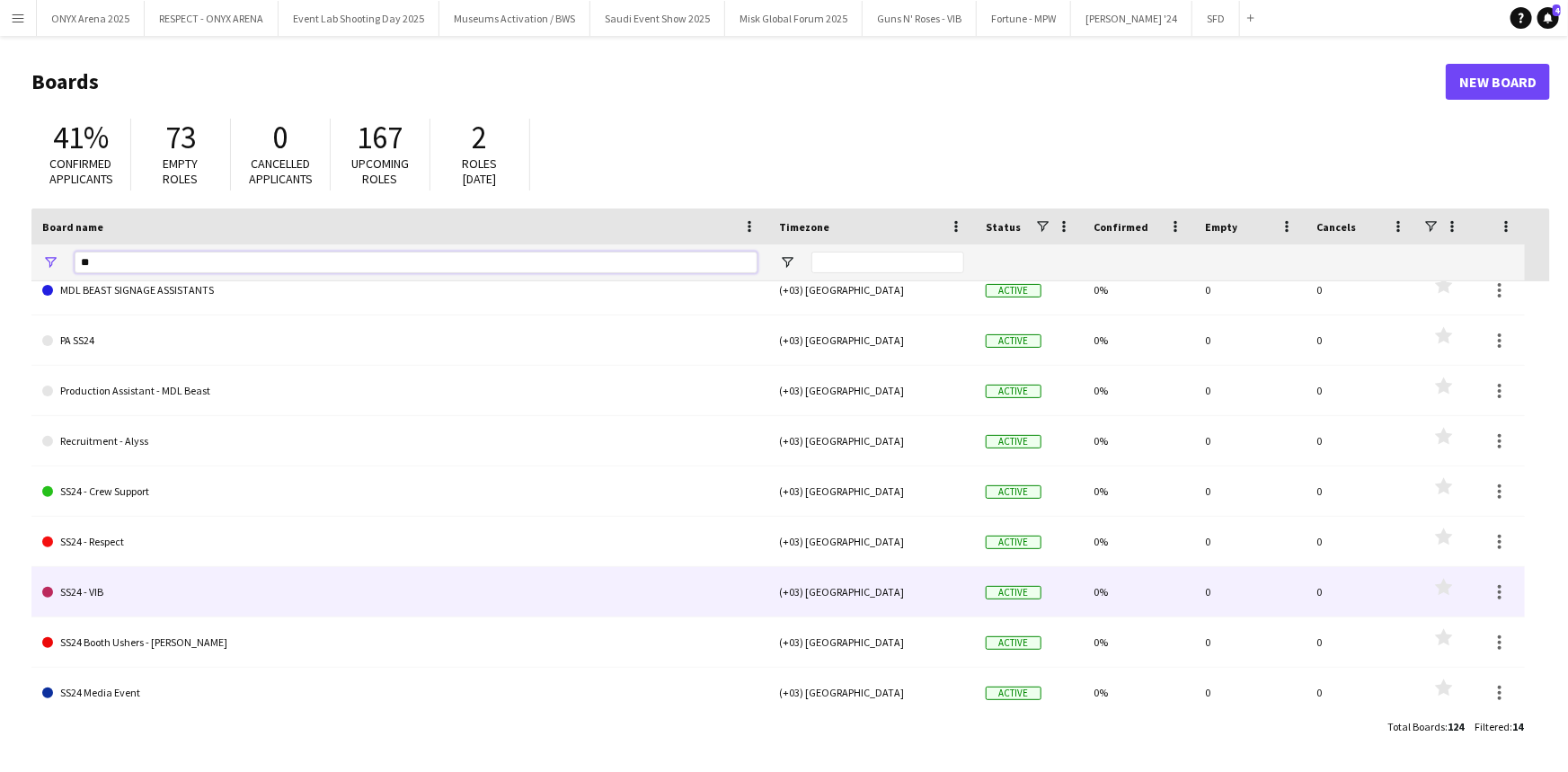
type input "**"
click at [182, 585] on link "SS24 - VIB" at bounding box center [400, 591] width 716 height 51
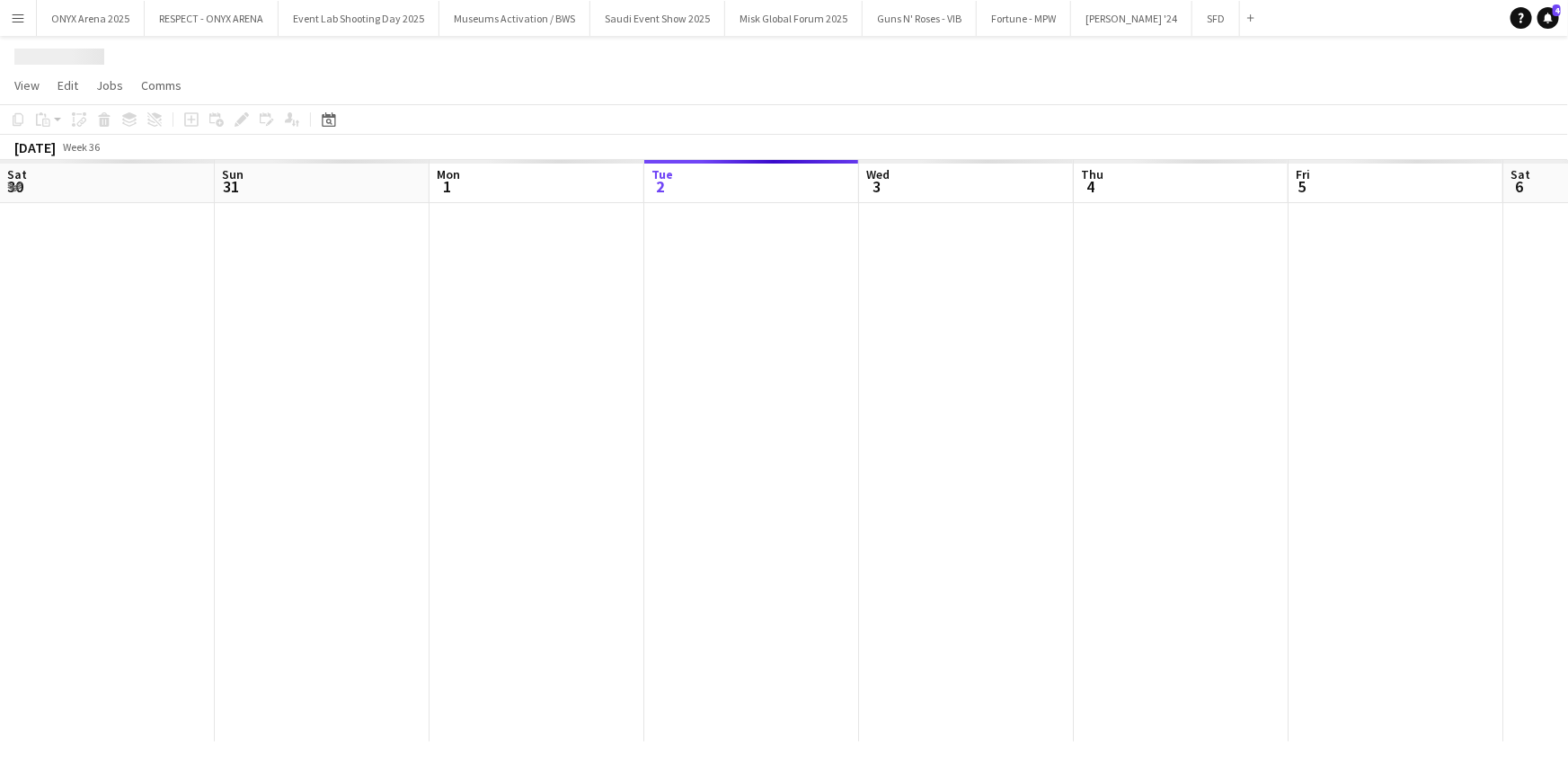
scroll to position [0, 430]
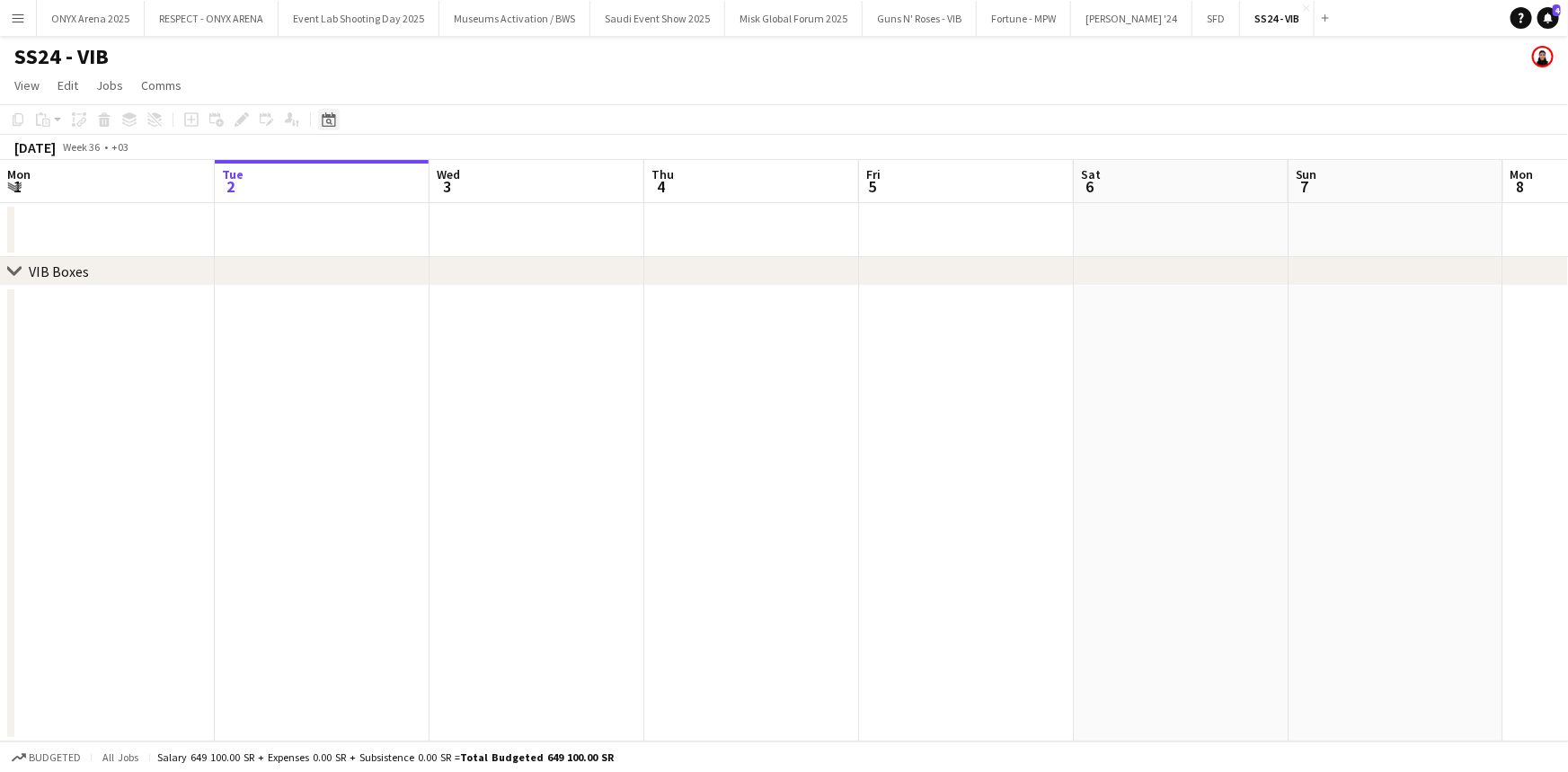
click at [332, 123] on icon "Date picker" at bounding box center [328, 119] width 14 height 14
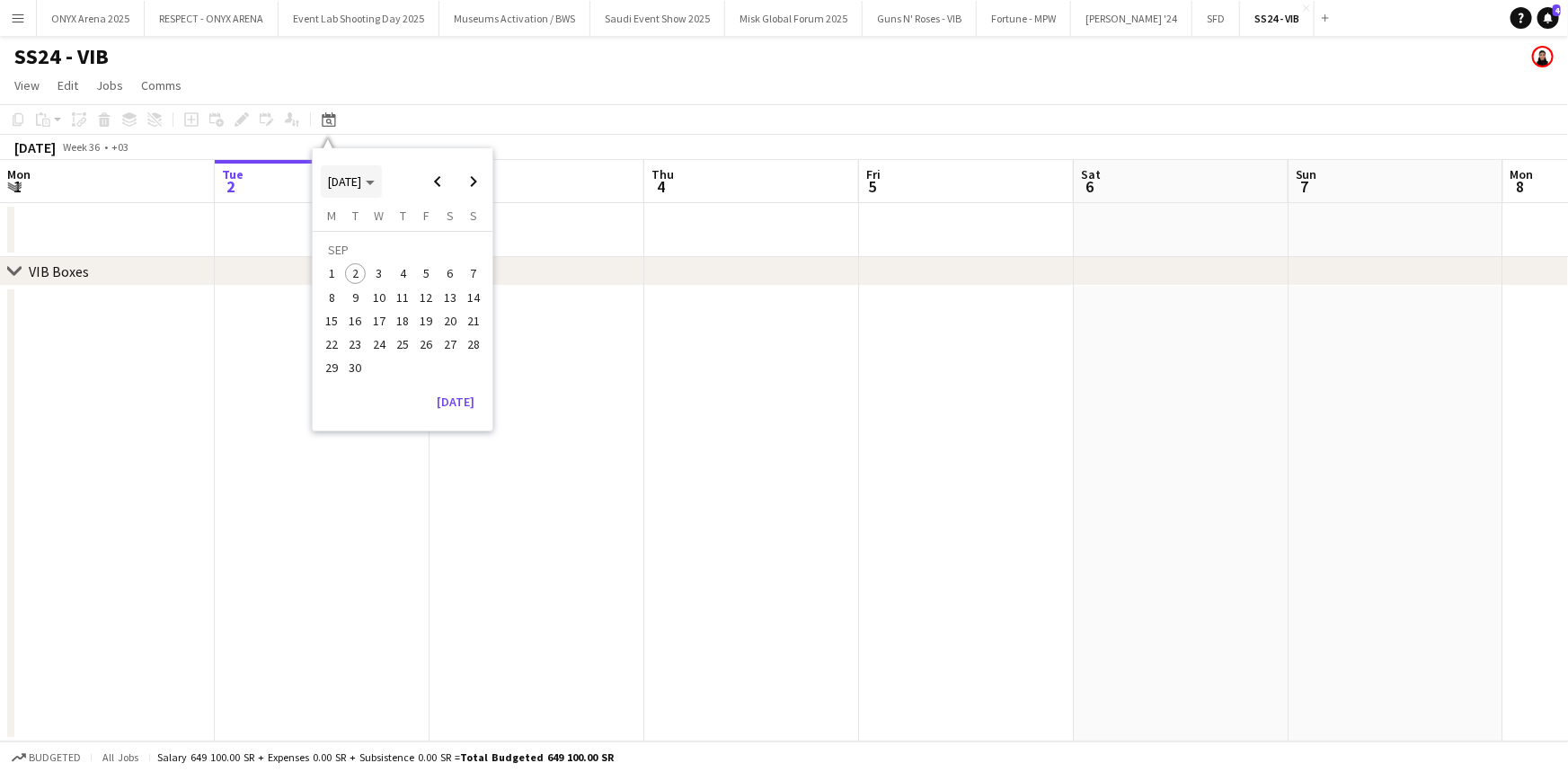
click at [346, 188] on span "[DATE]" at bounding box center [345, 182] width 34 height 16
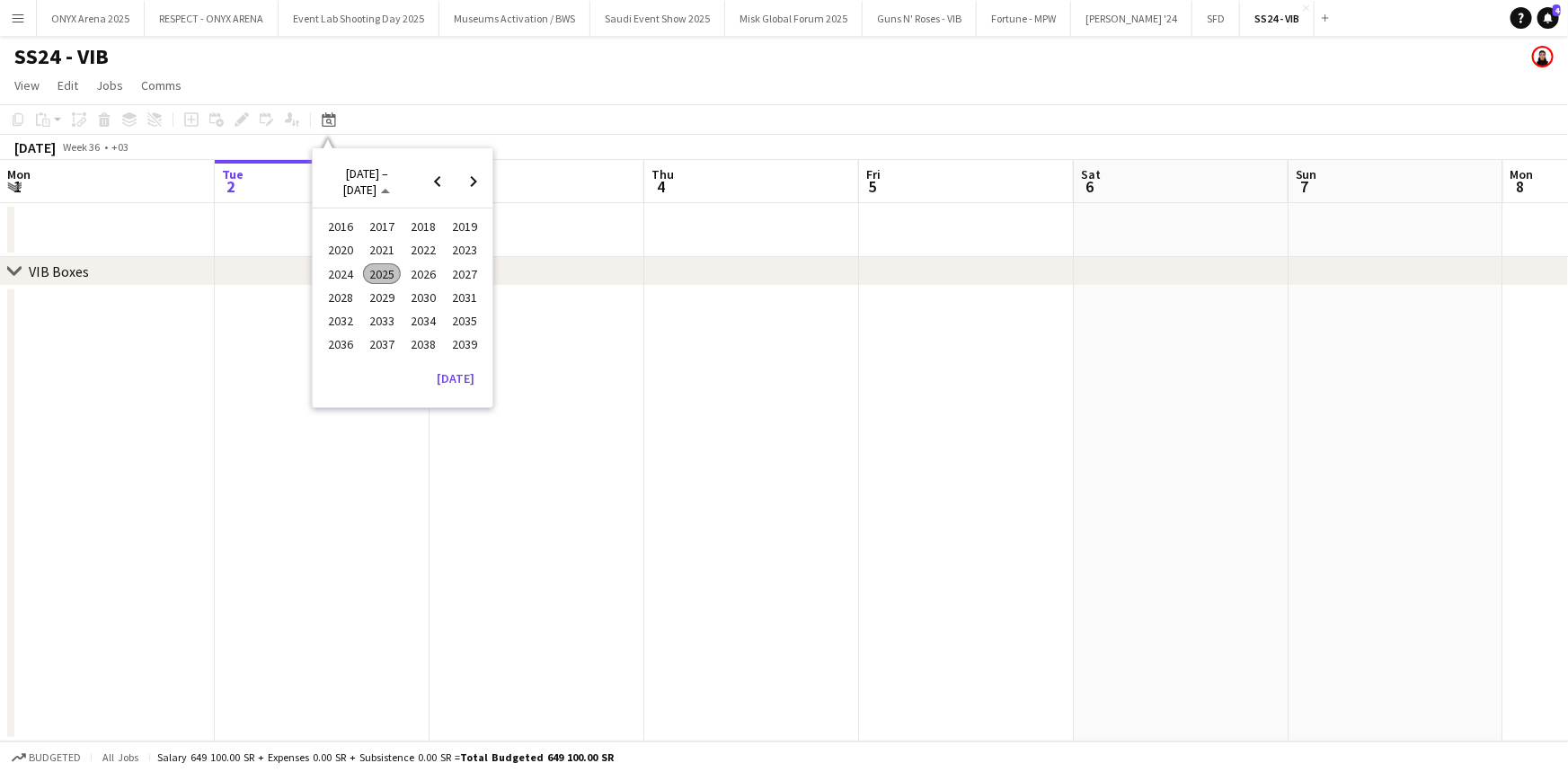
click at [346, 265] on span "2024" at bounding box center [339, 274] width 37 height 22
click at [454, 289] on span "DEC" at bounding box center [463, 298] width 37 height 22
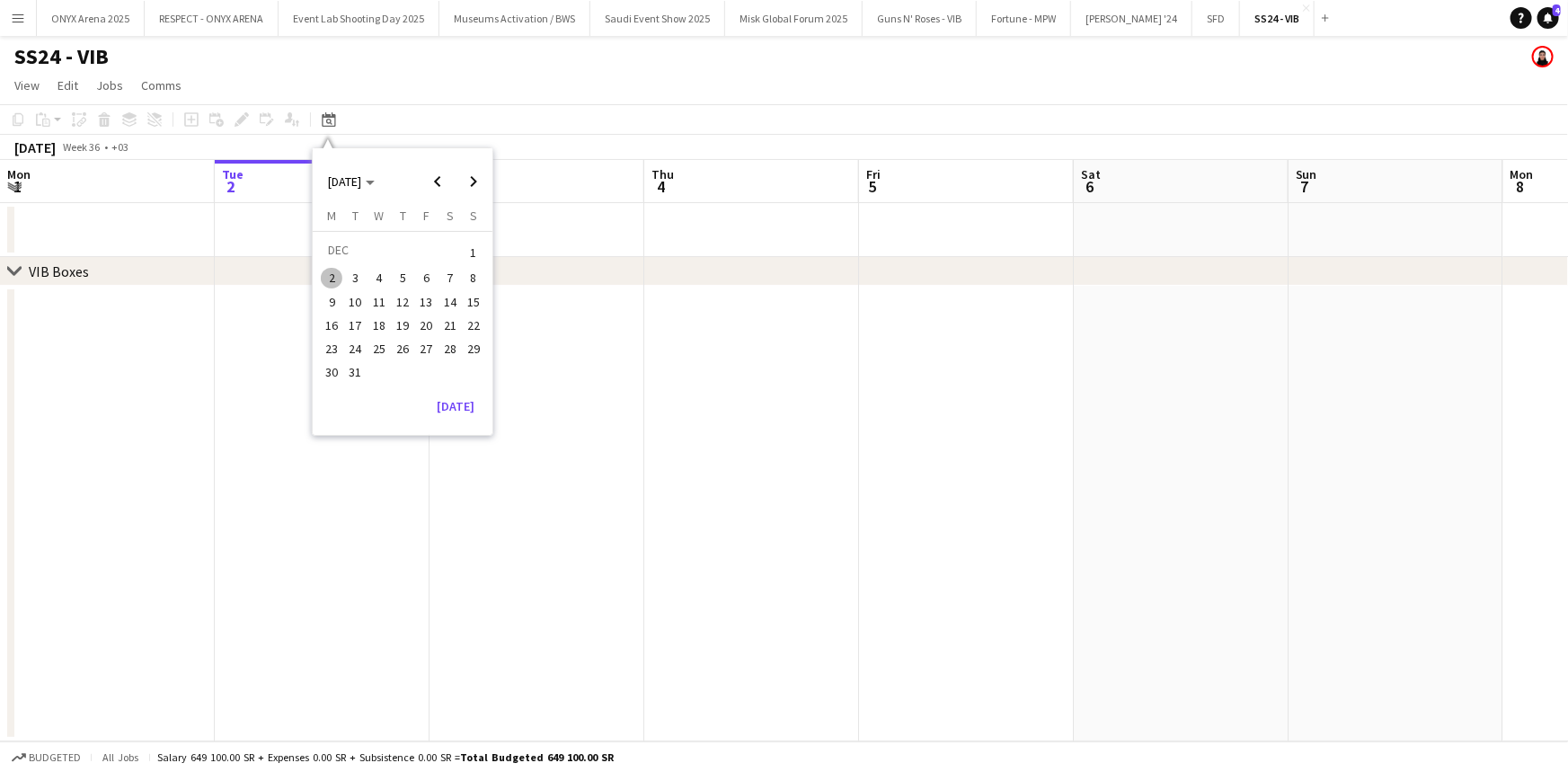
click at [424, 303] on span "13" at bounding box center [427, 302] width 22 height 22
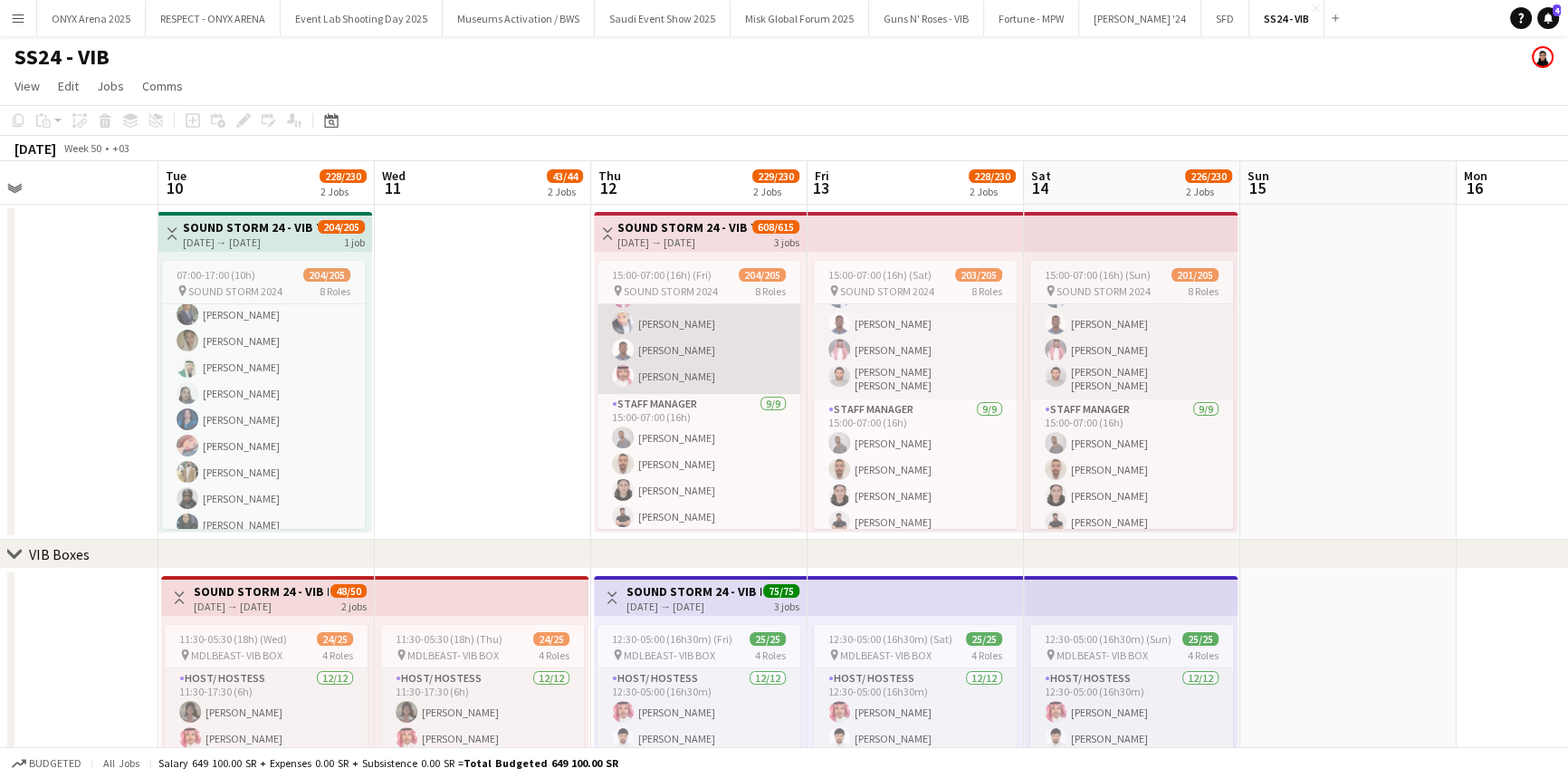
scroll to position [0, 0]
